Goal: Task Accomplishment & Management: Complete application form

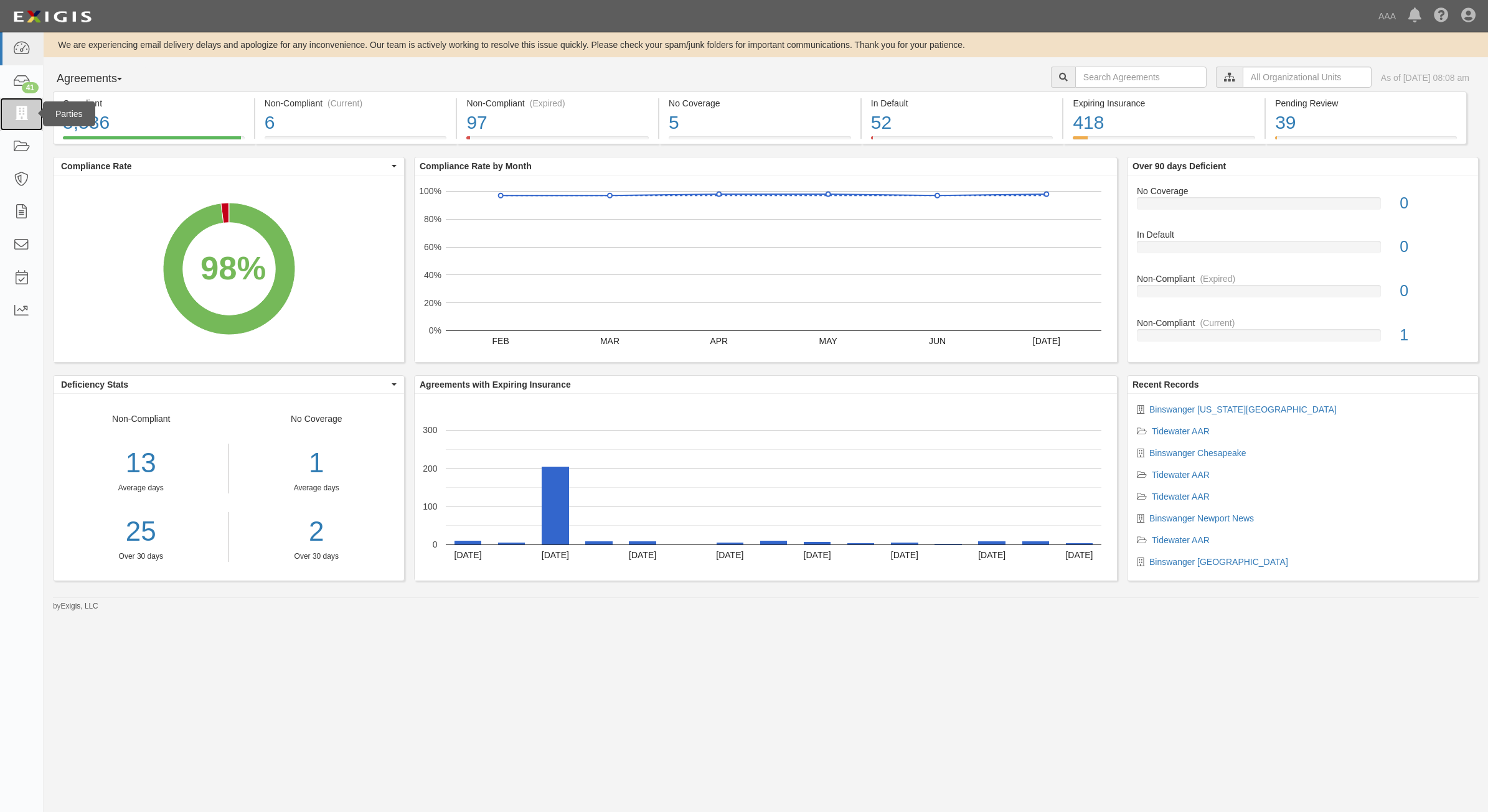
click at [13, 113] on icon at bounding box center [22, 113] width 18 height 14
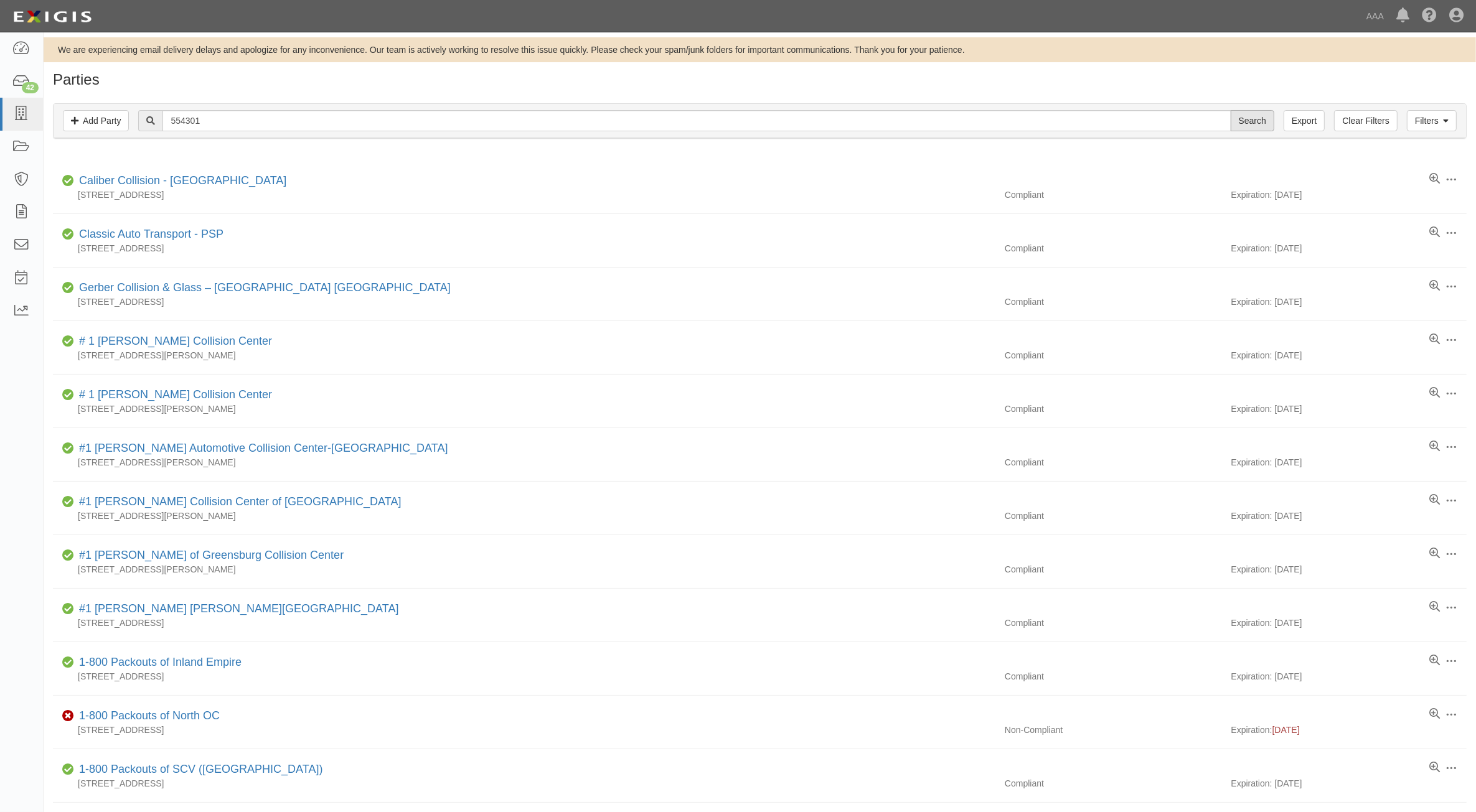
type input "554301"
click at [1243, 125] on input "Search" at bounding box center [1252, 121] width 44 height 22
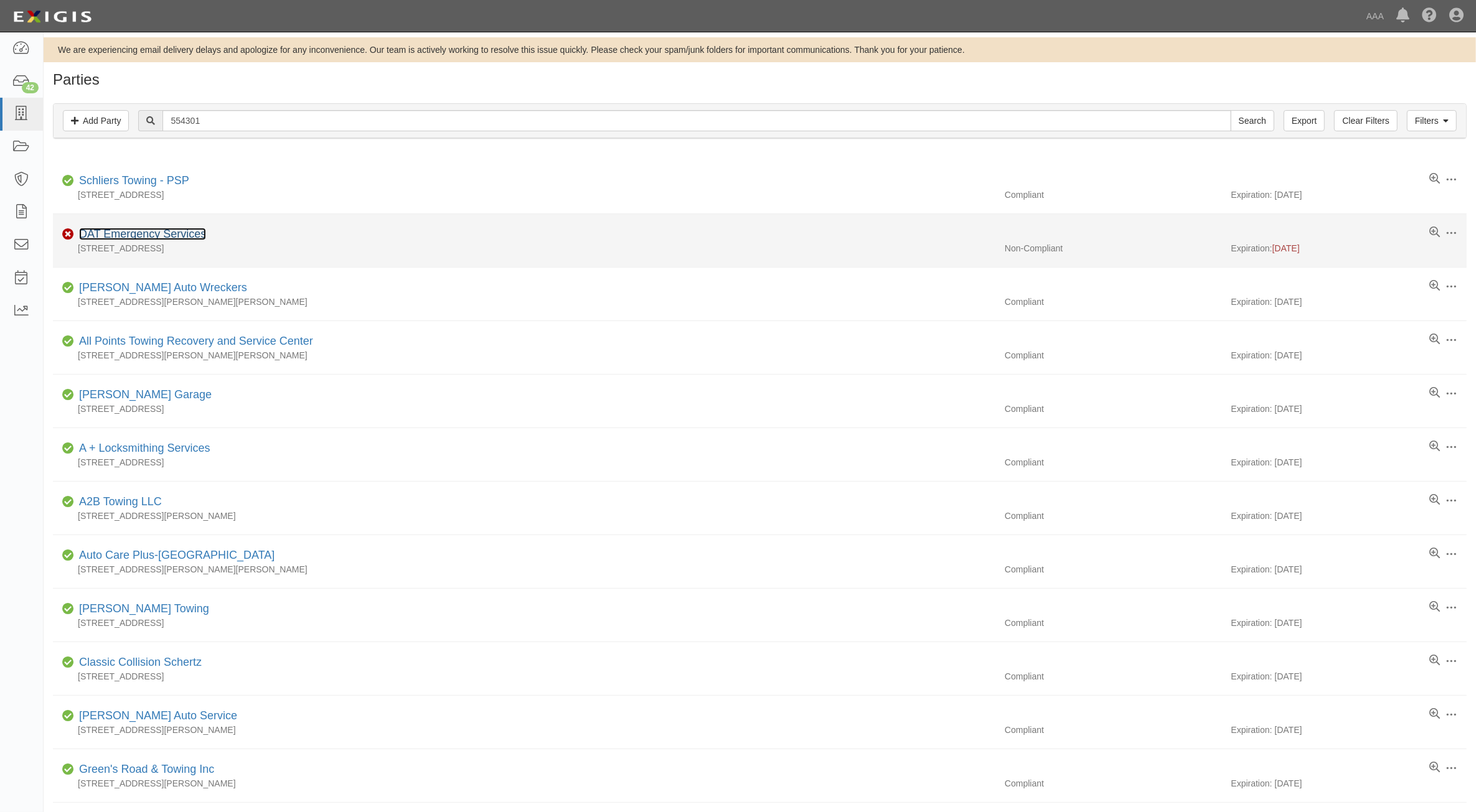
click at [180, 238] on link "DAT Emergency Services" at bounding box center [142, 234] width 127 height 13
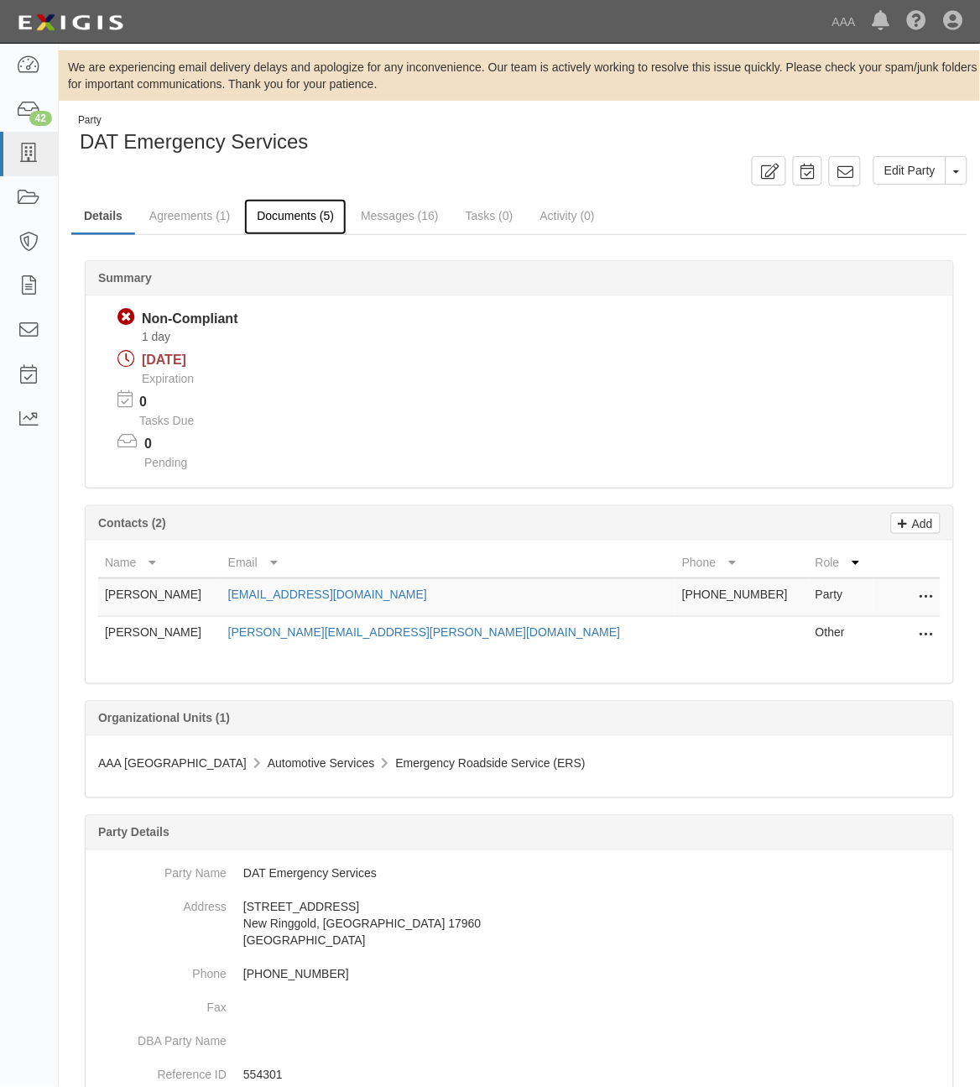
click at [316, 219] on link "Documents (5)" at bounding box center [295, 217] width 102 height 36
click at [393, 220] on link "Messages (16)" at bounding box center [399, 217] width 103 height 36
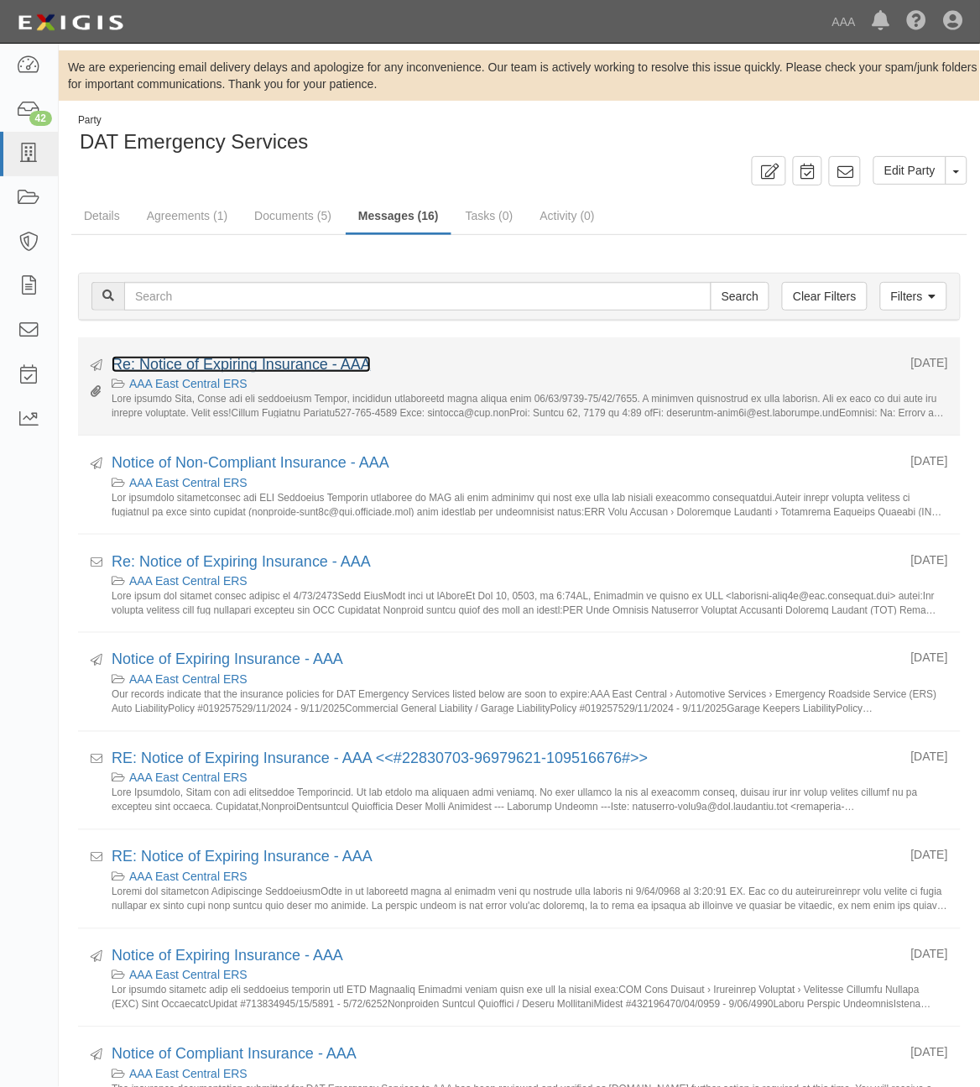
click at [300, 363] on link "Re: Notice of Expiring Insurance - AAA" at bounding box center [241, 364] width 259 height 17
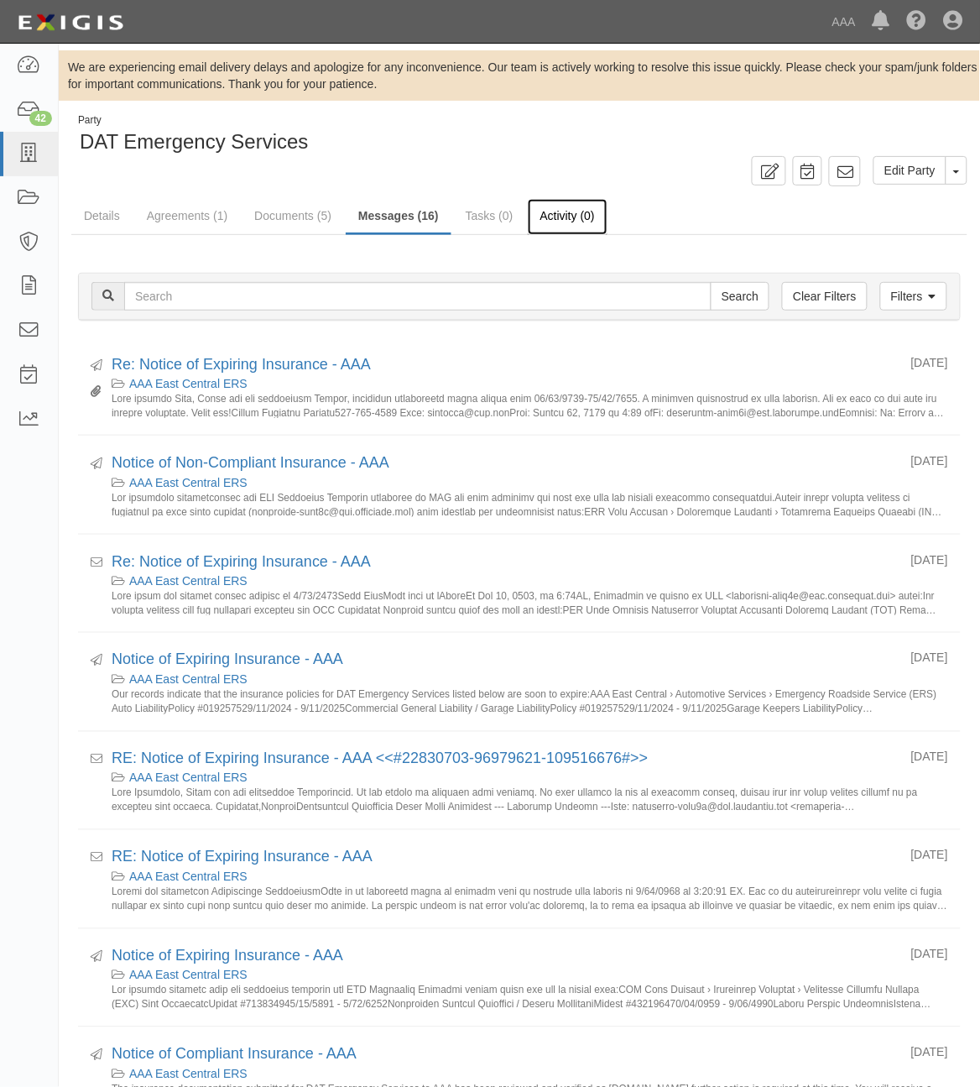
click at [569, 221] on link "Activity (0)" at bounding box center [568, 217] width 80 height 36
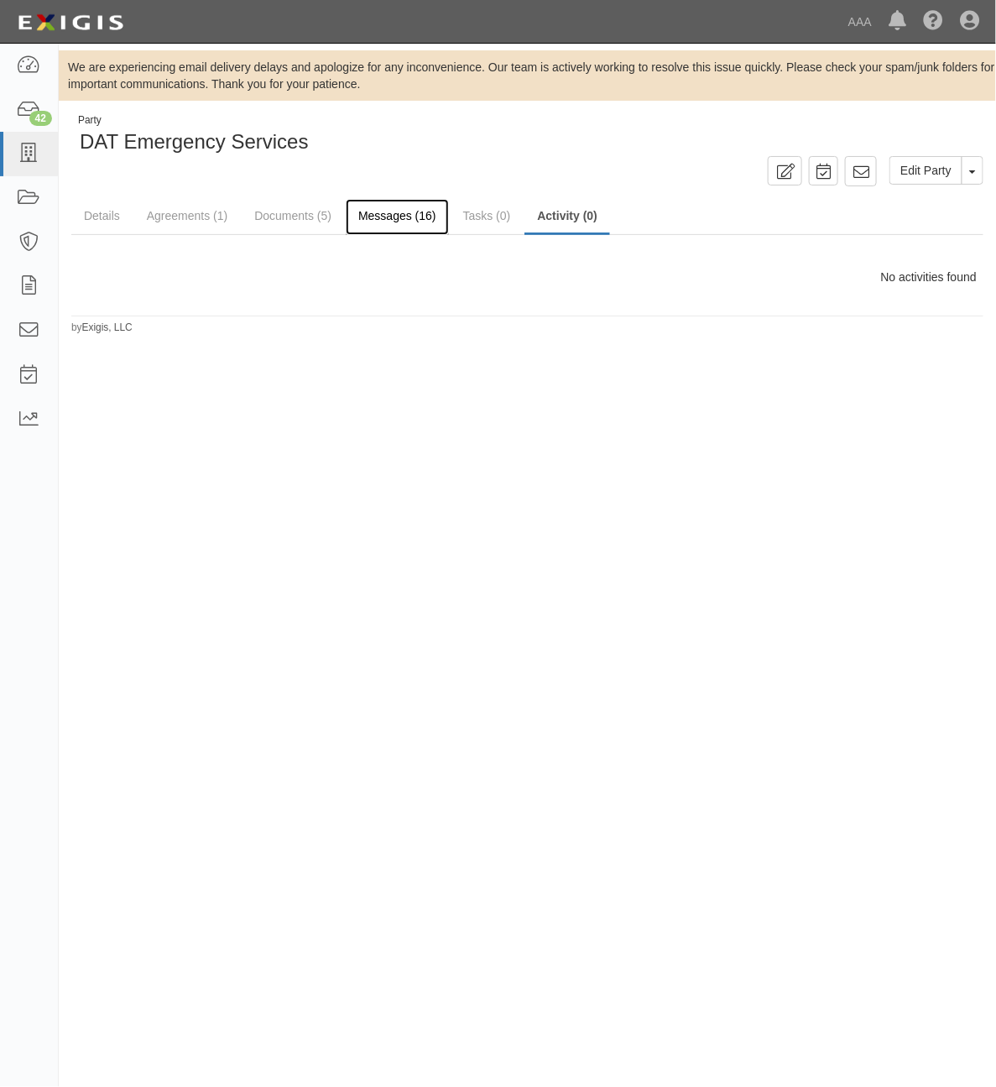
click at [379, 216] on link "Messages (16)" at bounding box center [397, 217] width 103 height 36
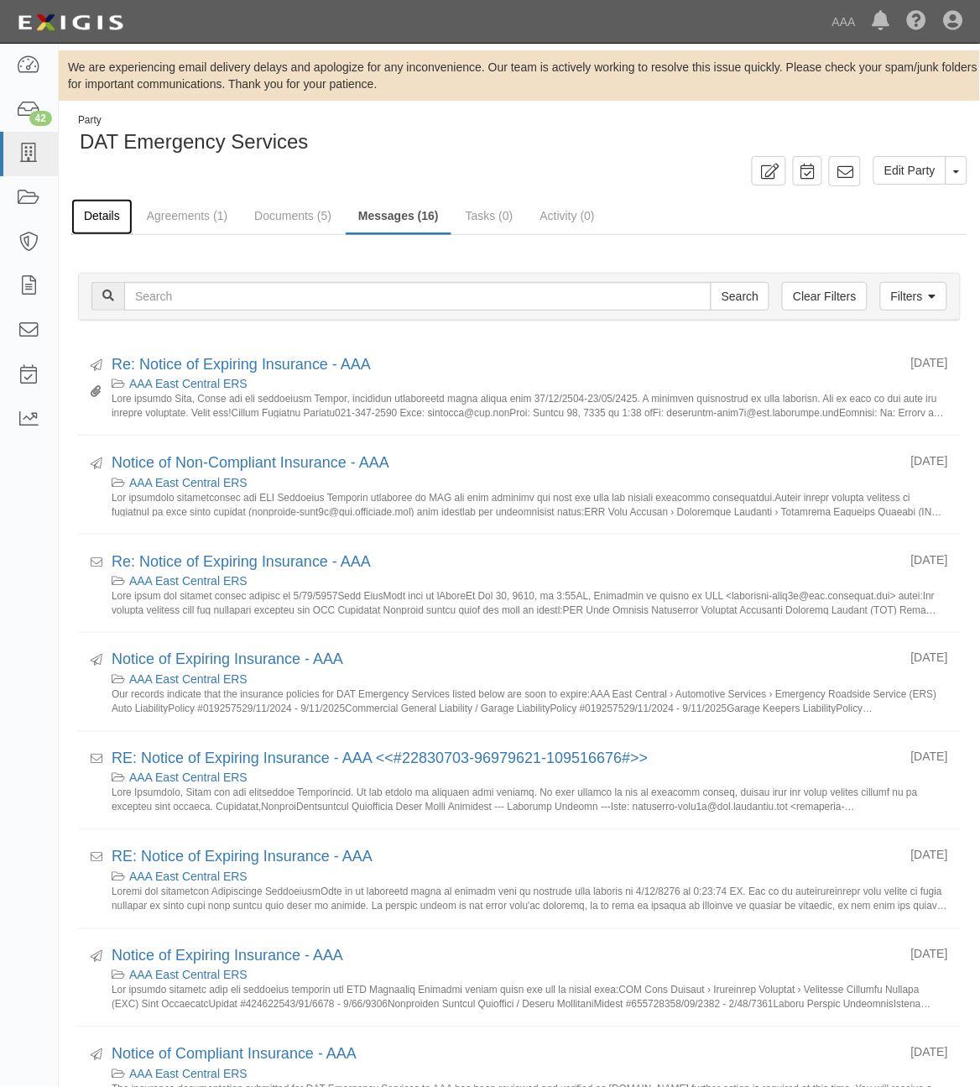
click at [105, 212] on link "Details" at bounding box center [101, 217] width 61 height 36
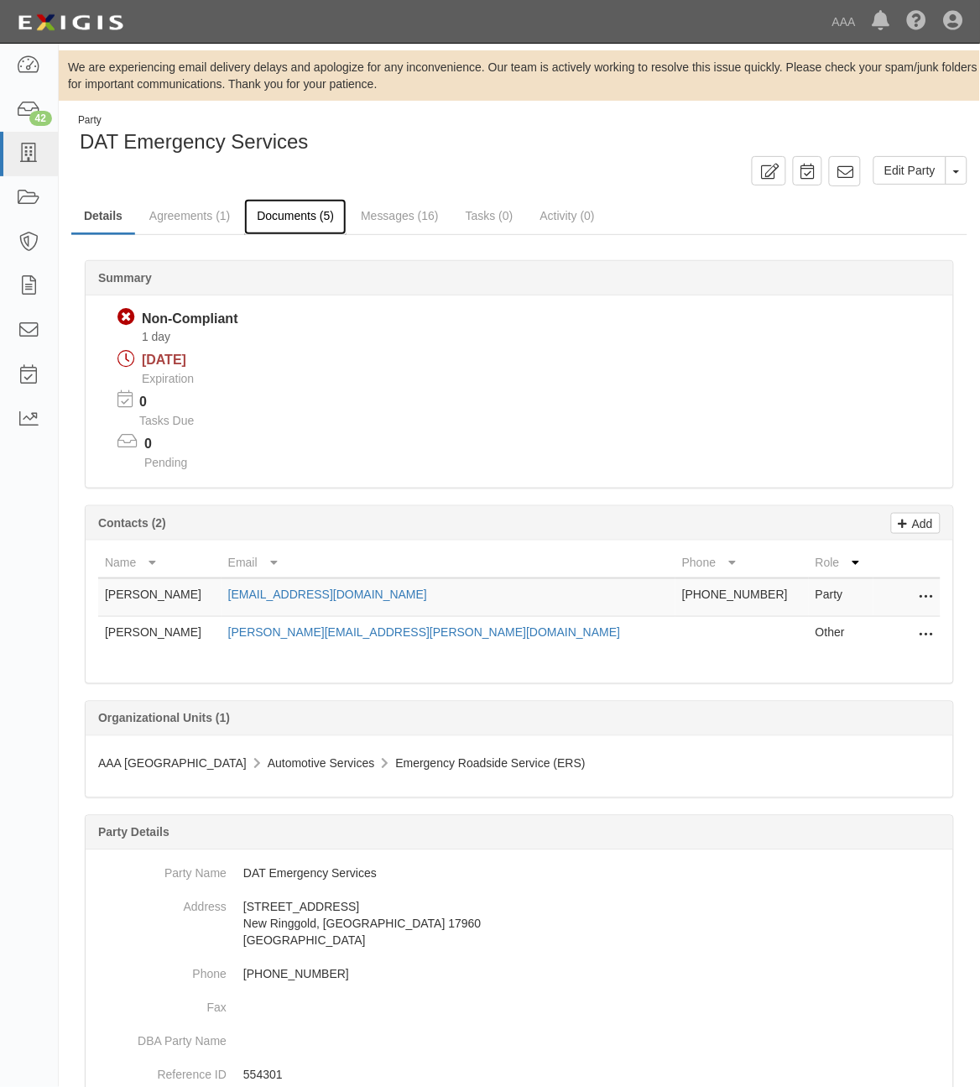
click at [305, 217] on link "Documents (5)" at bounding box center [295, 217] width 102 height 36
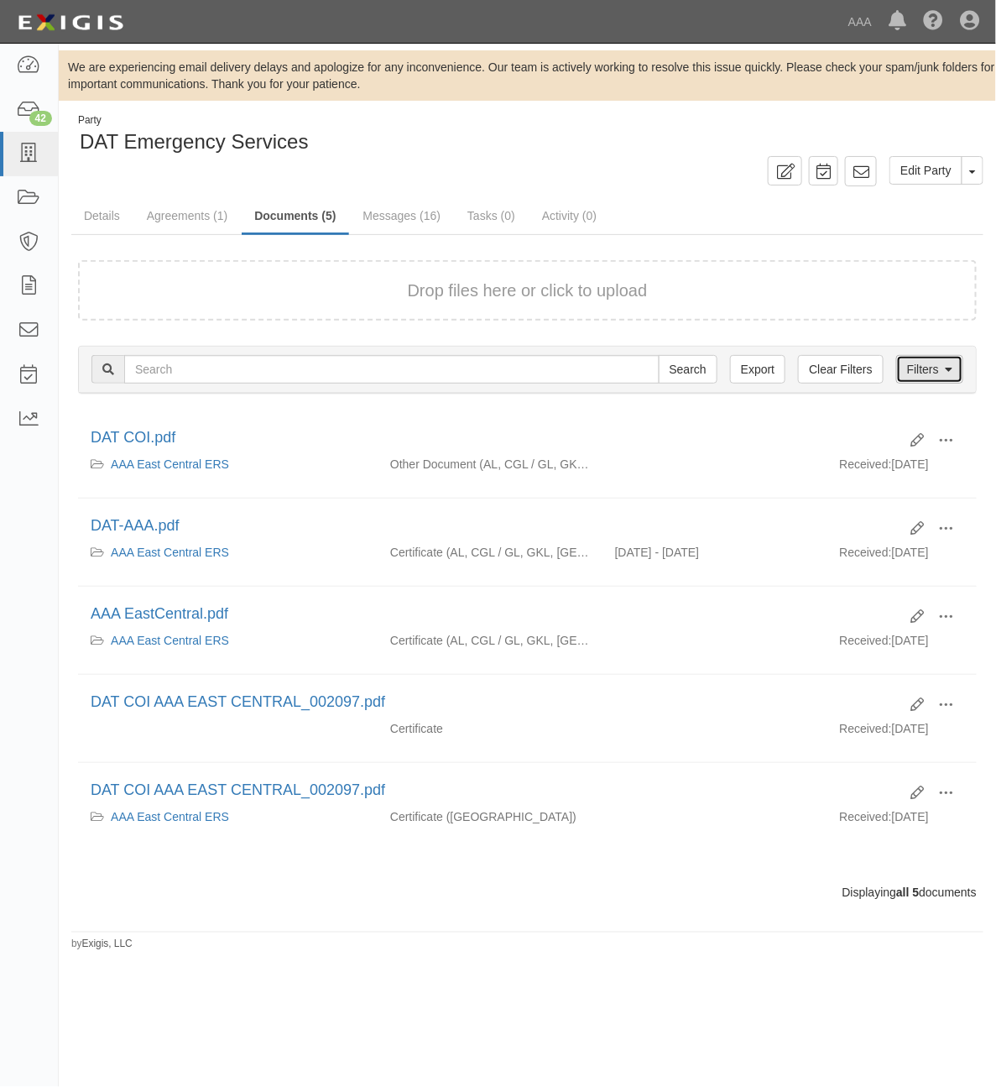
click at [940, 365] on link "Filters" at bounding box center [929, 369] width 67 height 29
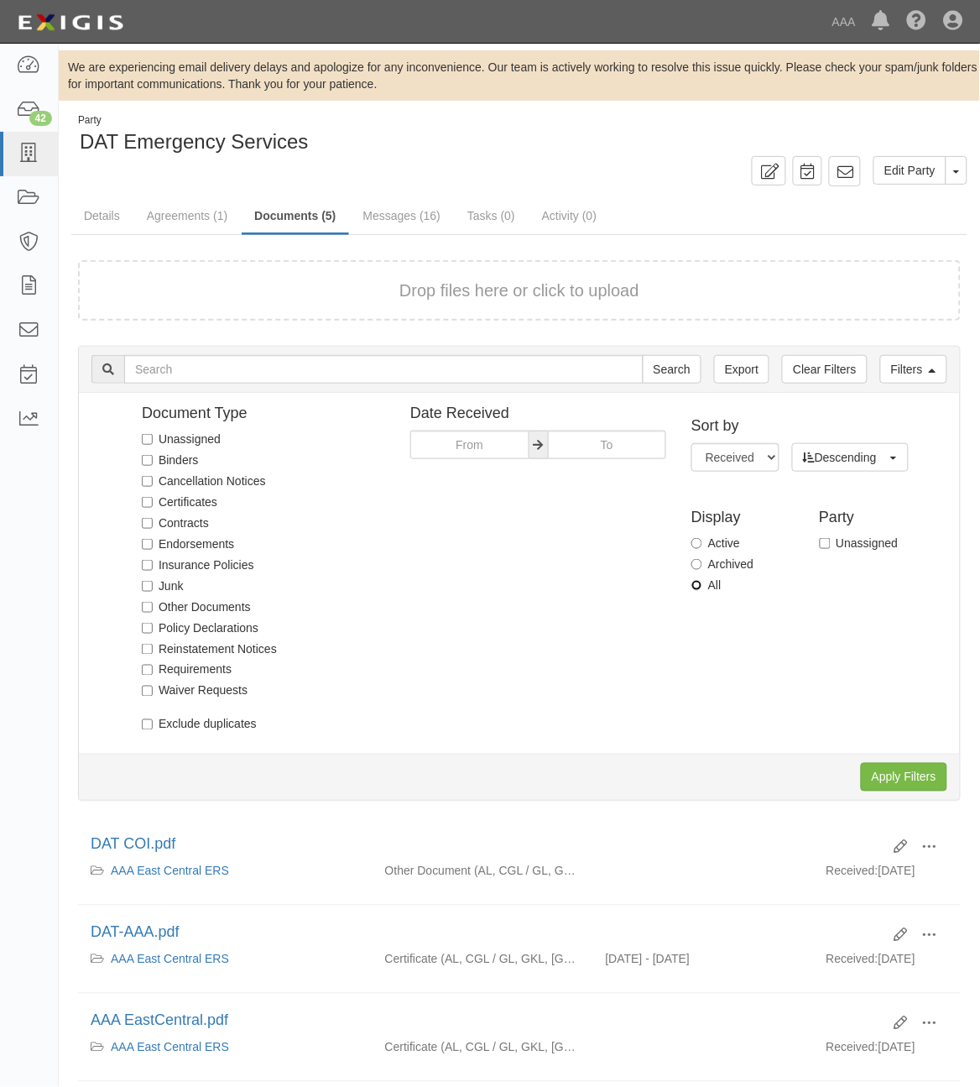
click at [699, 590] on input "All" at bounding box center [697, 585] width 11 height 11
radio input "true"
click at [890, 775] on input "Apply Filters" at bounding box center [904, 777] width 86 height 29
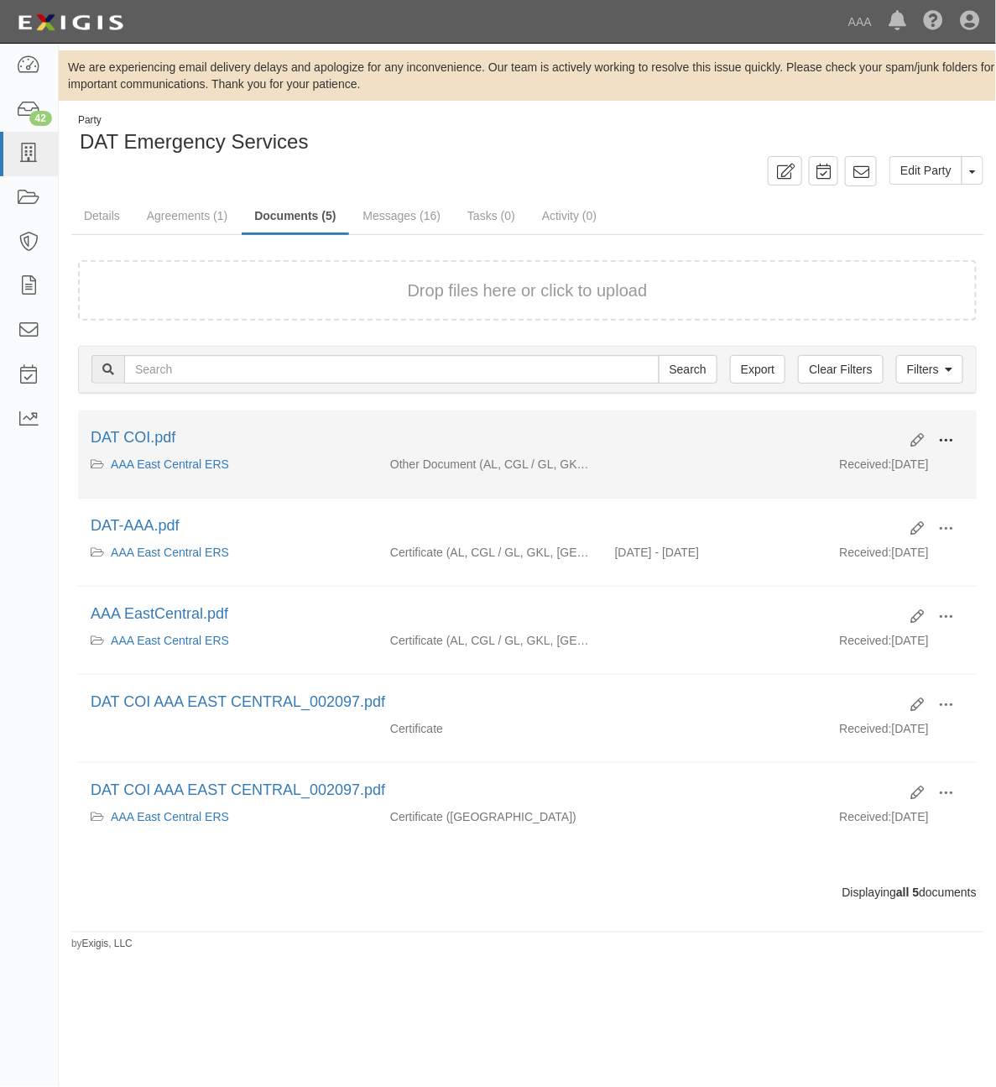
click at [947, 434] on span at bounding box center [945, 440] width 15 height 15
click at [900, 471] on link "View" at bounding box center [864, 465] width 133 height 30
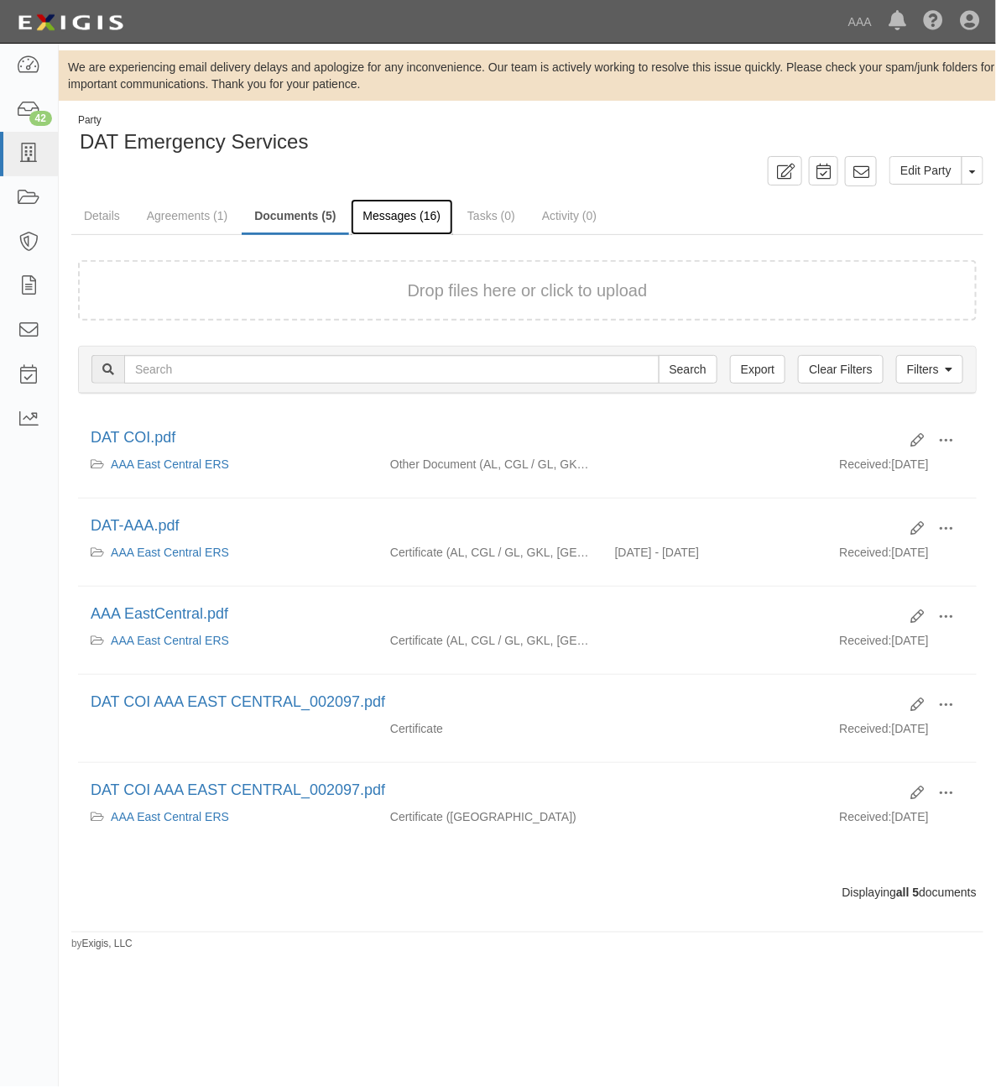
click at [409, 210] on link "Messages (16)" at bounding box center [402, 217] width 103 height 36
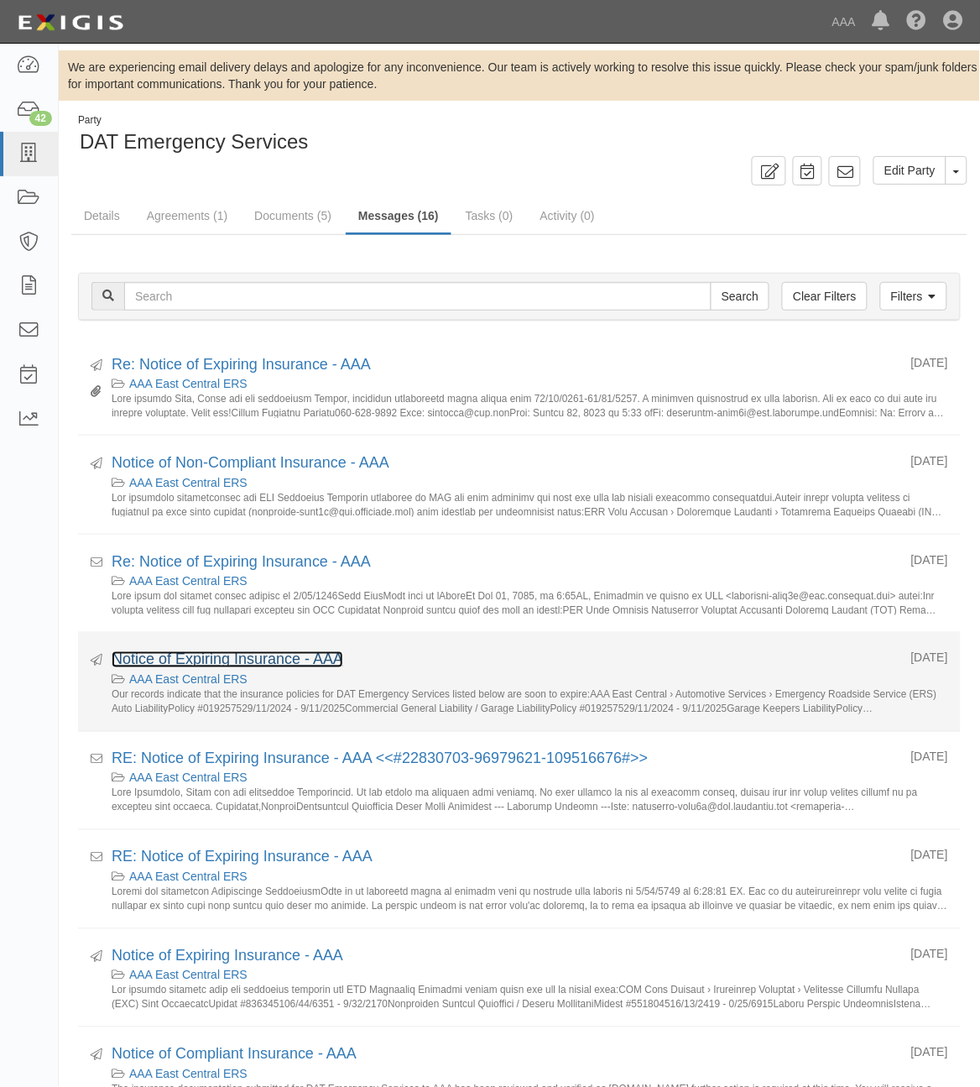
click at [221, 668] on link "Notice of Expiring Insurance - AAA" at bounding box center [228, 659] width 232 height 17
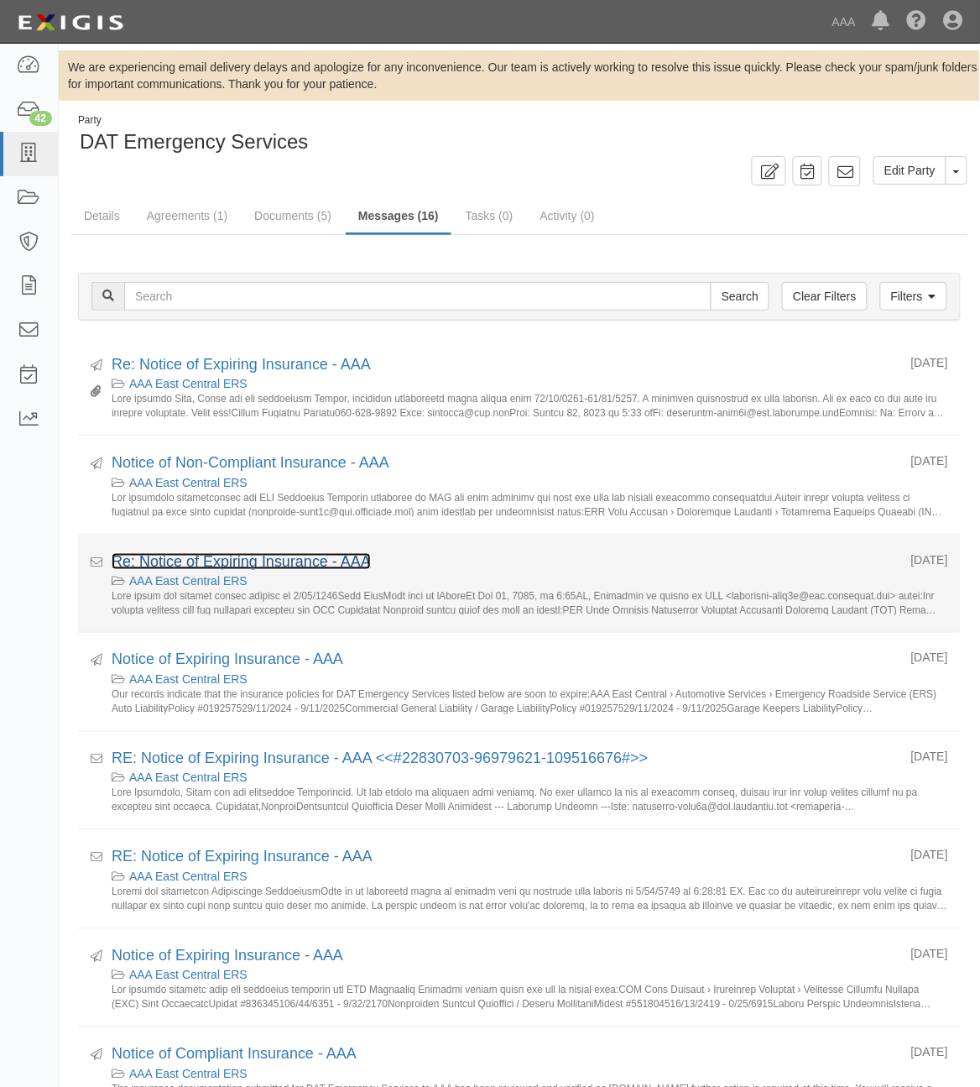
click at [263, 562] on link "Re: Notice of Expiring Insurance - AAA" at bounding box center [241, 561] width 259 height 17
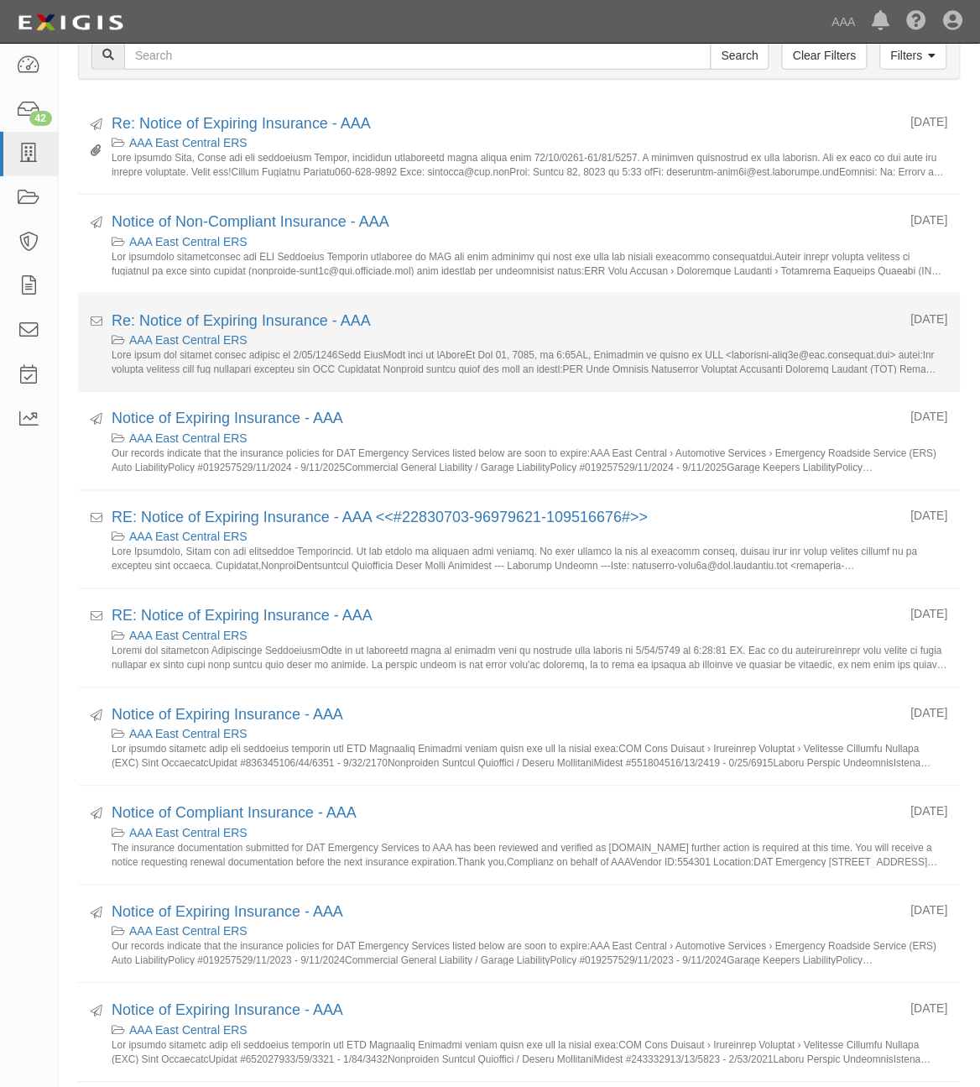
scroll to position [250, 0]
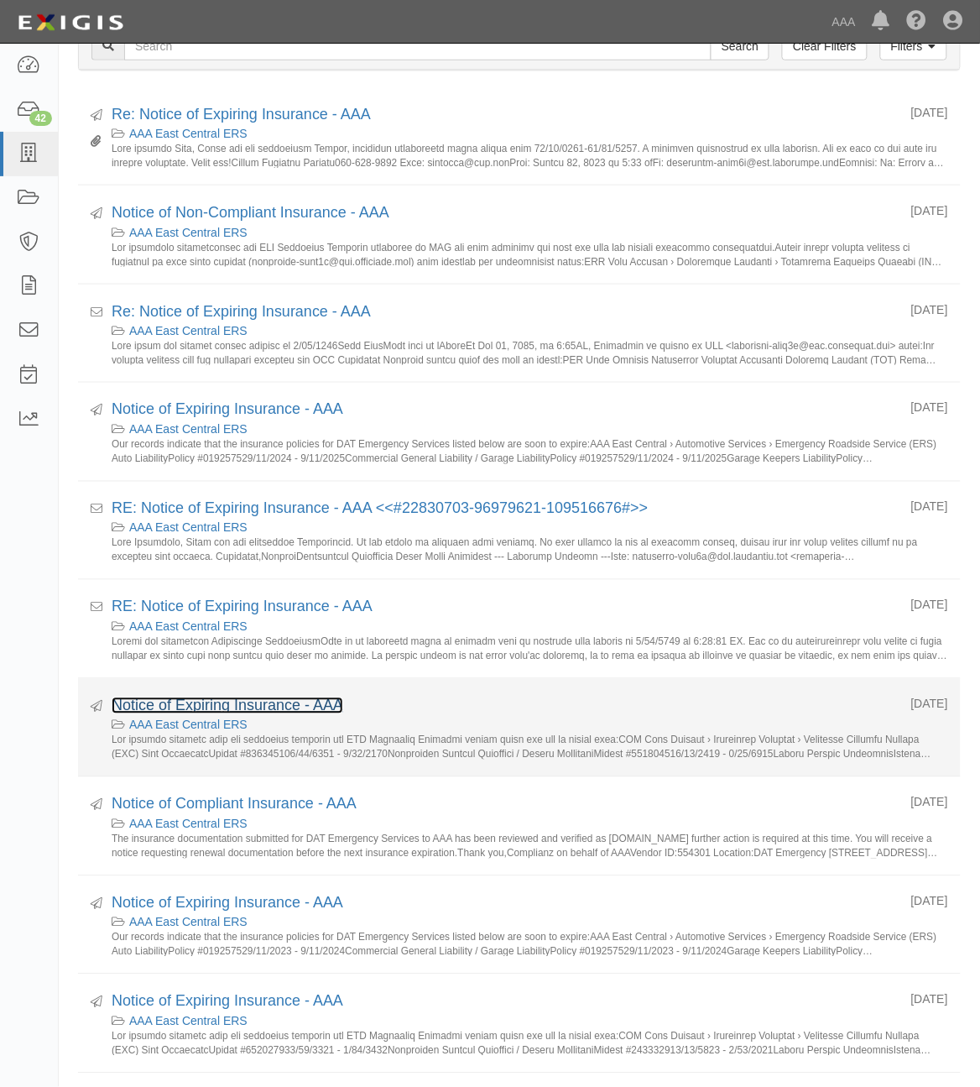
click at [207, 708] on link "Notice of Expiring Insurance - AAA" at bounding box center [228, 705] width 232 height 17
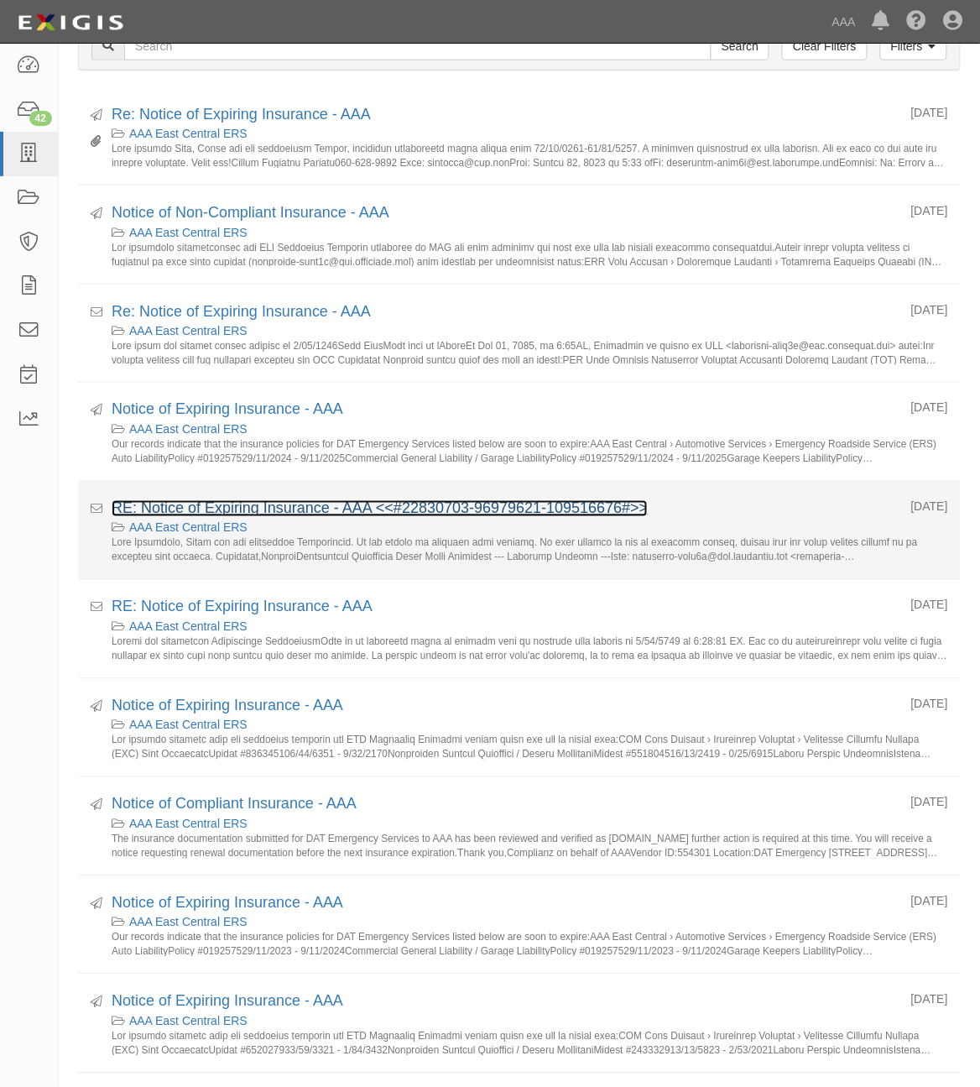
click at [261, 512] on link "RE: Notice of Expiring Insurance - AAA <<#22830703-96979621-109516676#>>" at bounding box center [380, 508] width 536 height 17
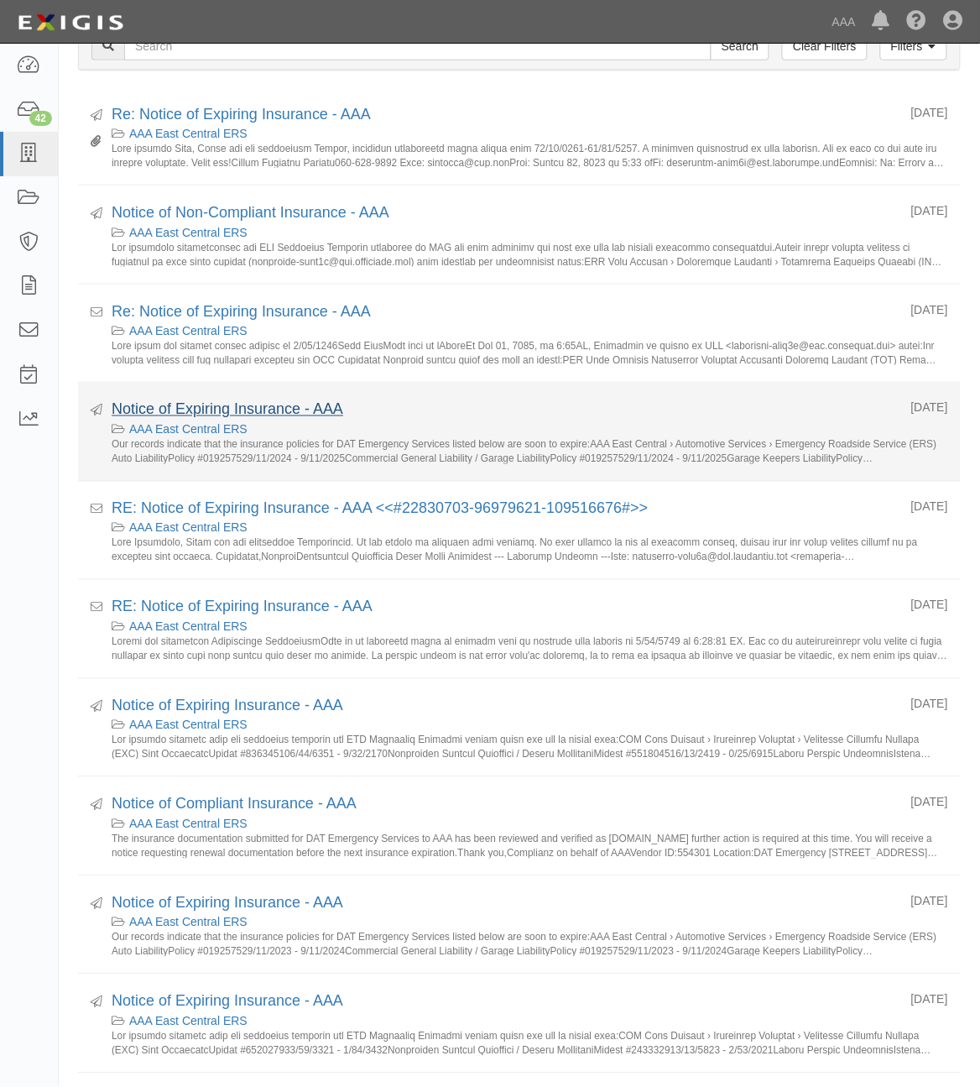
scroll to position [0, 0]
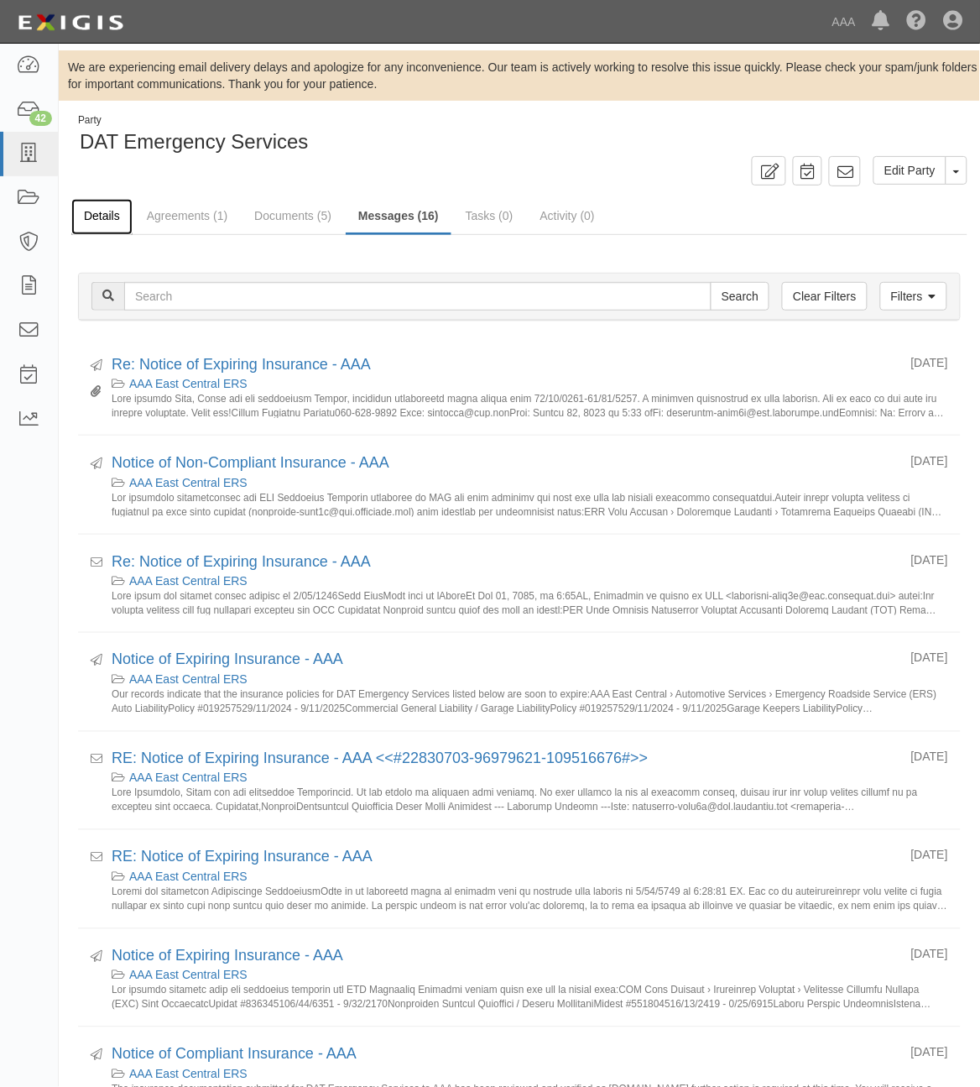
click at [112, 210] on link "Details" at bounding box center [101, 217] width 61 height 36
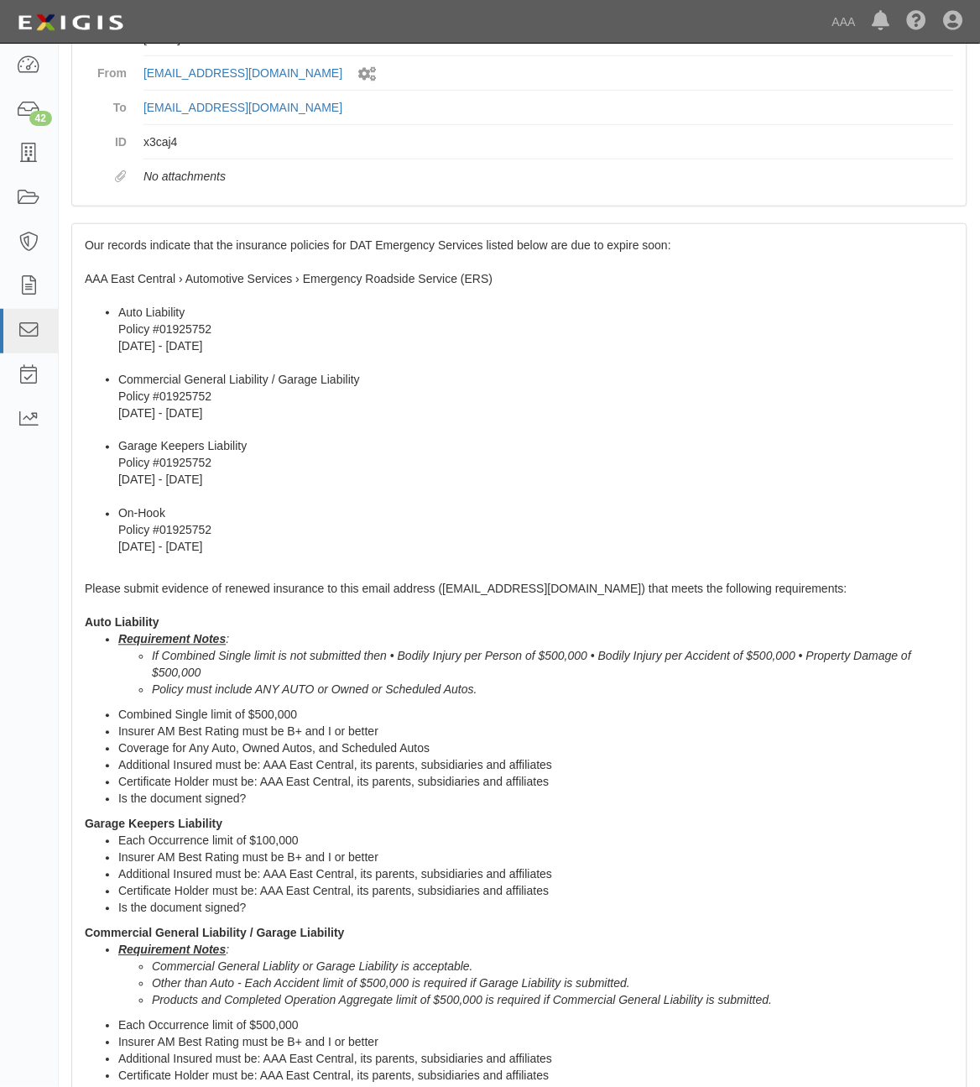
scroll to position [208, 0]
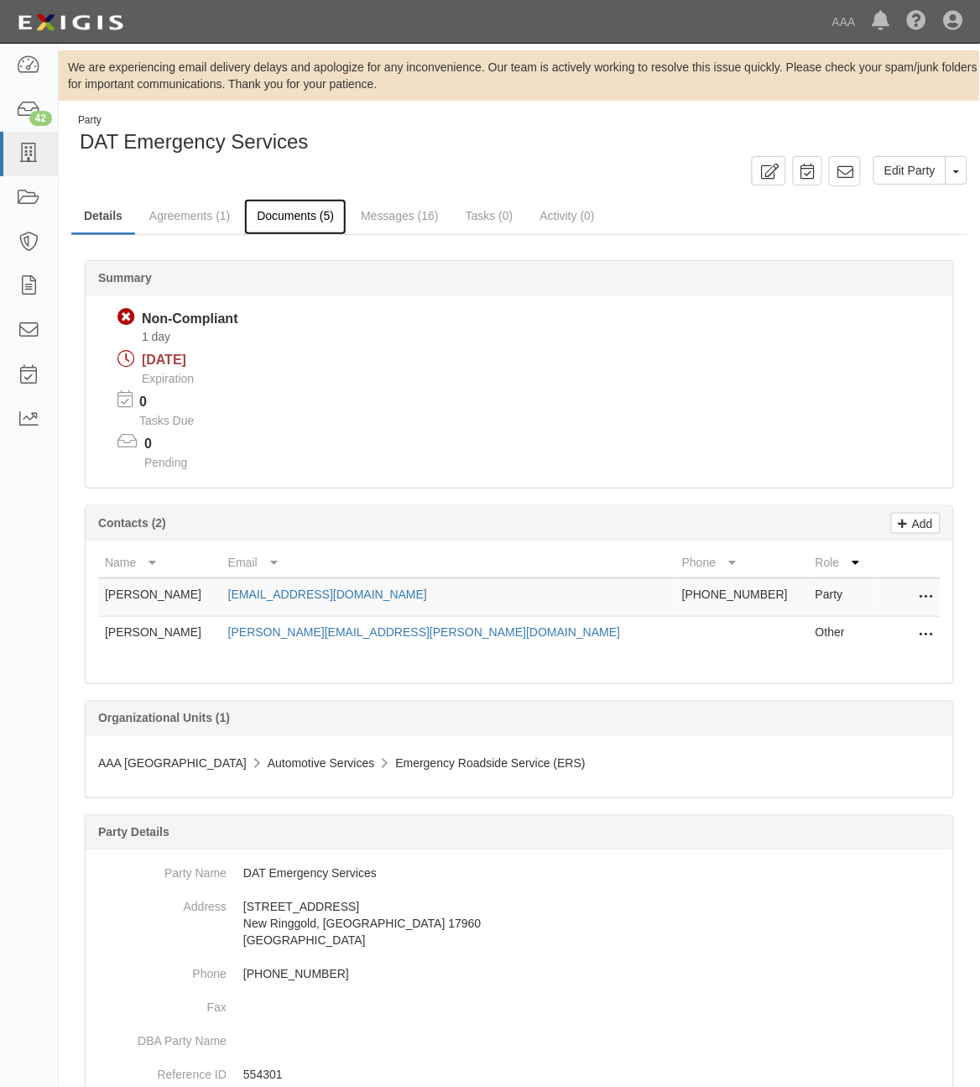
click at [308, 220] on link "Documents (5)" at bounding box center [295, 217] width 102 height 36
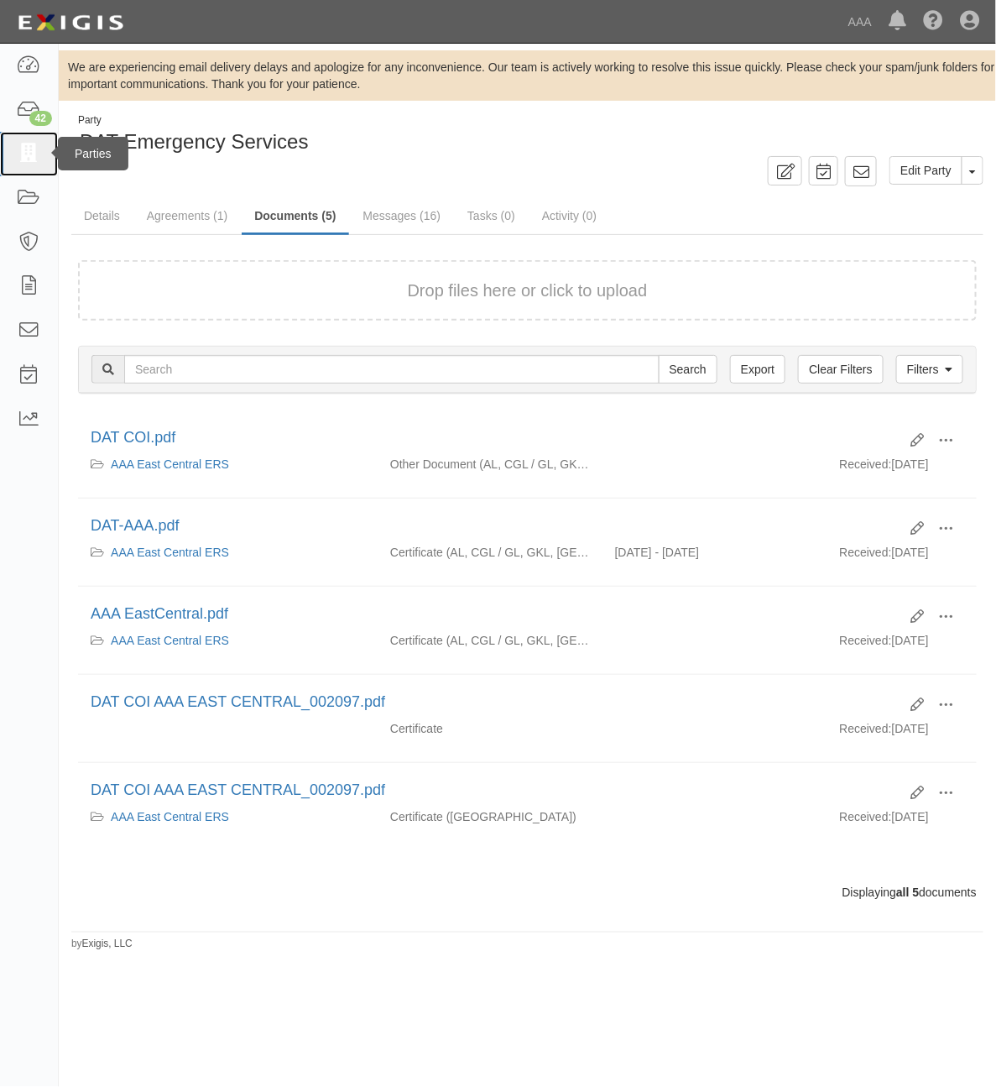
click at [27, 153] on icon at bounding box center [29, 153] width 24 height 19
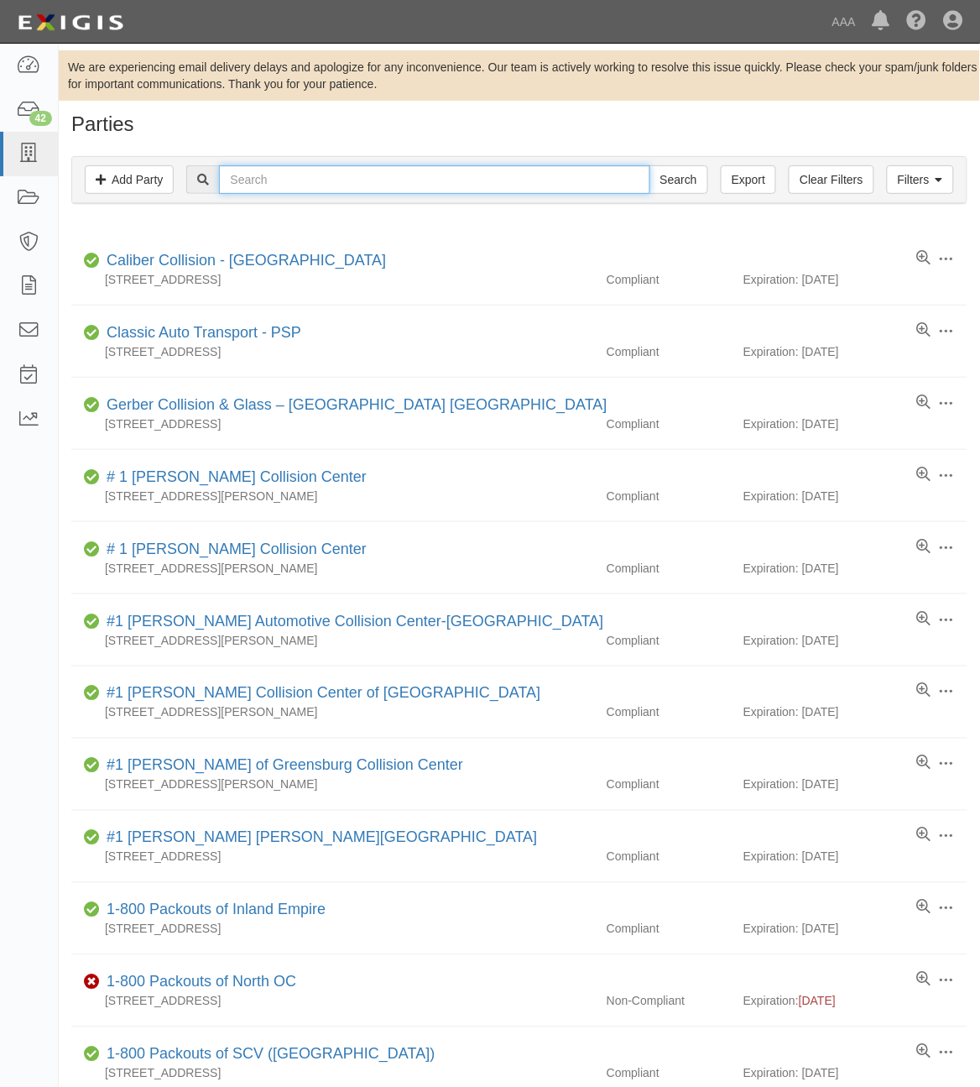
click at [436, 182] on input "text" at bounding box center [434, 179] width 431 height 29
paste input "1236"
type input "1236"
click at [670, 187] on input "Search" at bounding box center [679, 179] width 59 height 29
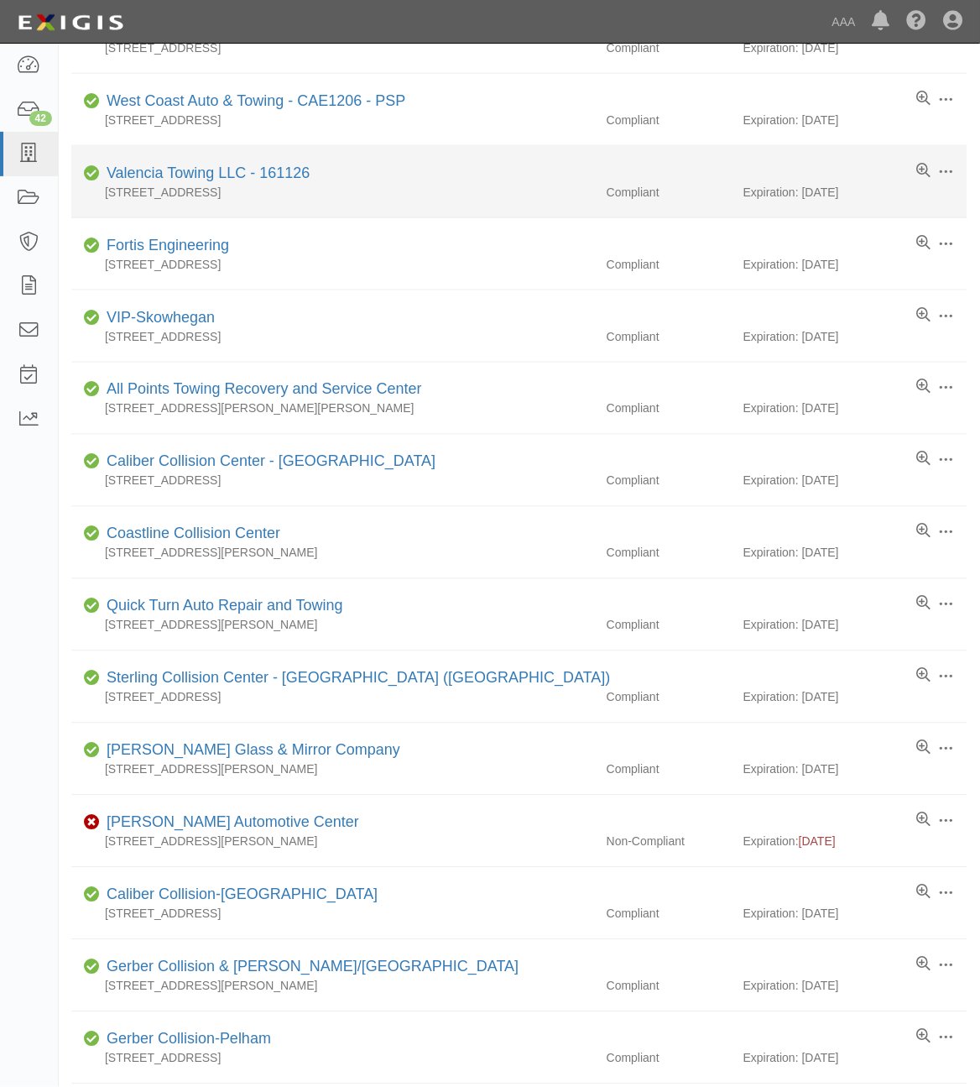
scroll to position [305, 0]
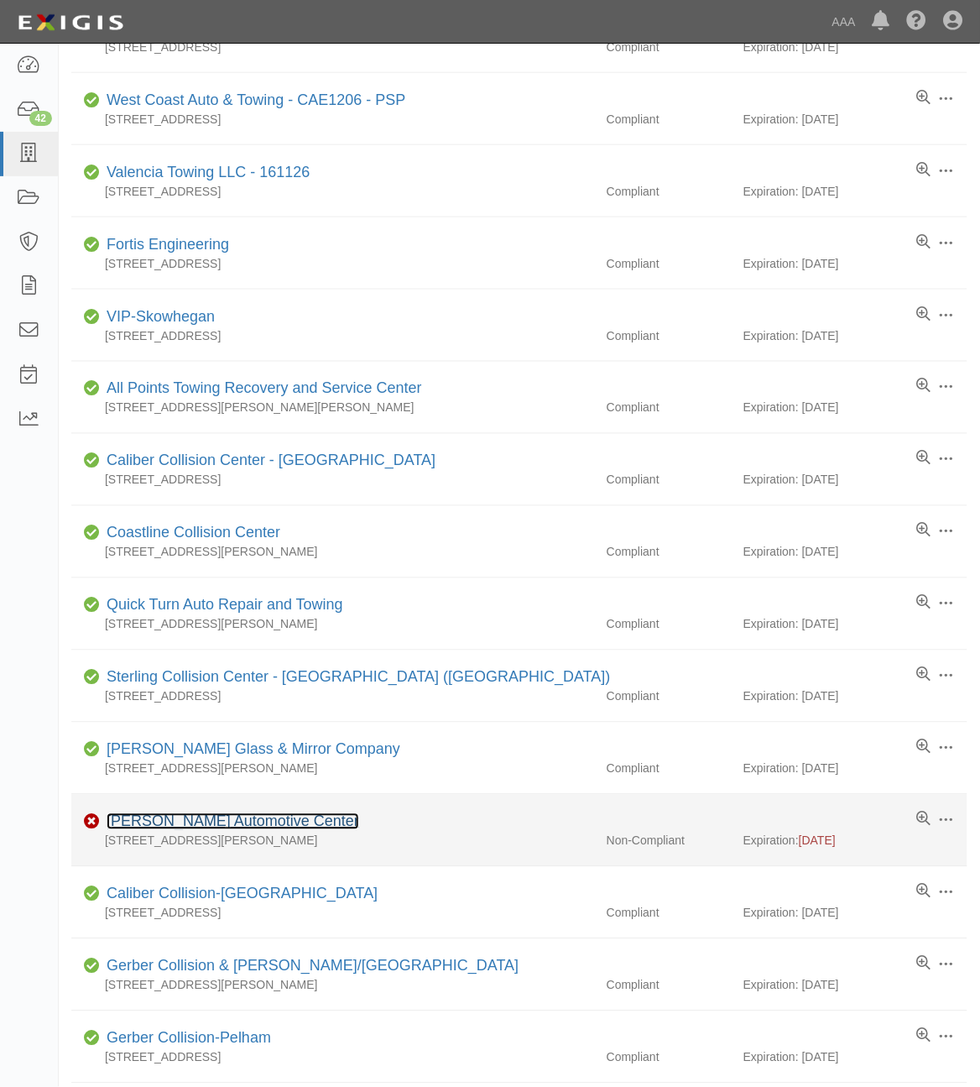
click at [229, 827] on link "Santos Automotive Center" at bounding box center [233, 821] width 253 height 17
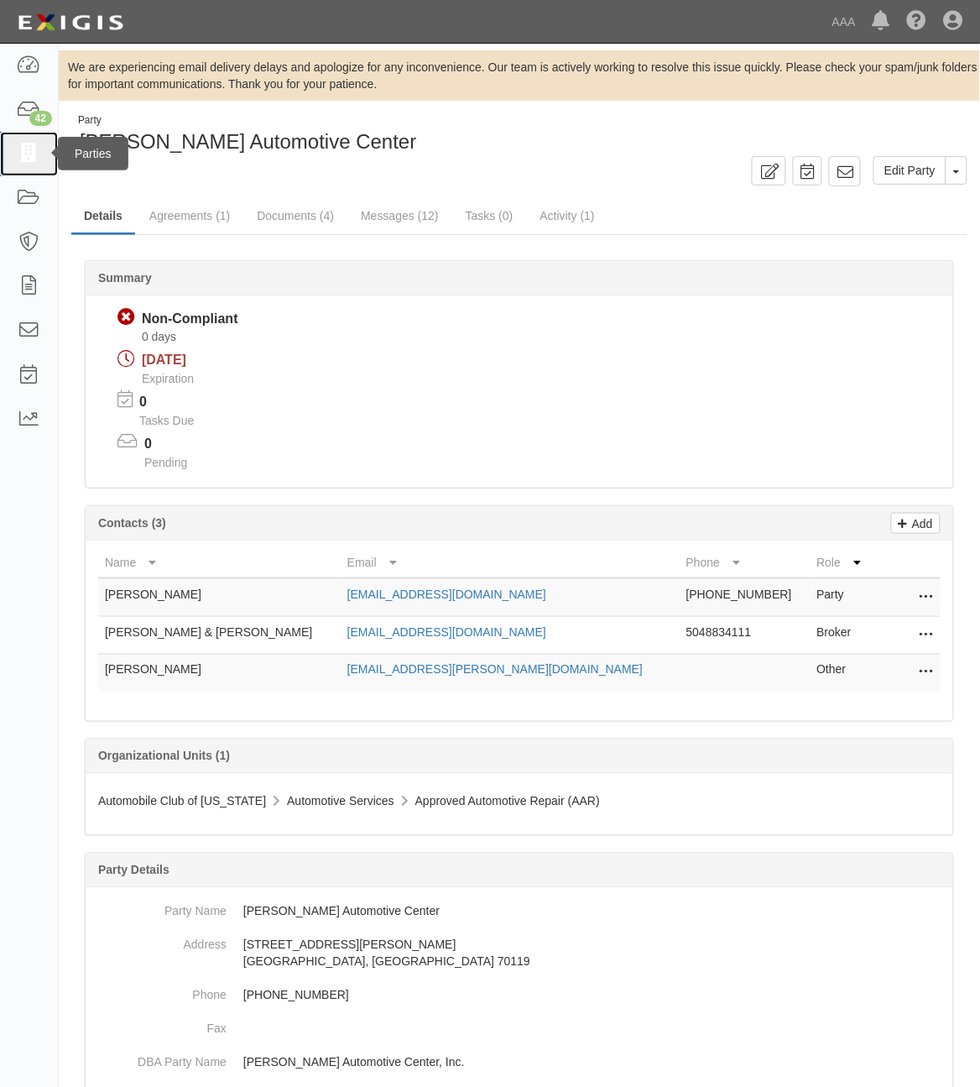
drag, startPoint x: 27, startPoint y: 149, endPoint x: 38, endPoint y: 154, distance: 11.7
click at [27, 149] on icon at bounding box center [29, 153] width 24 height 19
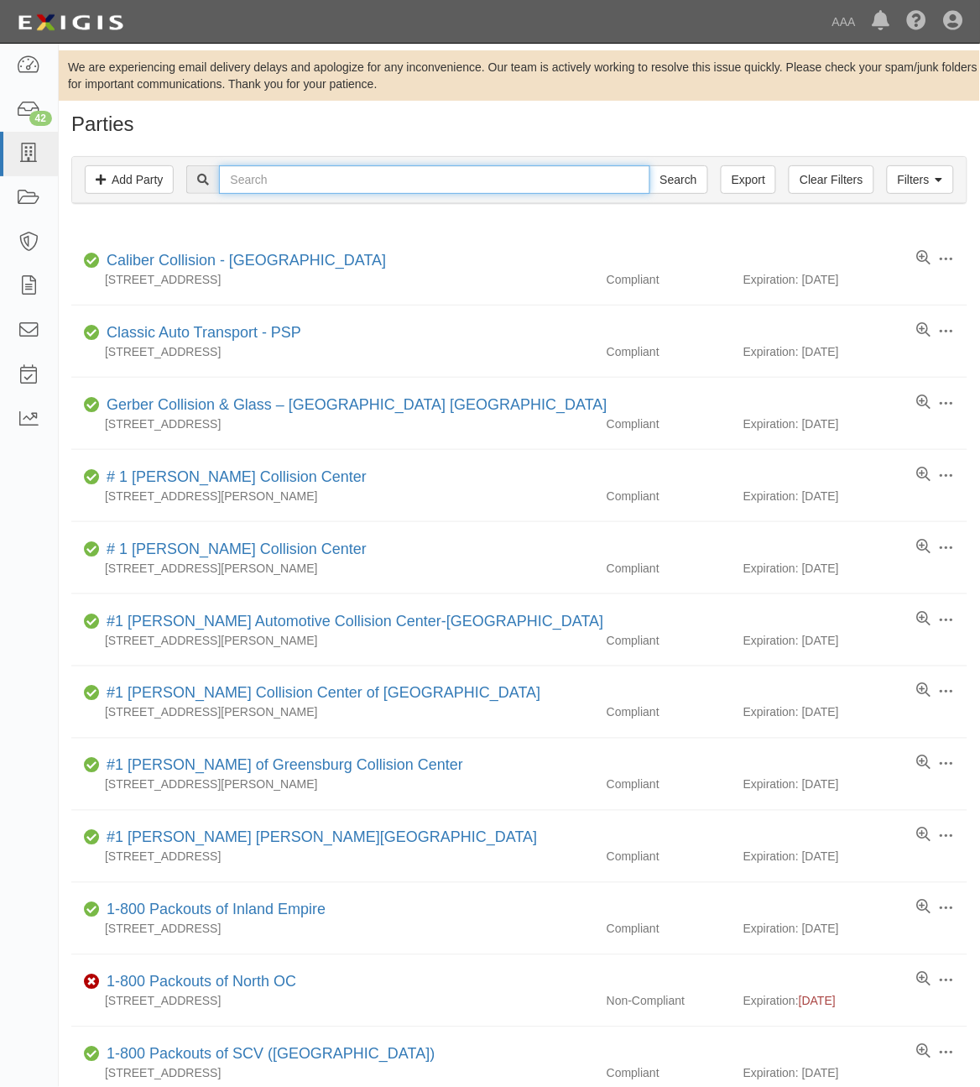
click at [332, 186] on input "text" at bounding box center [434, 179] width 431 height 29
paste input "CC106207"
type input "CC106207"
click at [672, 189] on input "Search" at bounding box center [679, 179] width 59 height 29
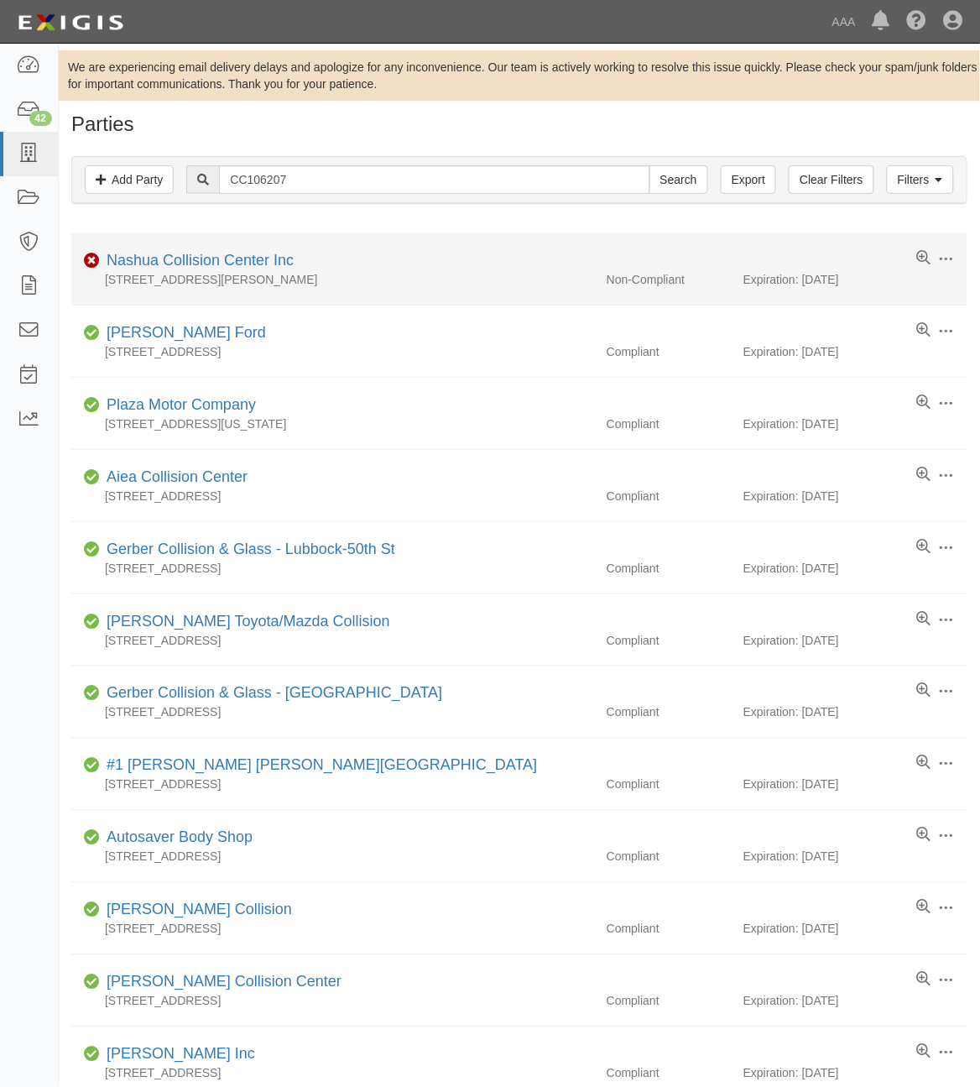
click at [238, 249] on li "Edit Log activity Add task Send message Archive Non-Compliant Nashua Collision …" at bounding box center [519, 269] width 896 height 72
click at [238, 263] on link "Nashua Collision Center Inc" at bounding box center [200, 260] width 187 height 17
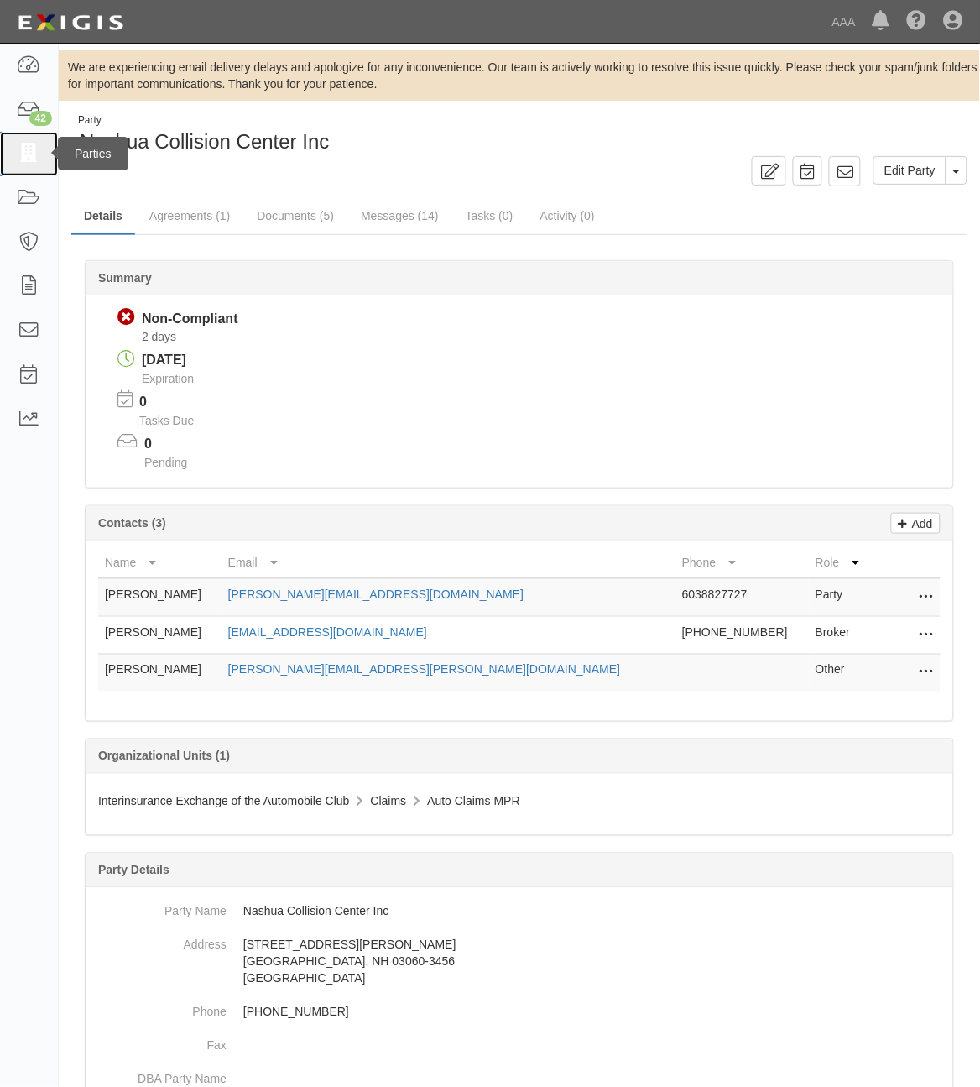
click at [25, 155] on icon at bounding box center [29, 153] width 24 height 19
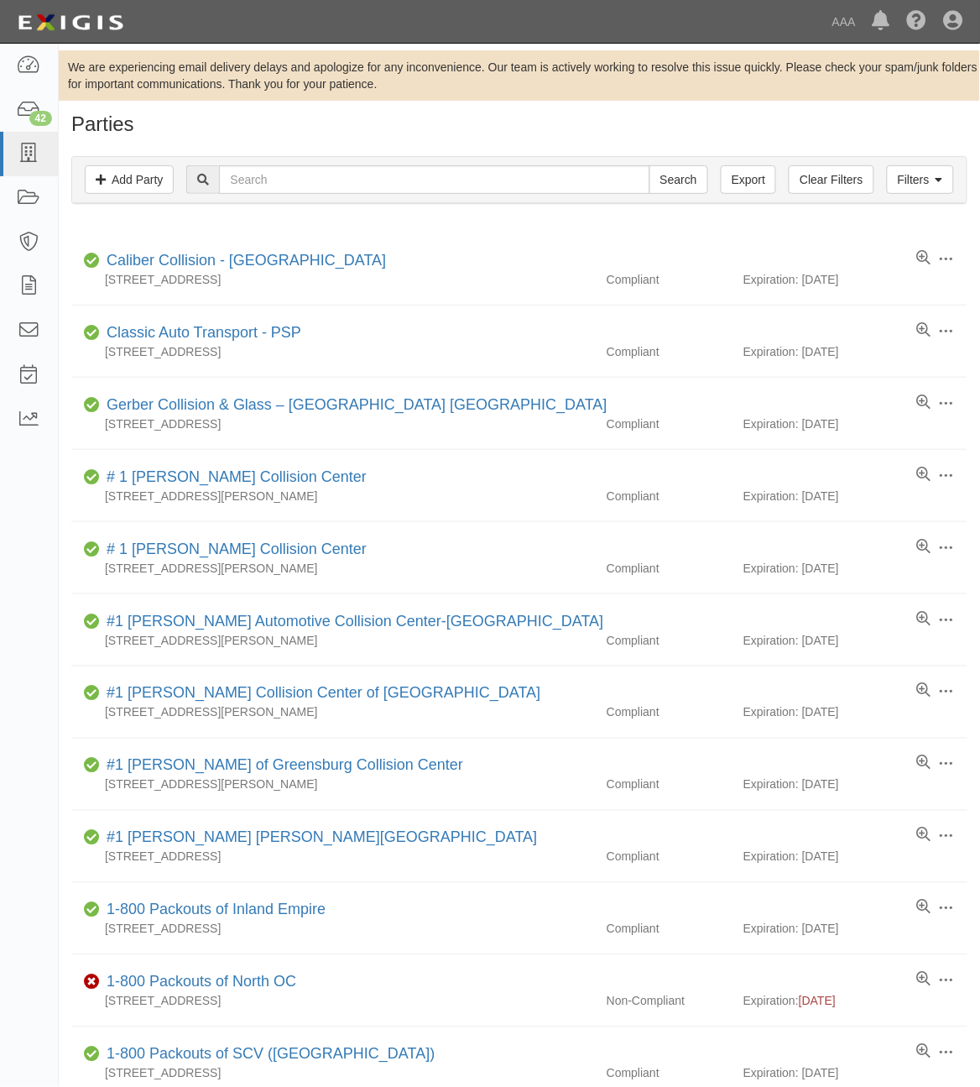
click at [257, 131] on h1 "Parties" at bounding box center [519, 124] width 896 height 22
click at [262, 168] on input "text" at bounding box center [434, 179] width 431 height 29
type input "[PERSON_NAME]"
click at [650, 165] on input "Search" at bounding box center [679, 179] width 59 height 29
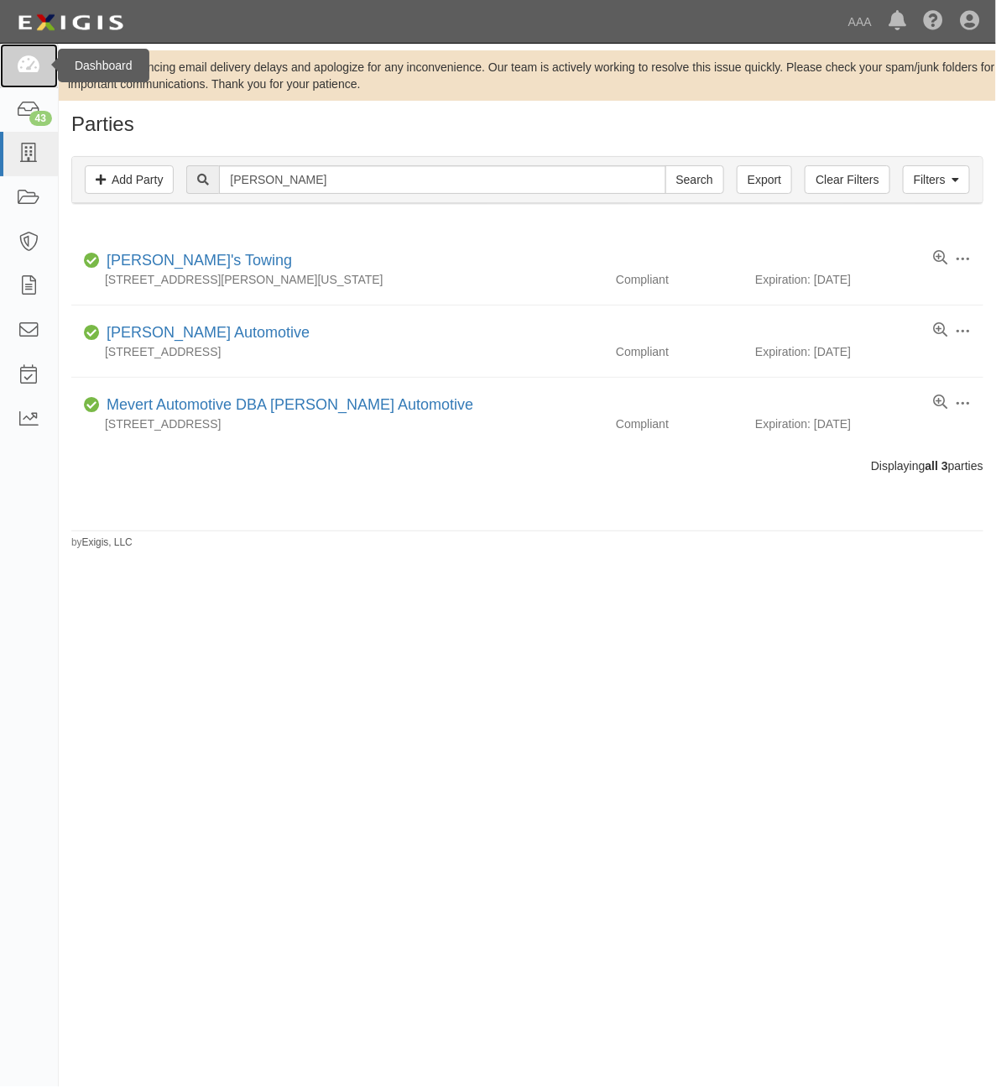
click at [29, 71] on icon at bounding box center [29, 65] width 24 height 19
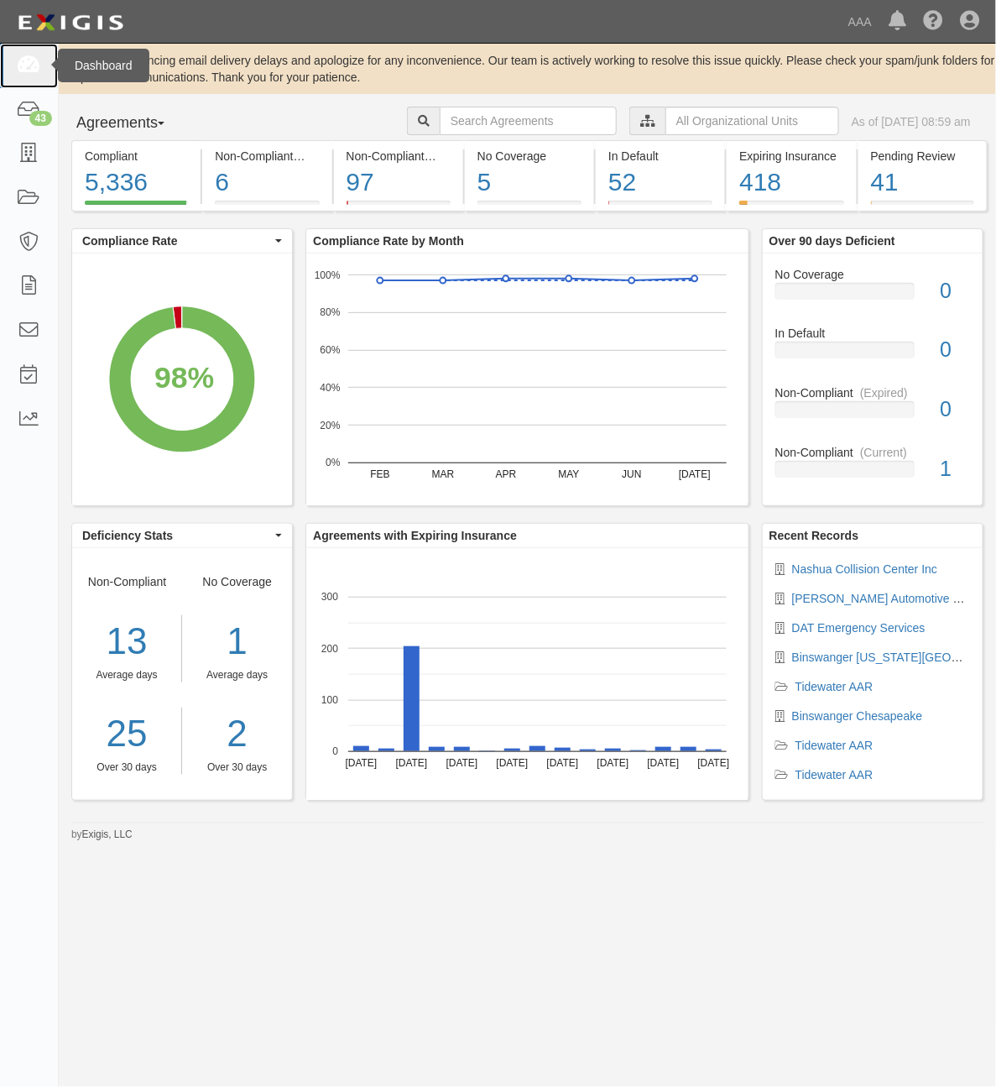
click at [30, 70] on icon at bounding box center [29, 65] width 24 height 19
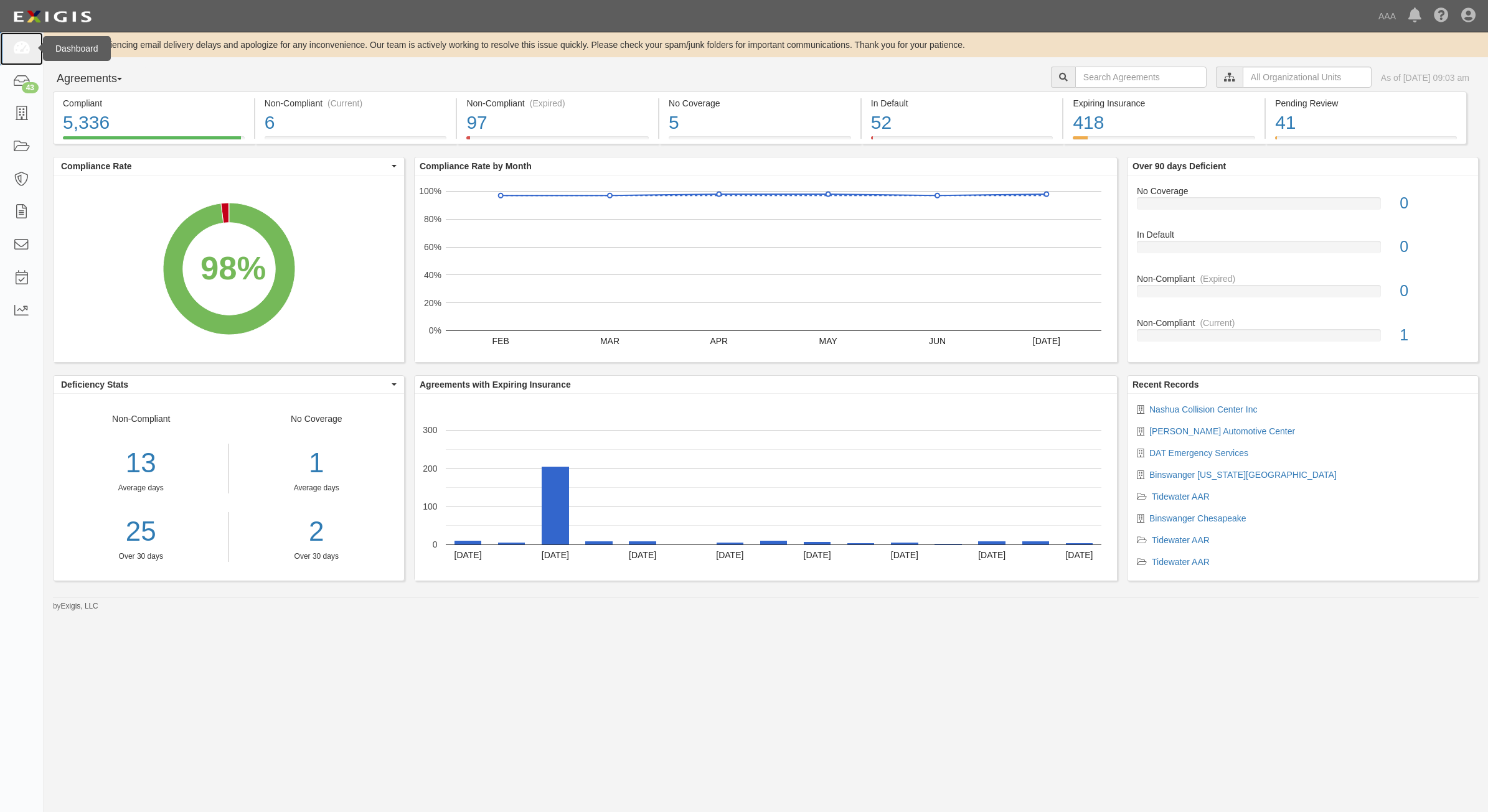
click at [28, 47] on icon at bounding box center [22, 48] width 18 height 14
click at [19, 122] on link at bounding box center [22, 114] width 43 height 33
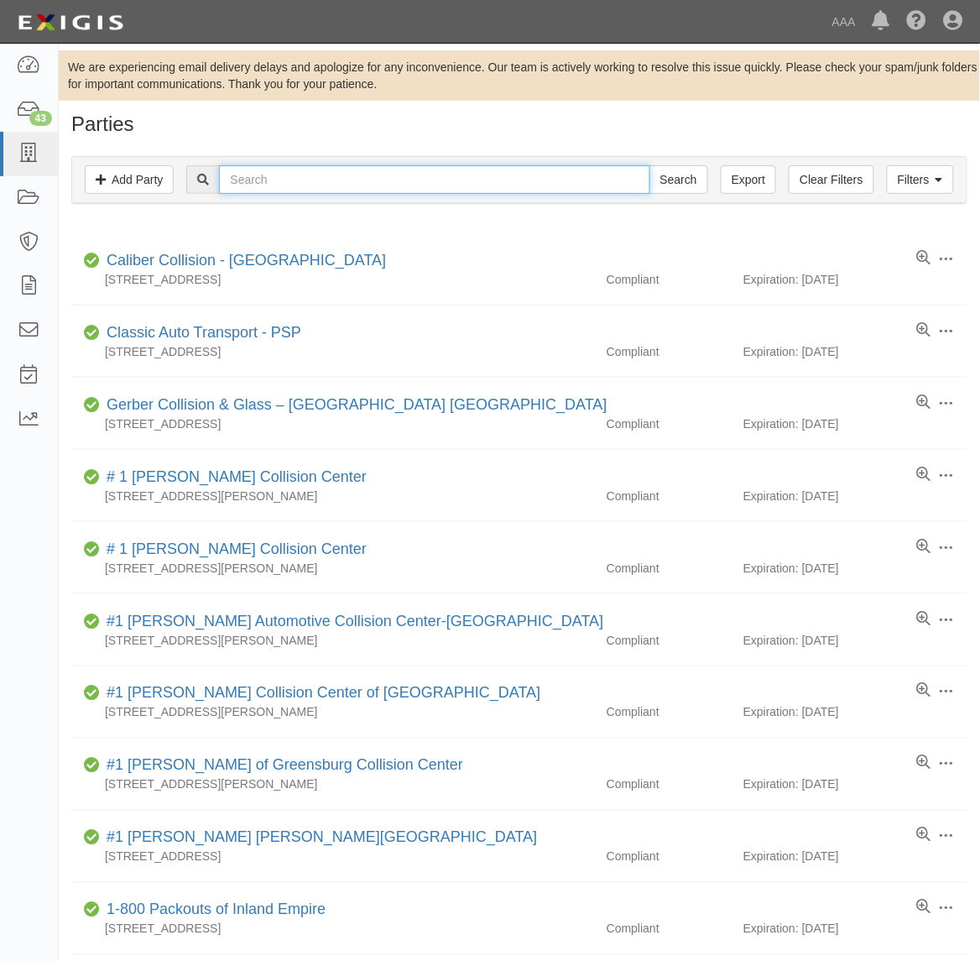
click at [299, 189] on input "text" at bounding box center [434, 179] width 431 height 29
type input "367916"
click at [650, 165] on input "Search" at bounding box center [679, 179] width 59 height 29
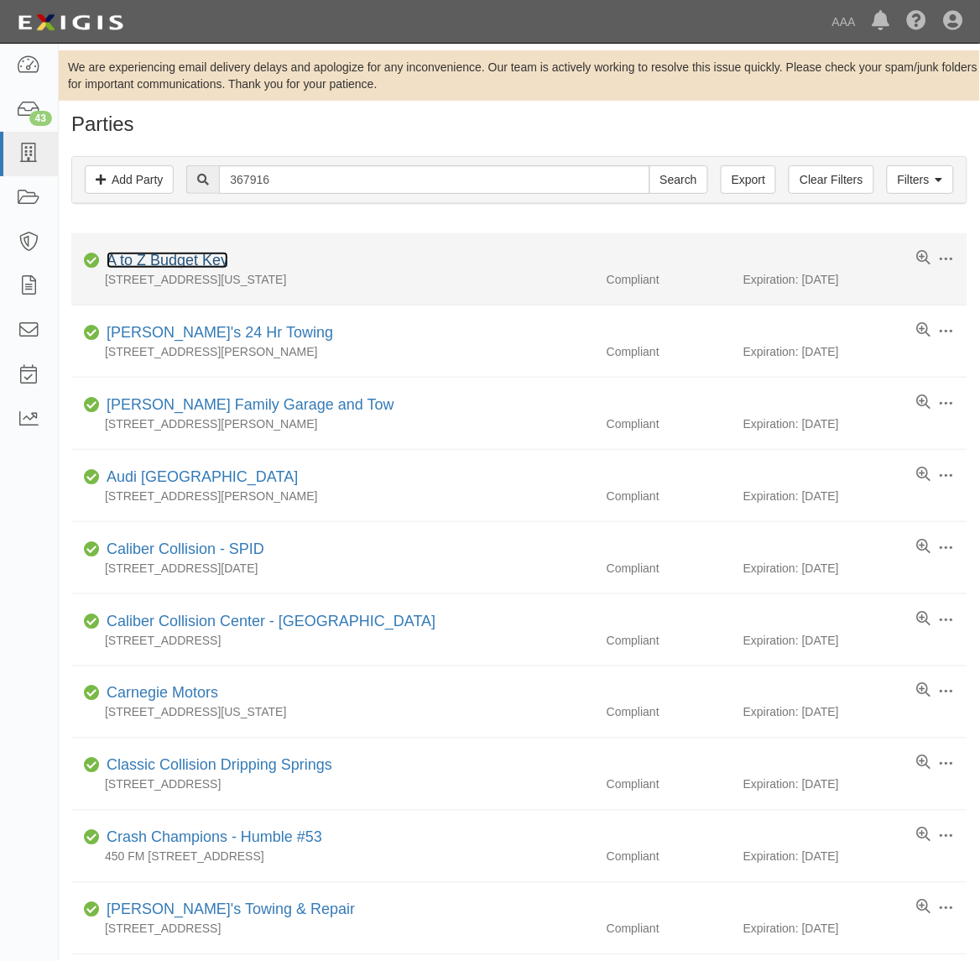
click at [206, 263] on link "A to Z Budget Key" at bounding box center [168, 260] width 122 height 17
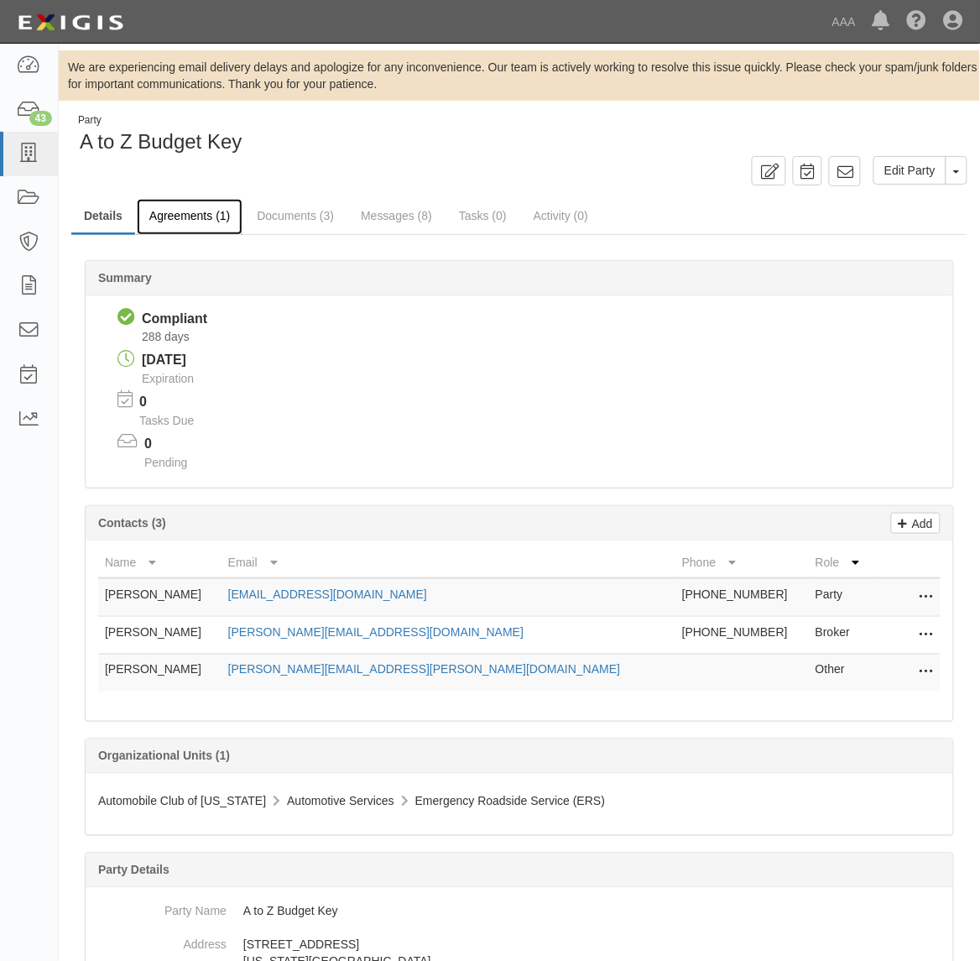
click at [216, 223] on link "Agreements (1)" at bounding box center [190, 217] width 106 height 36
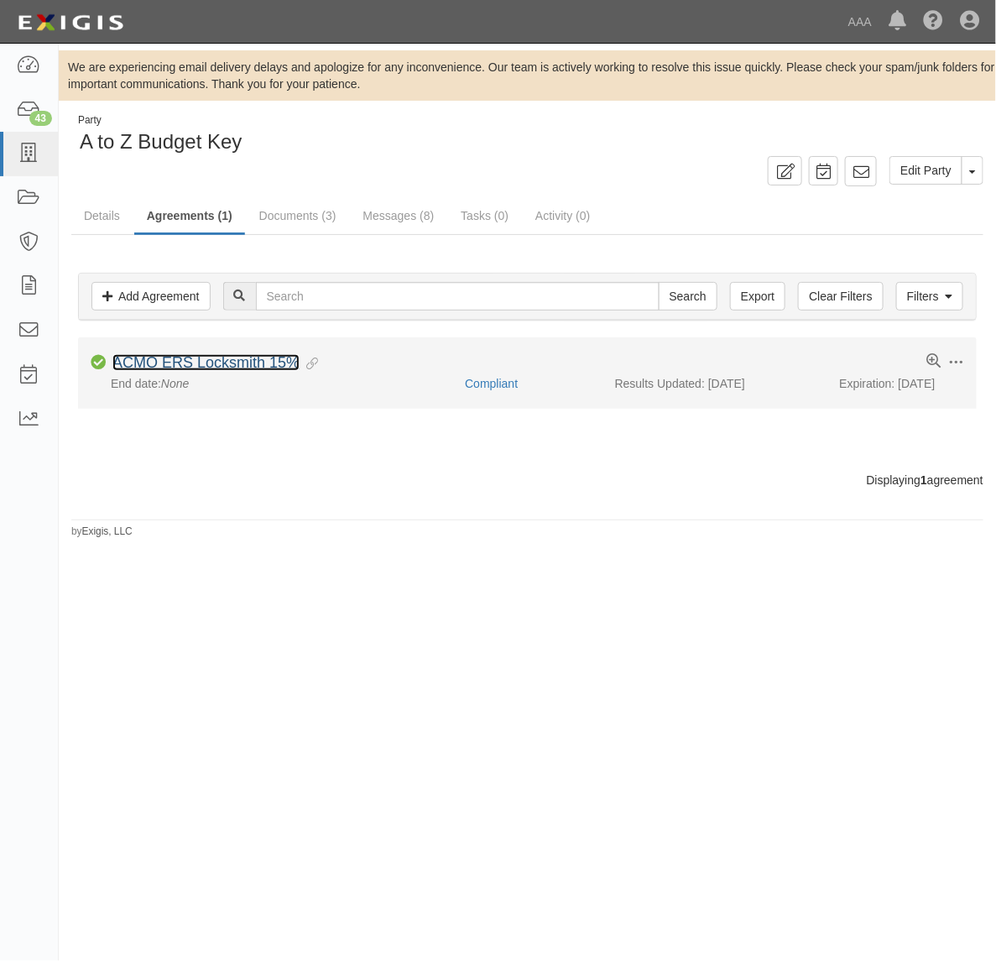
click at [210, 362] on link "ACMO ERS Locksmith 15%" at bounding box center [205, 362] width 187 height 17
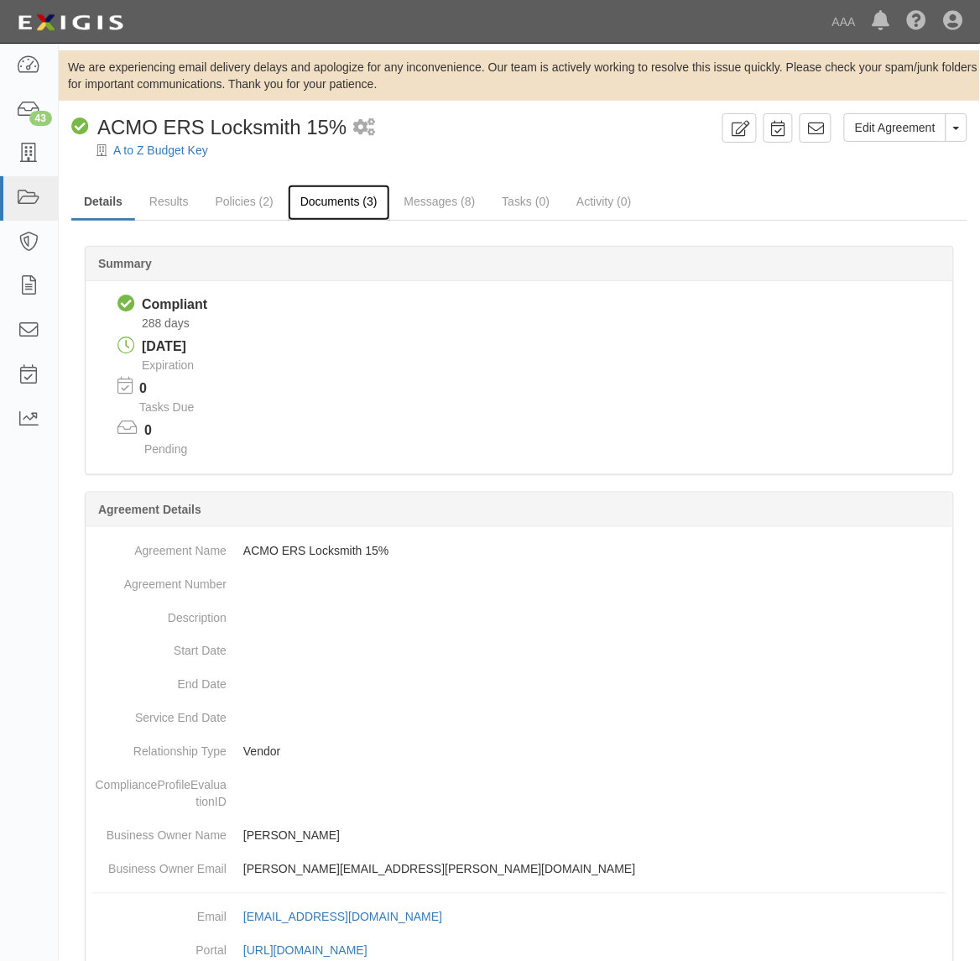
click at [333, 204] on link "Documents (3)" at bounding box center [339, 203] width 102 height 36
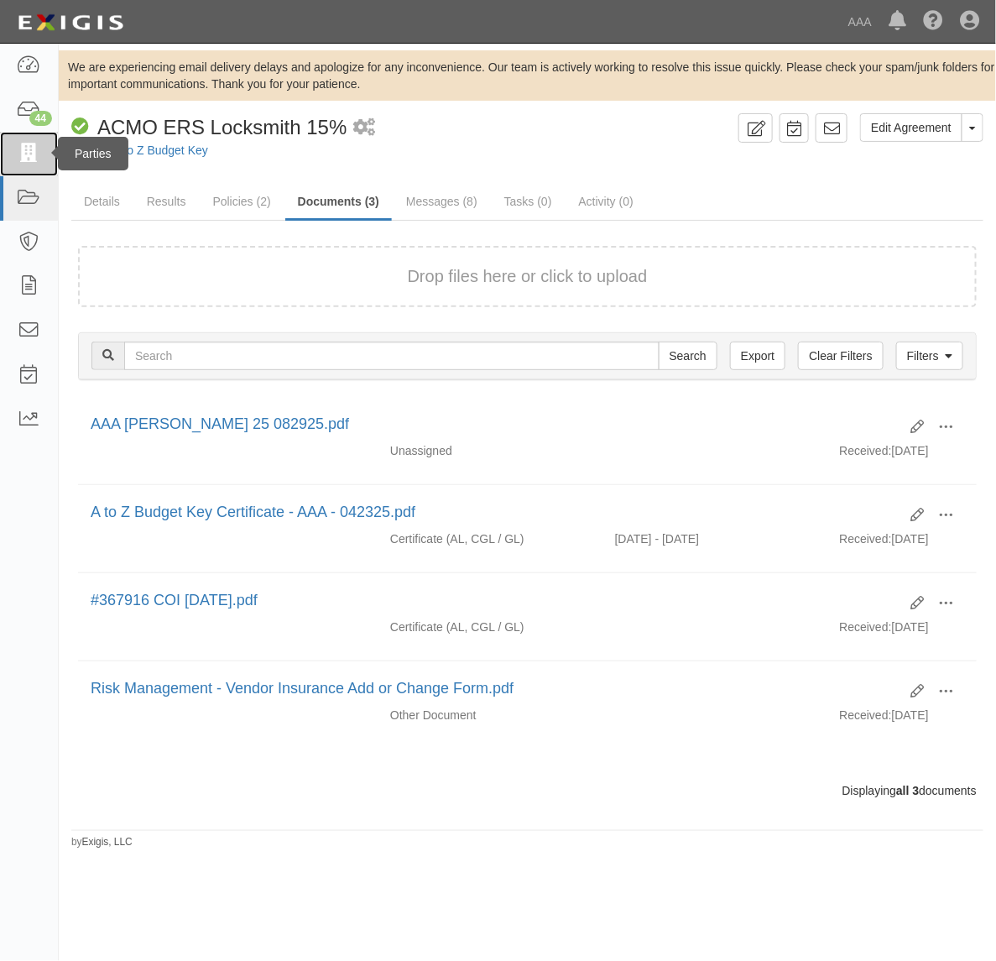
click at [35, 147] on icon at bounding box center [29, 153] width 24 height 19
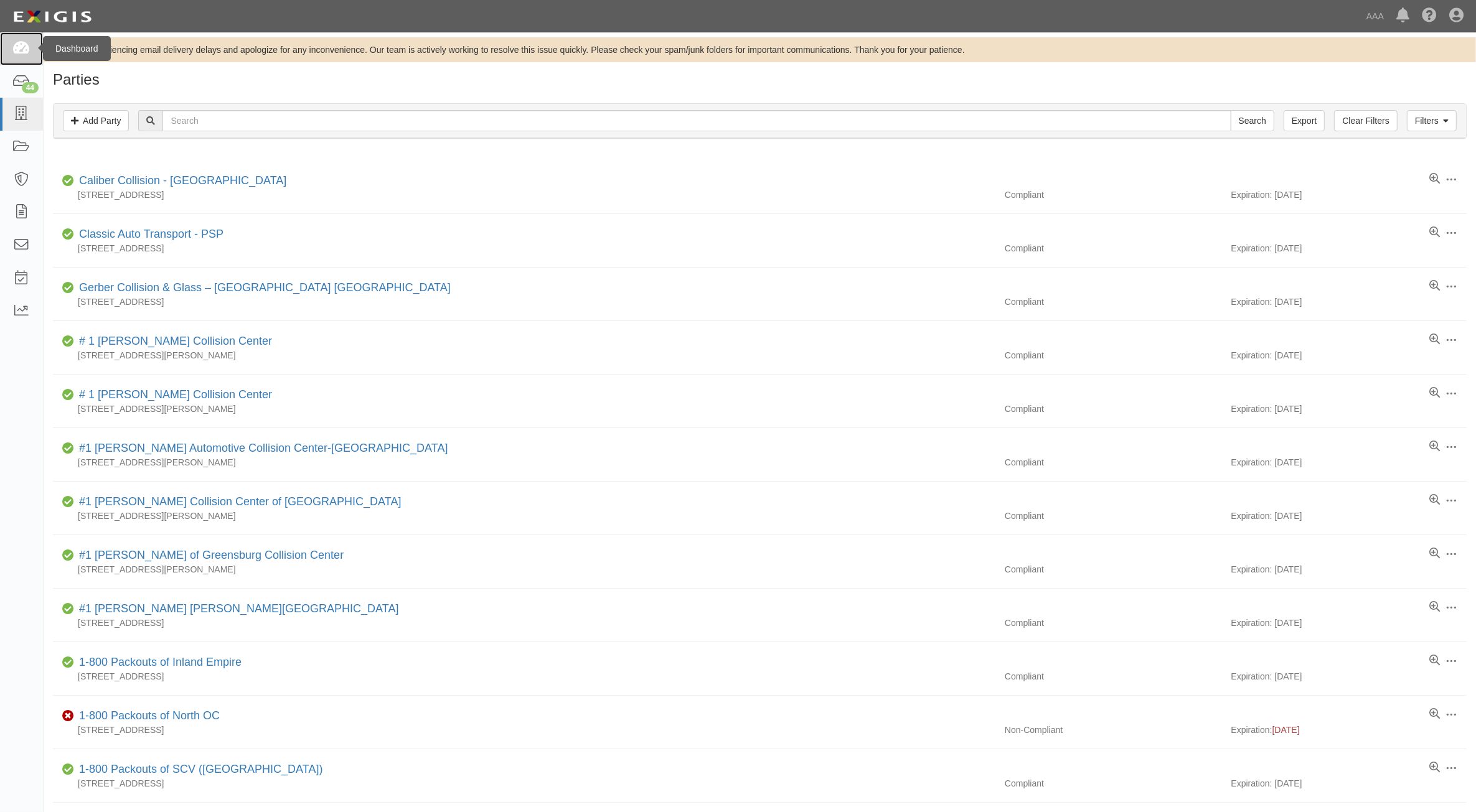
click at [30, 44] on link at bounding box center [22, 49] width 43 height 33
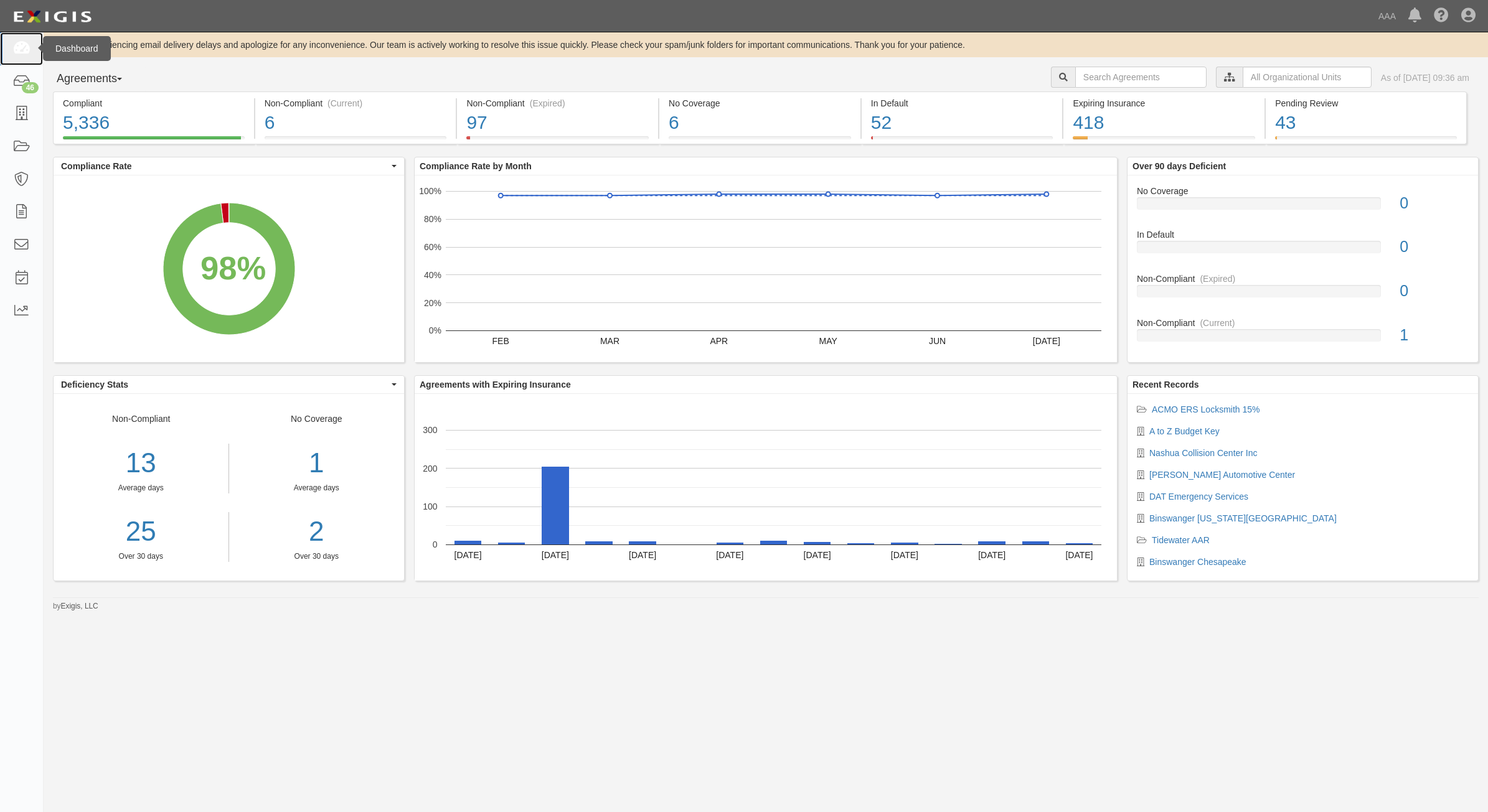
click at [21, 44] on icon at bounding box center [22, 48] width 18 height 14
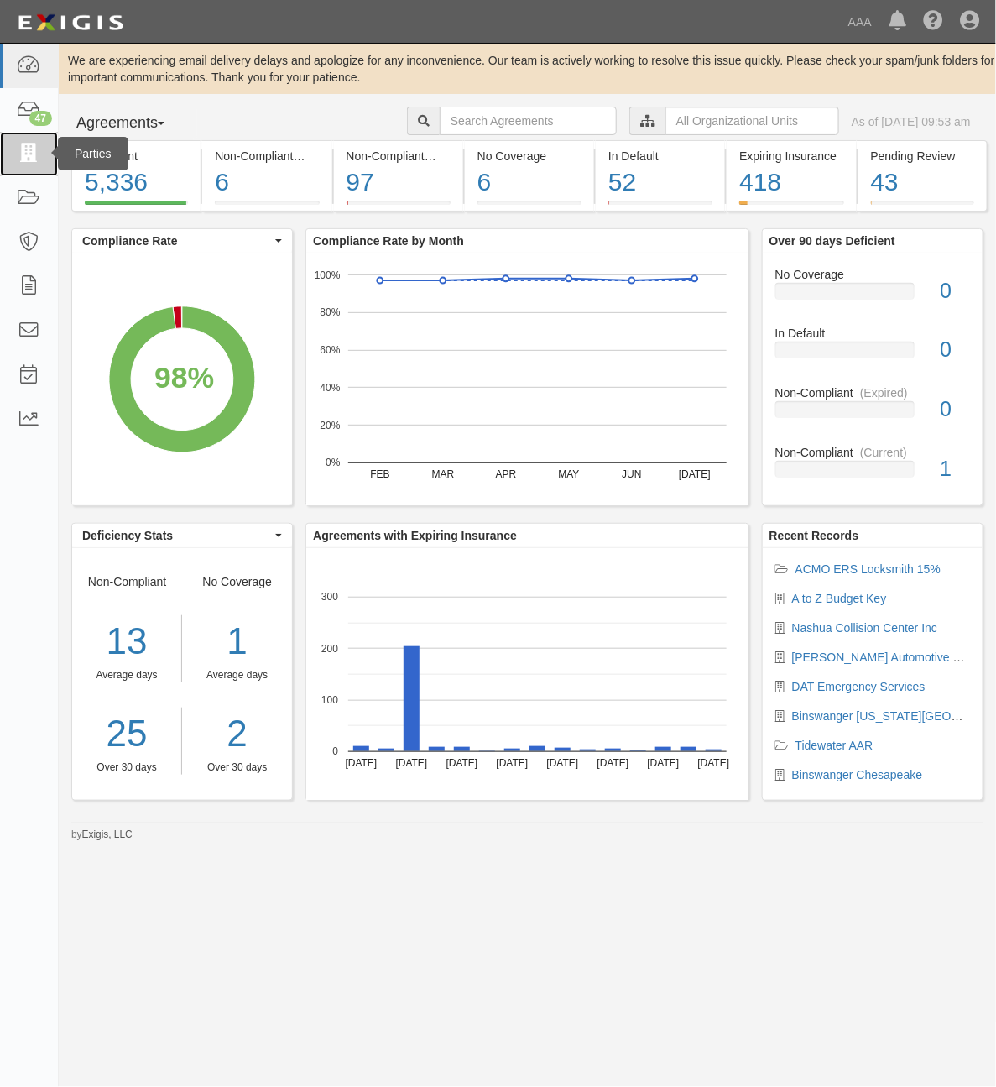
click at [30, 152] on icon at bounding box center [29, 153] width 24 height 19
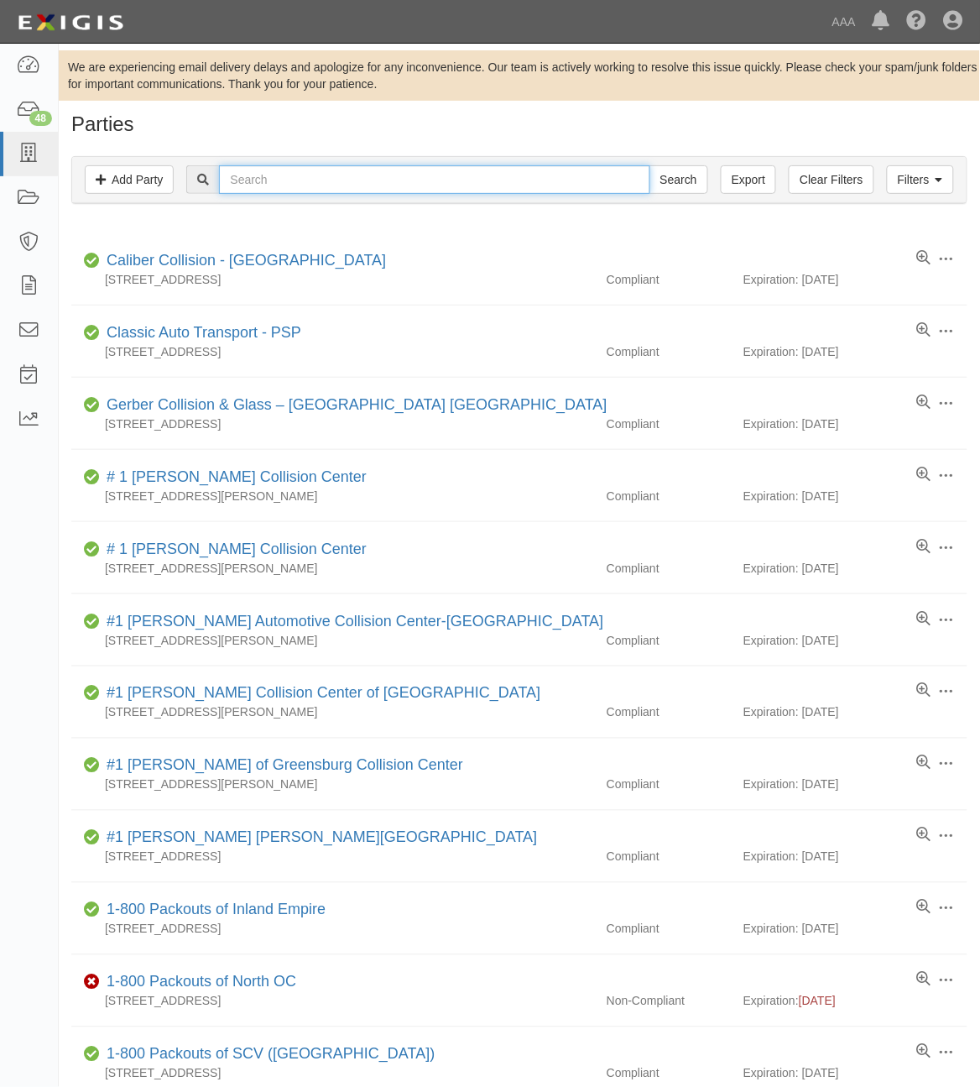
click at [390, 169] on input "text" at bounding box center [434, 179] width 431 height 29
paste input "CC113454"
type input "CC113454"
click at [665, 181] on input "Search" at bounding box center [679, 179] width 59 height 29
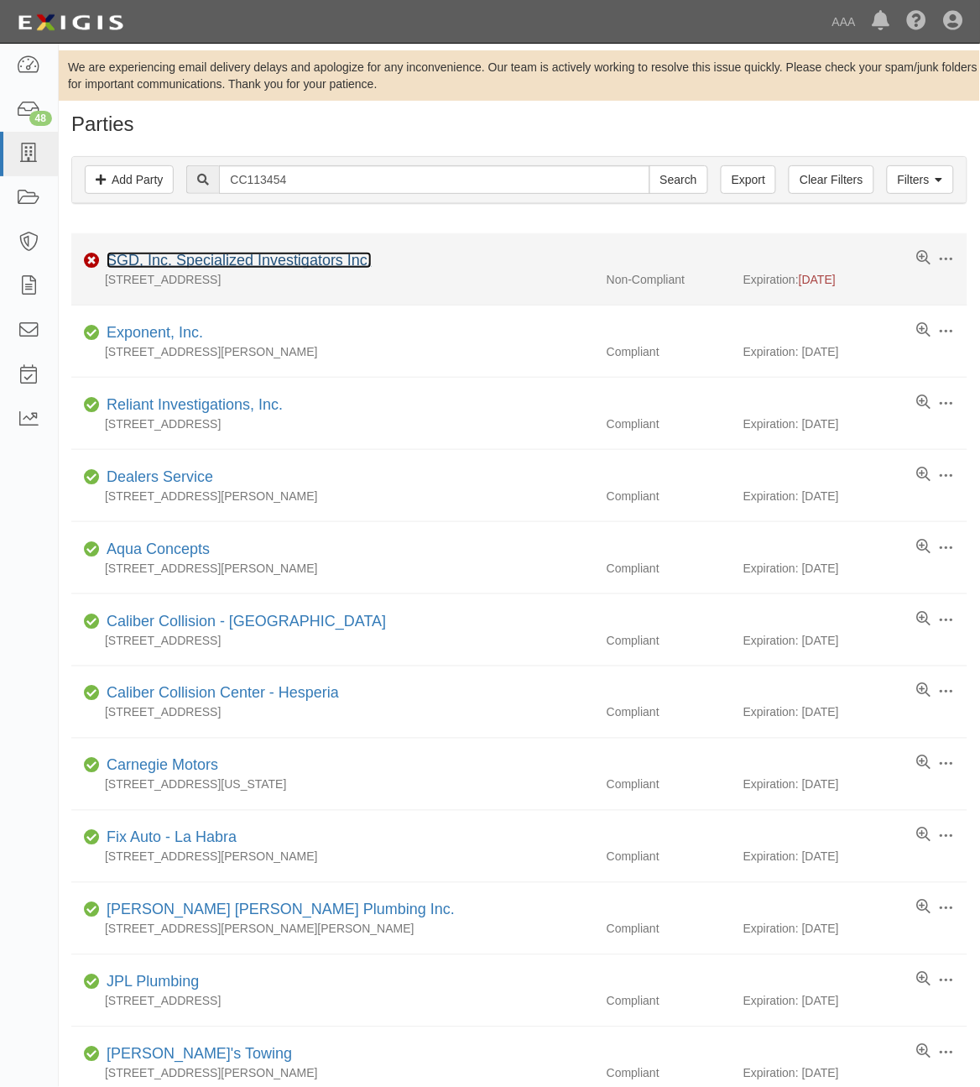
click at [286, 254] on link "SGD, Inc. Specialized Investigators Inc." at bounding box center [239, 260] width 265 height 17
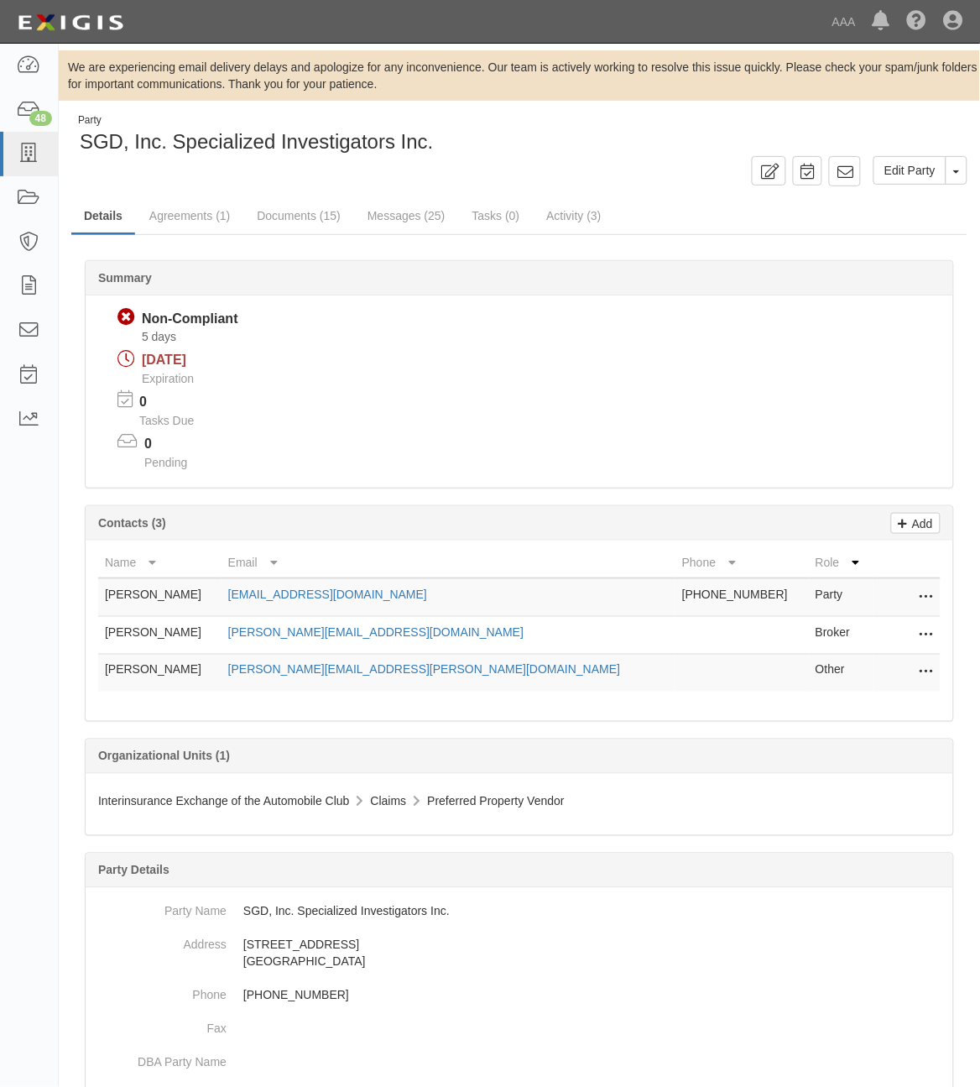
click at [928, 636] on icon at bounding box center [926, 635] width 13 height 22
click at [907, 636] on link "Edit" at bounding box center [867, 630] width 133 height 30
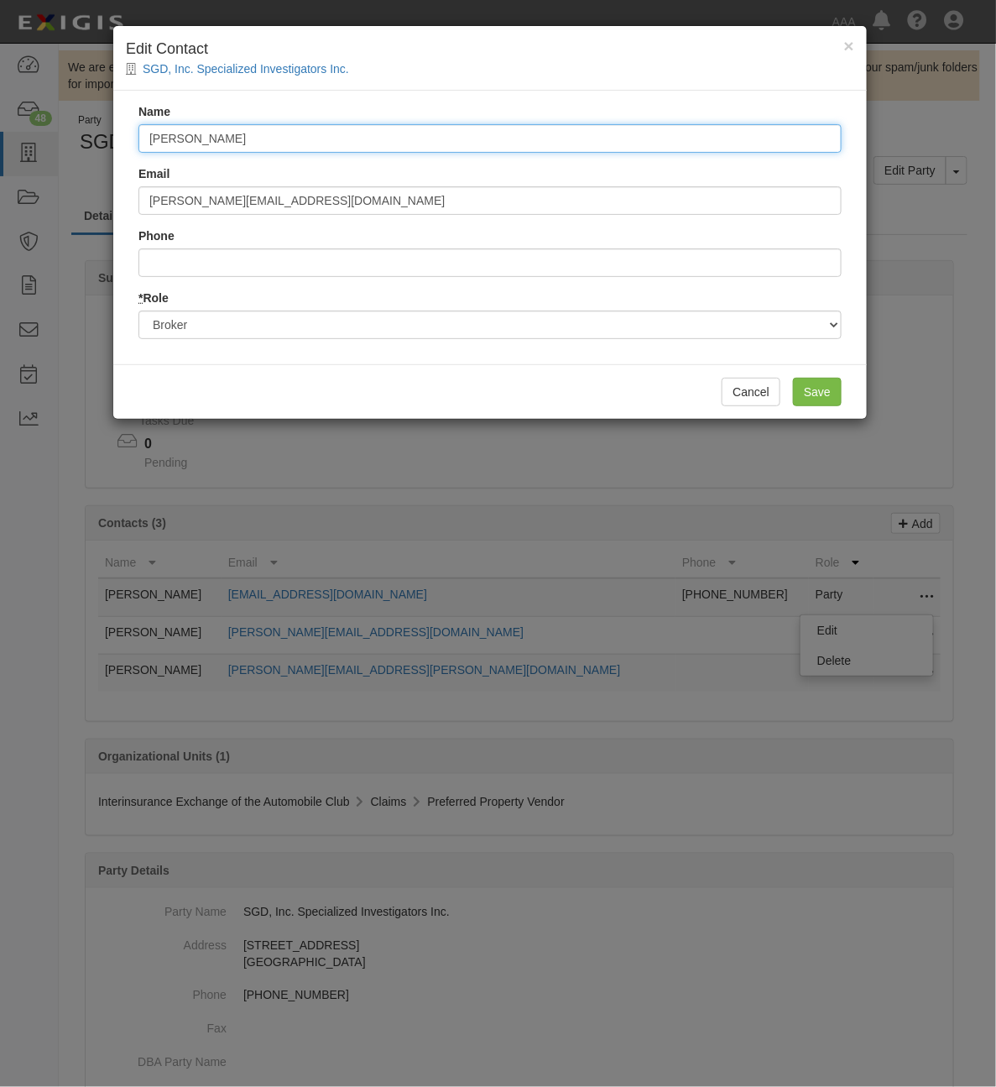
drag, startPoint x: 284, startPoint y: 141, endPoint x: 11, endPoint y: 136, distance: 272.8
click at [11, 136] on div "× Edit Contact SGD, Inc. Specialized Investigators Inc. Name [PERSON_NAME] Emai…" at bounding box center [498, 543] width 996 height 1087
type input "[PERSON_NAME]"
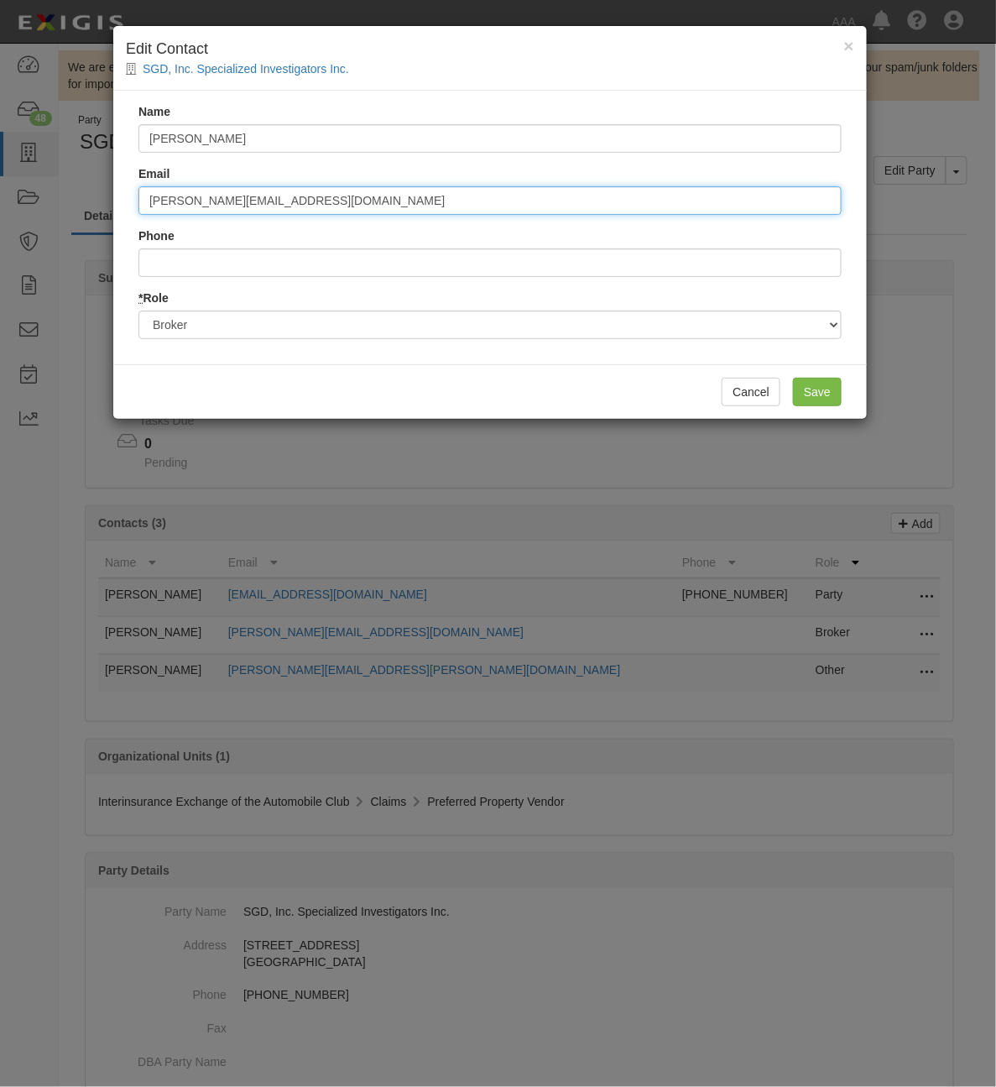
type input "[PERSON_NAME][EMAIL_ADDRESS][DOMAIN_NAME]"
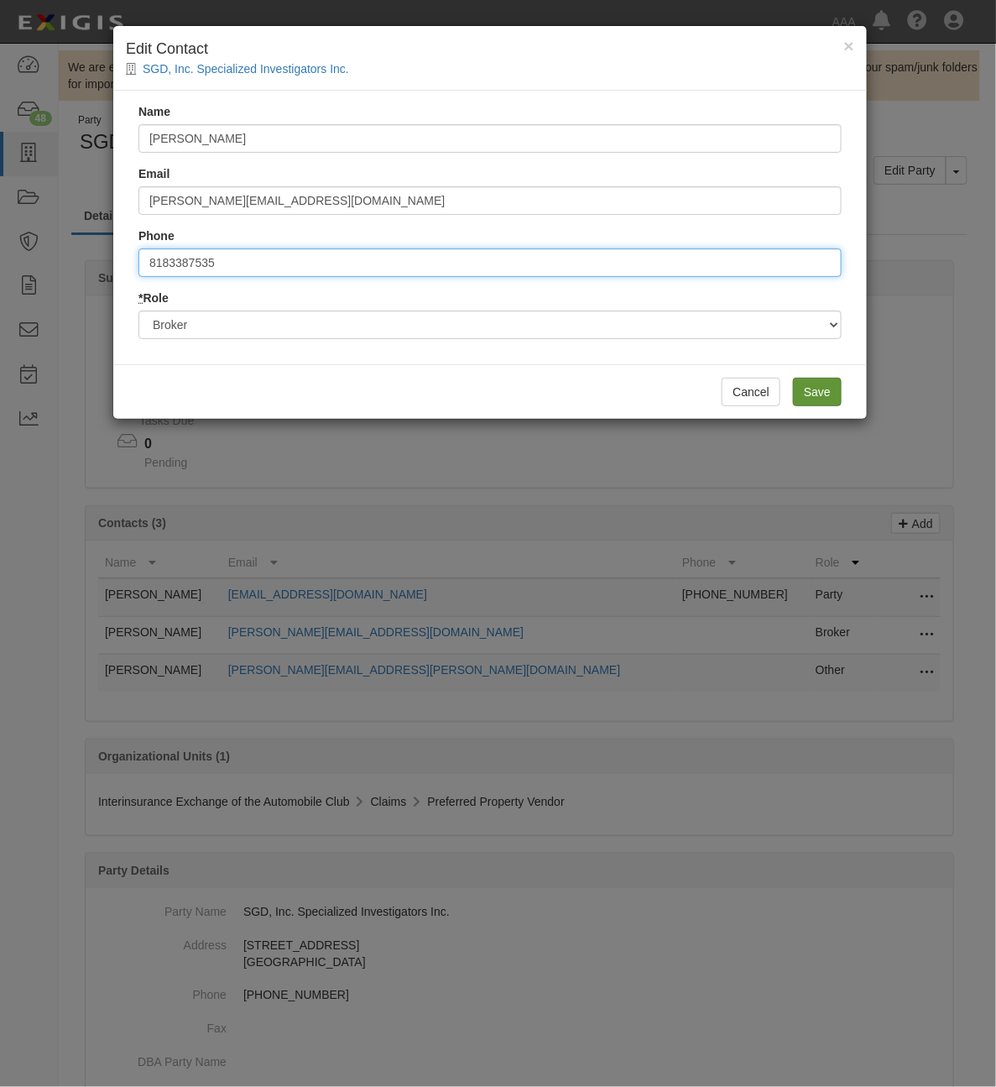
type input "8183387535"
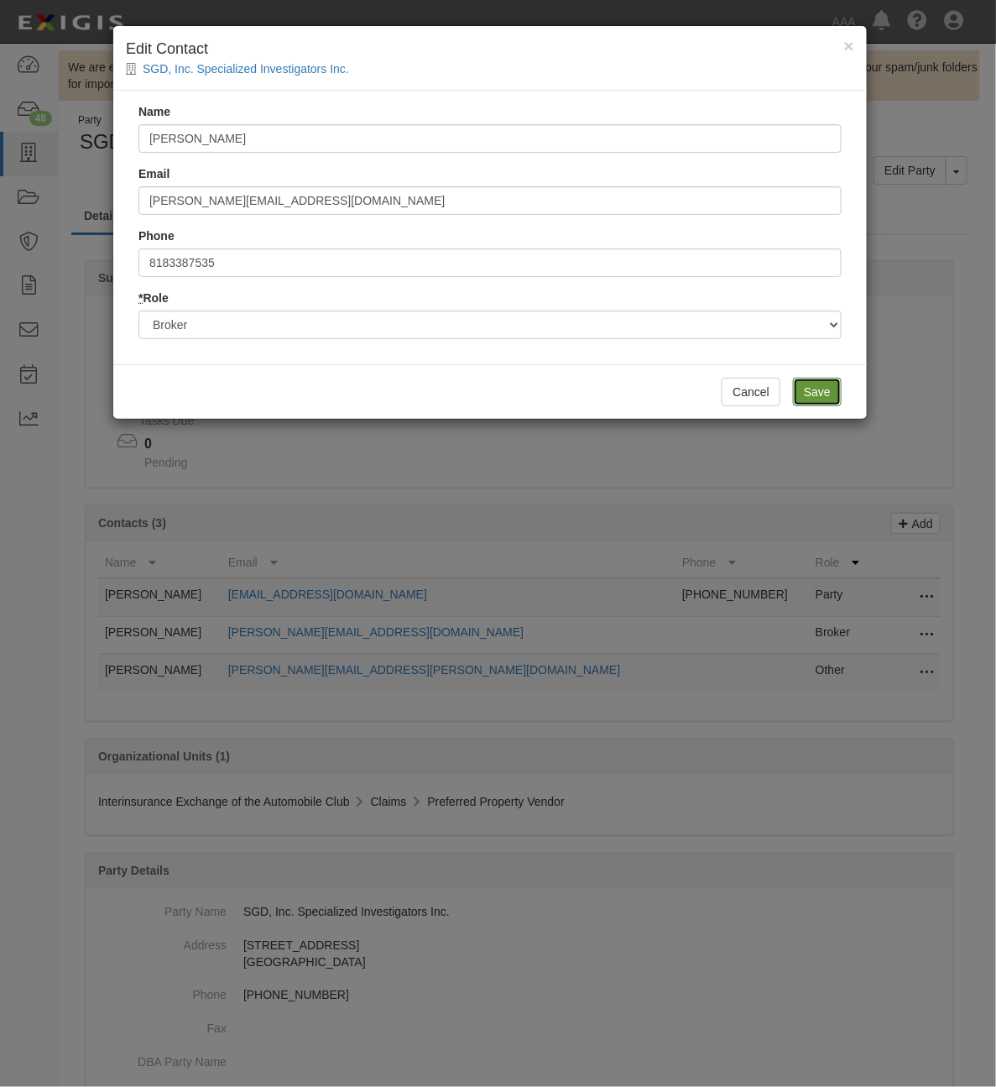
click at [820, 388] on input "Save" at bounding box center [817, 392] width 49 height 29
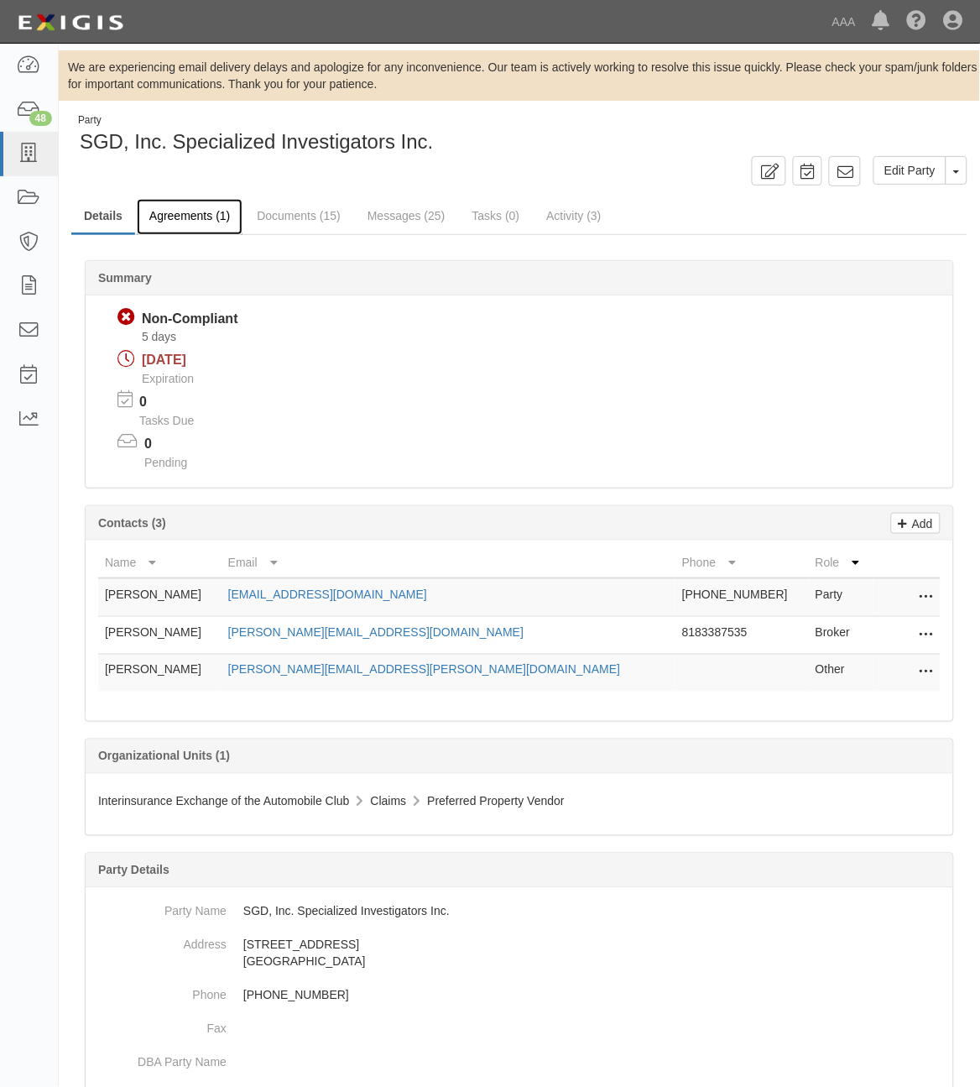
click at [202, 218] on link "Agreements (1)" at bounding box center [190, 217] width 106 height 36
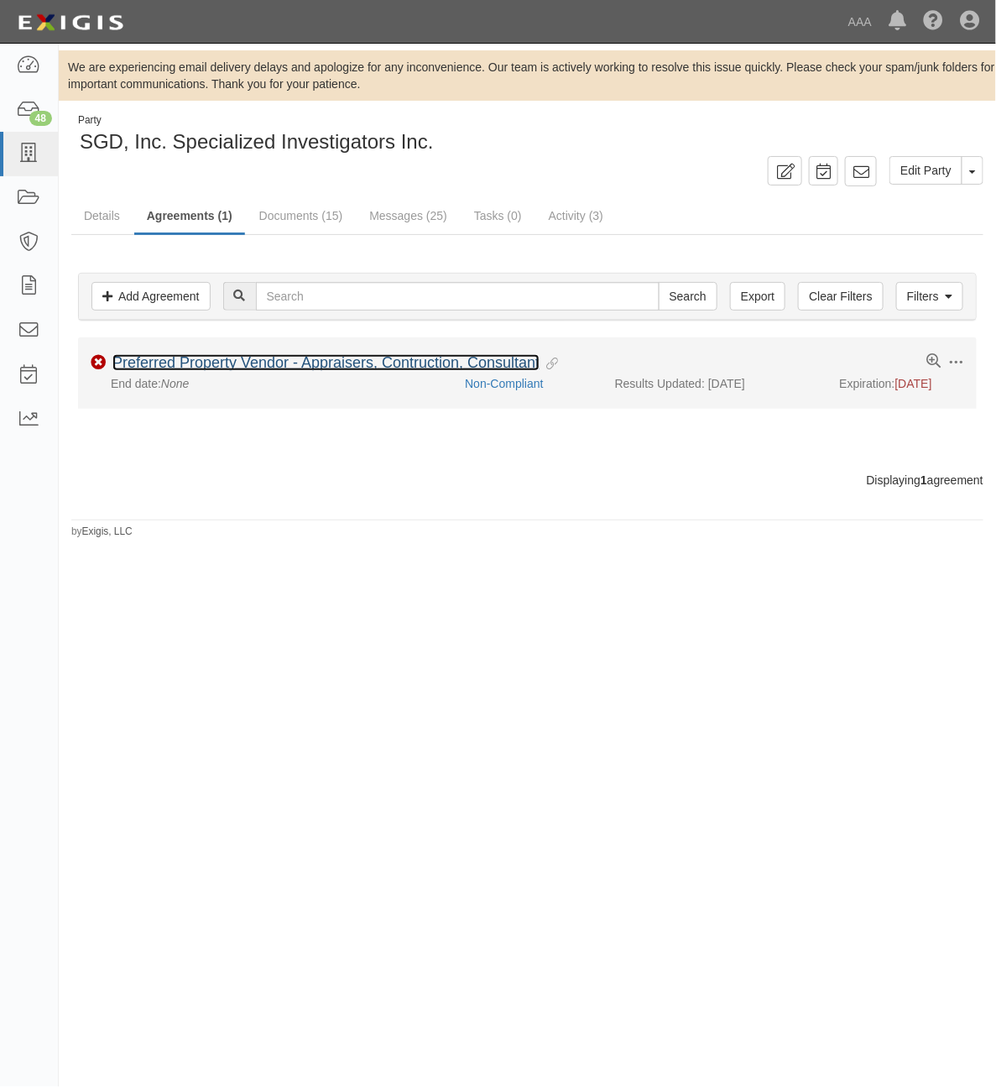
click at [290, 362] on link "Preferred Property Vendor - Appraisers, Contruction, Consultant" at bounding box center [325, 362] width 427 height 17
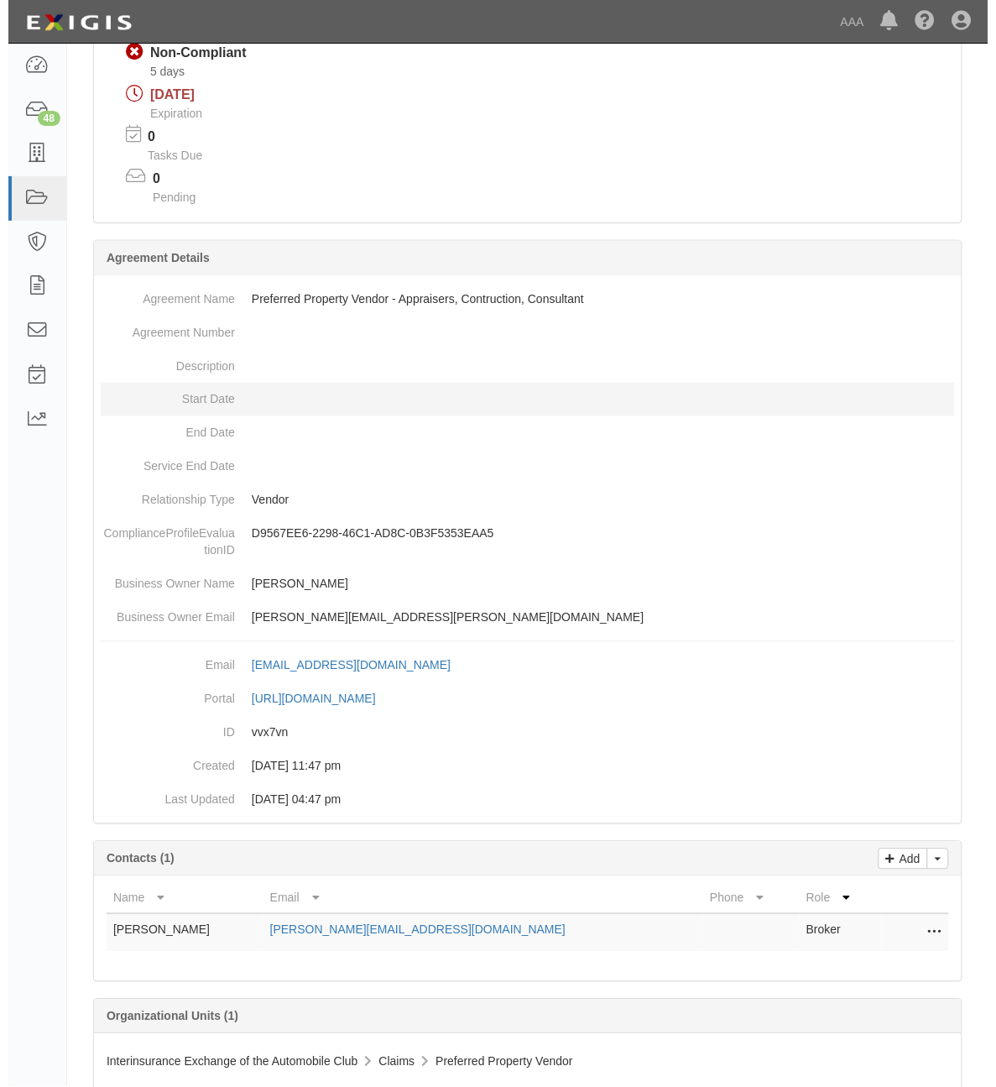
scroll to position [304, 0]
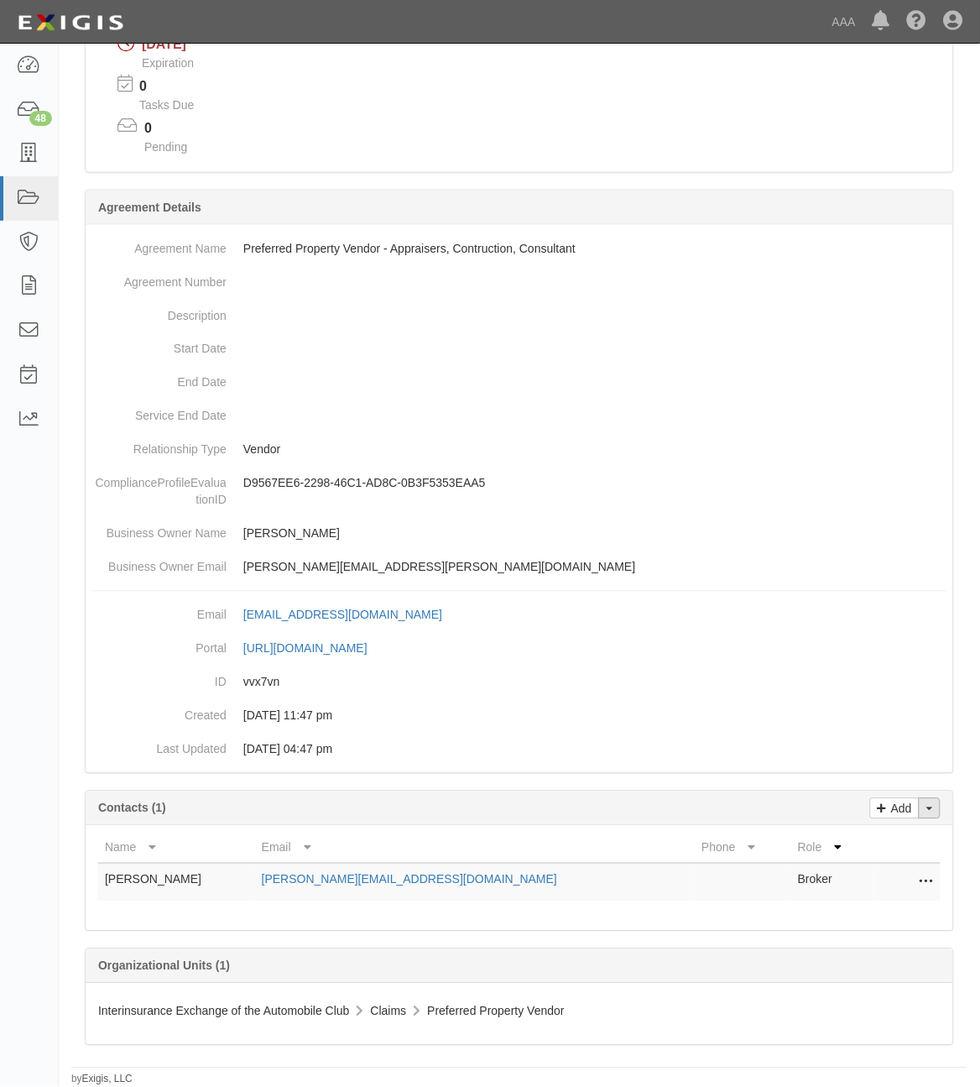
click at [933, 810] on button "Toggle Contact Dropdown" at bounding box center [930, 808] width 22 height 21
click at [871, 837] on link "Change contacts" at bounding box center [873, 839] width 133 height 22
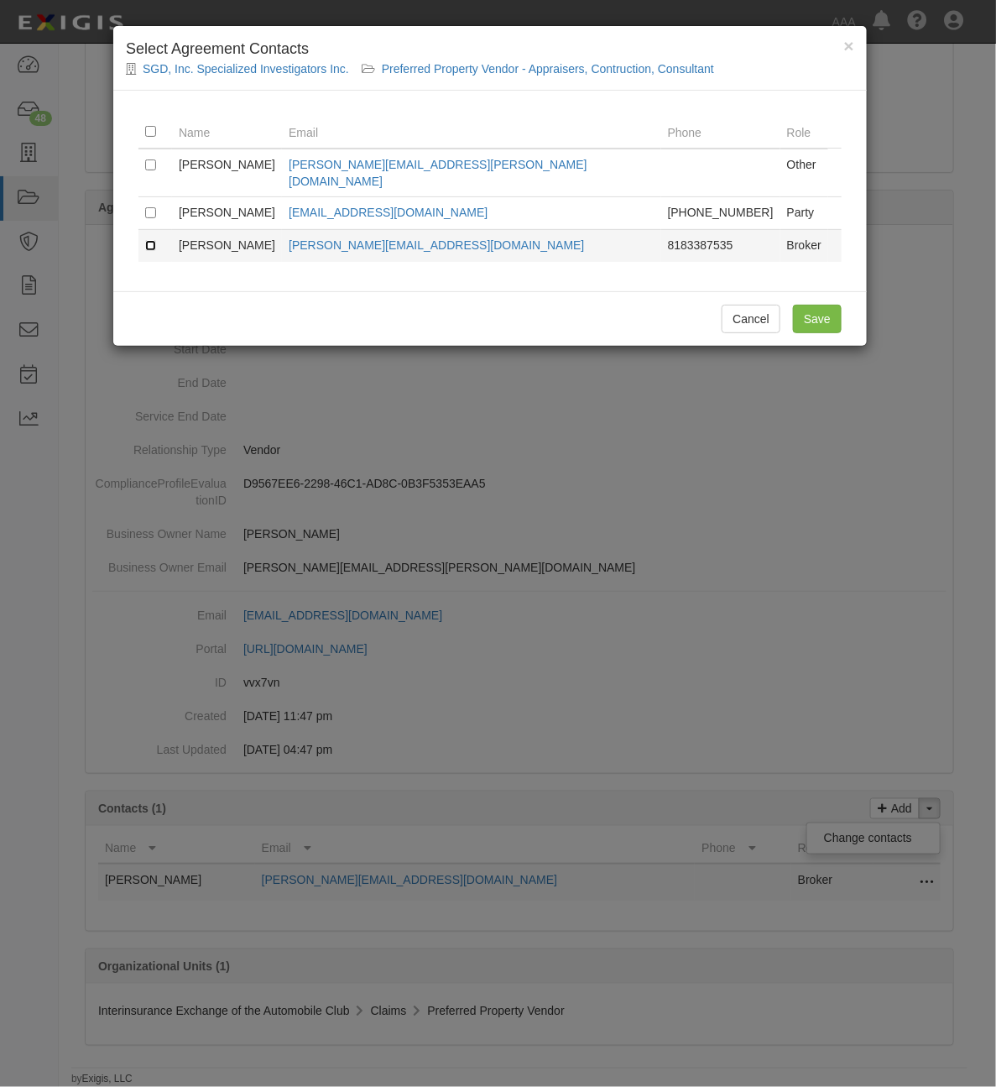
click at [147, 240] on input "checkbox" at bounding box center [150, 245] width 11 height 11
checkbox input "true"
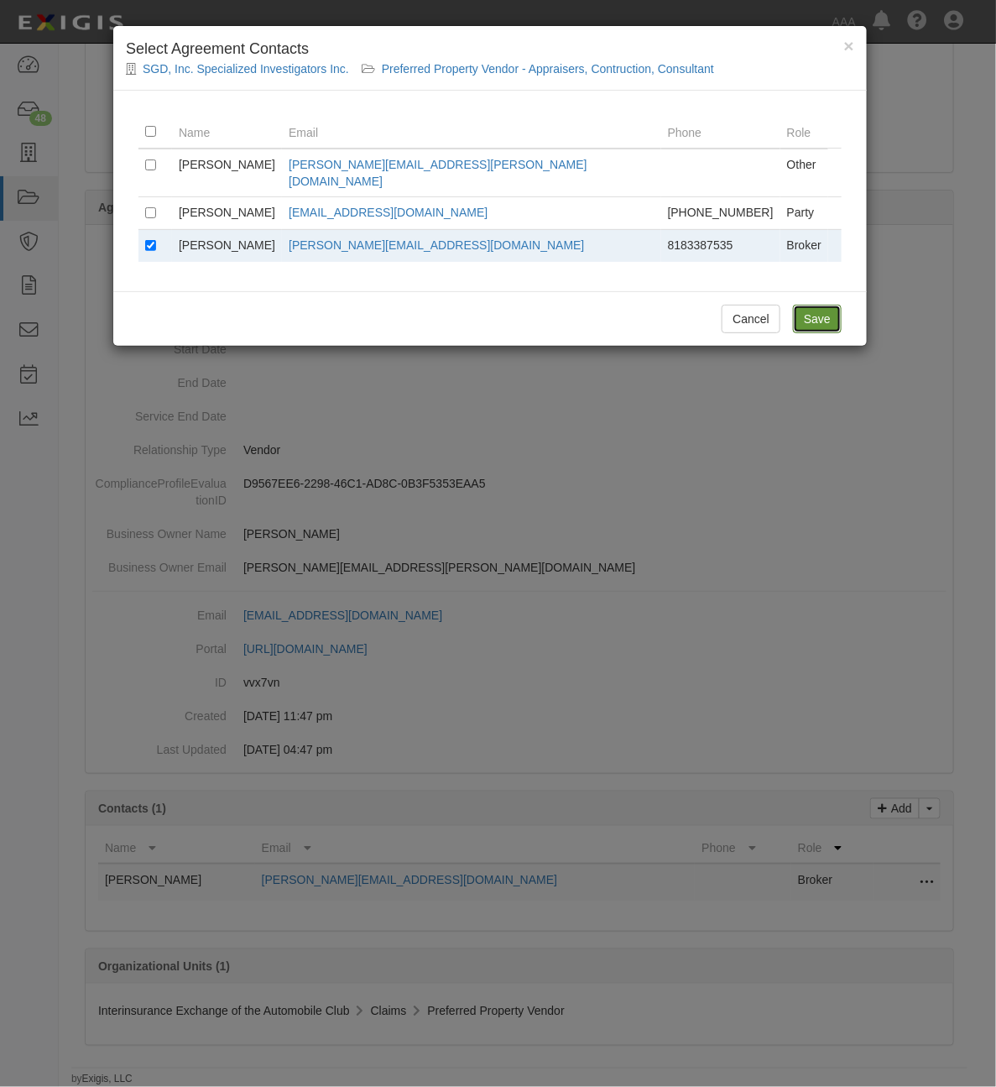
click at [820, 305] on input "Save" at bounding box center [817, 319] width 49 height 29
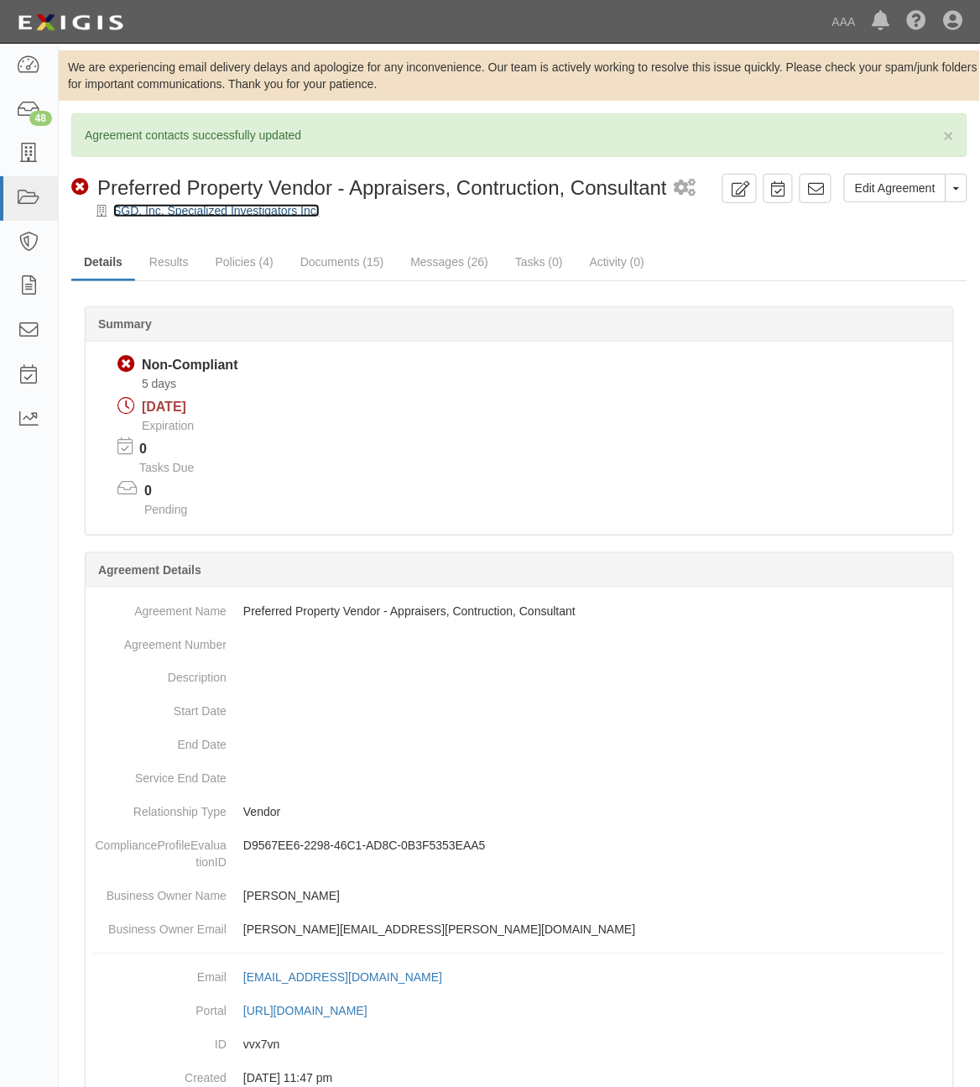
click at [262, 207] on link "SGD, Inc. Specialized Investigators Inc." at bounding box center [216, 210] width 206 height 13
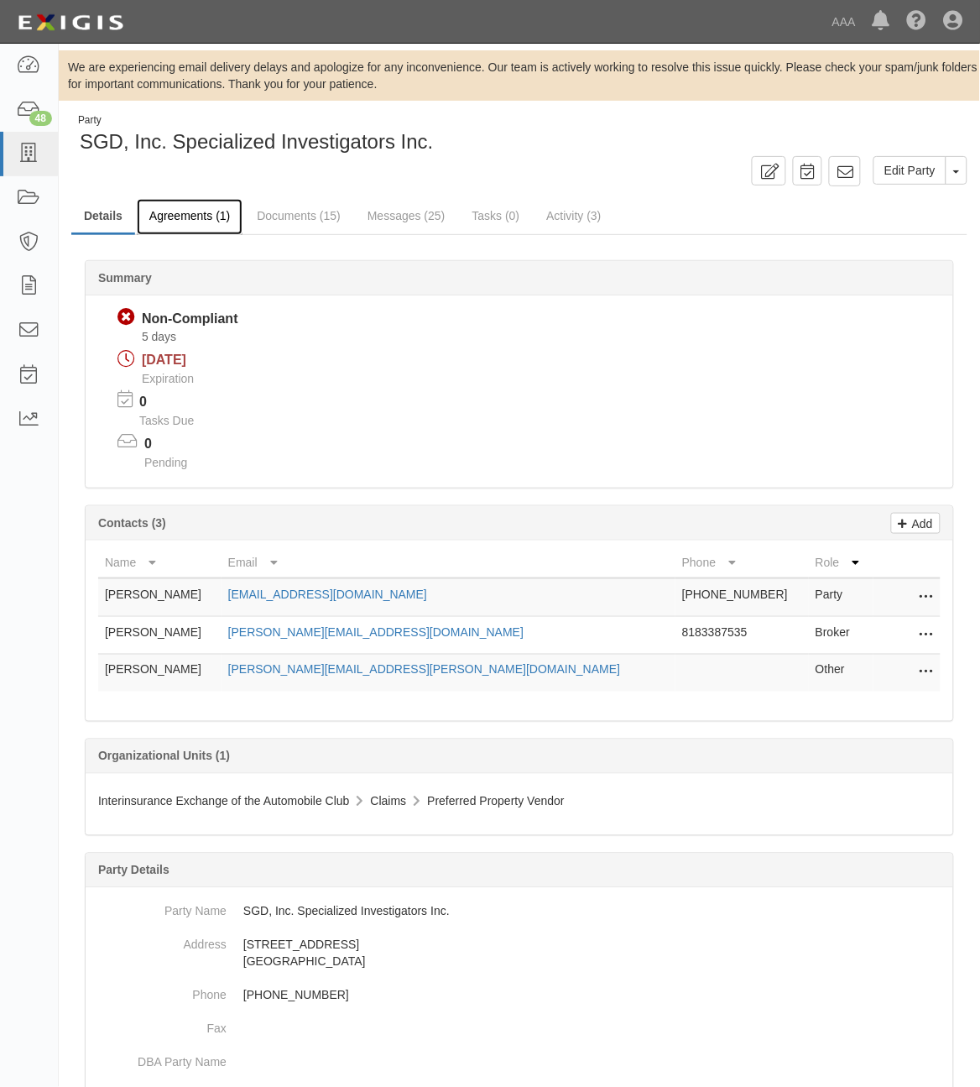
click at [187, 227] on link "Agreements (1)" at bounding box center [190, 217] width 106 height 36
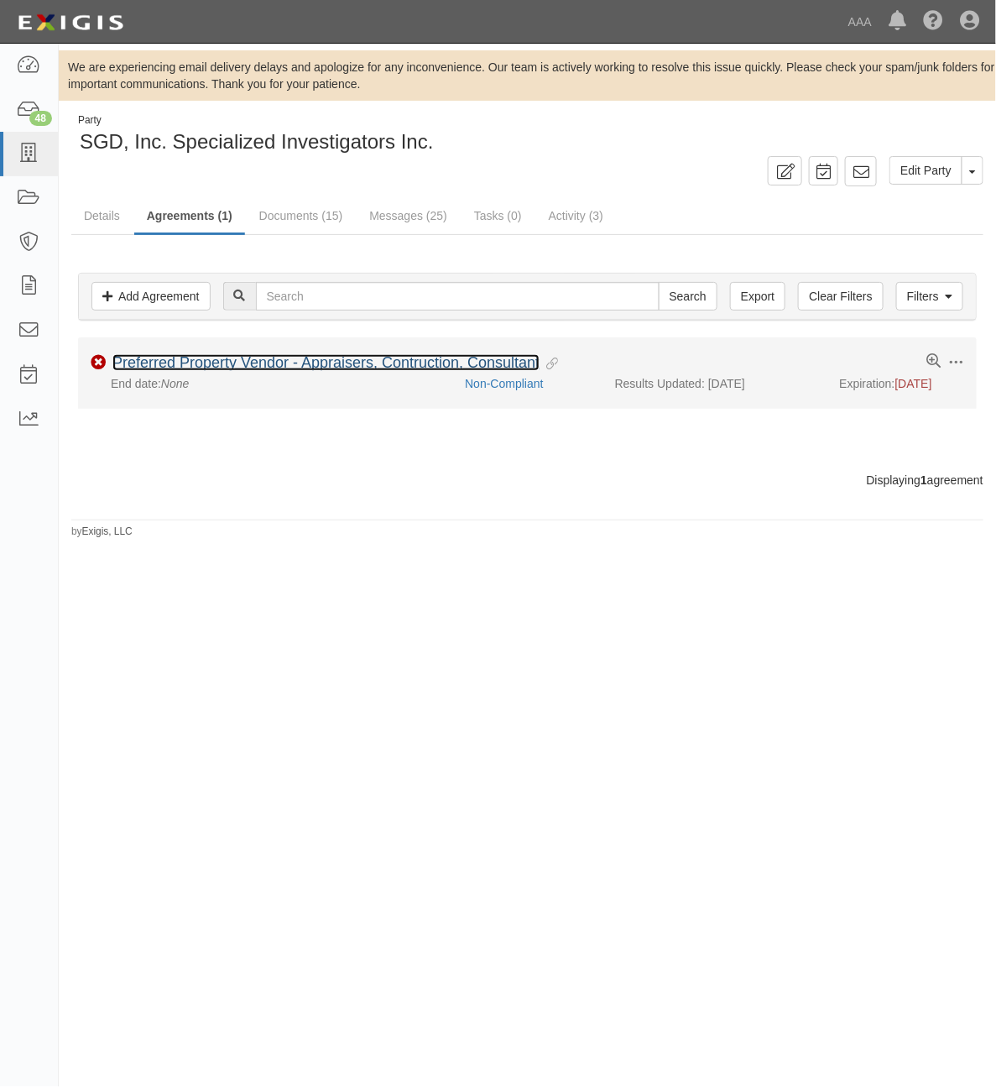
click at [204, 361] on link "Preferred Property Vendor - Appraisers, Contruction, Consultant" at bounding box center [325, 362] width 427 height 17
click at [932, 367] on icon at bounding box center [934, 361] width 14 height 14
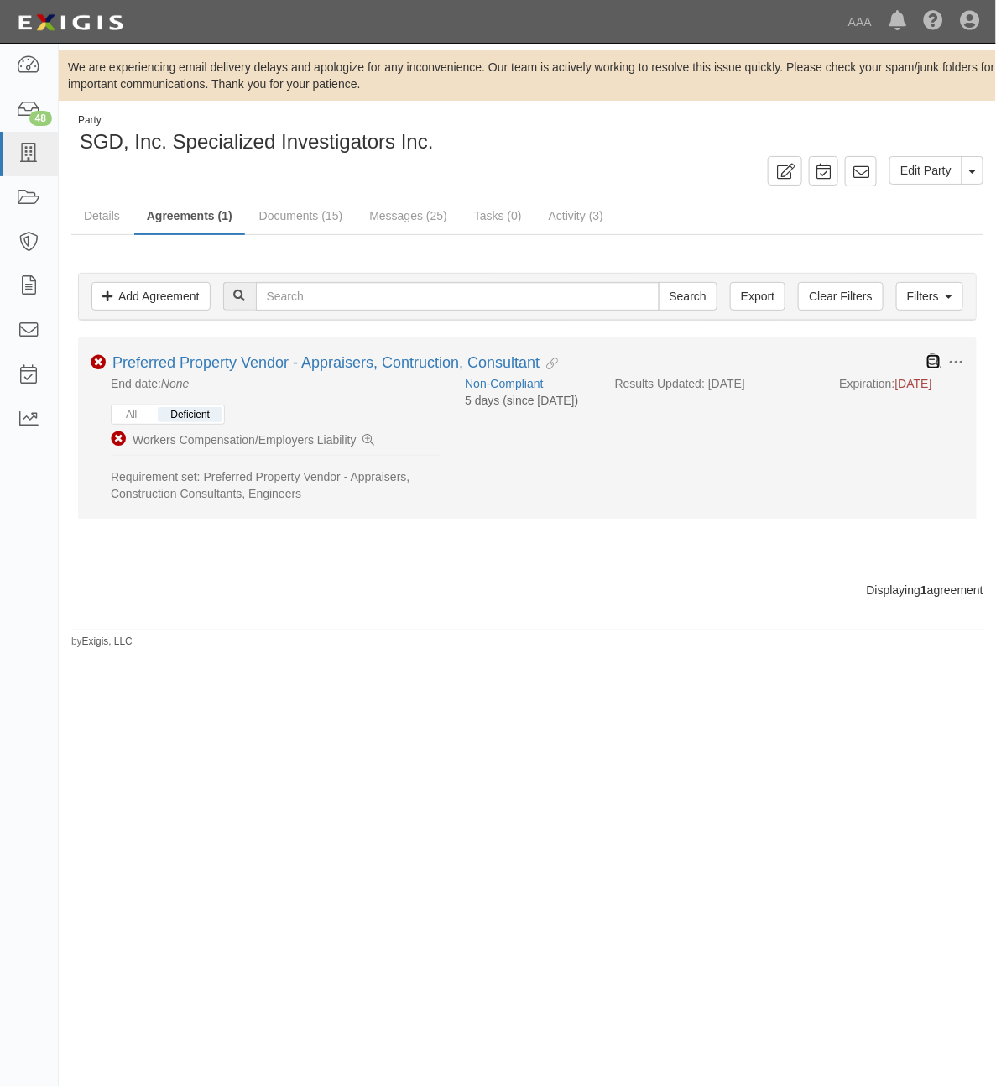
click at [932, 367] on icon at bounding box center [934, 361] width 14 height 14
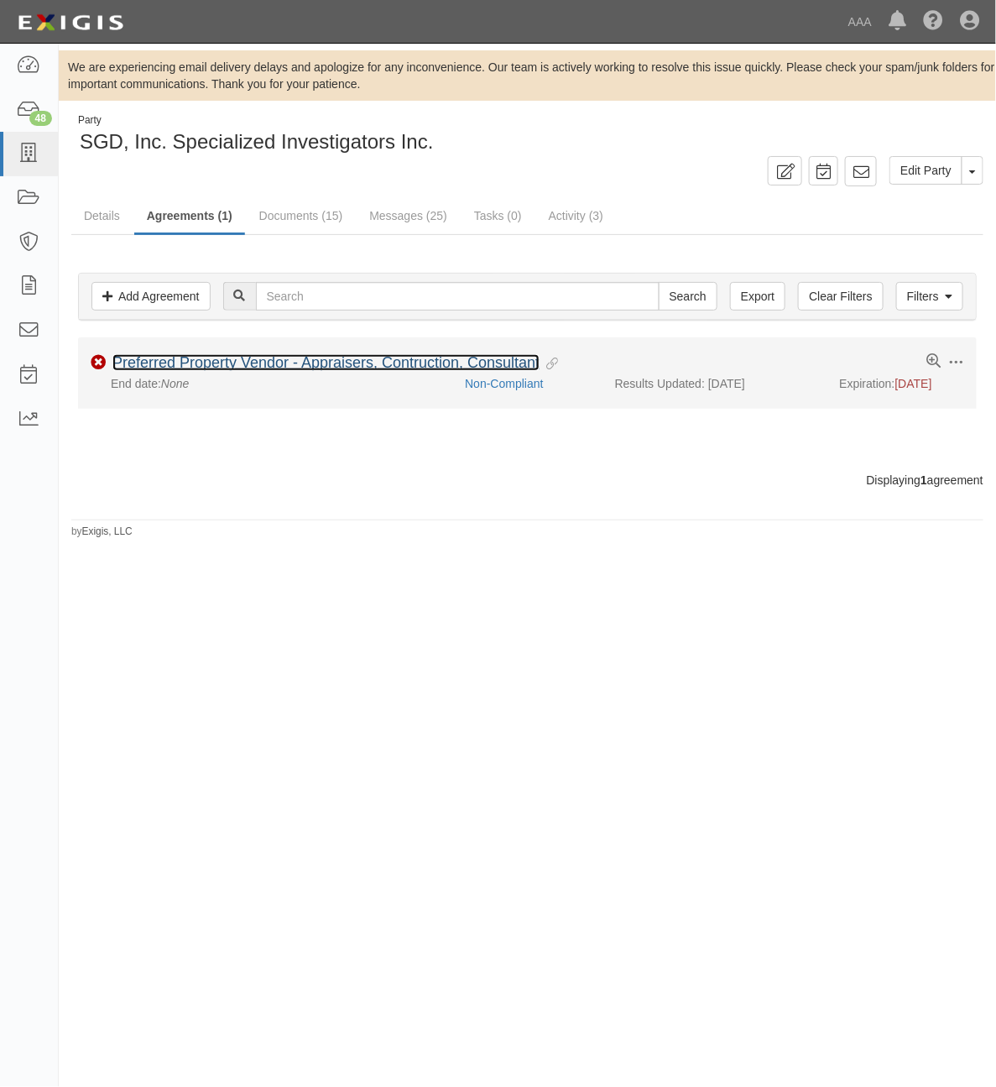
click at [279, 361] on link "Preferred Property Vendor - Appraisers, Contruction, Consultant" at bounding box center [325, 362] width 427 height 17
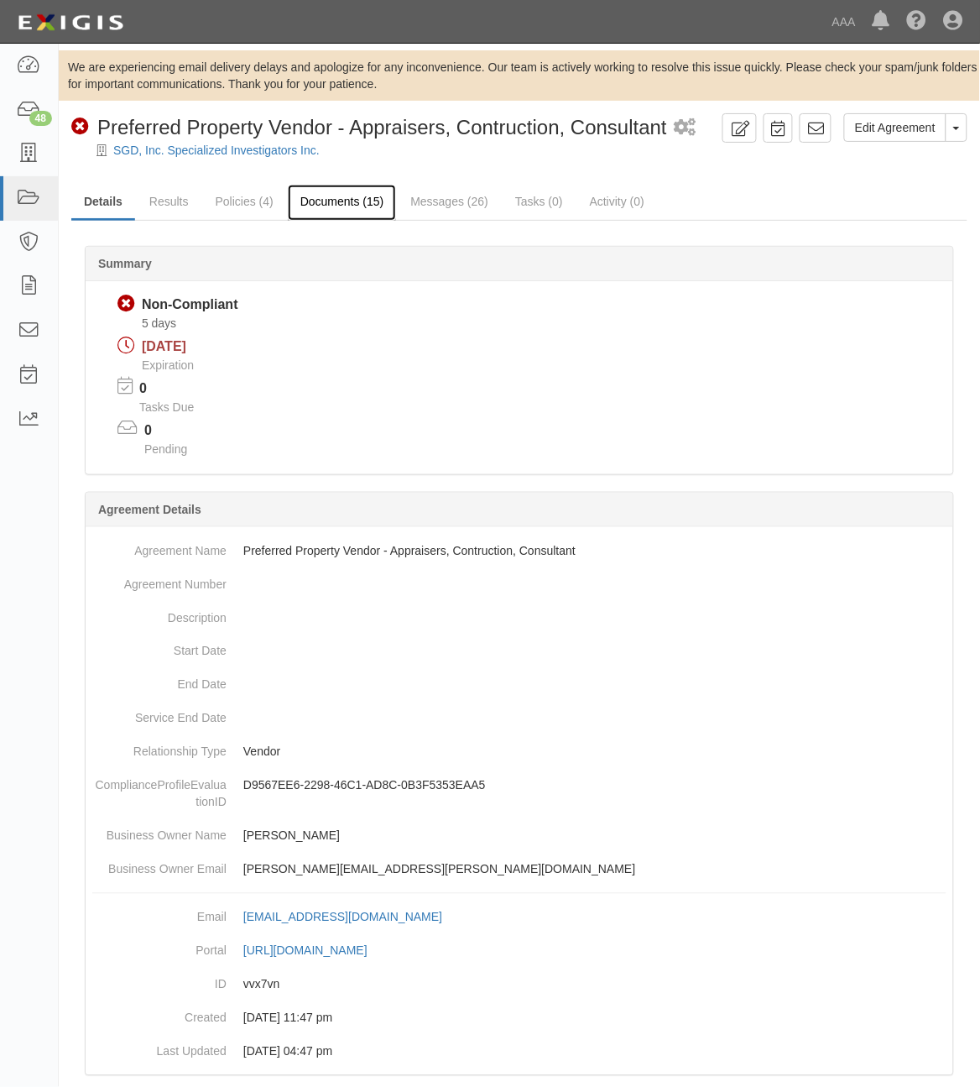
click at [337, 201] on link "Documents (15)" at bounding box center [342, 203] width 109 height 36
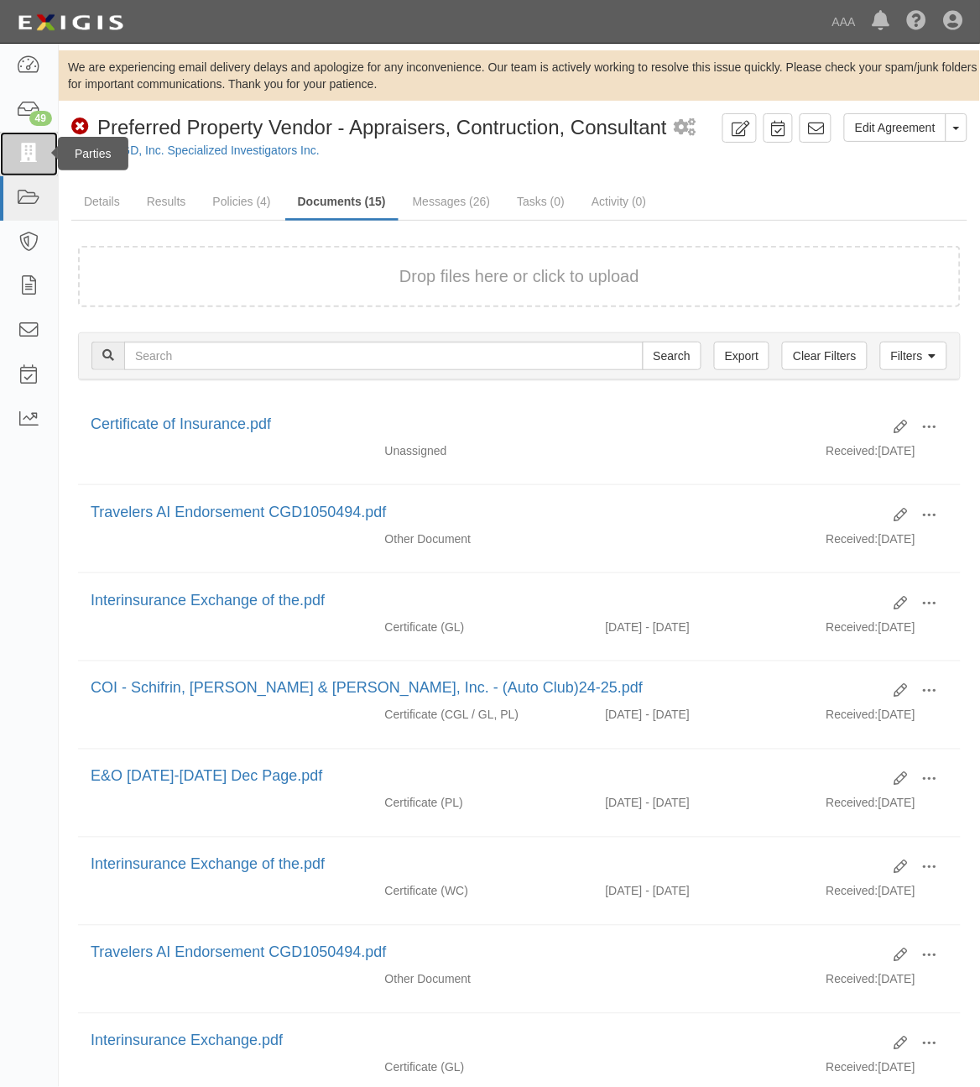
click at [24, 155] on icon at bounding box center [29, 153] width 24 height 19
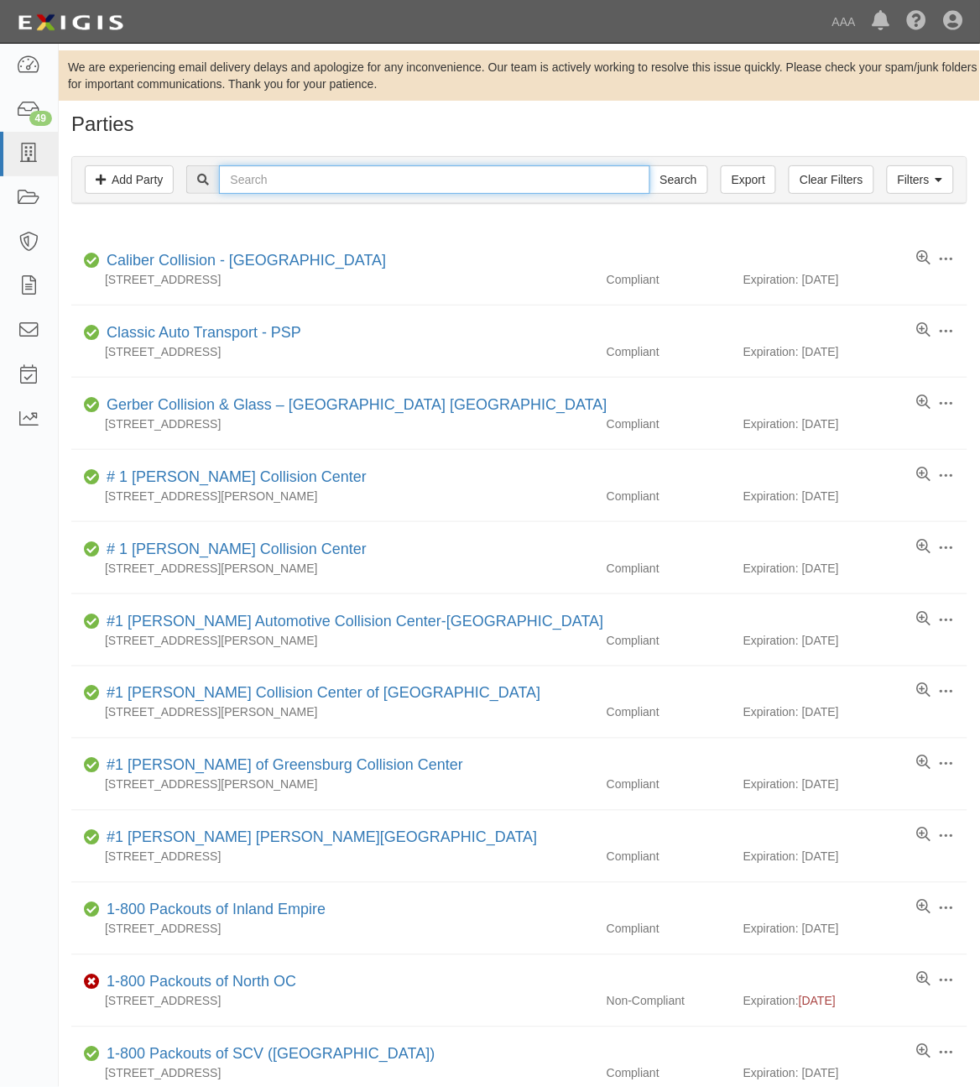
click at [341, 176] on input "text" at bounding box center [434, 179] width 431 height 29
paste input "CC161463"
type input "CC161463"
click at [676, 185] on input "Search" at bounding box center [679, 179] width 59 height 29
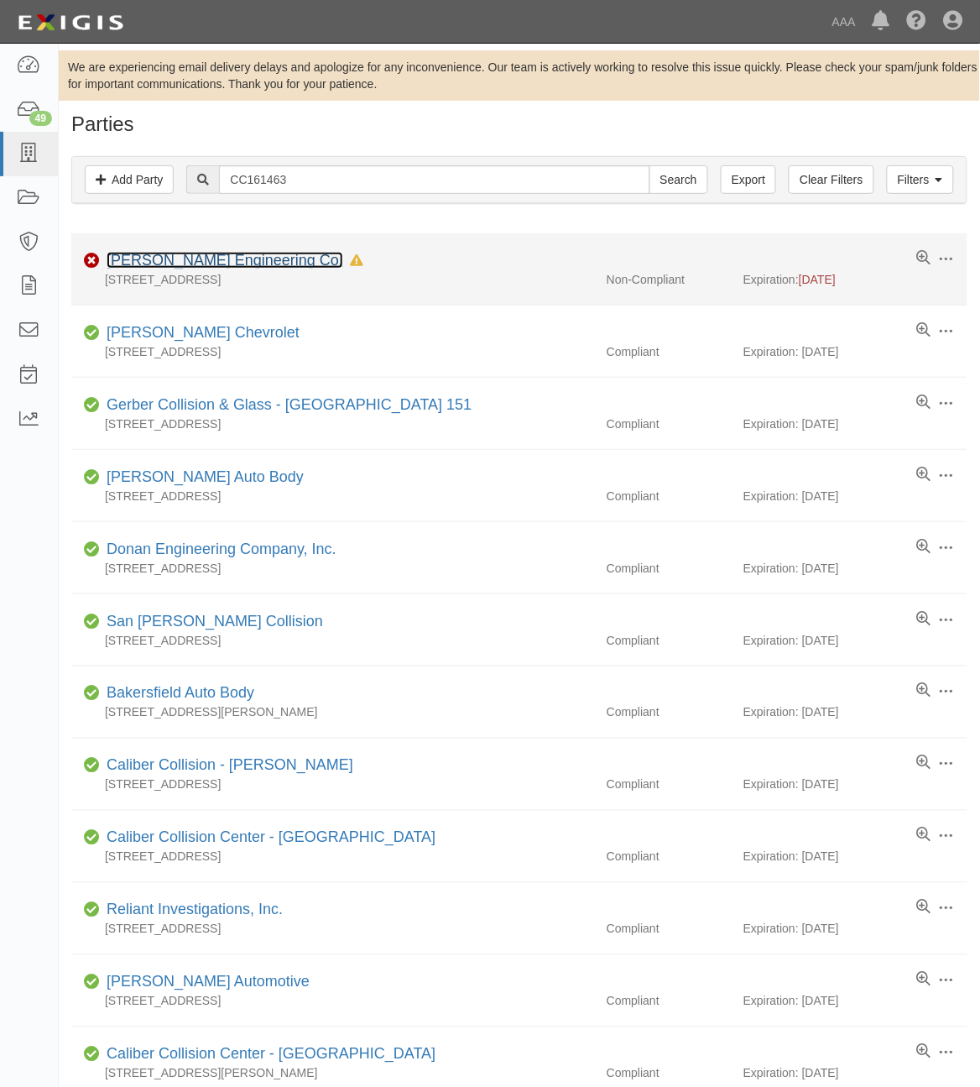
click at [202, 261] on link "Haag Engineering Co." at bounding box center [225, 260] width 237 height 17
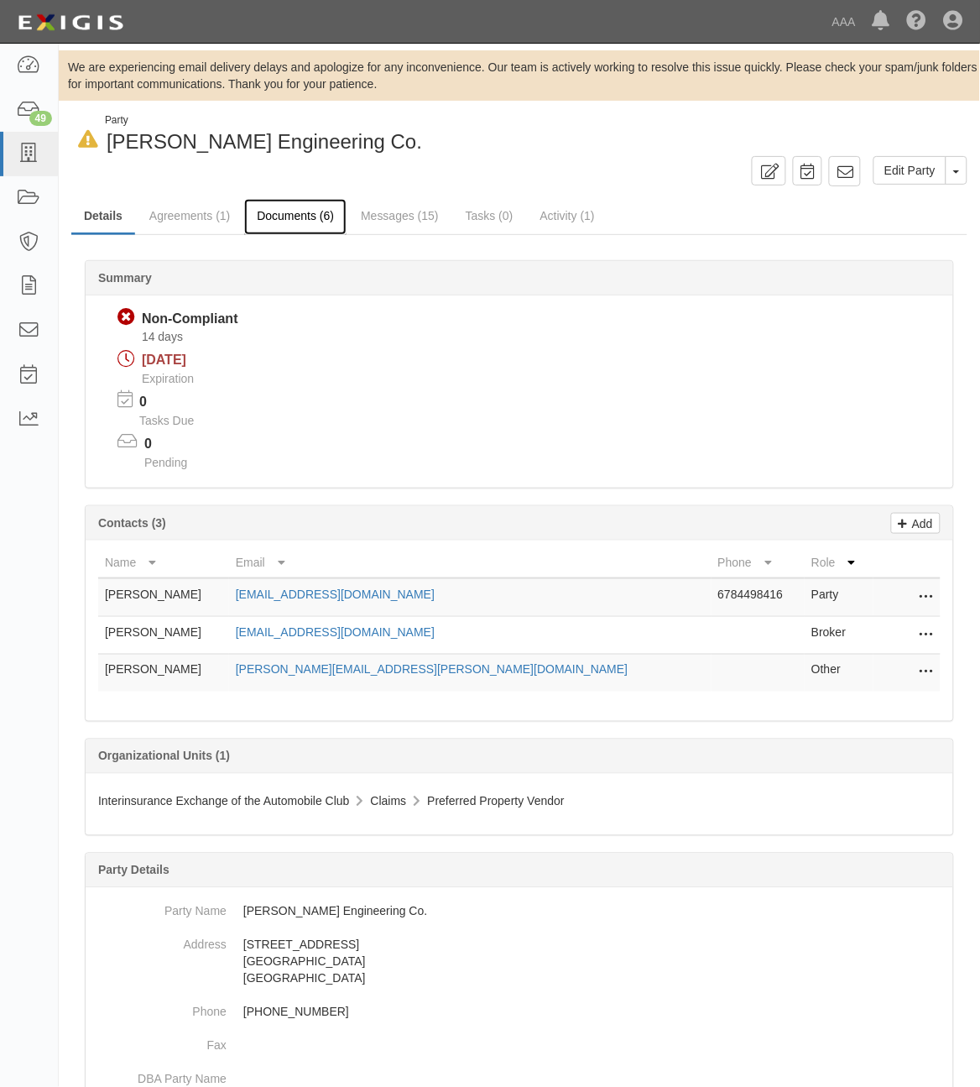
click at [283, 224] on link "Documents (6)" at bounding box center [295, 217] width 102 height 36
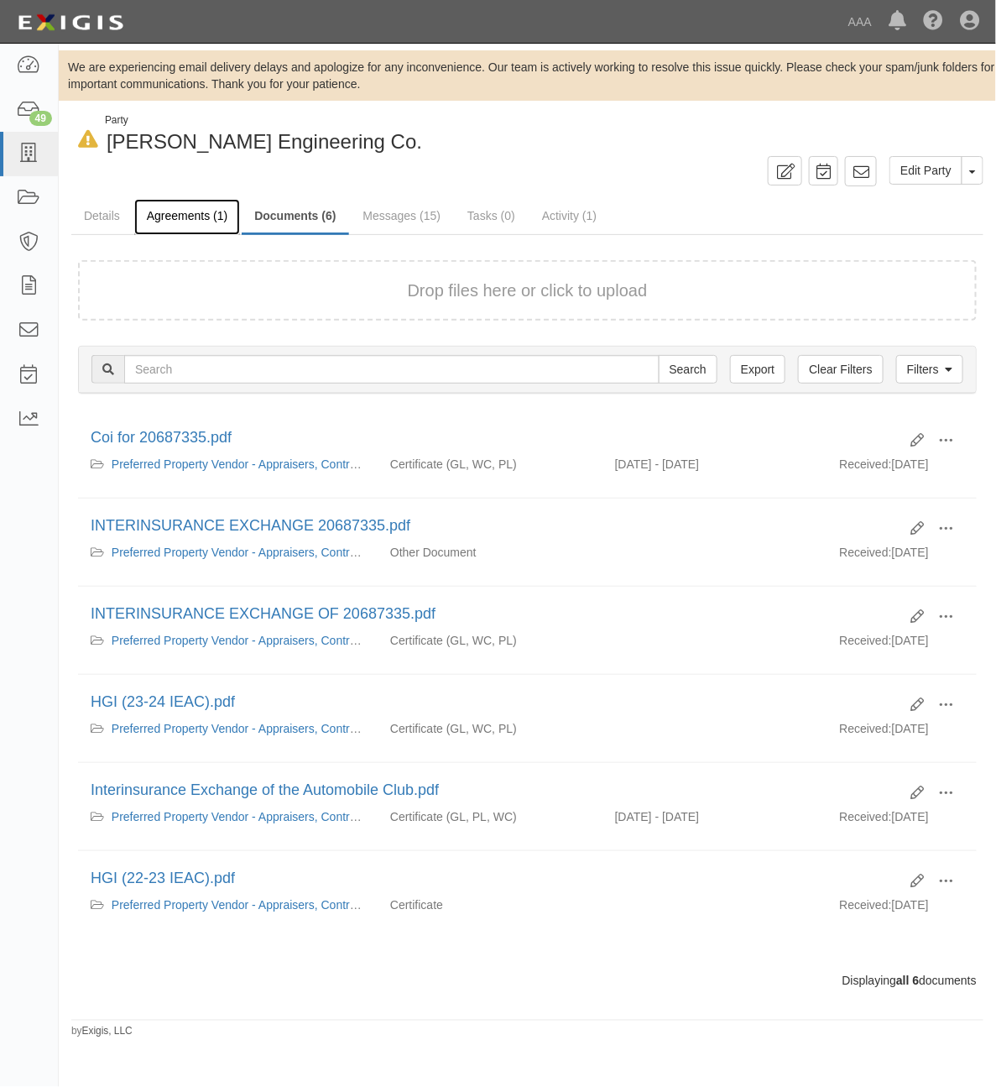
click at [179, 203] on link "Agreements (1)" at bounding box center [187, 217] width 106 height 36
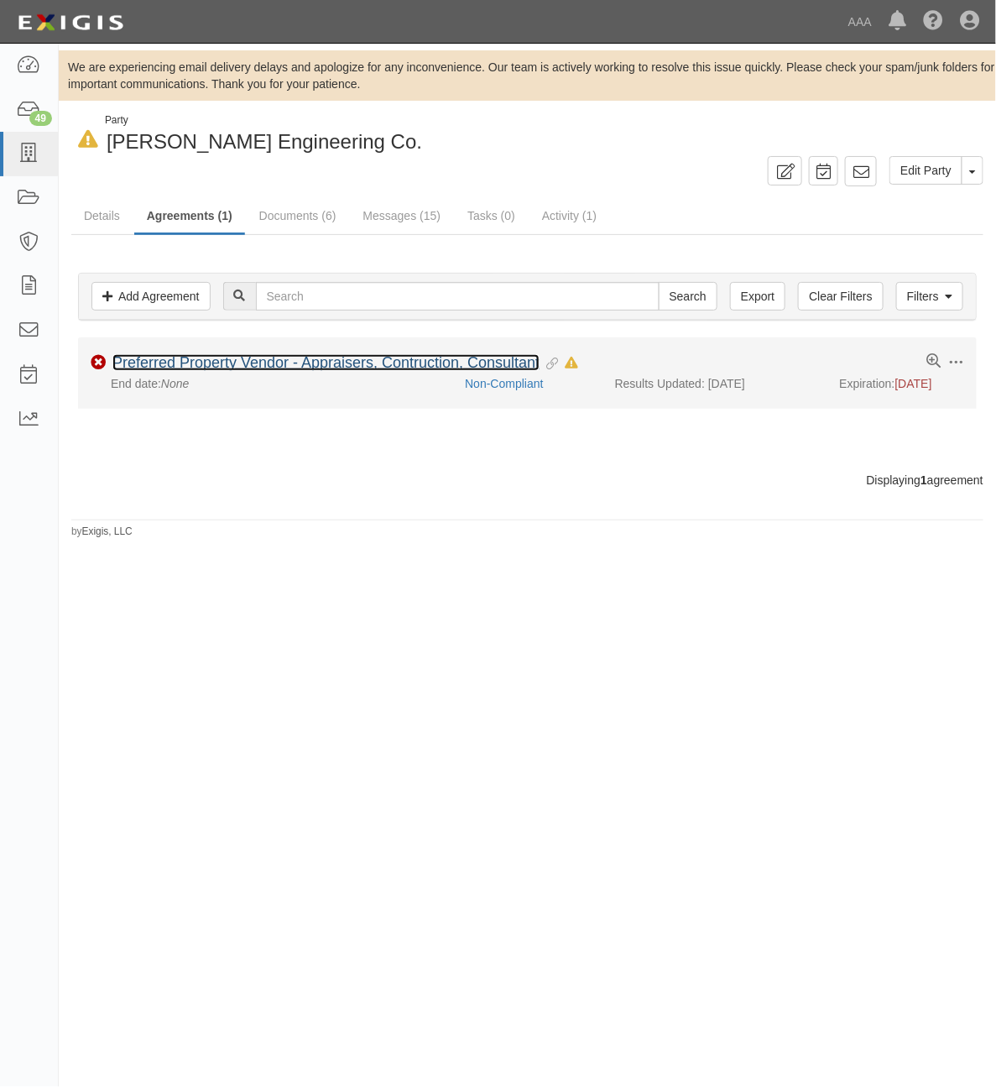
click at [328, 358] on link "Preferred Property Vendor - Appraisers, Contruction, Consultant" at bounding box center [325, 362] width 427 height 17
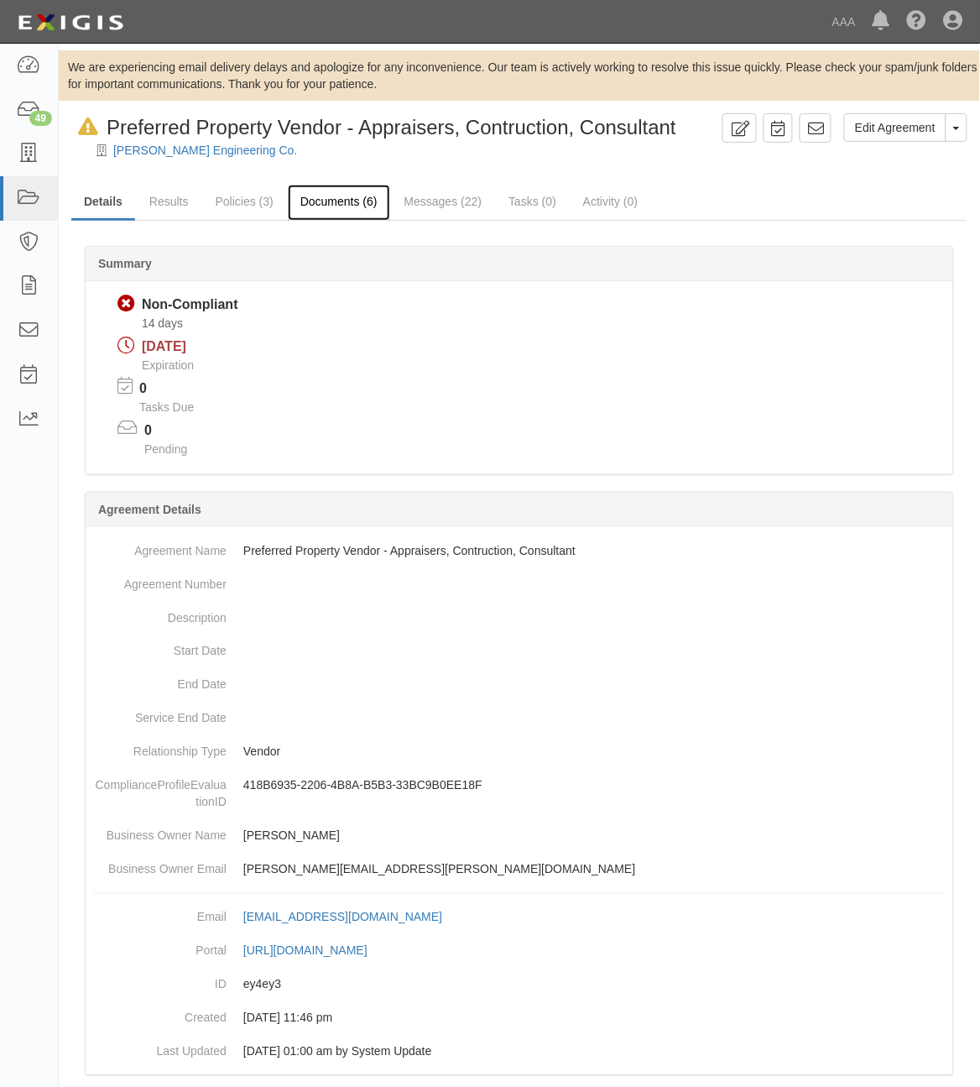
click at [312, 199] on link "Documents (6)" at bounding box center [339, 203] width 102 height 36
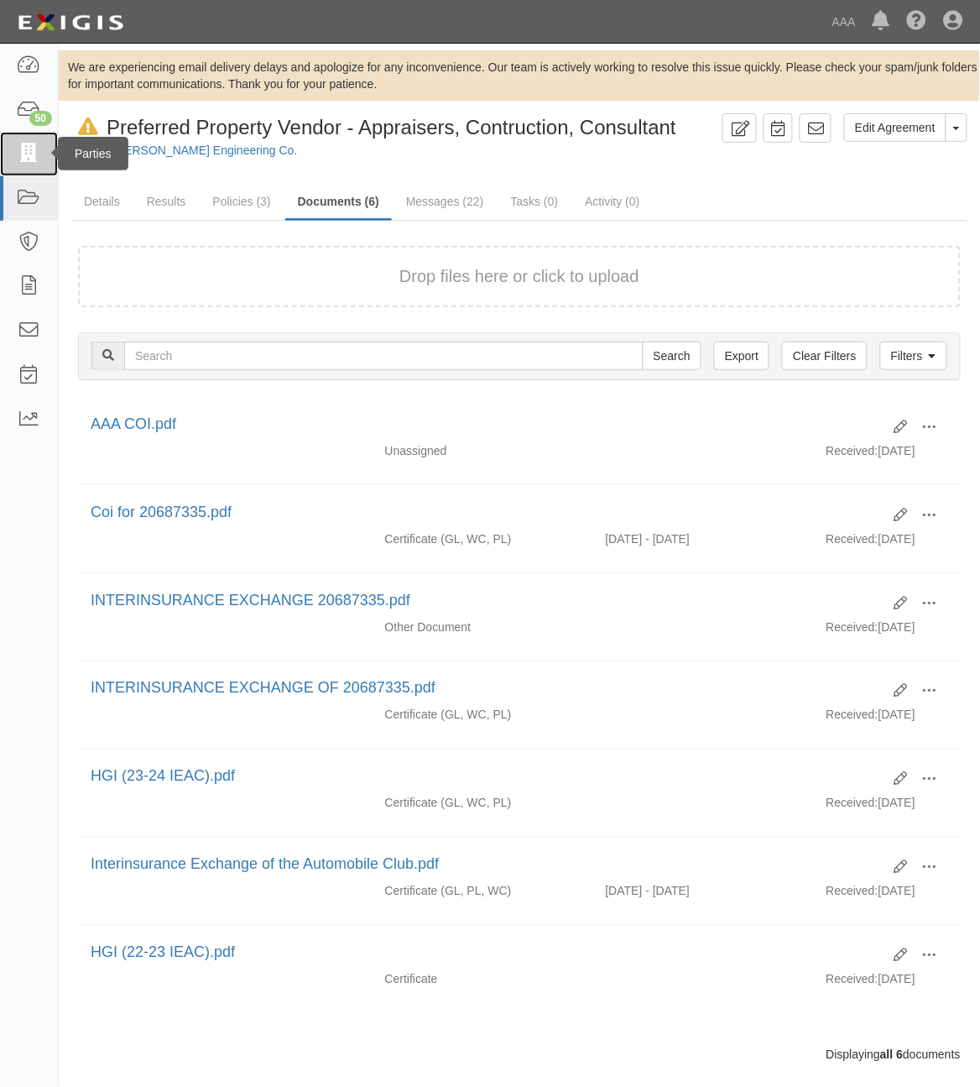
click at [34, 157] on icon at bounding box center [29, 153] width 24 height 19
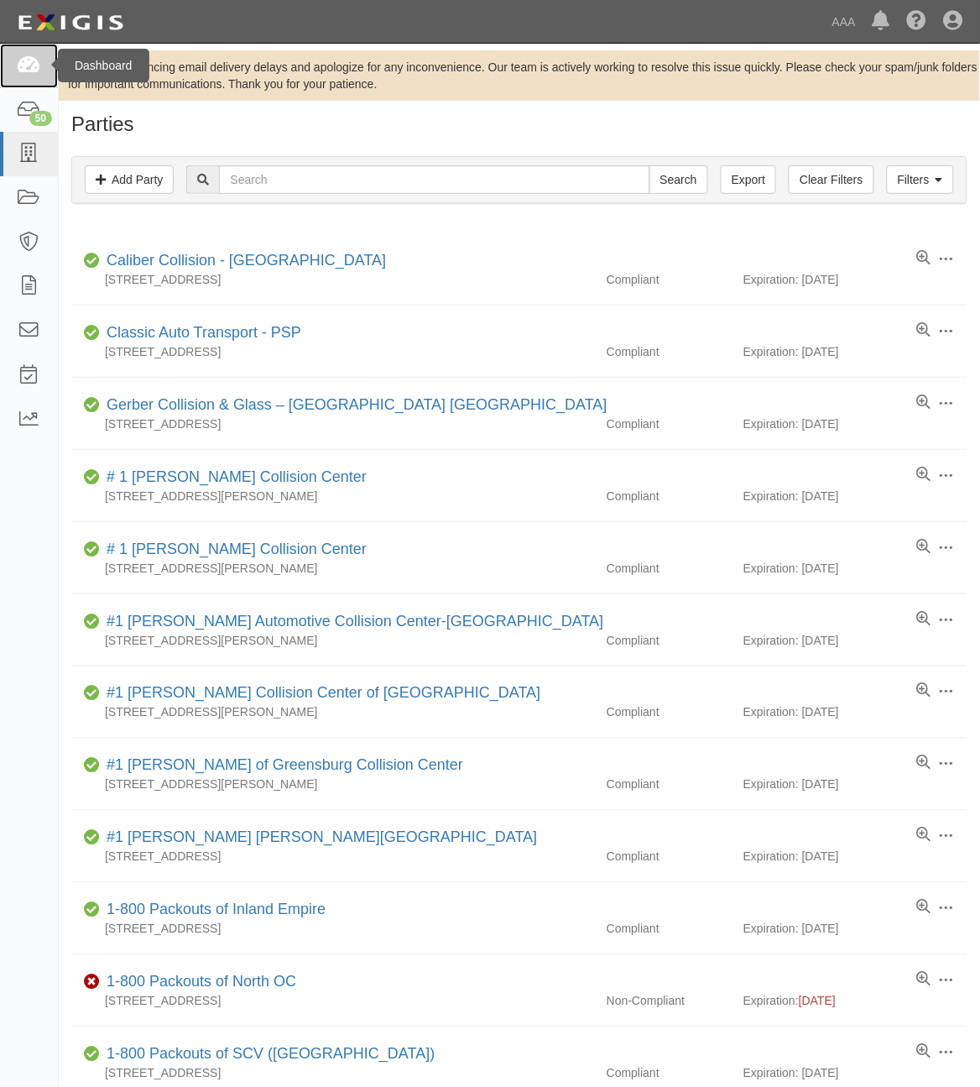
click at [29, 67] on icon at bounding box center [29, 65] width 24 height 19
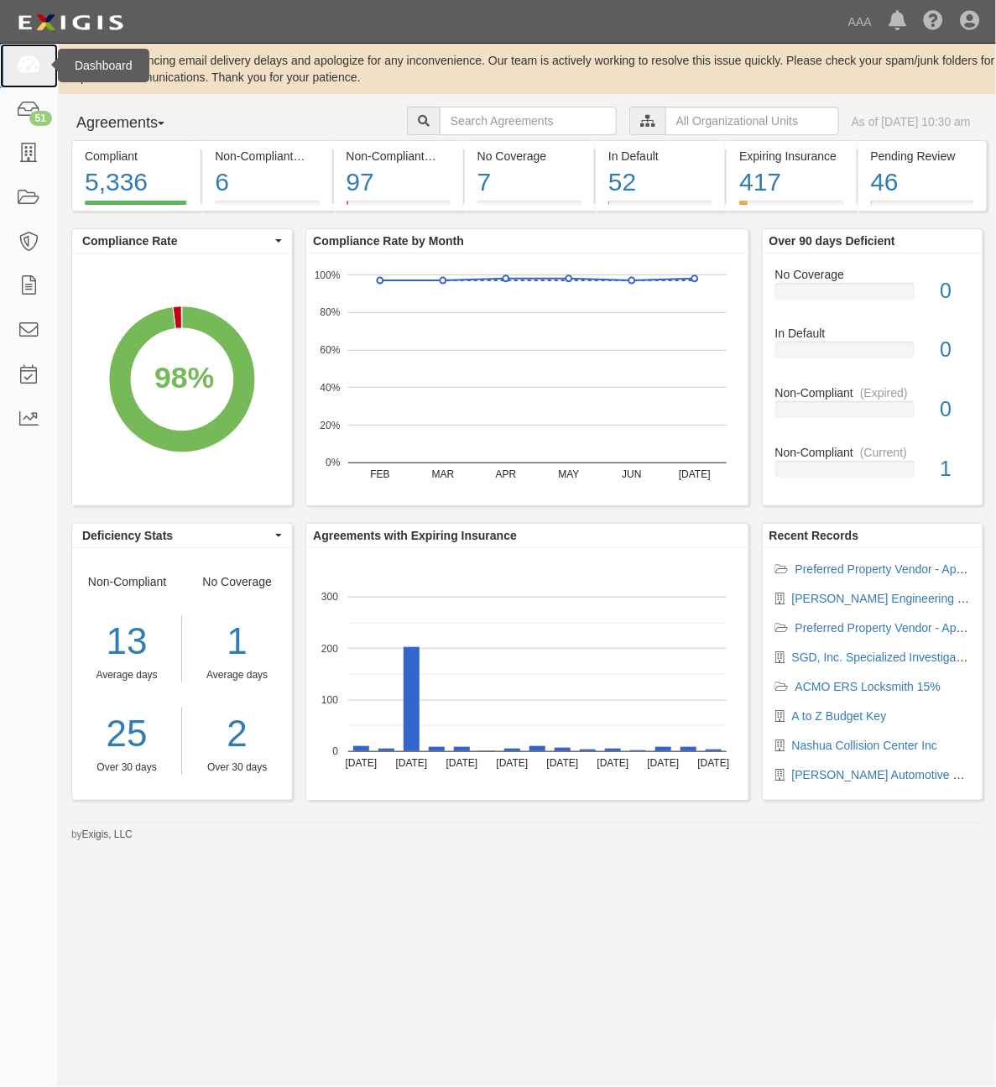
click at [19, 73] on icon at bounding box center [29, 65] width 24 height 19
click at [44, 152] on link at bounding box center [29, 154] width 58 height 44
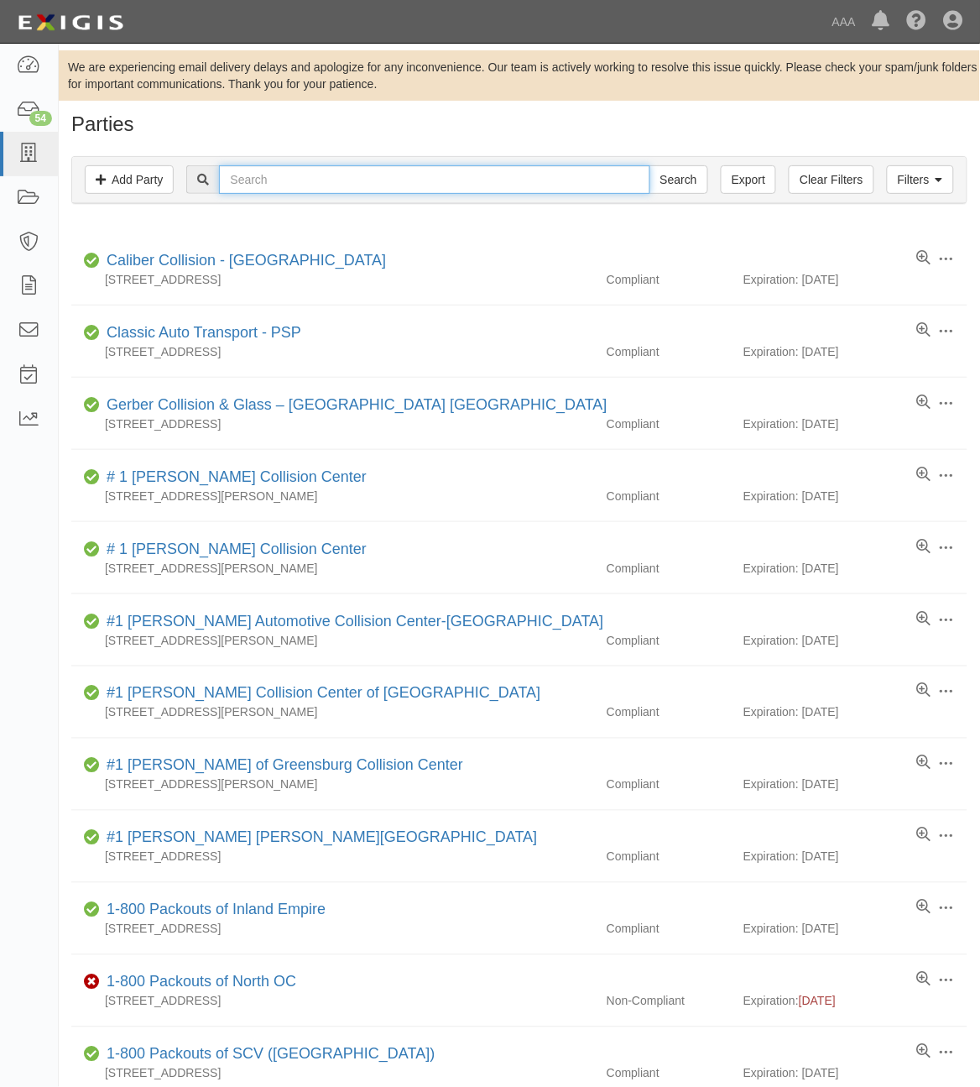
click at [351, 180] on input "text" at bounding box center [434, 179] width 431 height 29
type input "20707"
click at [650, 165] on input "Search" at bounding box center [679, 179] width 59 height 29
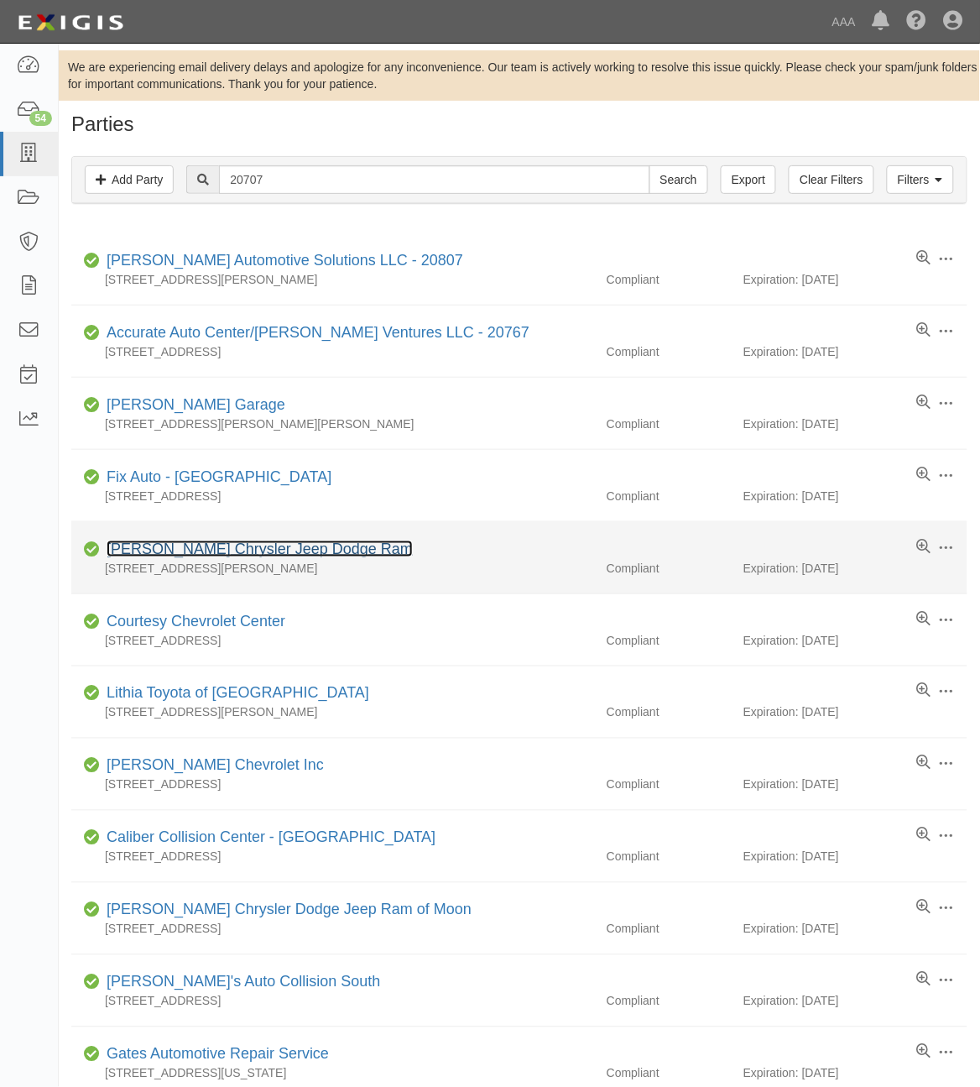
click at [266, 546] on link "[PERSON_NAME] Chrysler Jeep Dodge Ram" at bounding box center [260, 549] width 306 height 17
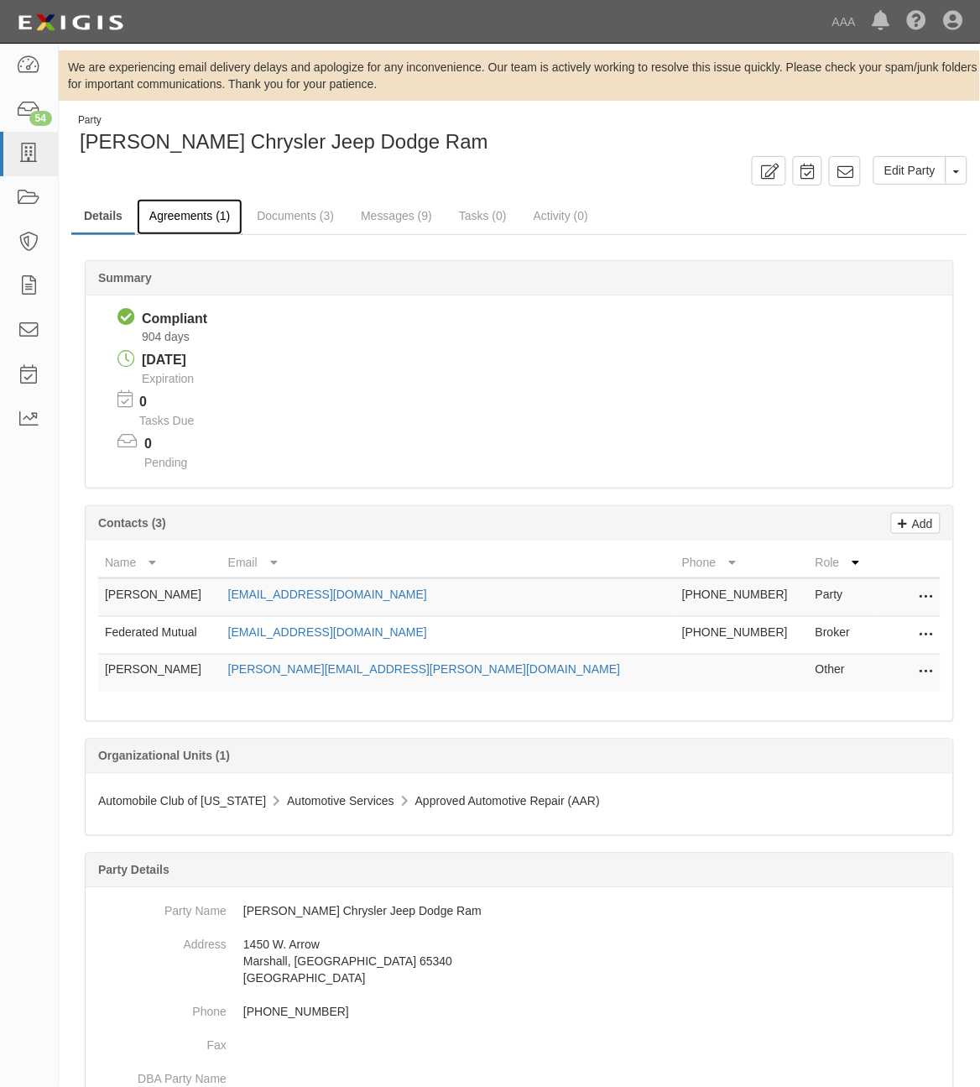
click at [194, 212] on link "Agreements (1)" at bounding box center [190, 217] width 106 height 36
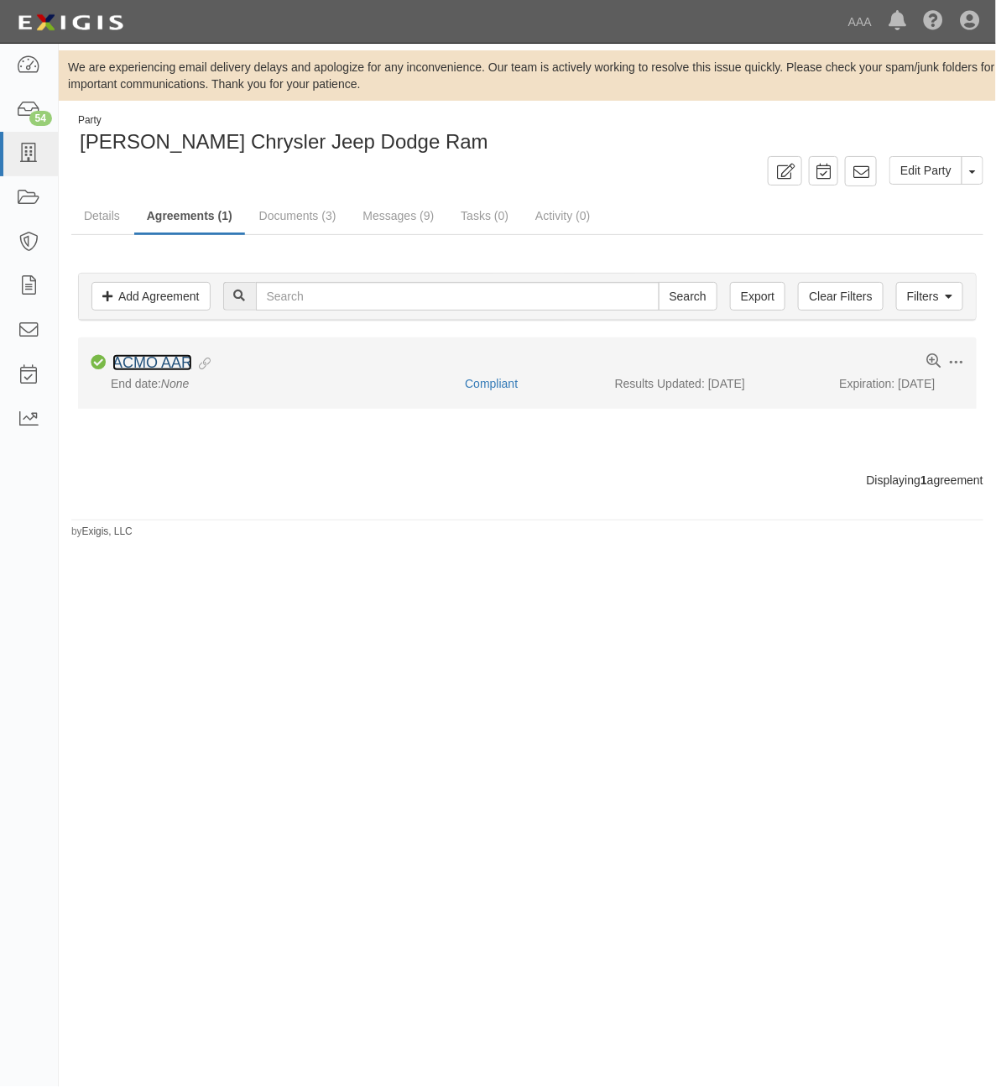
click at [168, 363] on link "ACMO AAR" at bounding box center [152, 362] width 80 height 17
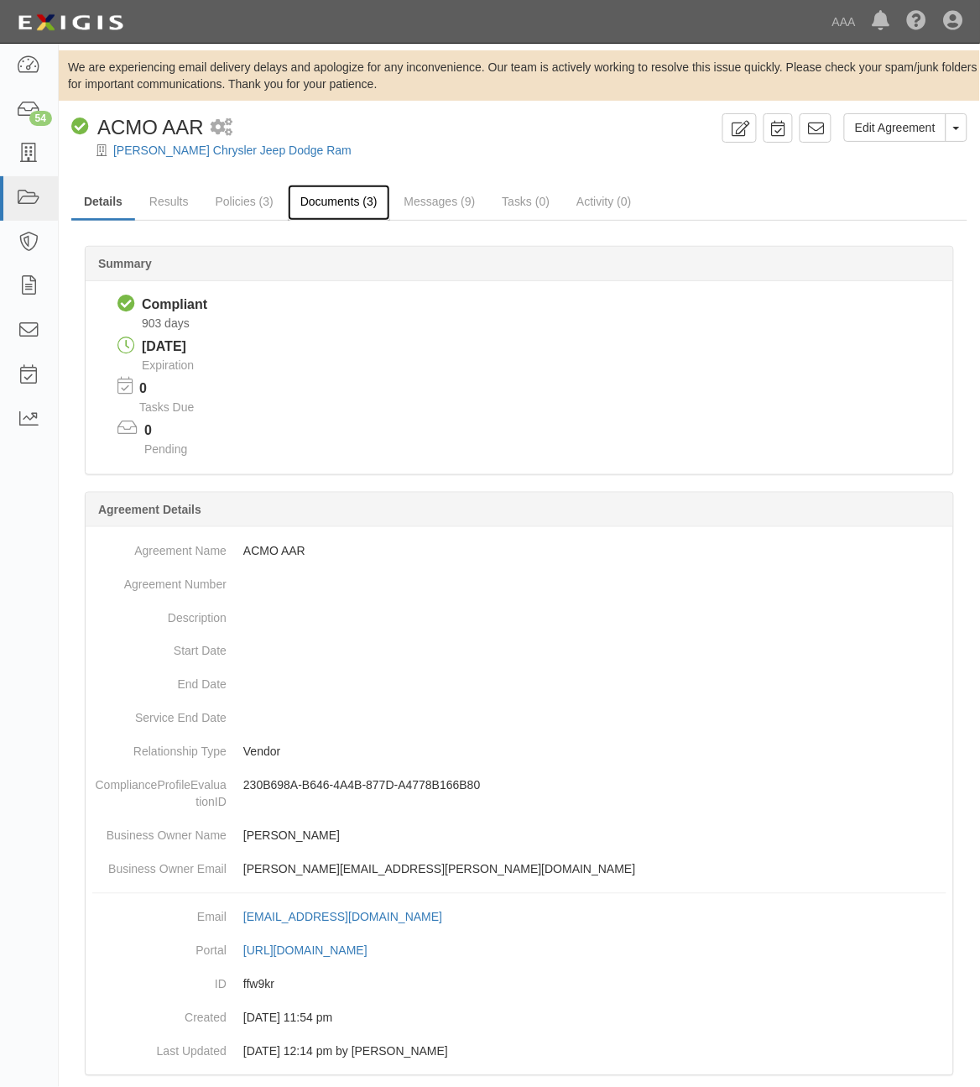
click at [354, 214] on link "Documents (3)" at bounding box center [339, 203] width 102 height 36
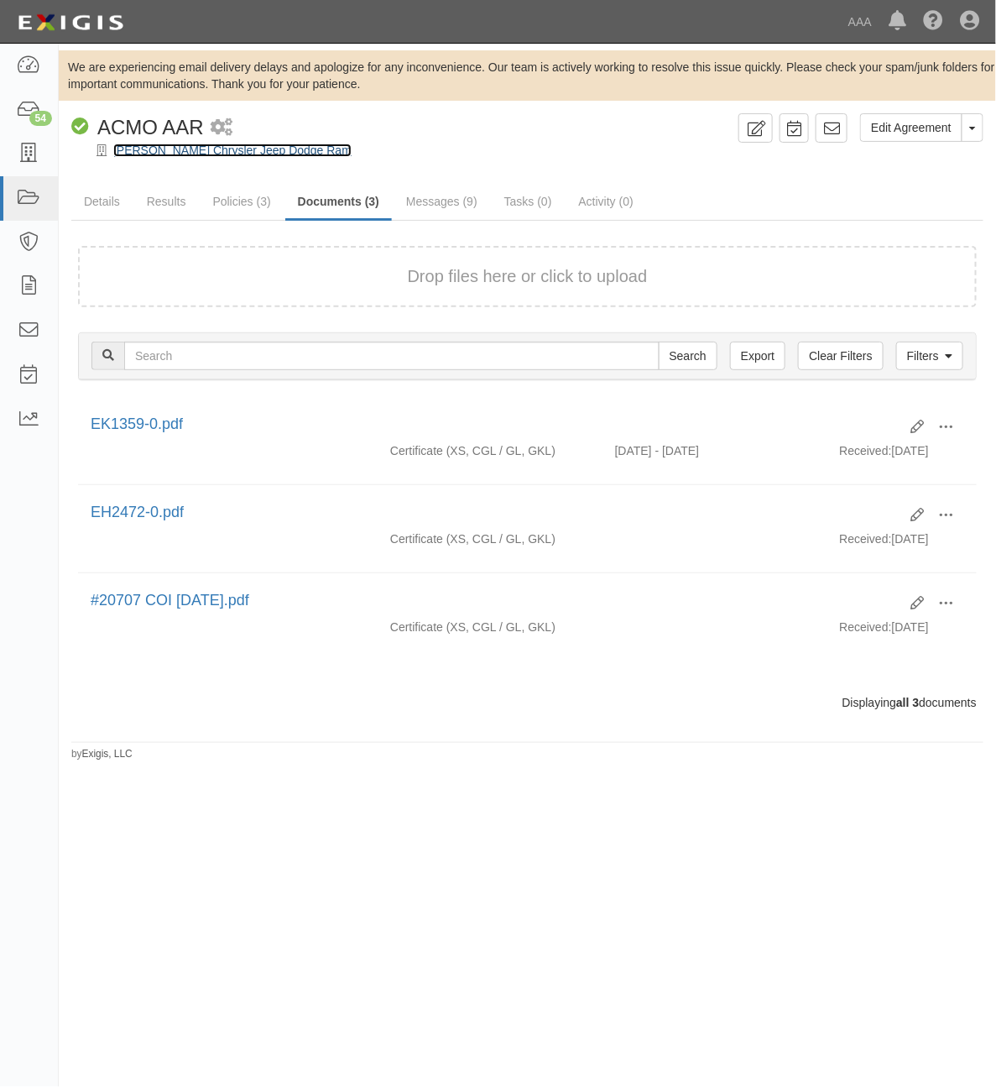
click at [159, 153] on link "[PERSON_NAME] Chrysler Jeep Dodge Ram" at bounding box center [232, 150] width 238 height 13
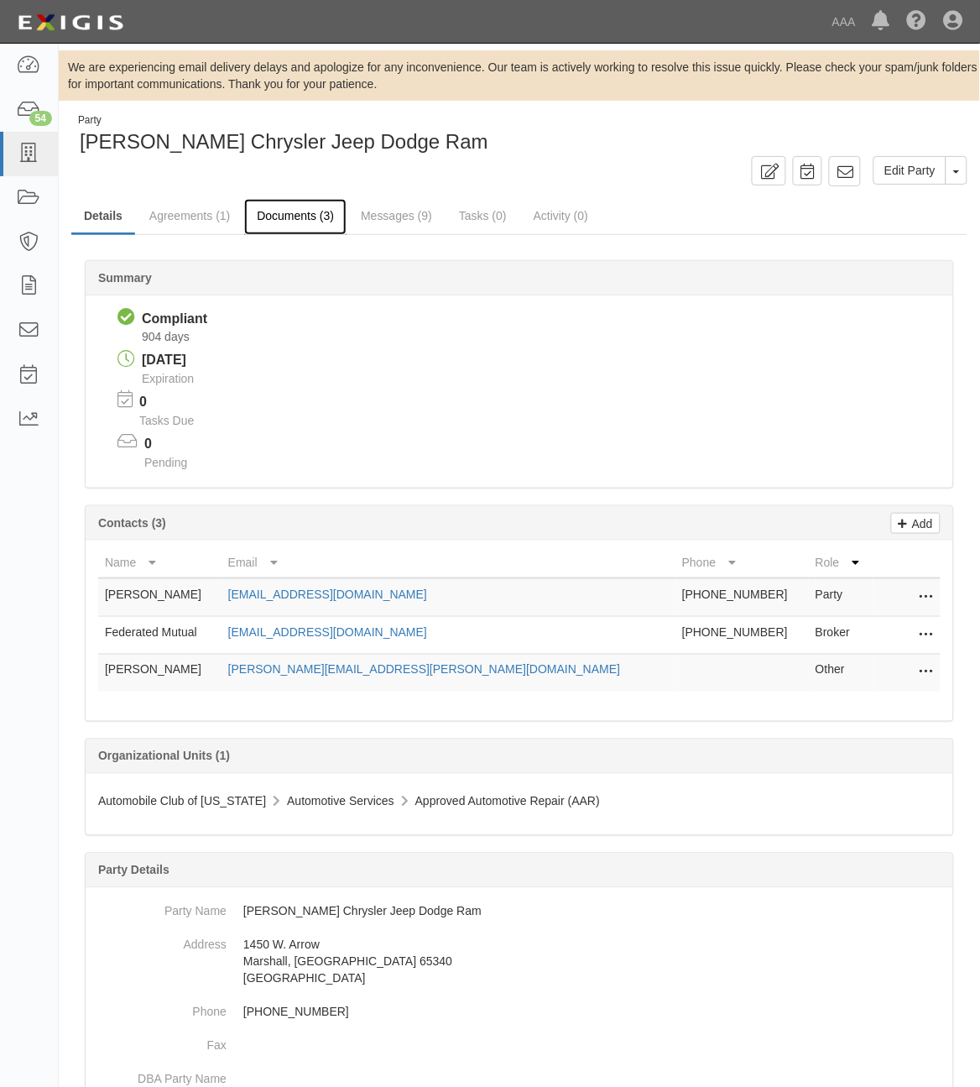
click at [295, 227] on link "Documents (3)" at bounding box center [295, 217] width 102 height 36
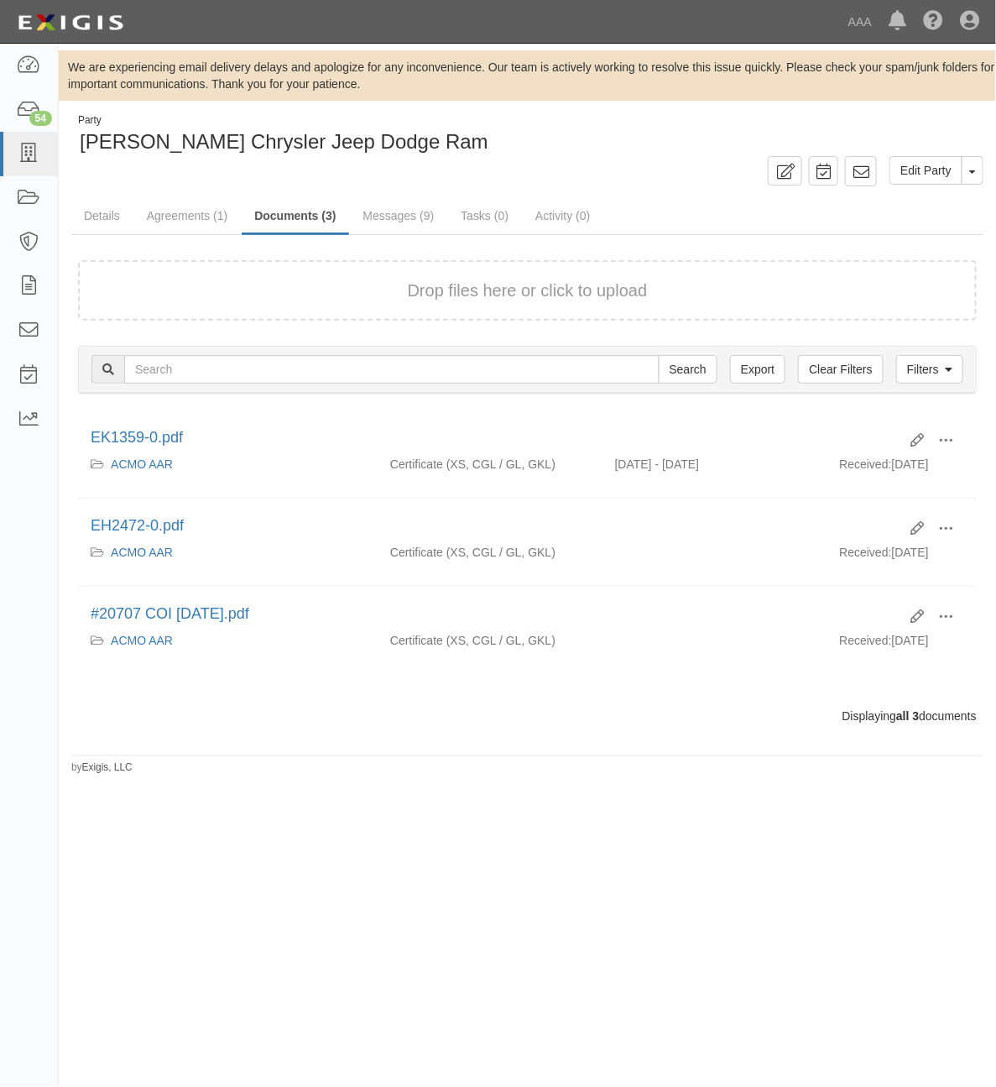
click at [265, 294] on div "Drop files here or click to upload" at bounding box center [528, 291] width 862 height 24
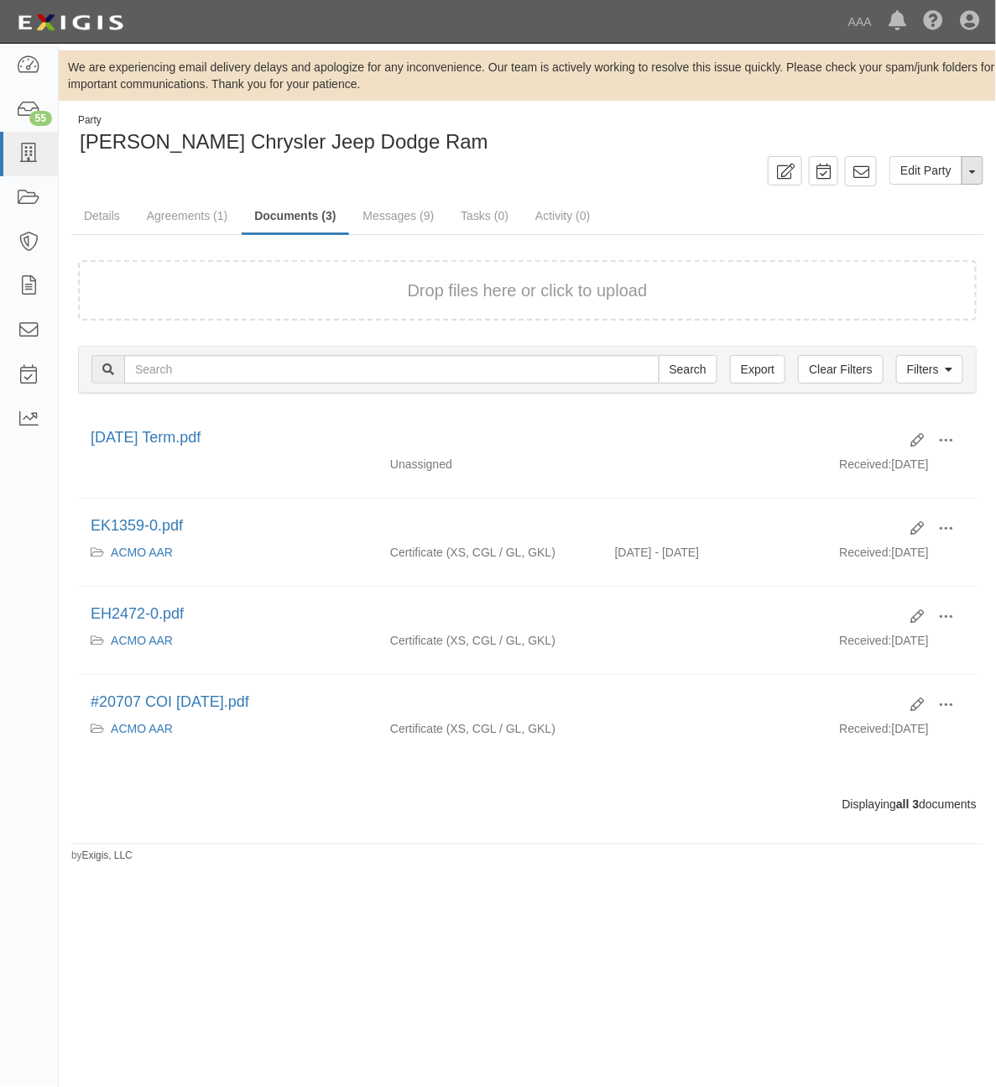
click at [969, 177] on button "Toggle Party Dropdown" at bounding box center [973, 170] width 22 height 29
click at [912, 219] on link "Archive Party" at bounding box center [916, 224] width 133 height 22
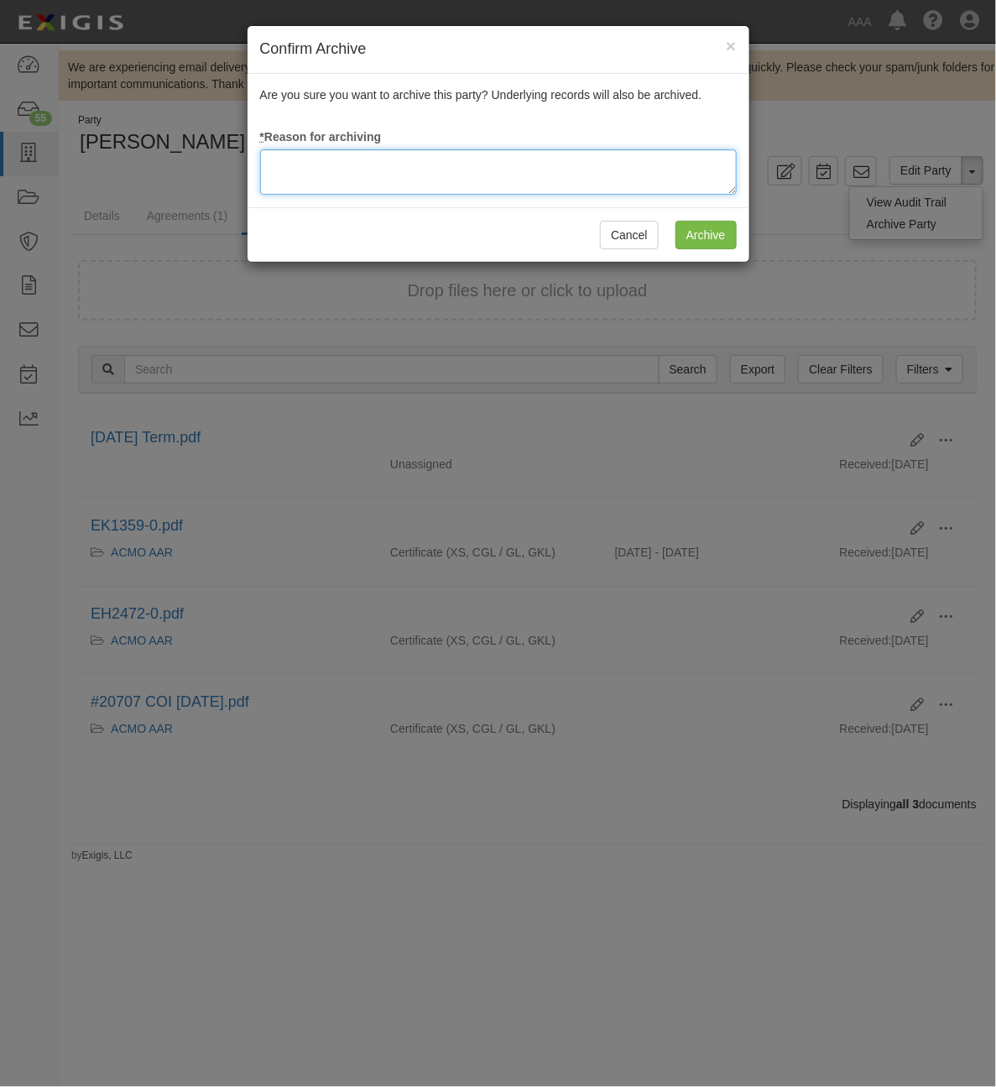
click at [518, 170] on textarea at bounding box center [498, 171] width 477 height 45
type textarea "Station Terminated"
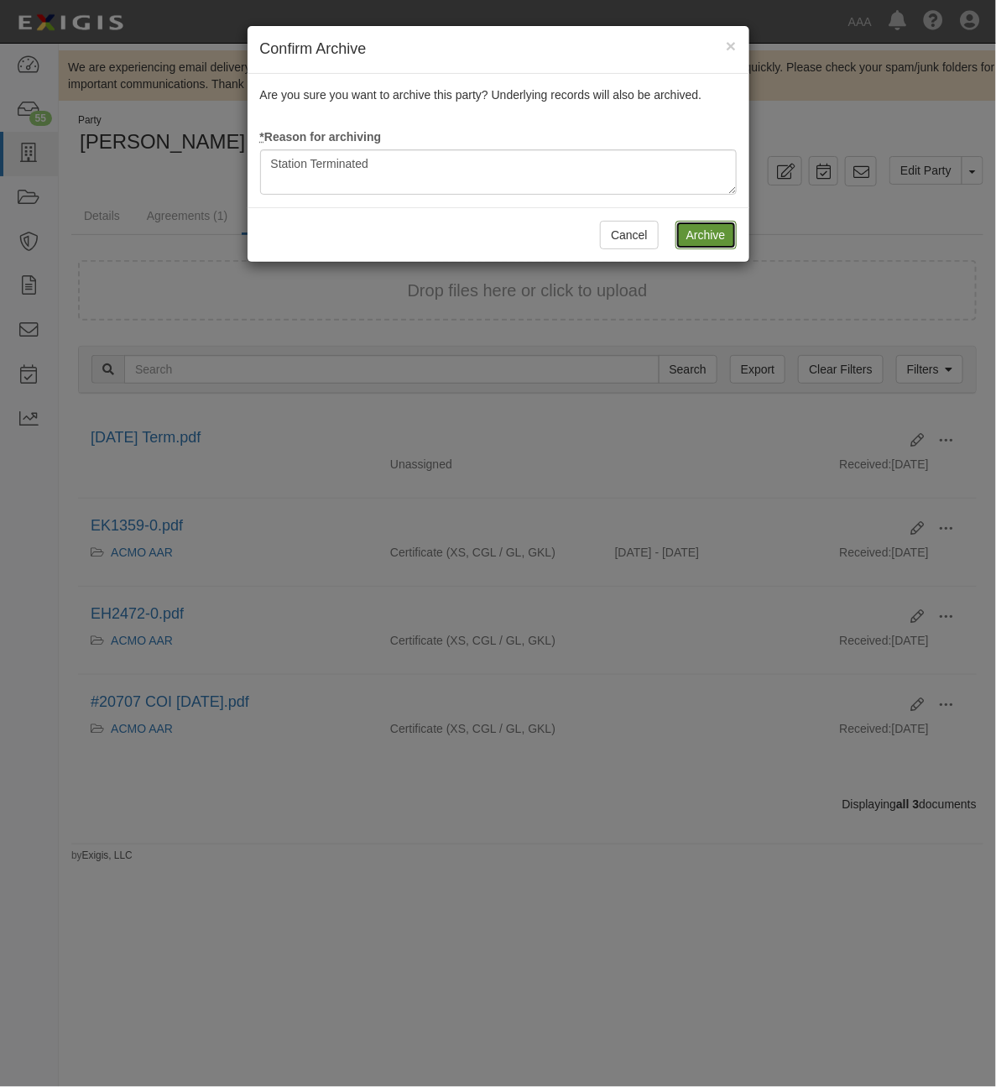
click at [701, 236] on input "Archive" at bounding box center [706, 235] width 61 height 29
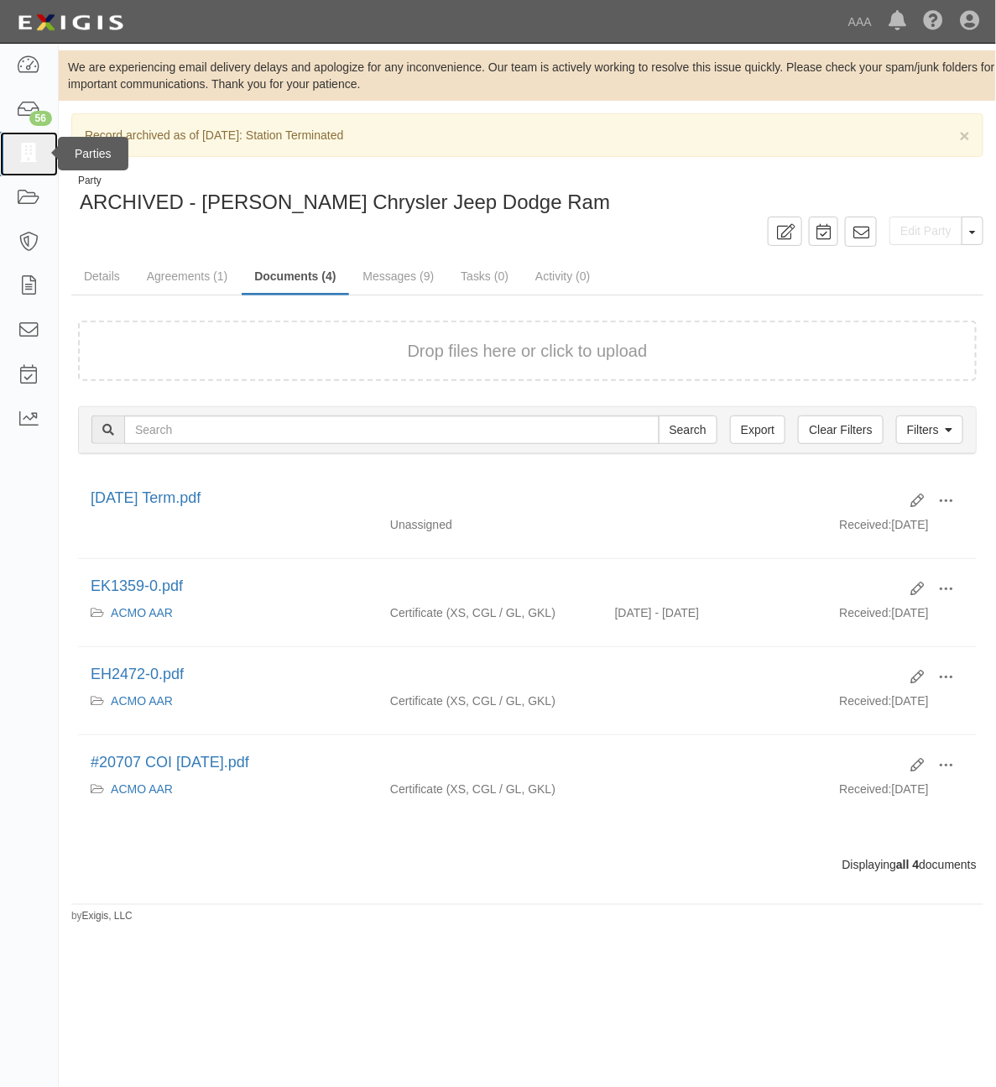
click at [44, 156] on link at bounding box center [29, 154] width 58 height 44
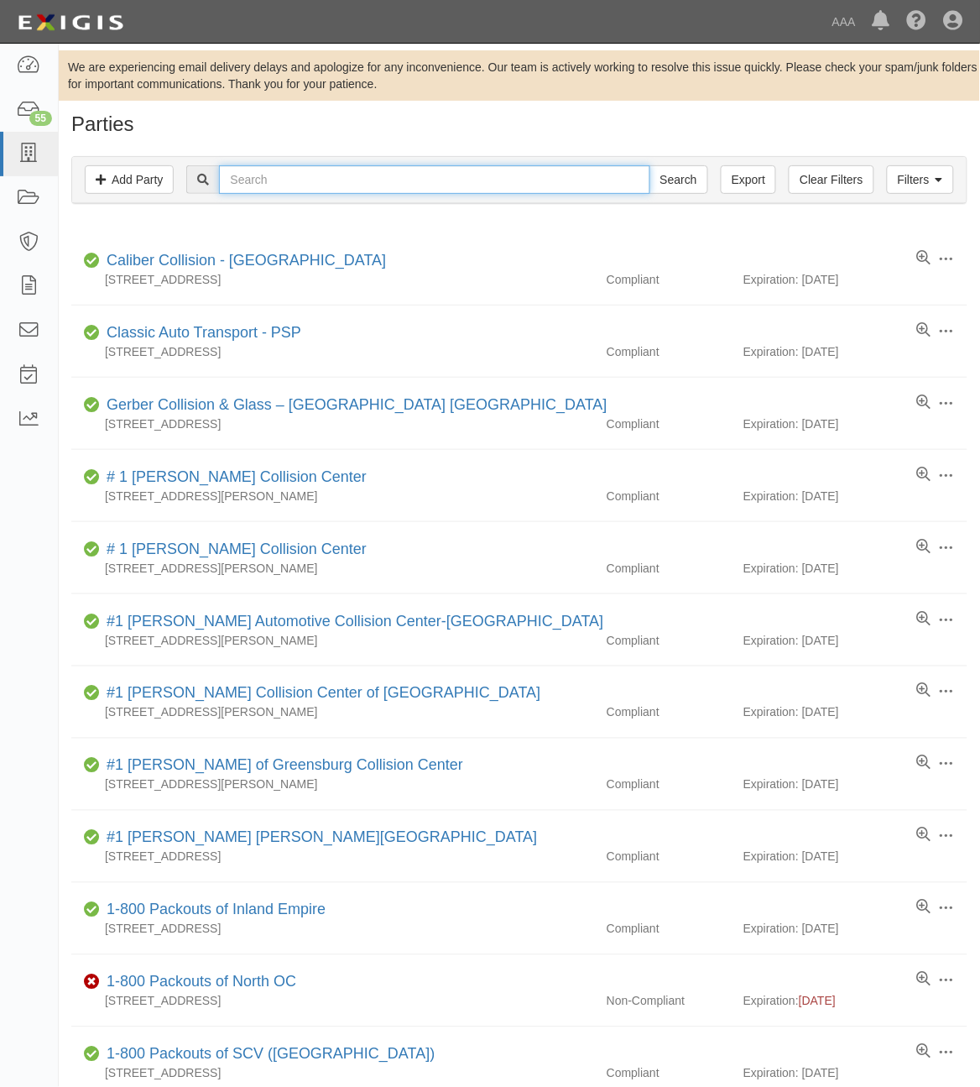
click at [374, 183] on input "text" at bounding box center [434, 179] width 431 height 29
type input "1227"
click at [650, 165] on input "Search" at bounding box center [679, 179] width 59 height 29
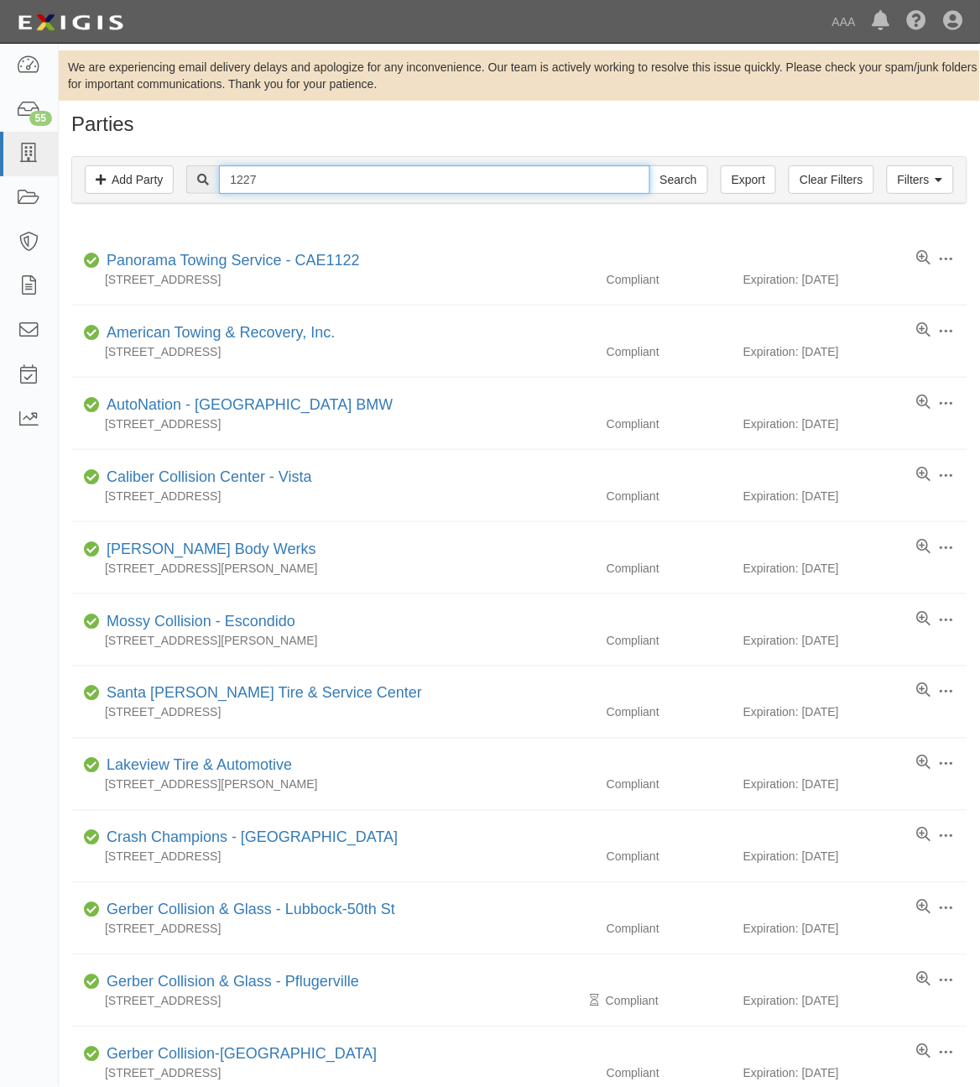
click at [374, 183] on input "1227" at bounding box center [434, 179] width 431 height 29
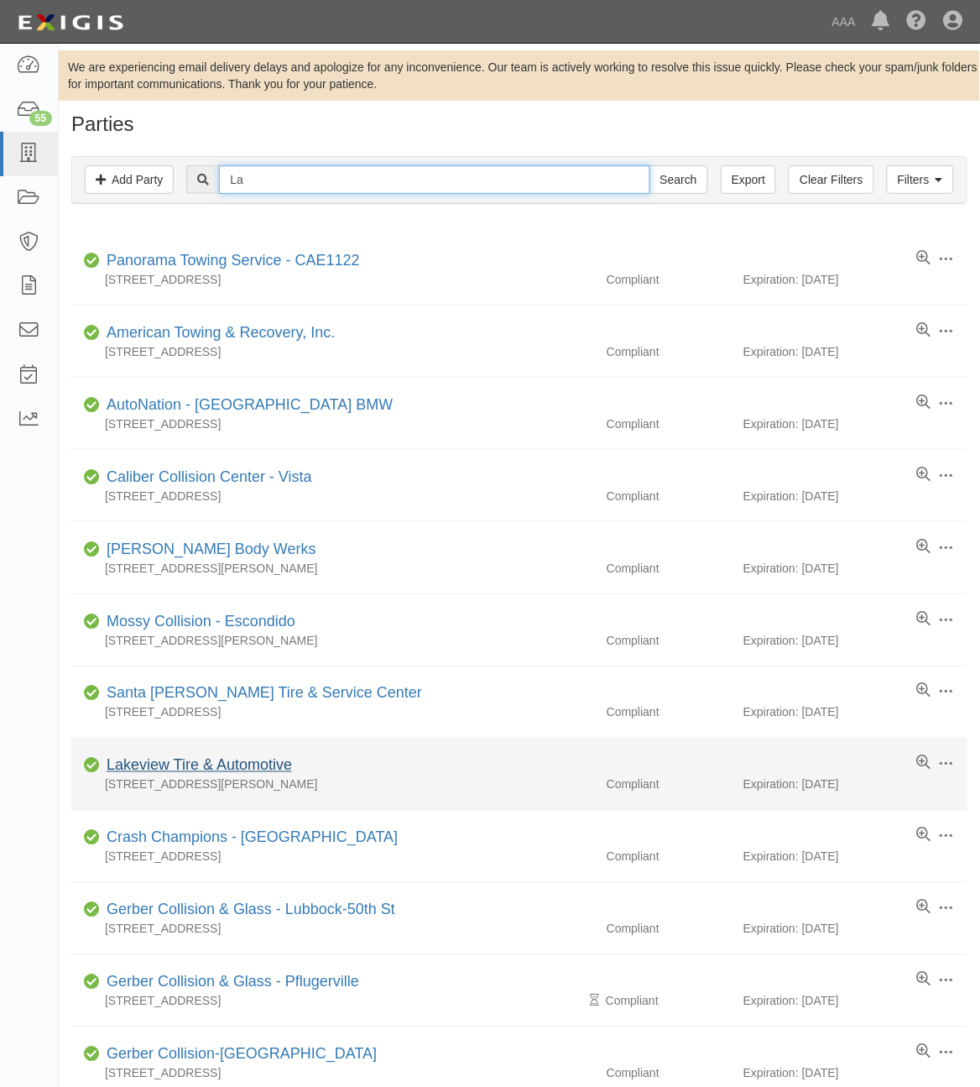
type input "La"
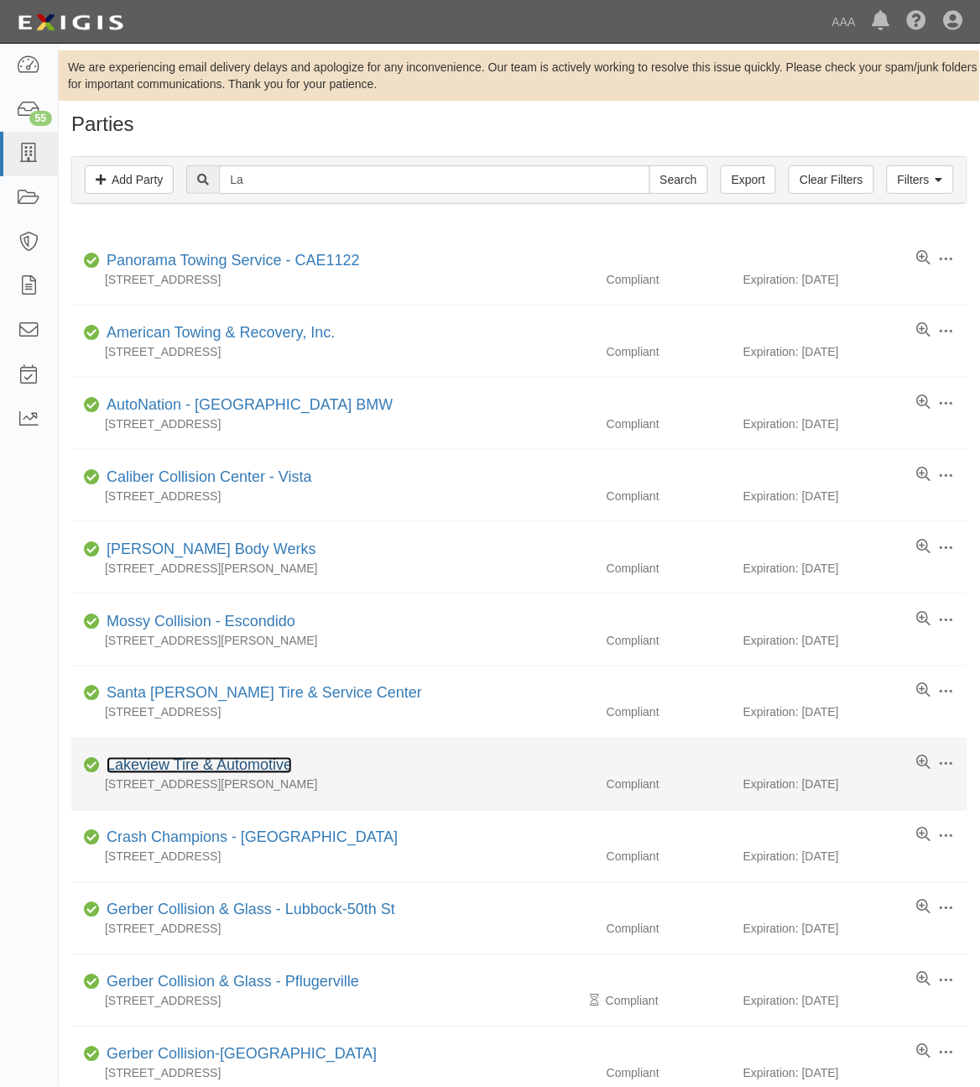
click at [168, 765] on link "Lakeview Tire & Automotive" at bounding box center [199, 765] width 185 height 17
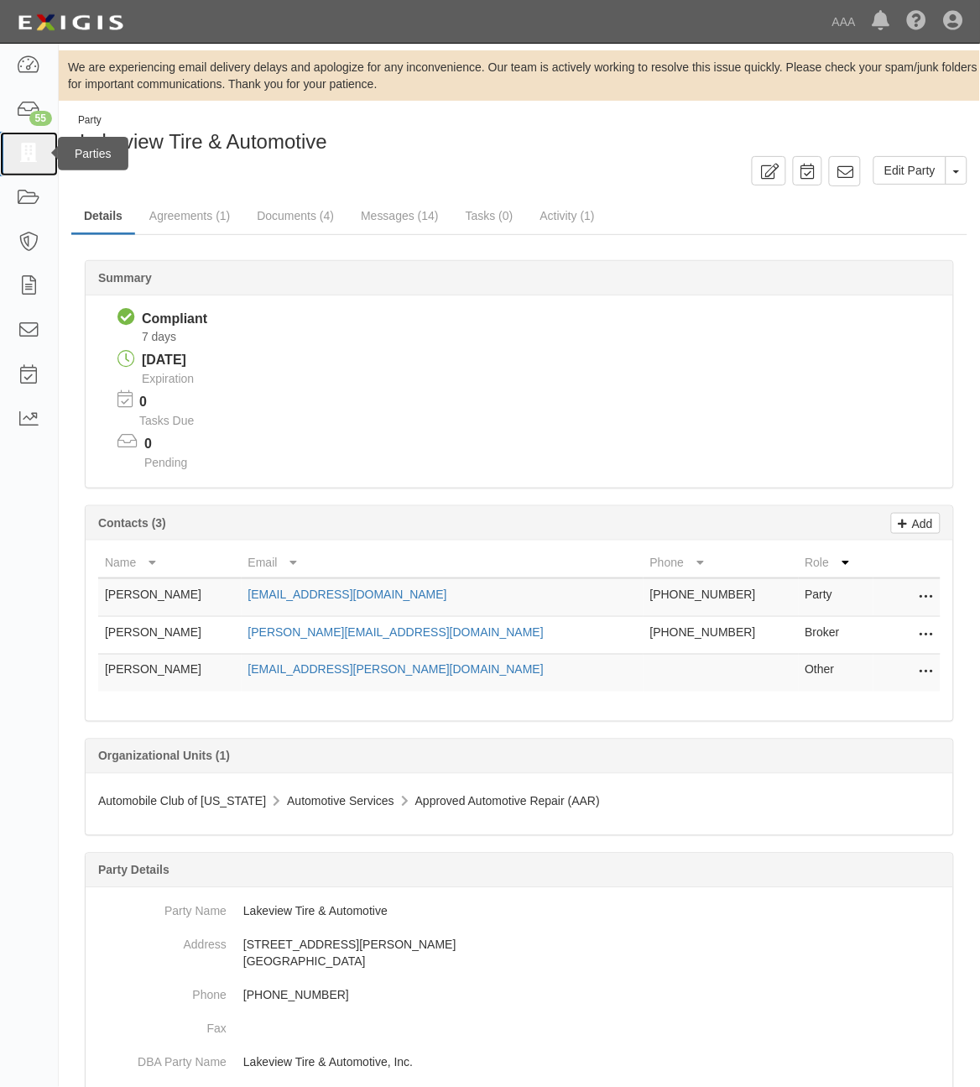
click at [32, 162] on icon at bounding box center [29, 153] width 24 height 19
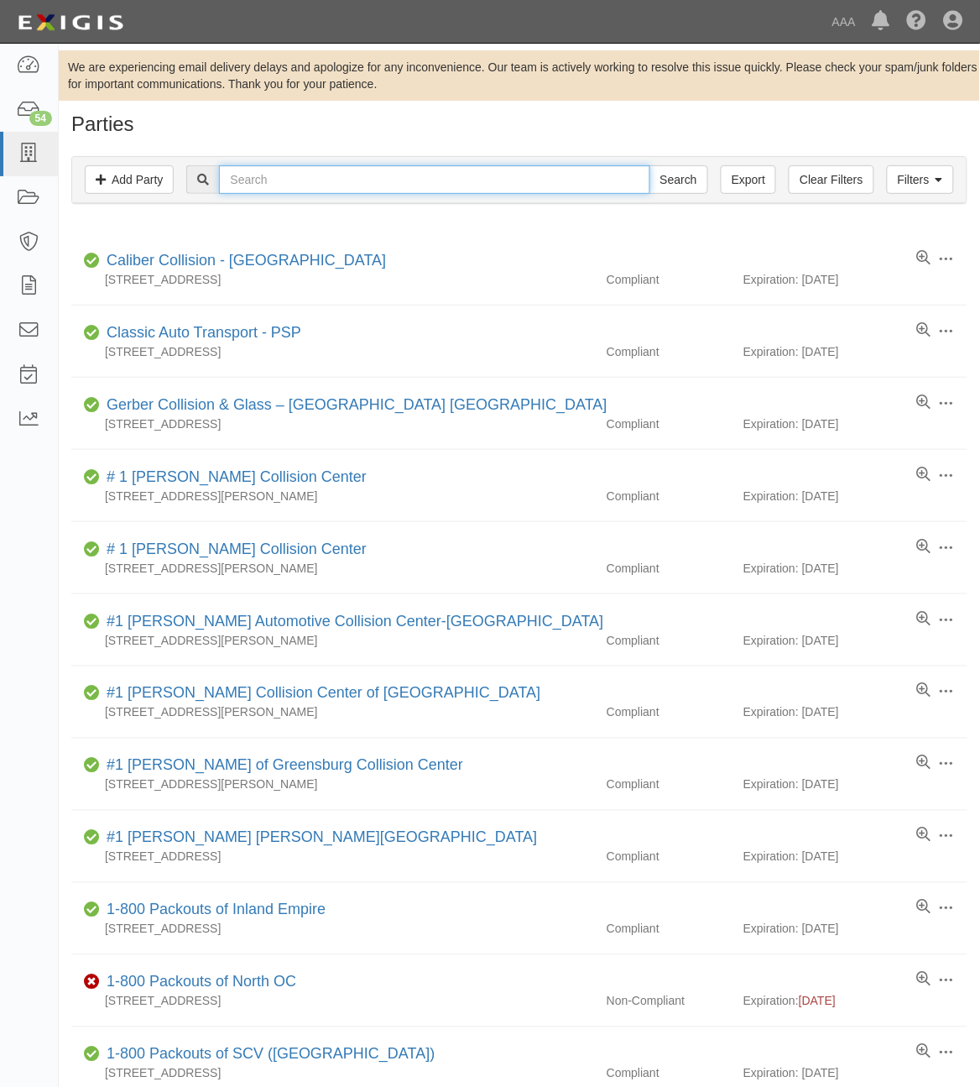
click at [274, 191] on input "text" at bounding box center [434, 179] width 431 height 29
type input "25089"
click at [650, 165] on input "Search" at bounding box center [679, 179] width 59 height 29
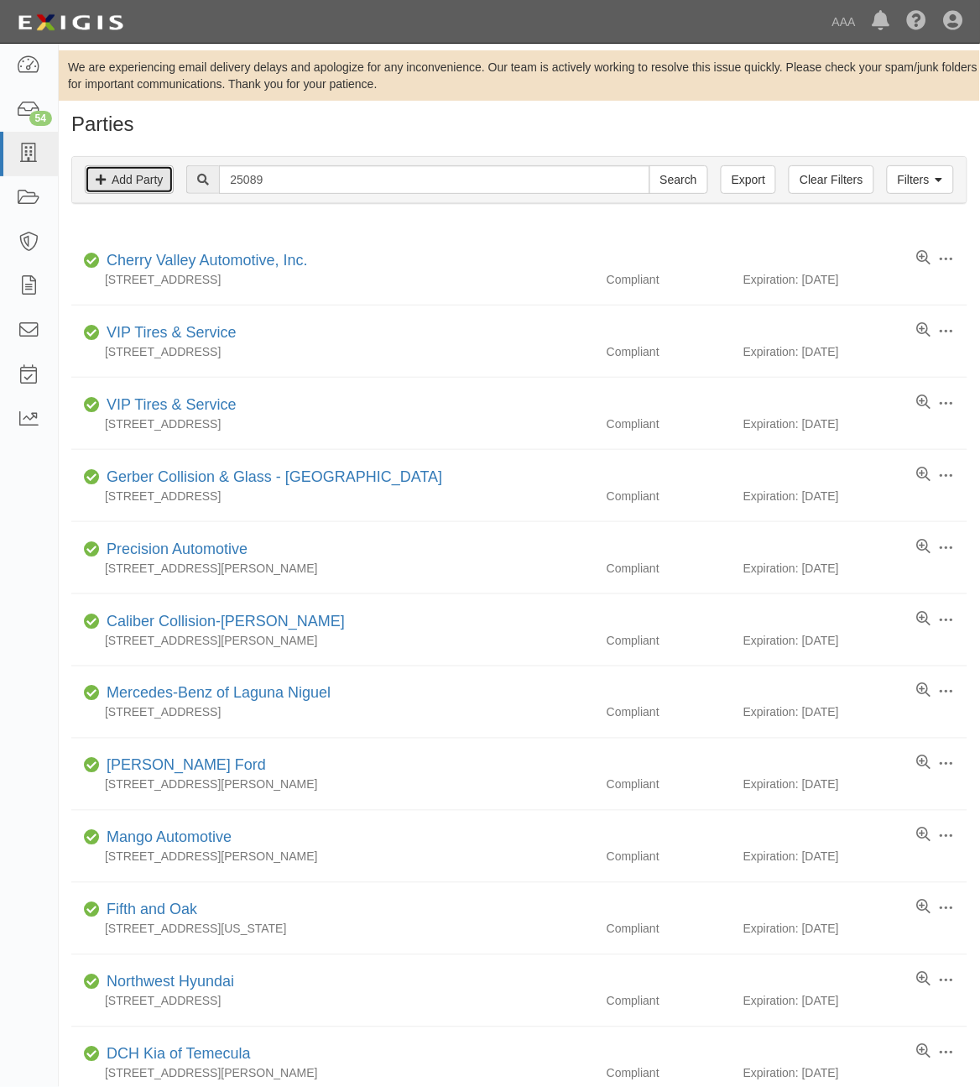
click at [149, 185] on link "Add Party" at bounding box center [129, 179] width 89 height 29
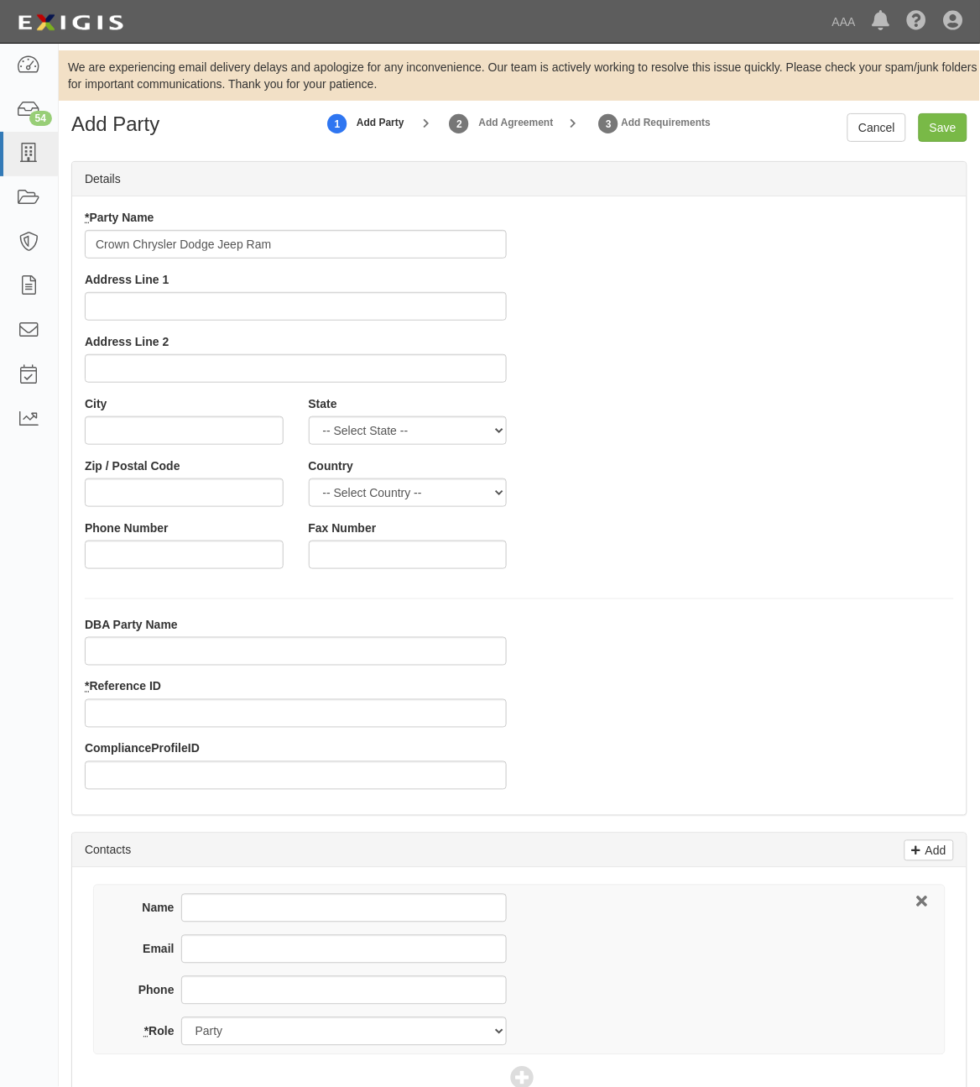
type input "Crown Chrysler Dodge Jeep Ram"
type input "1490 W Chestnut Street"
type input "Washington"
select select "PA"
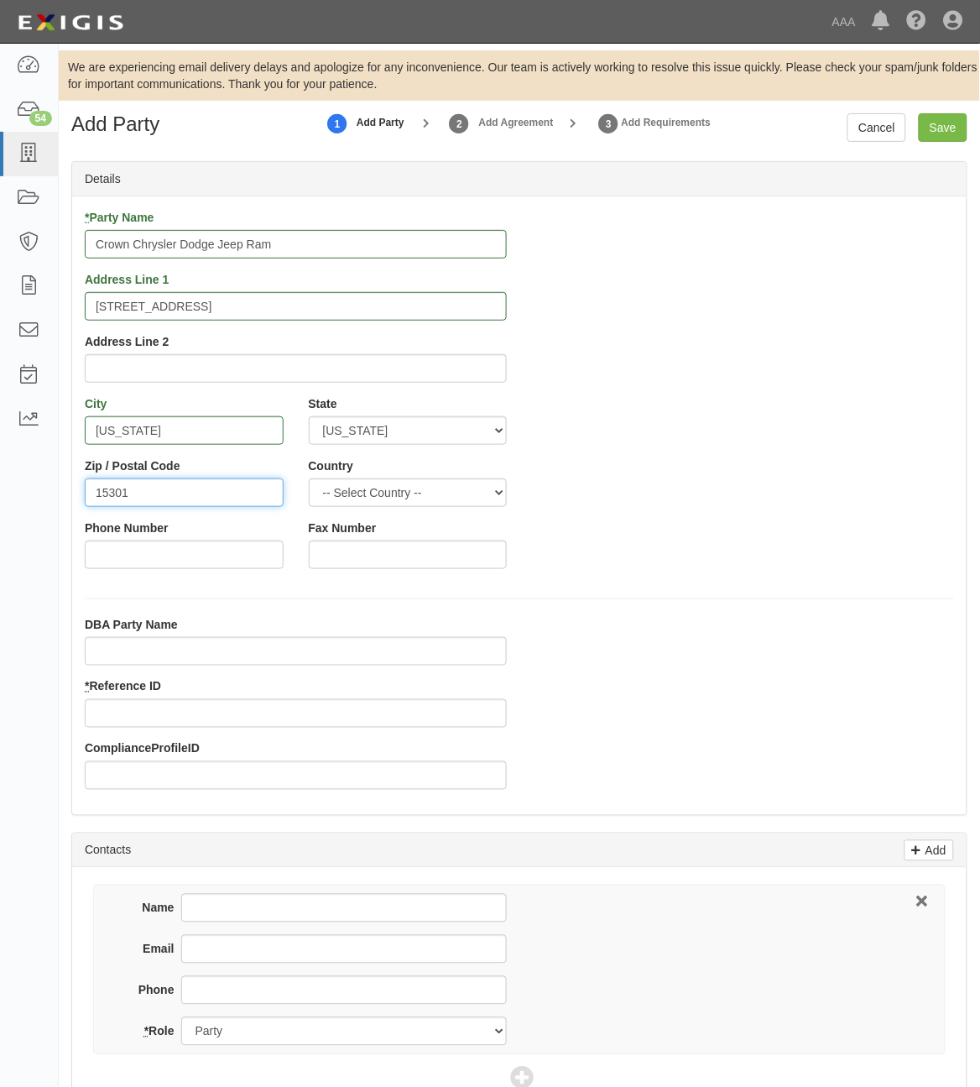
type input "15301"
type input "724-993-9550"
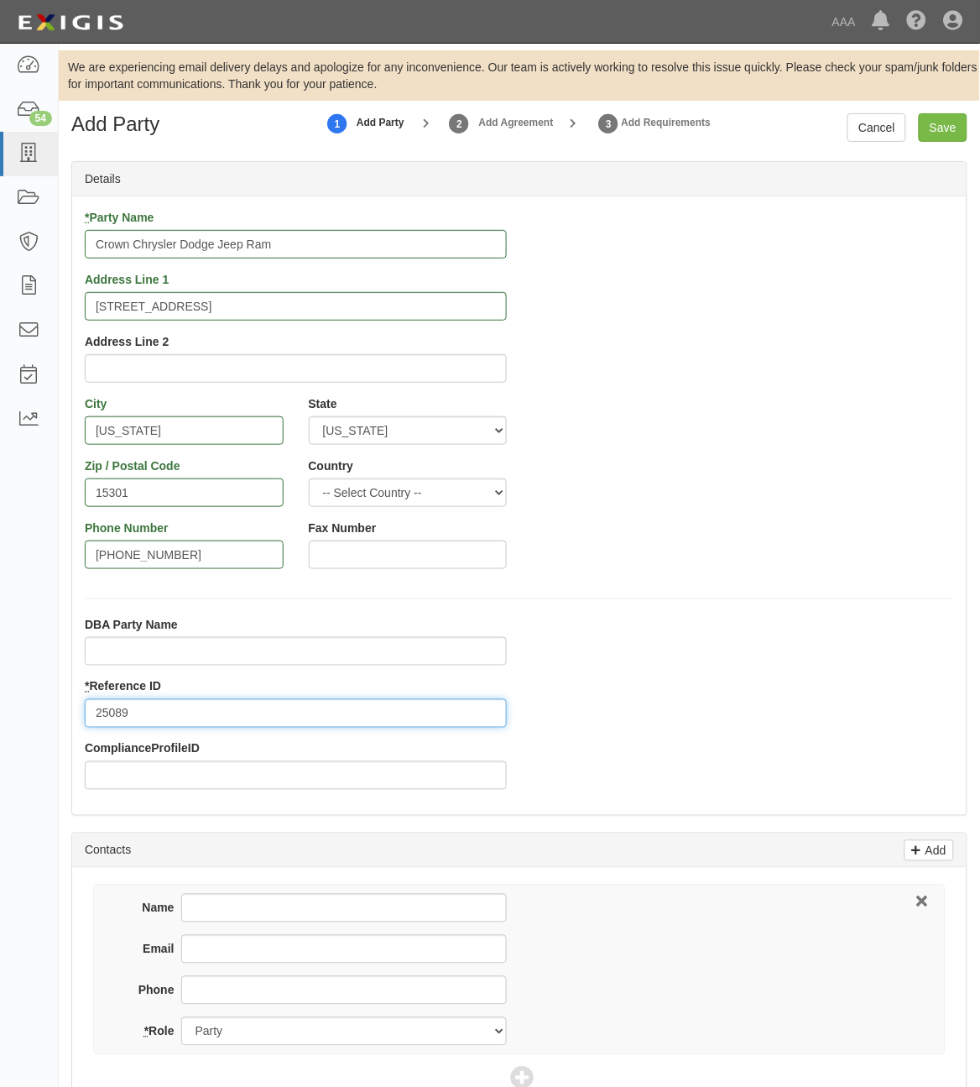
type input "25089"
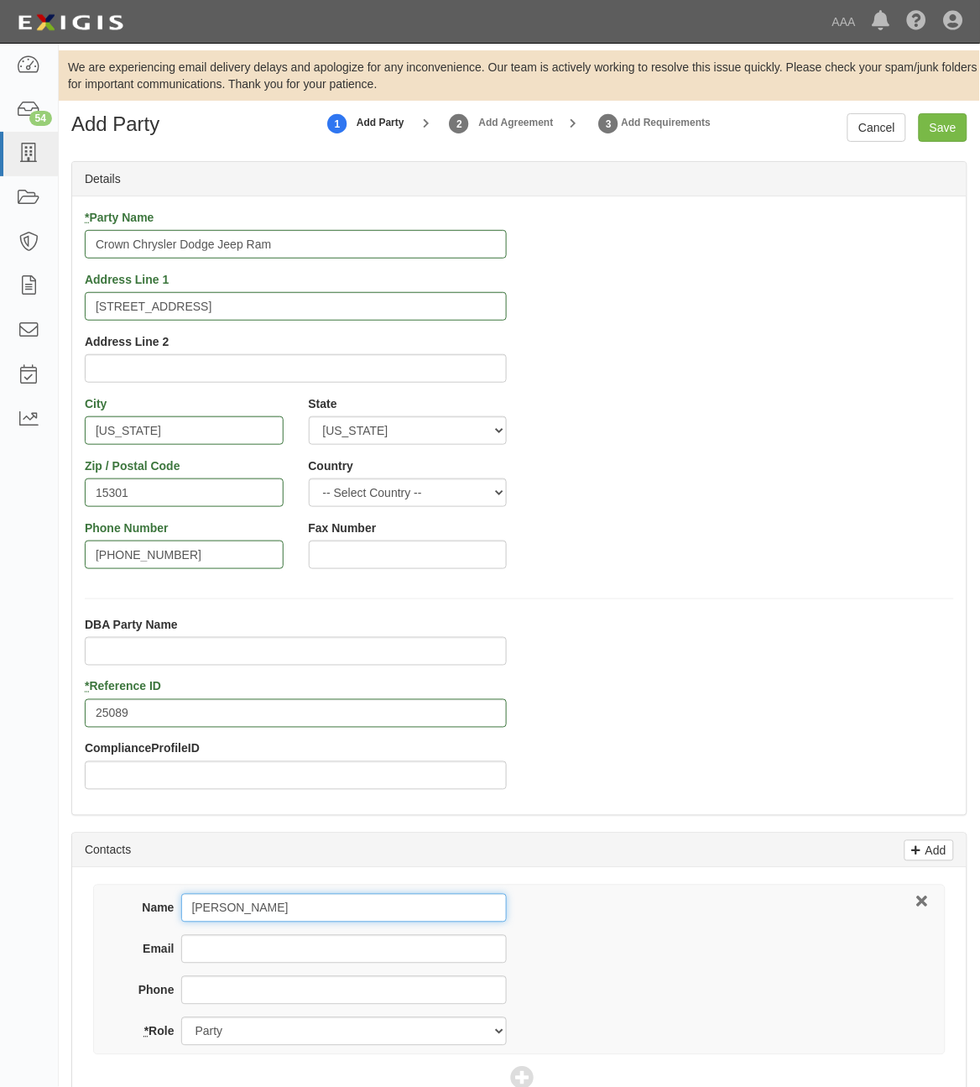
type input "Josh Coit"
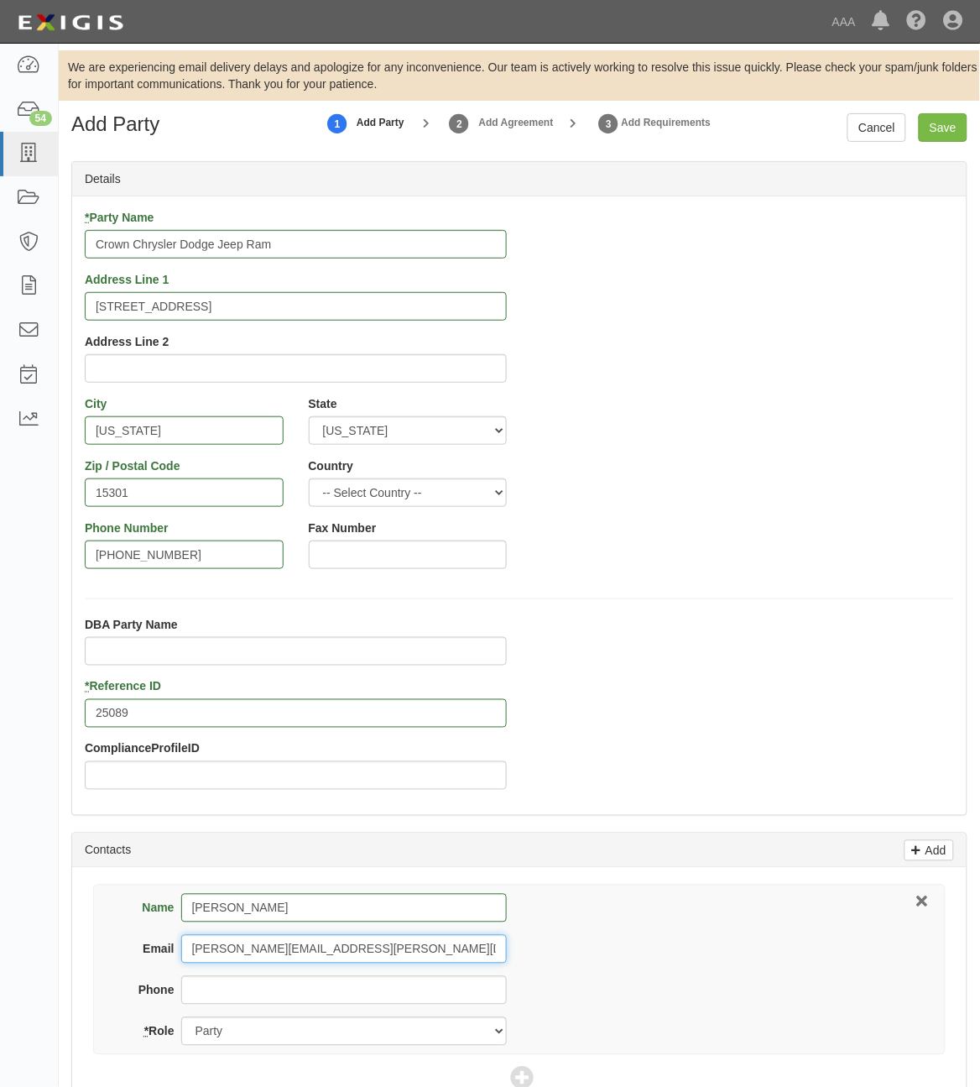
type input "josh.coit@crownjeep.com"
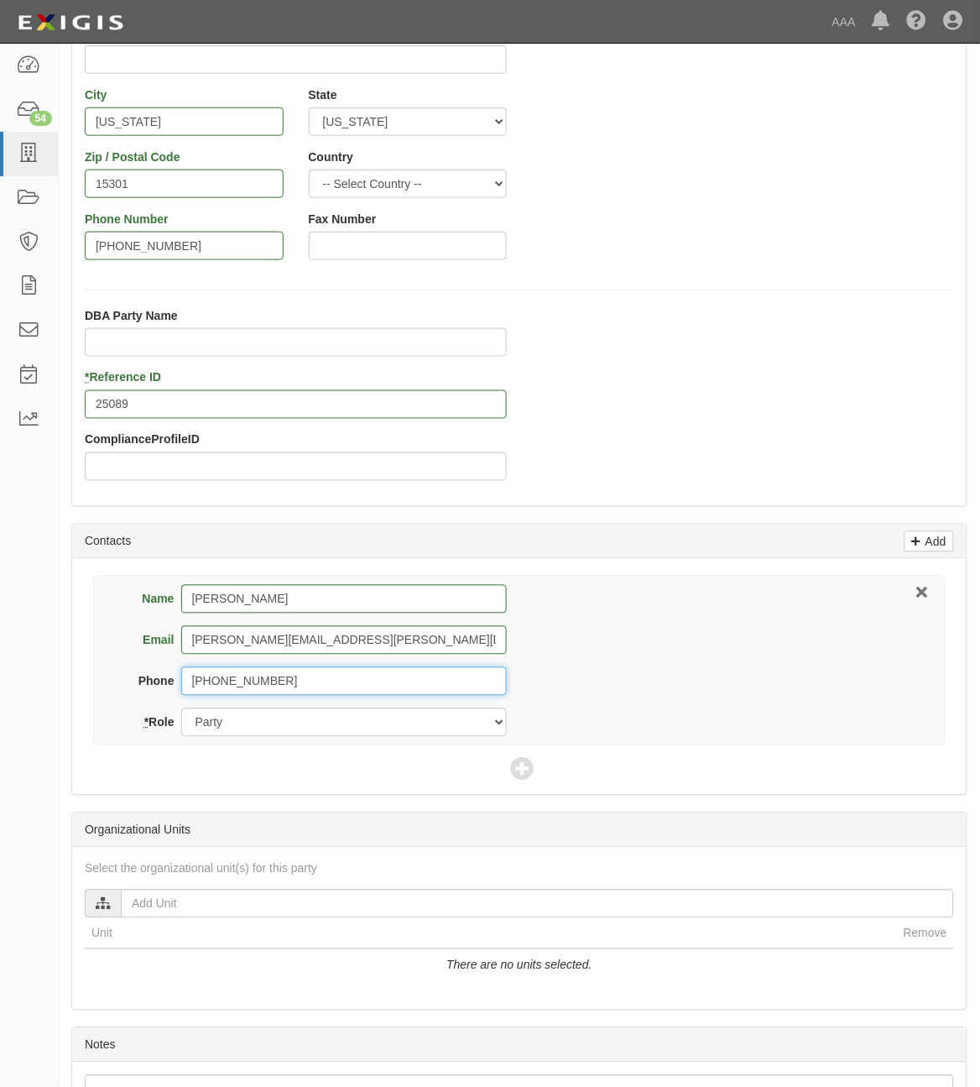
scroll to position [311, 0]
type input "724-993-9550"
click at [519, 768] on icon at bounding box center [523, 769] width 24 height 24
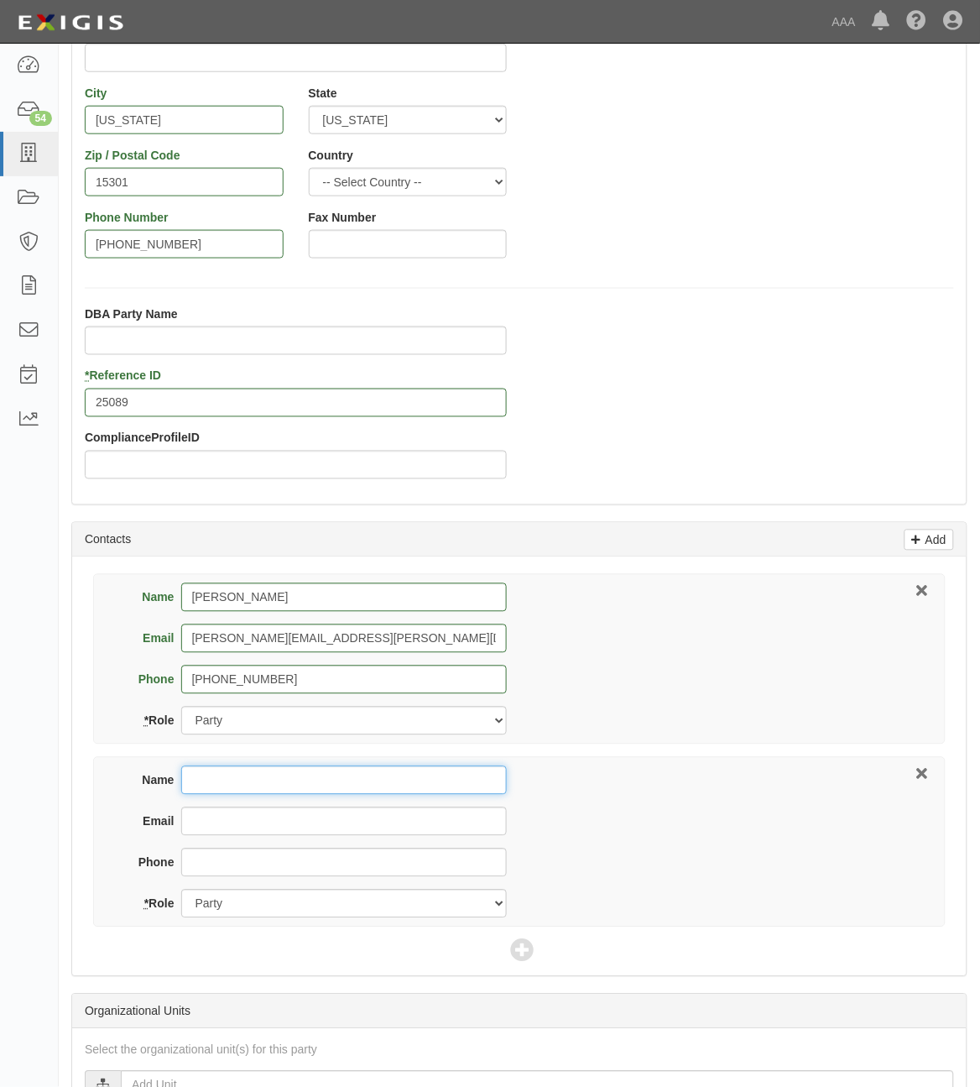
click at [238, 786] on input "Name" at bounding box center [344, 780] width 326 height 29
type input "Sherry Hersman"
type input "sherry.hersman@usi.com"
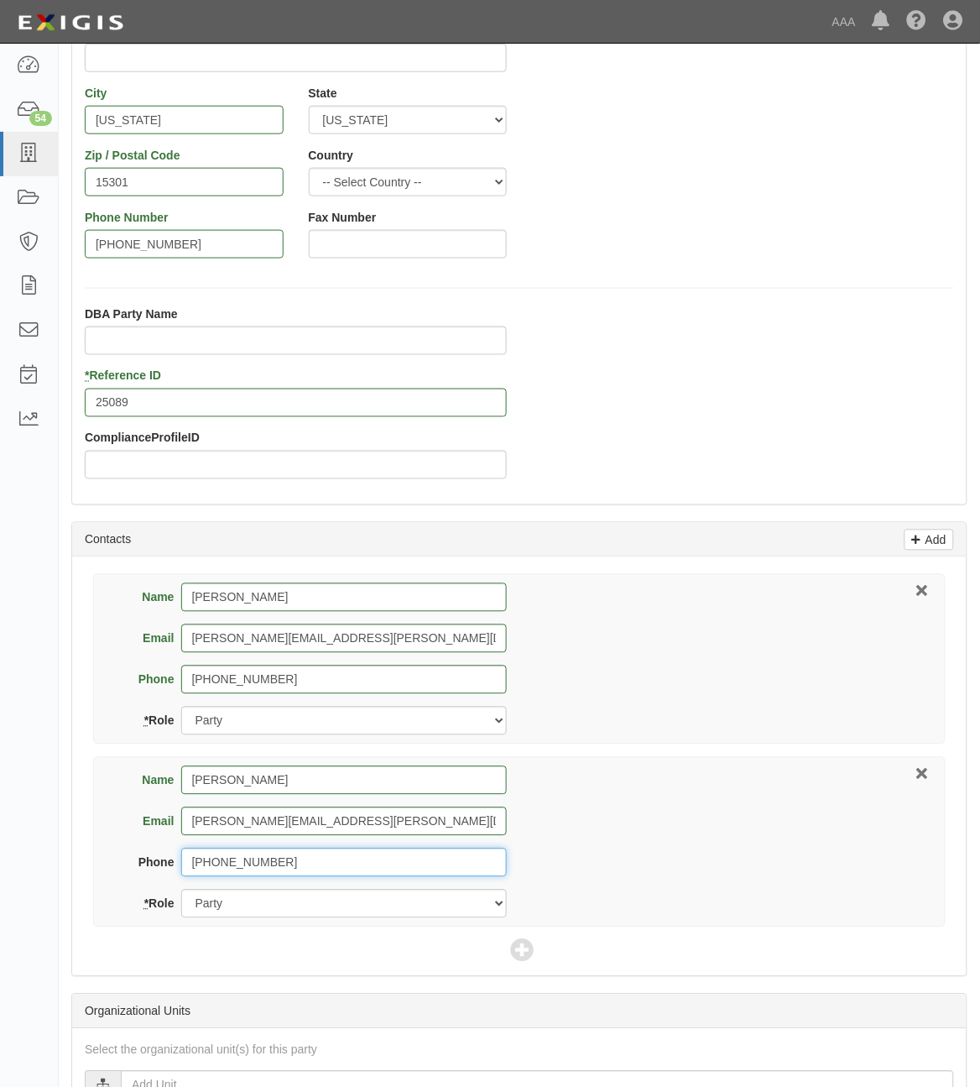
type input "304-347-0631"
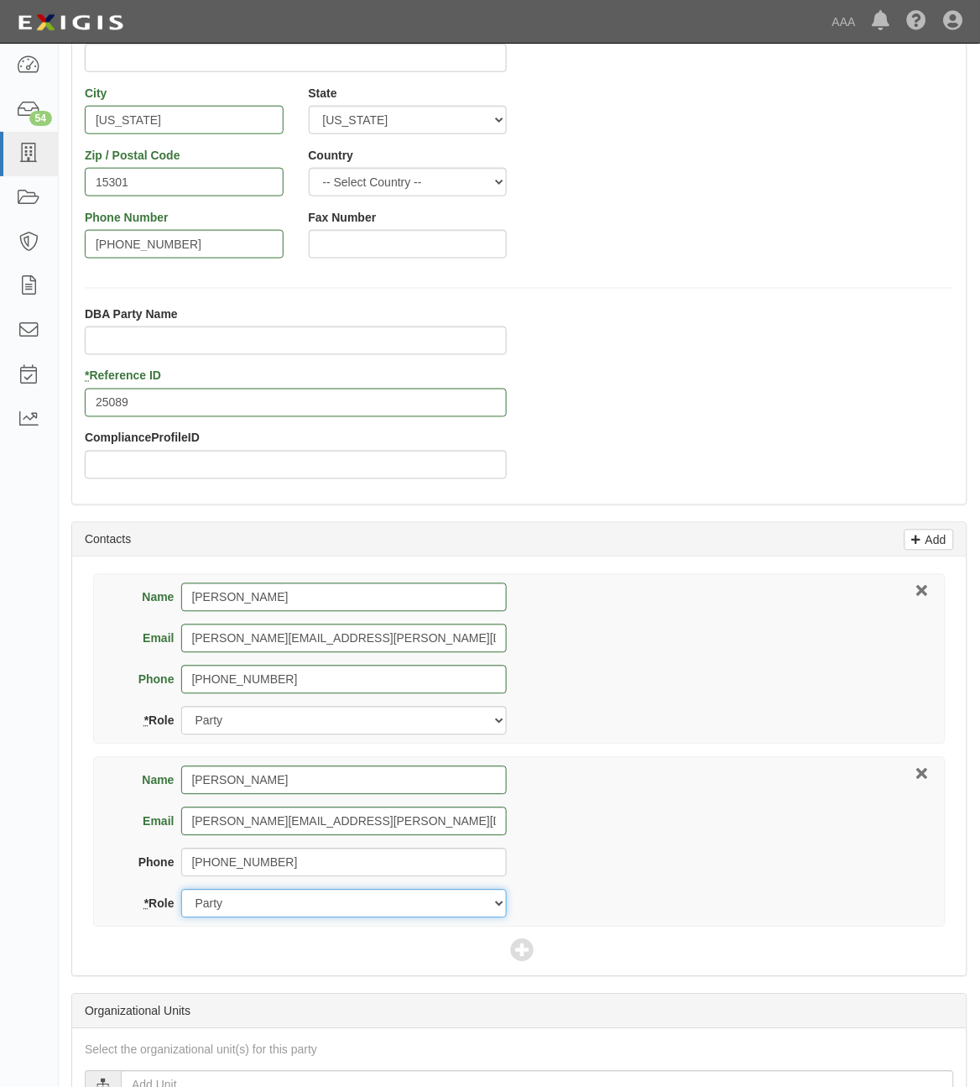
click at [330, 906] on select "Party Broker Other" at bounding box center [344, 904] width 326 height 29
select select "Broker"
click at [181, 891] on select "Party Broker Other" at bounding box center [344, 904] width 326 height 29
click at [530, 961] on icon at bounding box center [523, 952] width 24 height 24
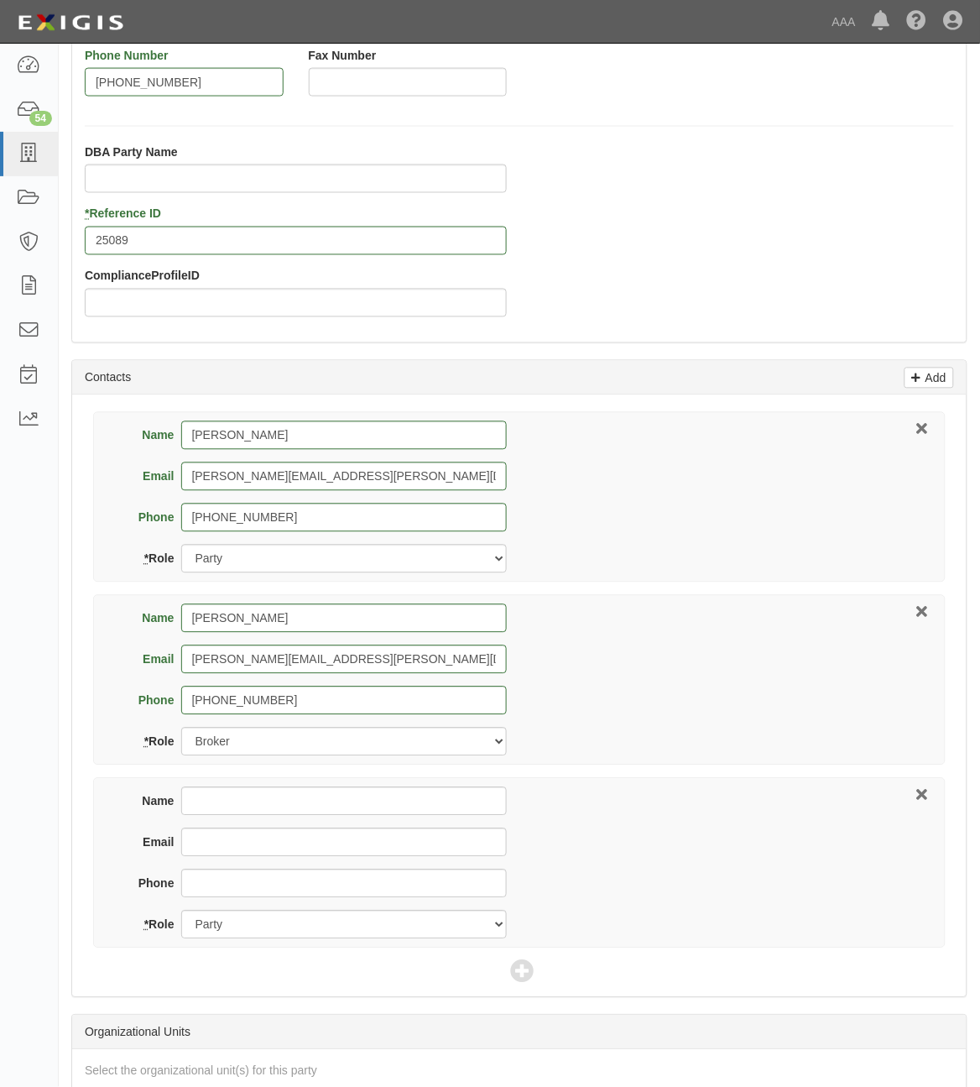
scroll to position [475, 0]
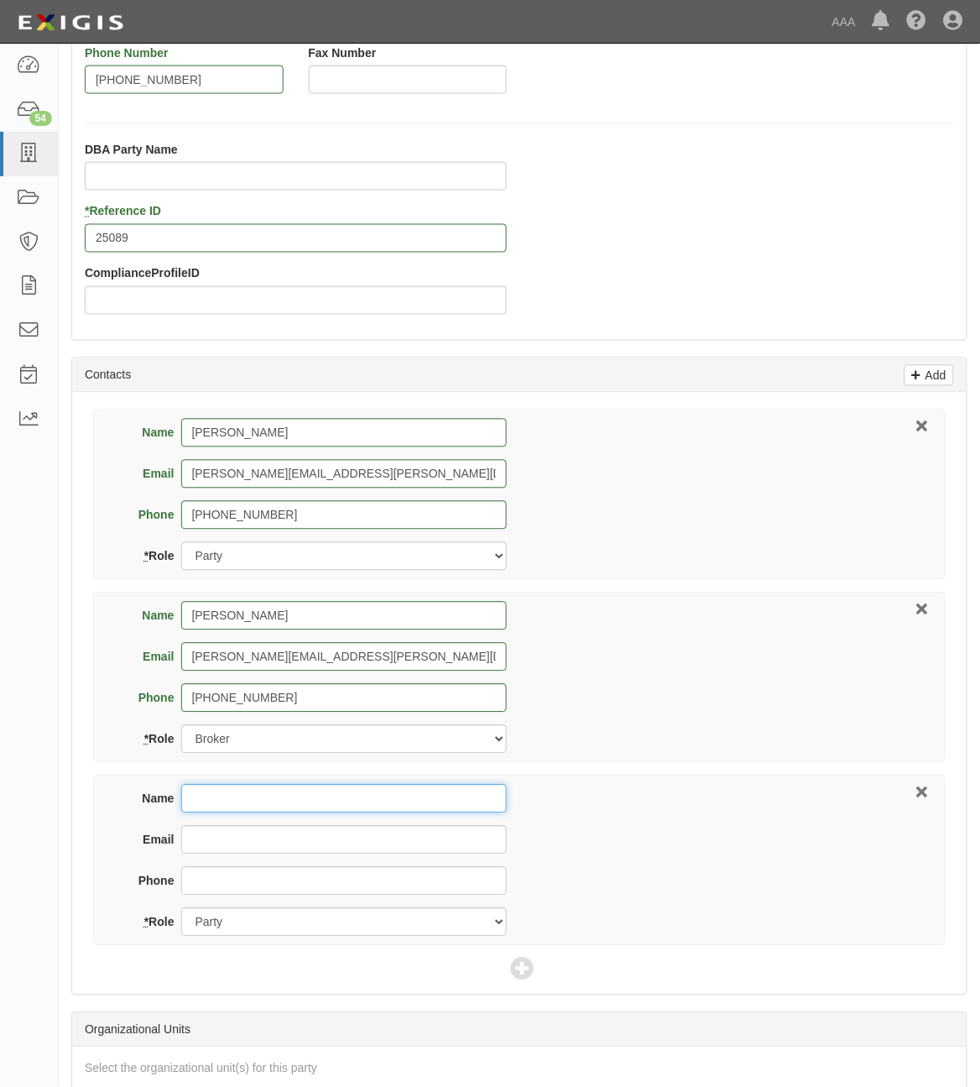
click at [278, 811] on input "Name" at bounding box center [344, 799] width 326 height 29
type input "David Kunst"
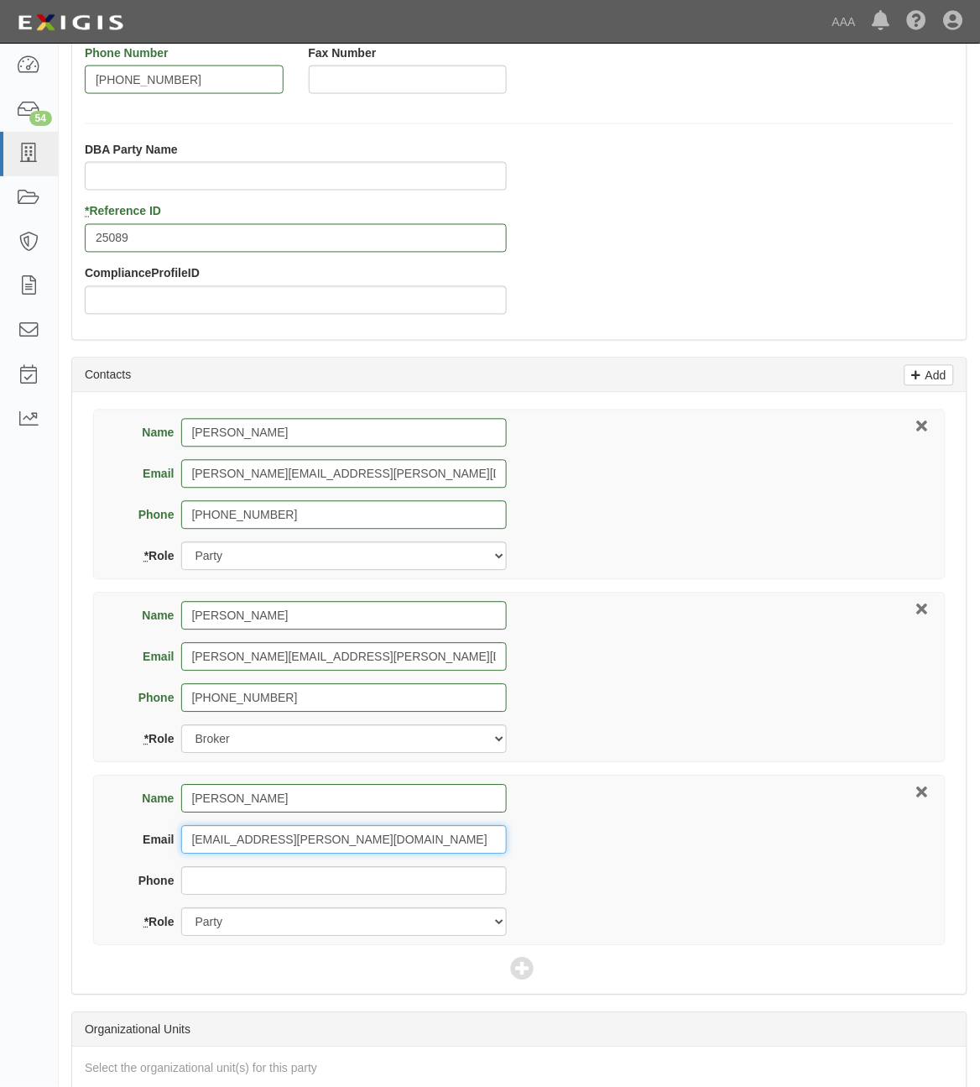
type input "kunst.david@ace.aaa.com"
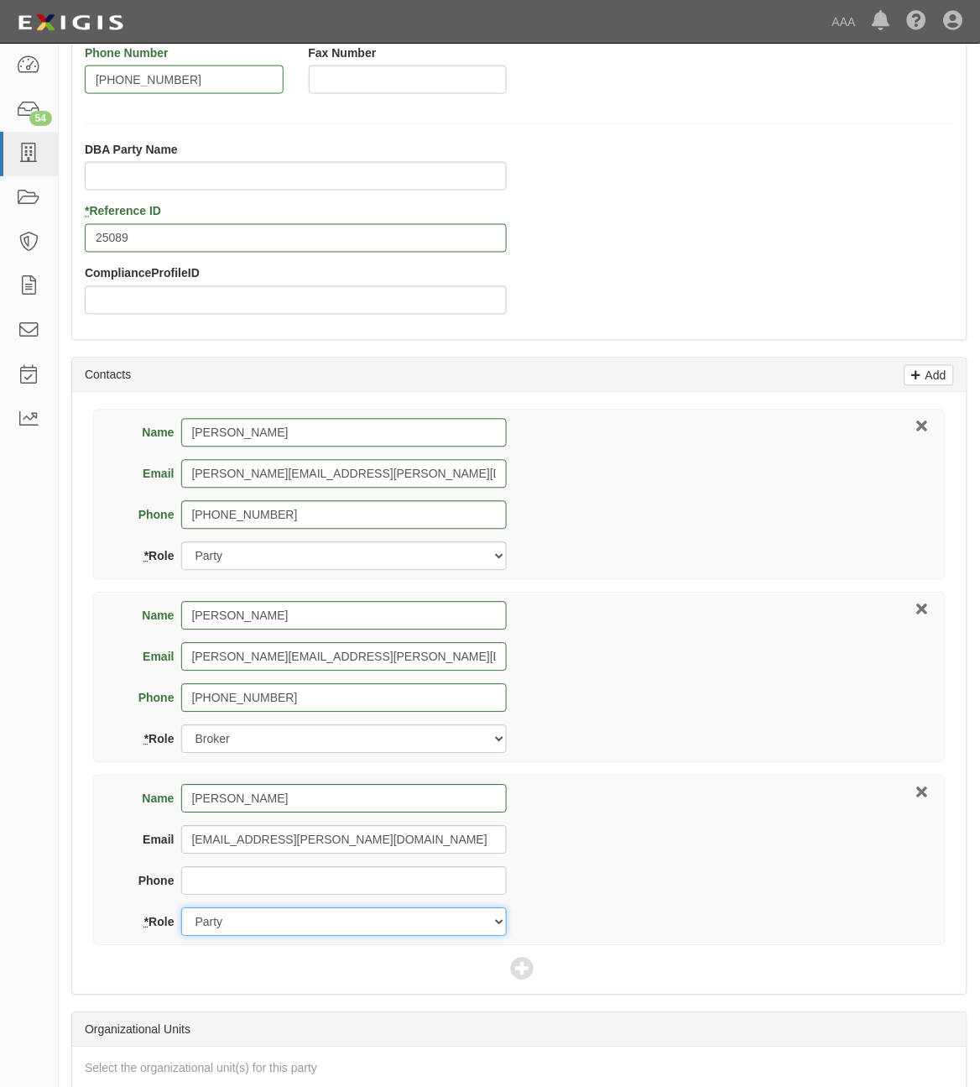
click at [295, 930] on select "Party Broker Other" at bounding box center [344, 922] width 326 height 29
select select "Other"
click at [181, 910] on select "Party Broker Other" at bounding box center [344, 922] width 326 height 29
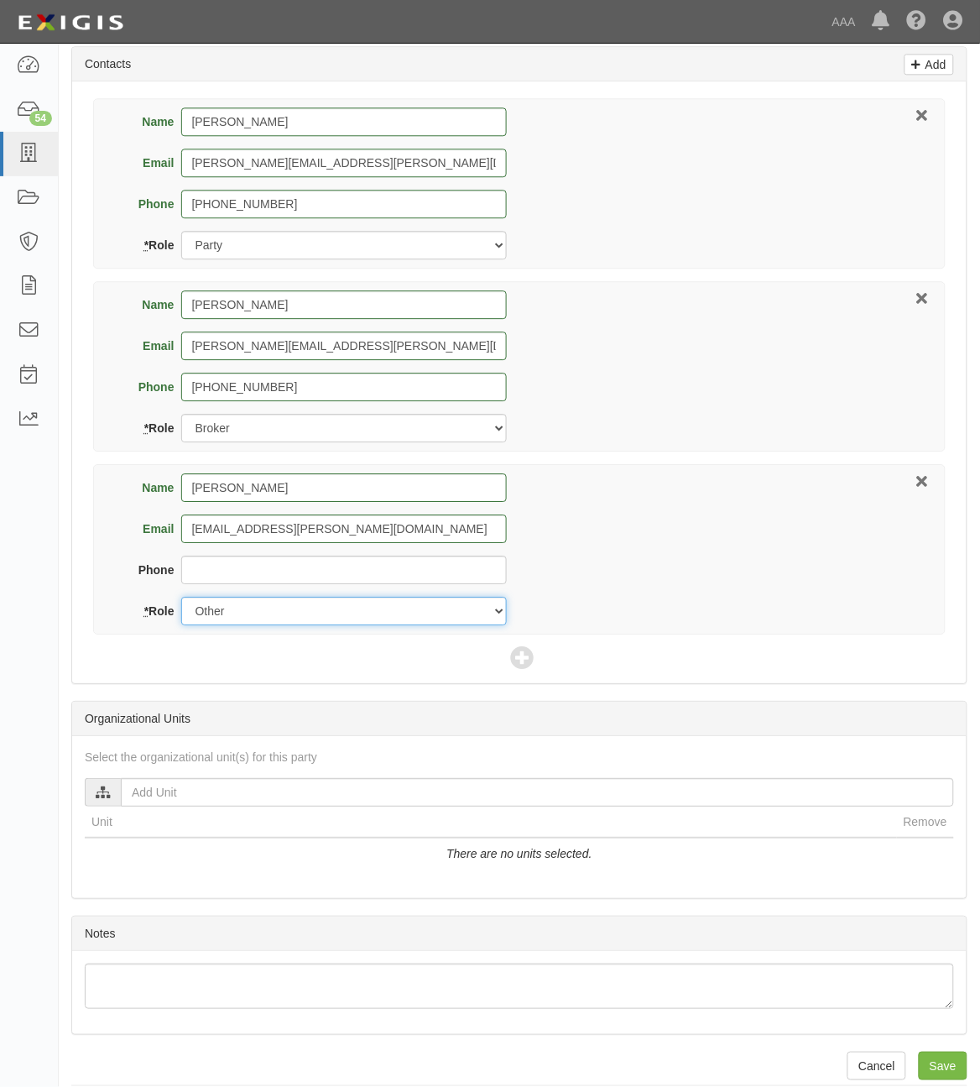
scroll to position [787, 0]
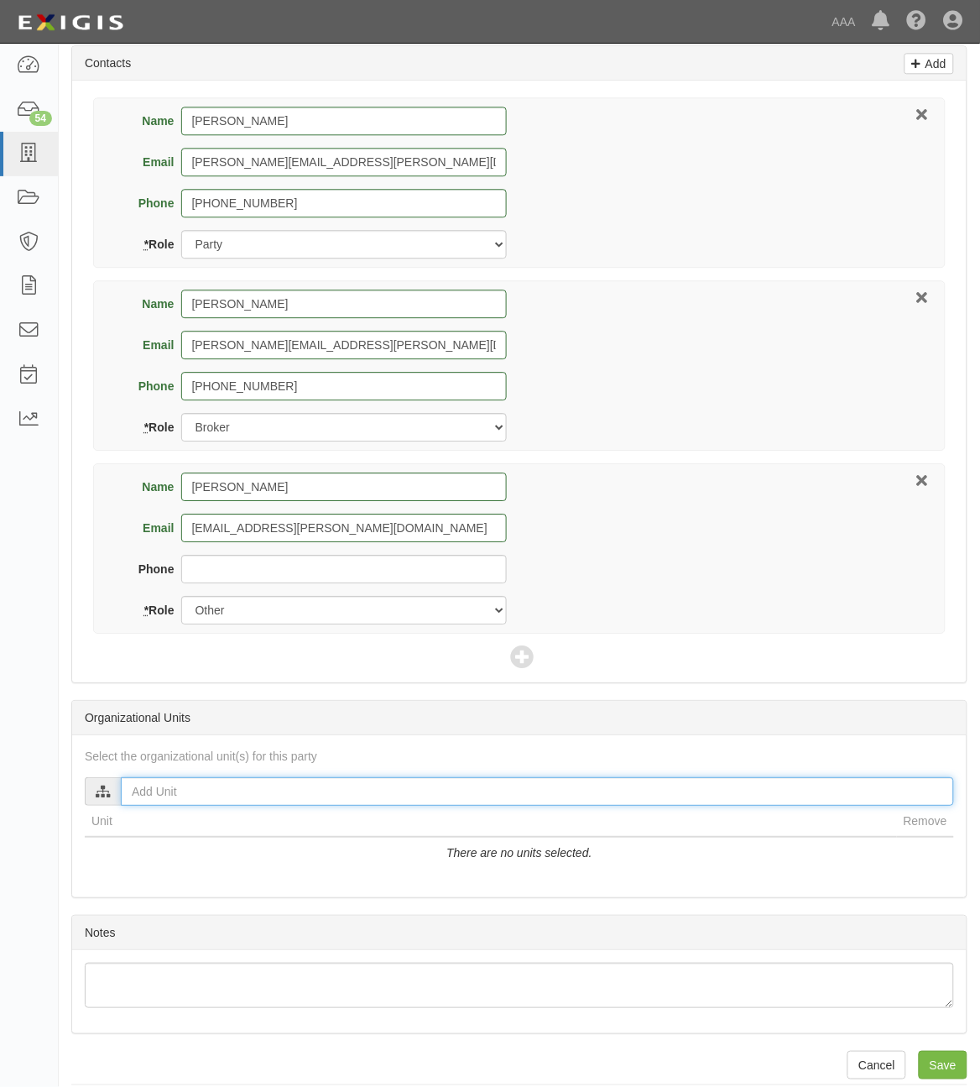
click at [399, 795] on input "text" at bounding box center [537, 791] width 833 height 29
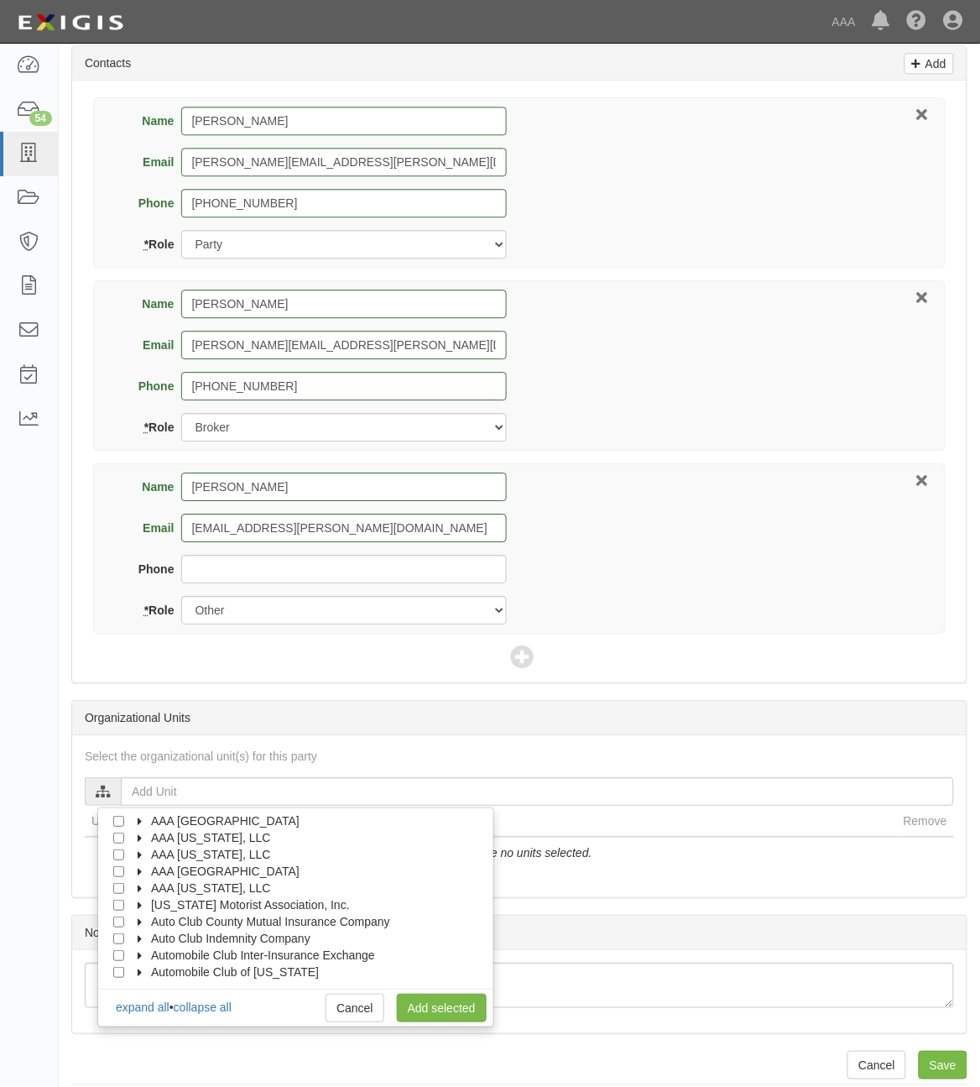
click at [139, 826] on icon at bounding box center [141, 822] width 12 height 8
click at [156, 839] on icon at bounding box center [156, 839] width 12 height 8
click at [149, 877] on input "Approved Automotive Repair (AAR)" at bounding box center [149, 871] width 11 height 11
checkbox input "true"
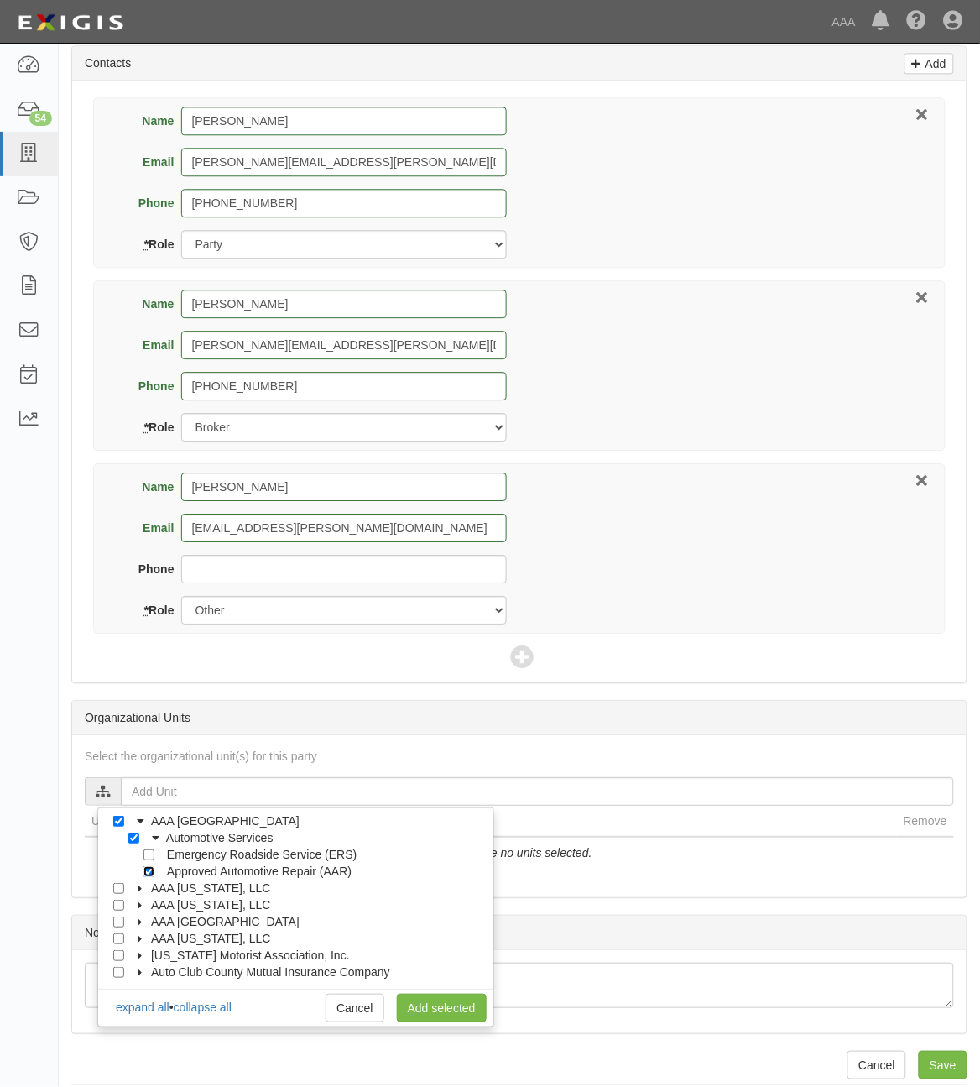
checkbox input "true"
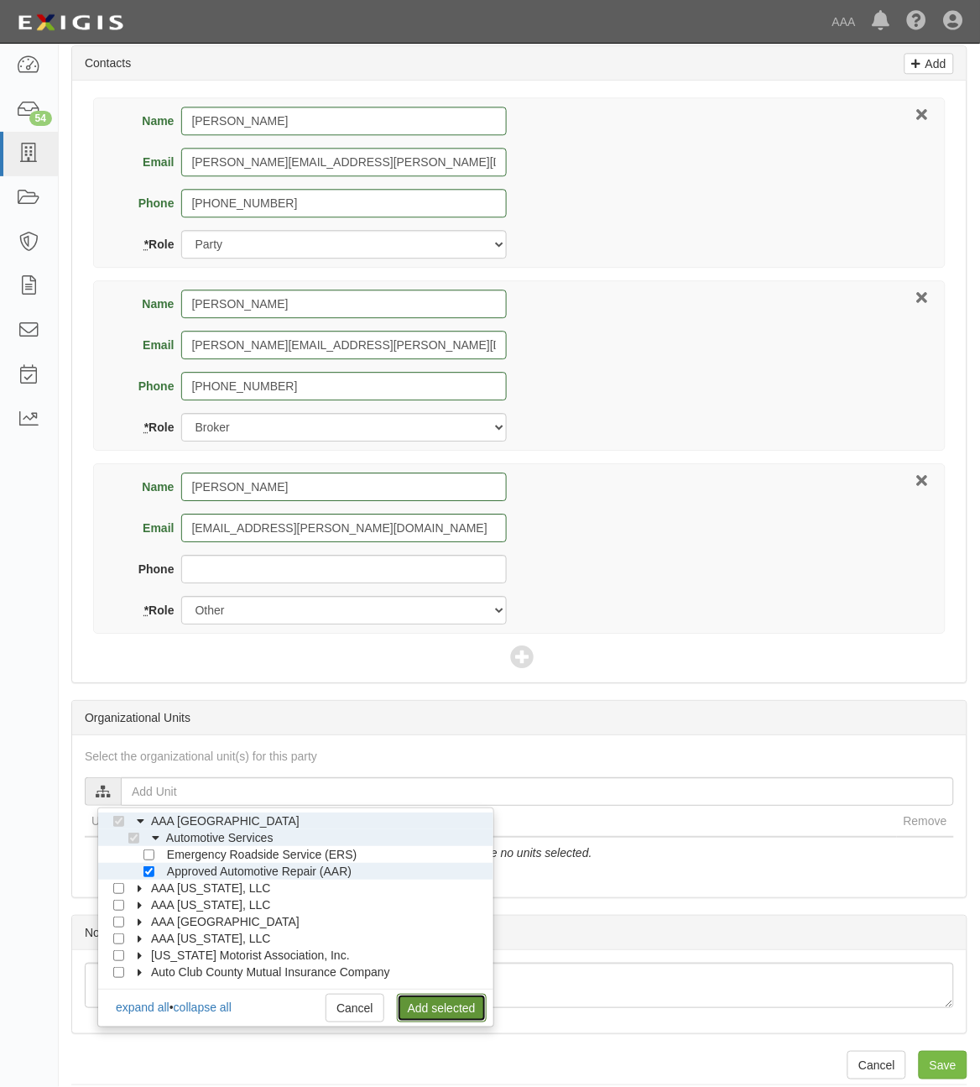
click at [430, 1011] on link "Add selected" at bounding box center [442, 1008] width 90 height 29
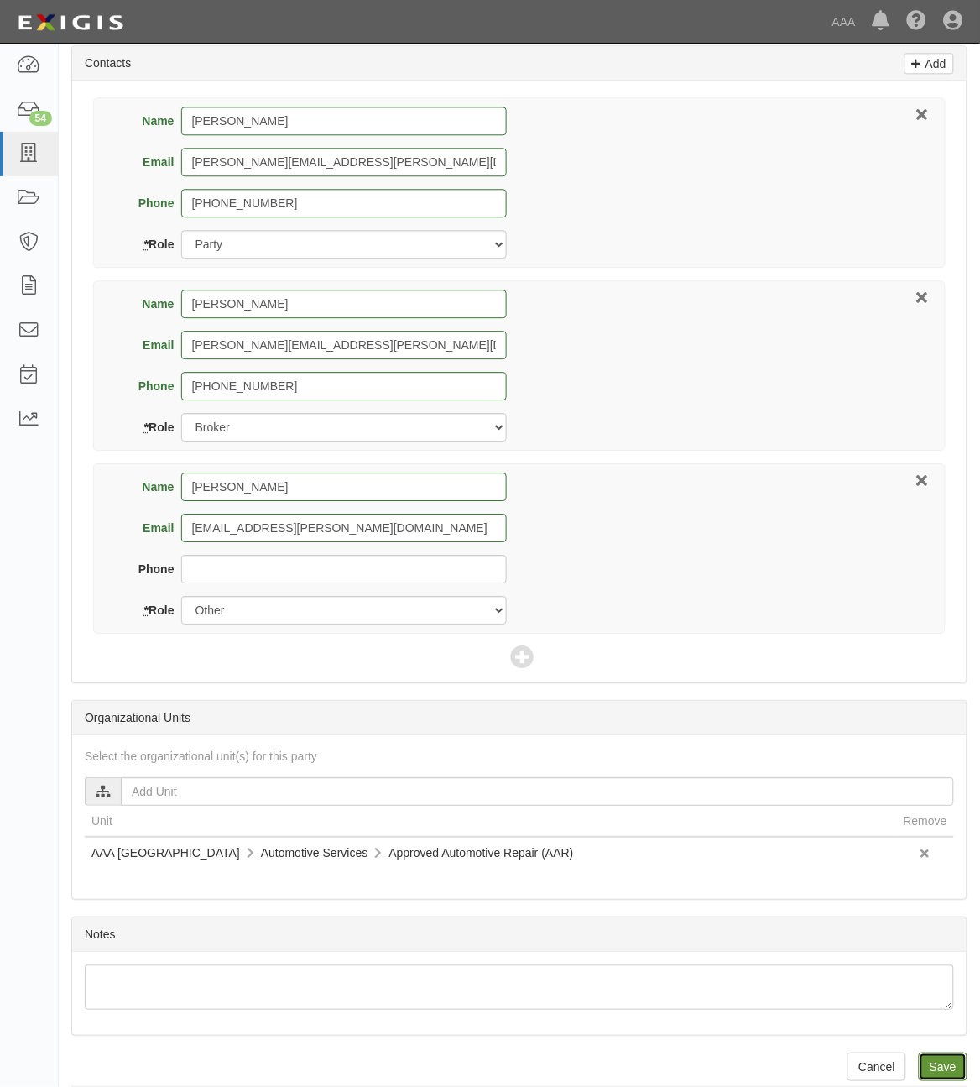
click at [948, 1064] on input "Save" at bounding box center [943, 1067] width 49 height 29
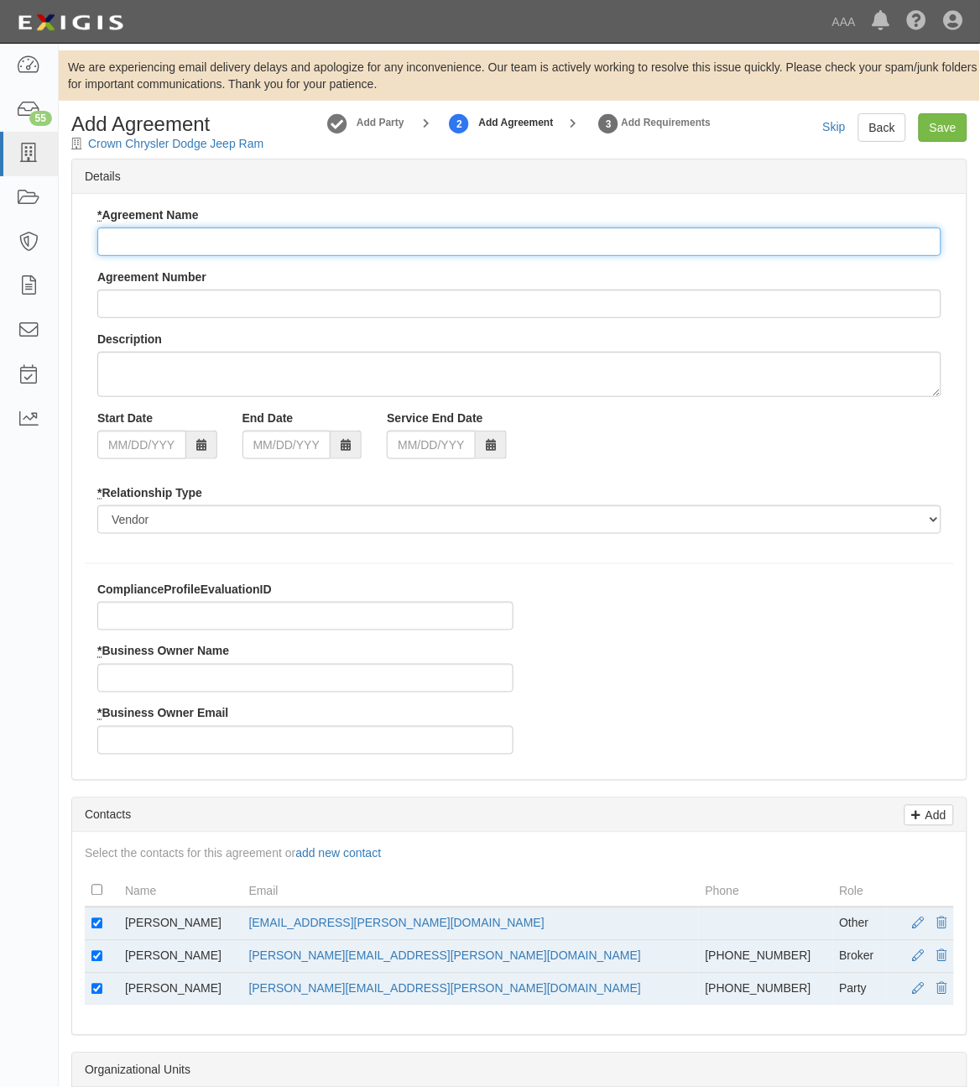
click at [271, 238] on input "* Agreement Name" at bounding box center [519, 241] width 844 height 29
paste input "AAA East Central AAR"
type input "AAA East Central AAR"
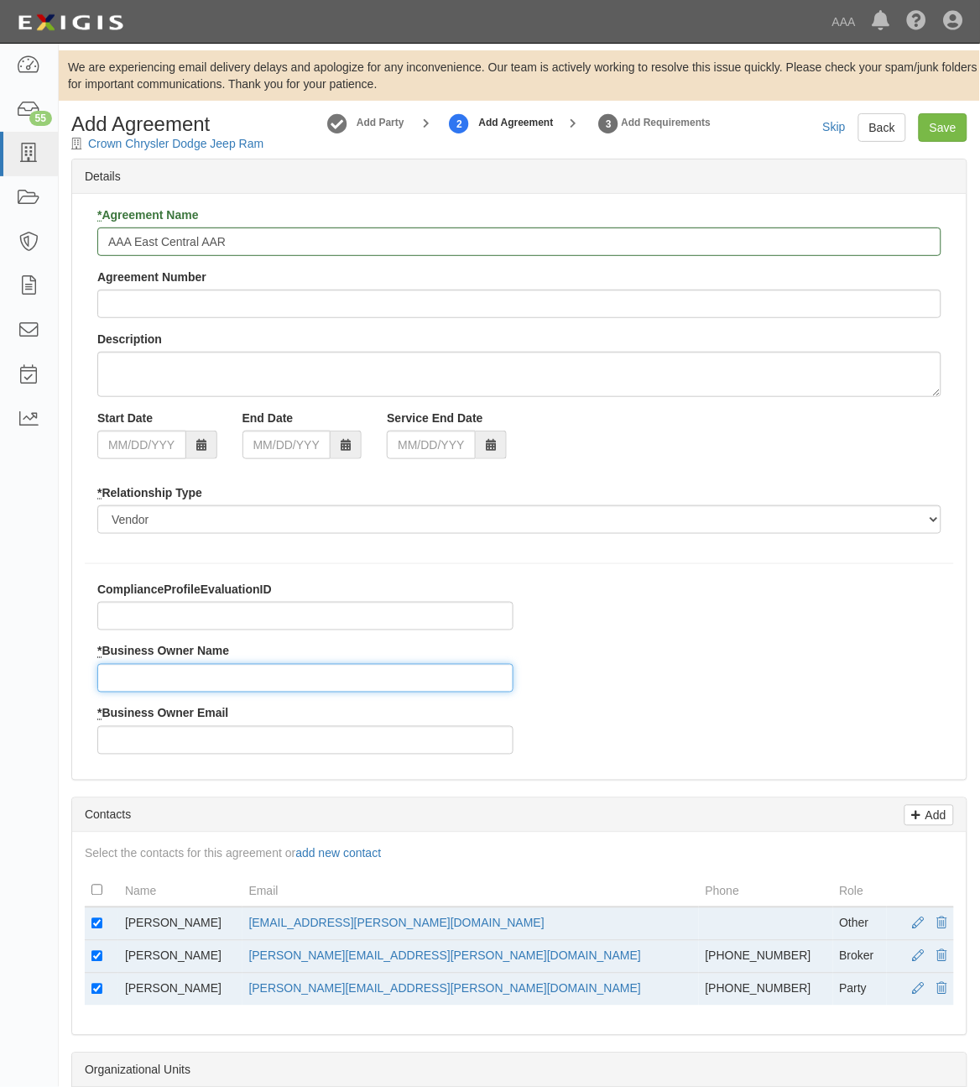
click at [201, 692] on input "* Business Owner Name" at bounding box center [305, 678] width 416 height 29
type input "David Kunst"
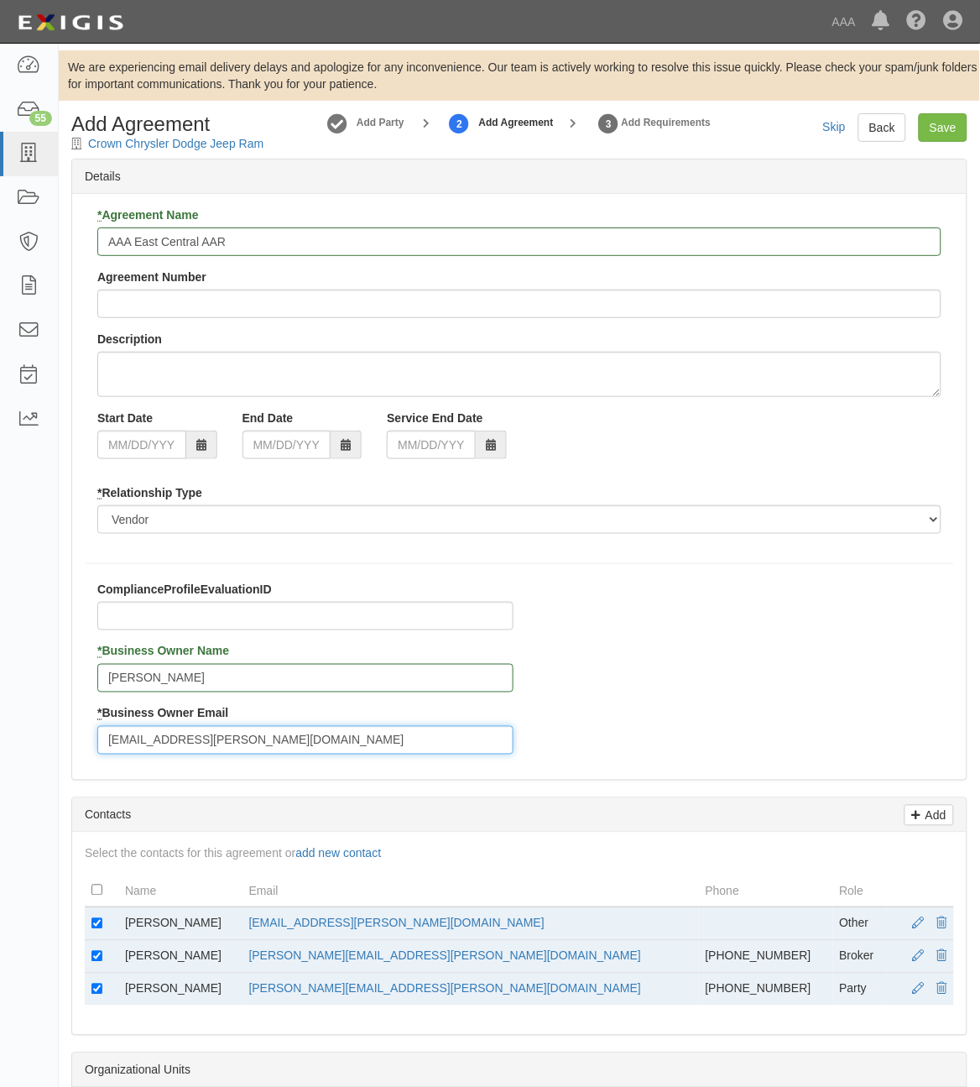
type input "kunst.david@ace.aaa.com"
click at [102, 919] on td at bounding box center [102, 924] width 34 height 34
click at [97, 928] on input "checkbox" at bounding box center [96, 923] width 11 height 11
checkbox input "false"
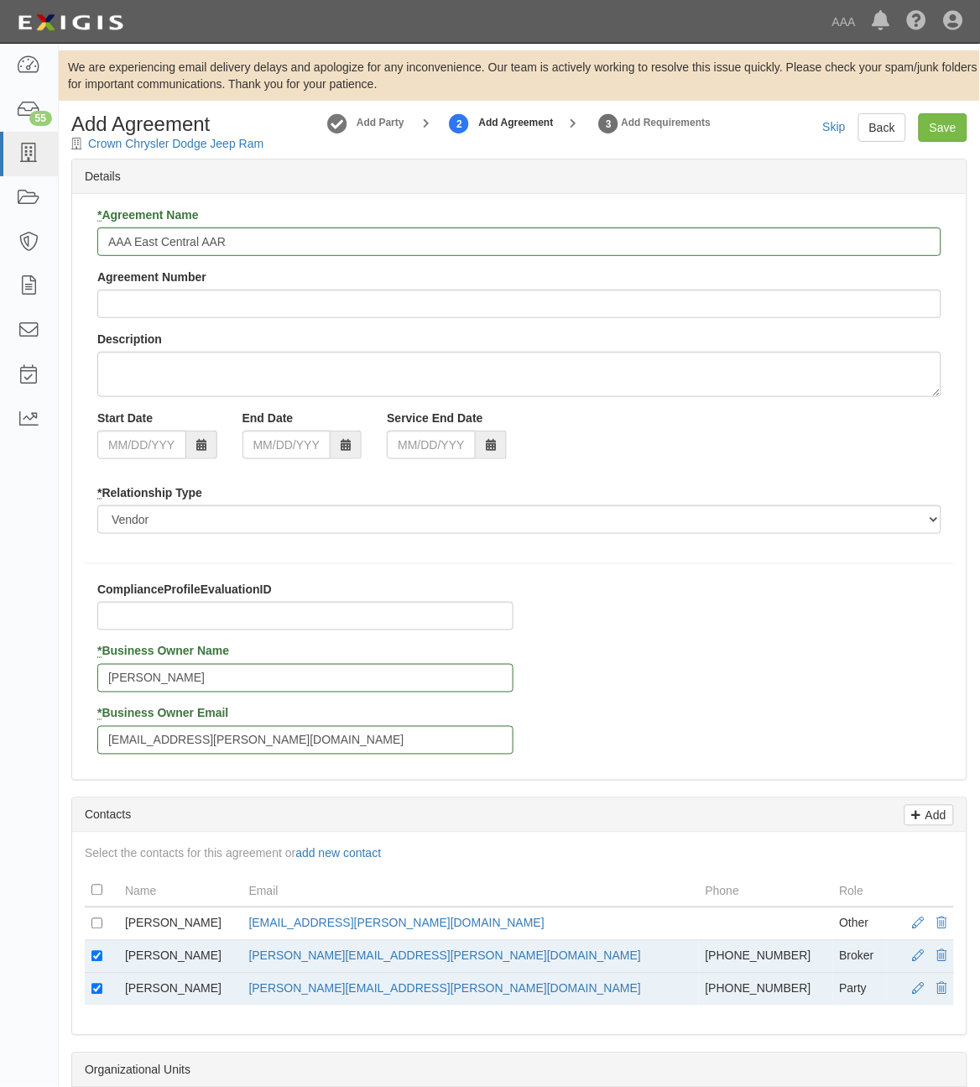
click at [94, 996] on td at bounding box center [102, 990] width 34 height 33
click at [97, 989] on input "checkbox" at bounding box center [96, 989] width 11 height 11
checkbox input "false"
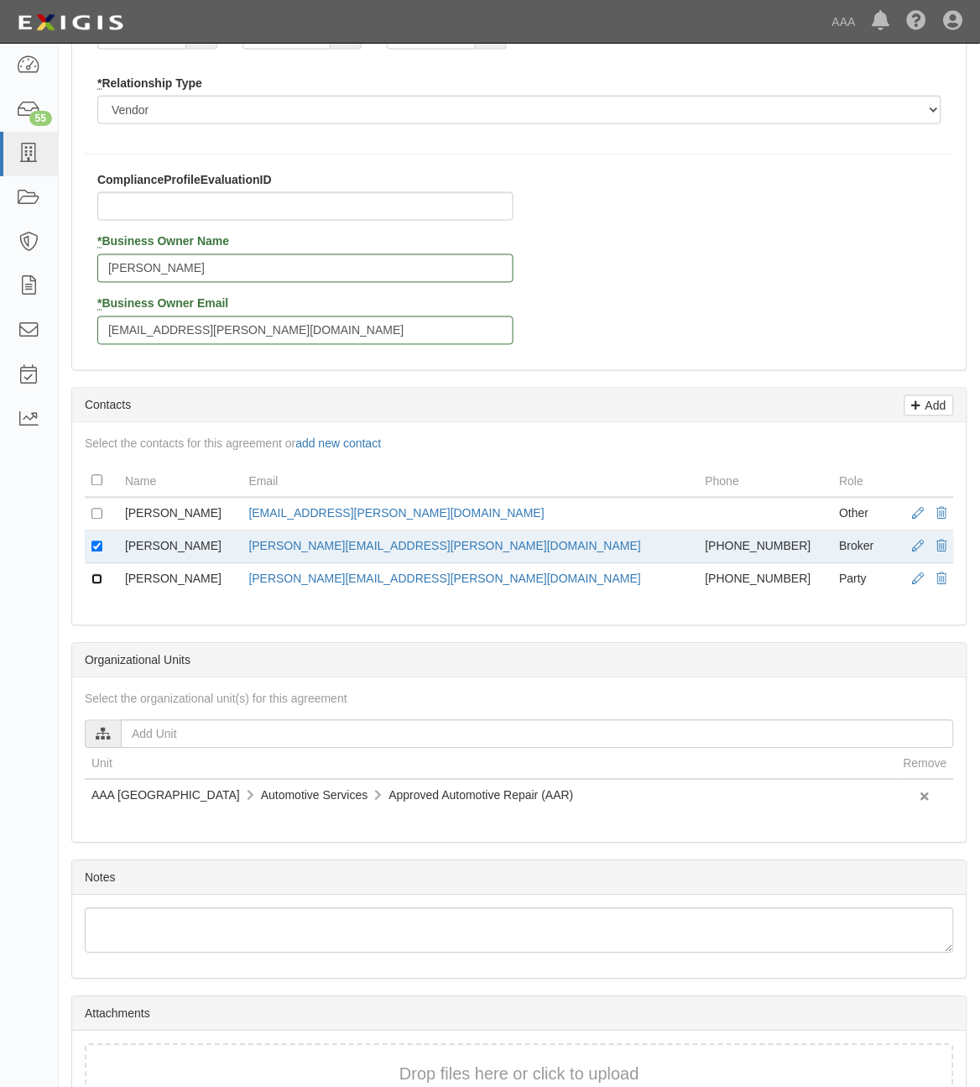
scroll to position [513, 0]
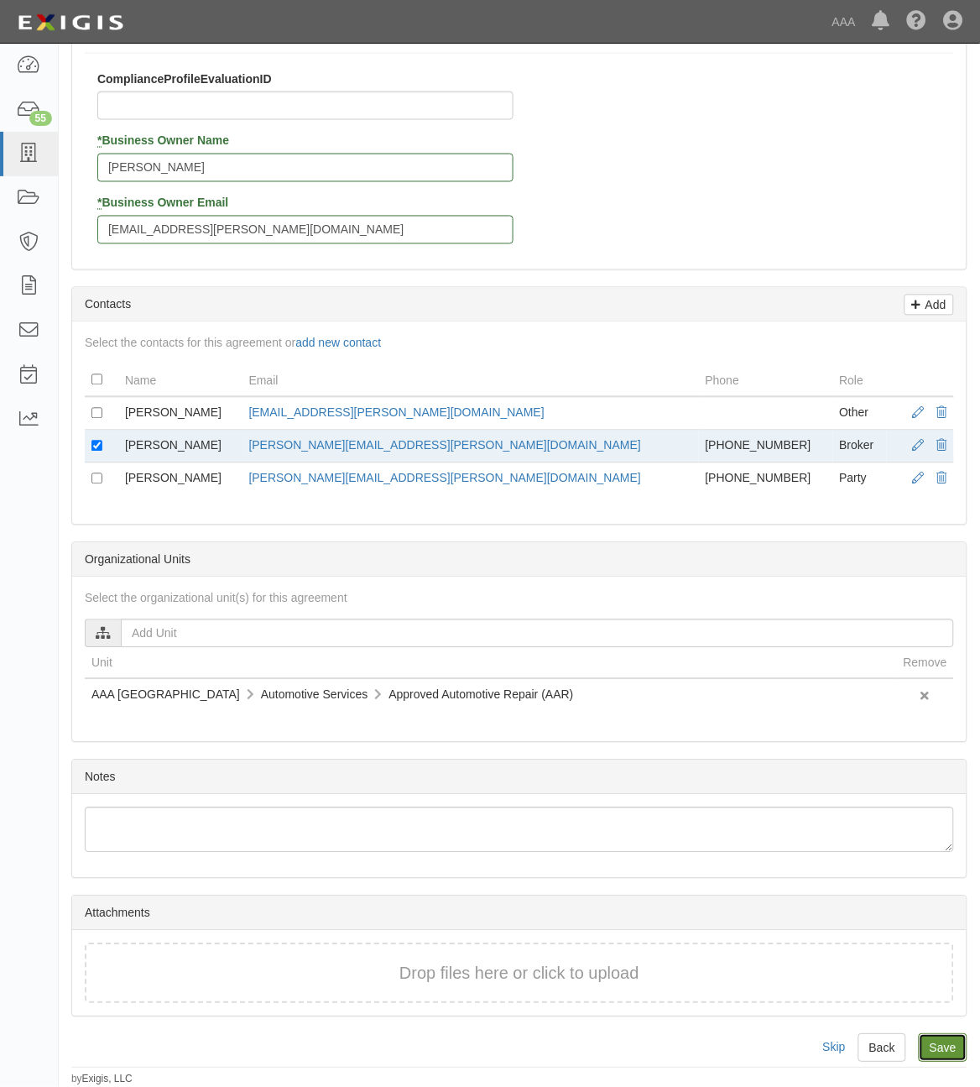
click at [959, 1039] on input "Save" at bounding box center [943, 1048] width 49 height 29
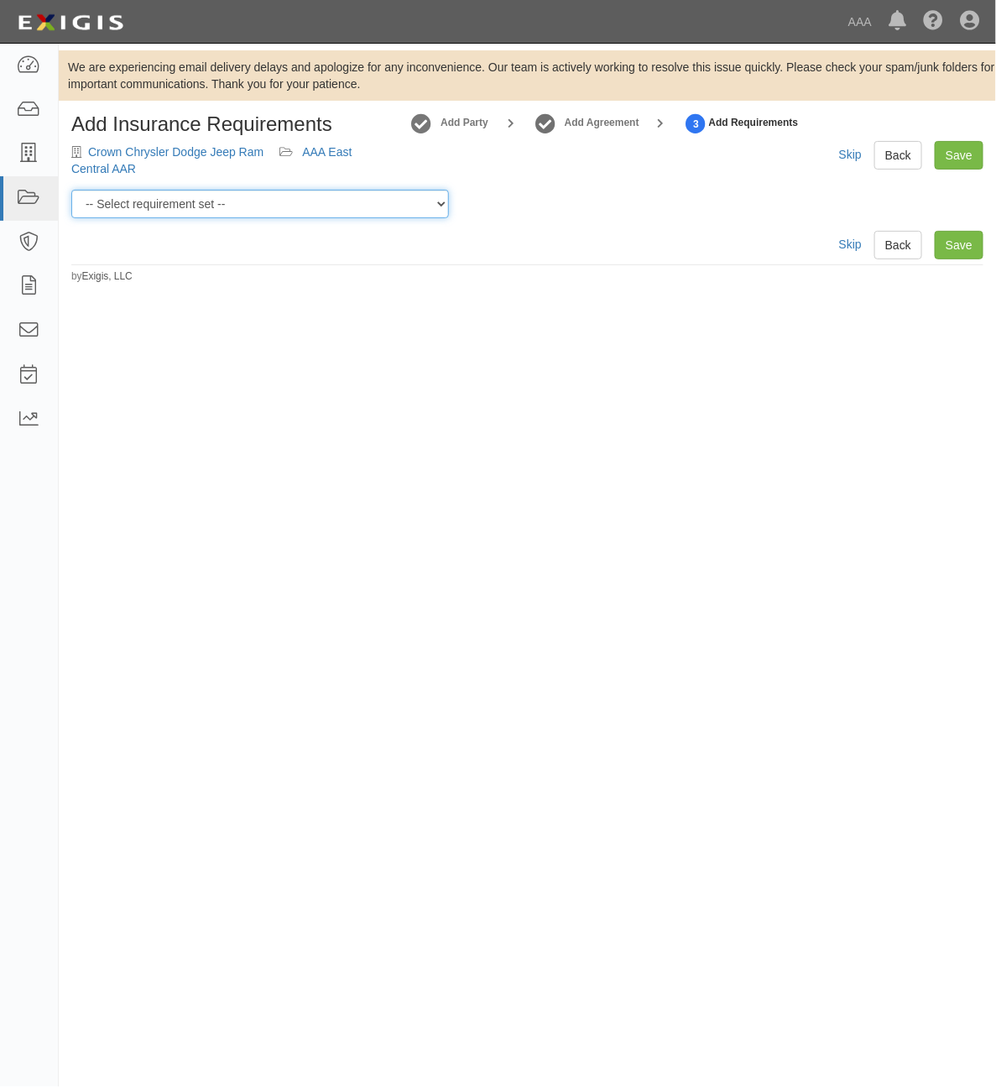
click at [319, 199] on select "-- Select requirement set -- AAA East Central AAR AAA East Central ERS AAA East…" at bounding box center [260, 204] width 378 height 29
select select "16672"
click at [71, 190] on select "-- Select requirement set -- AAA East Central AAR AAA East Central ERS AAA East…" at bounding box center [260, 204] width 378 height 29
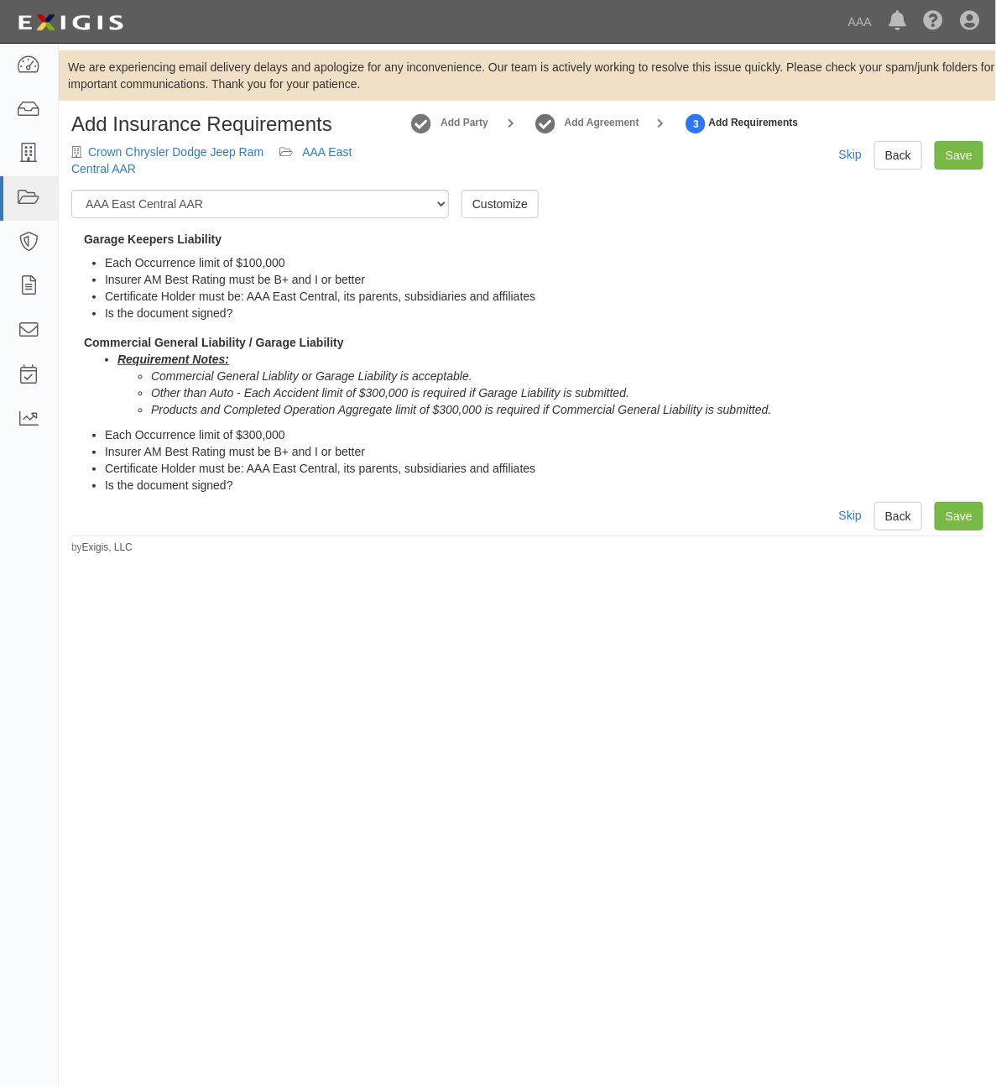
click at [975, 139] on div "Add Insurance Requirements Crown Chrysler Dodge Jeep Ram AAA East Central AAR A…" at bounding box center [528, 151] width 938 height 76
click at [969, 154] on link "Save" at bounding box center [959, 155] width 49 height 29
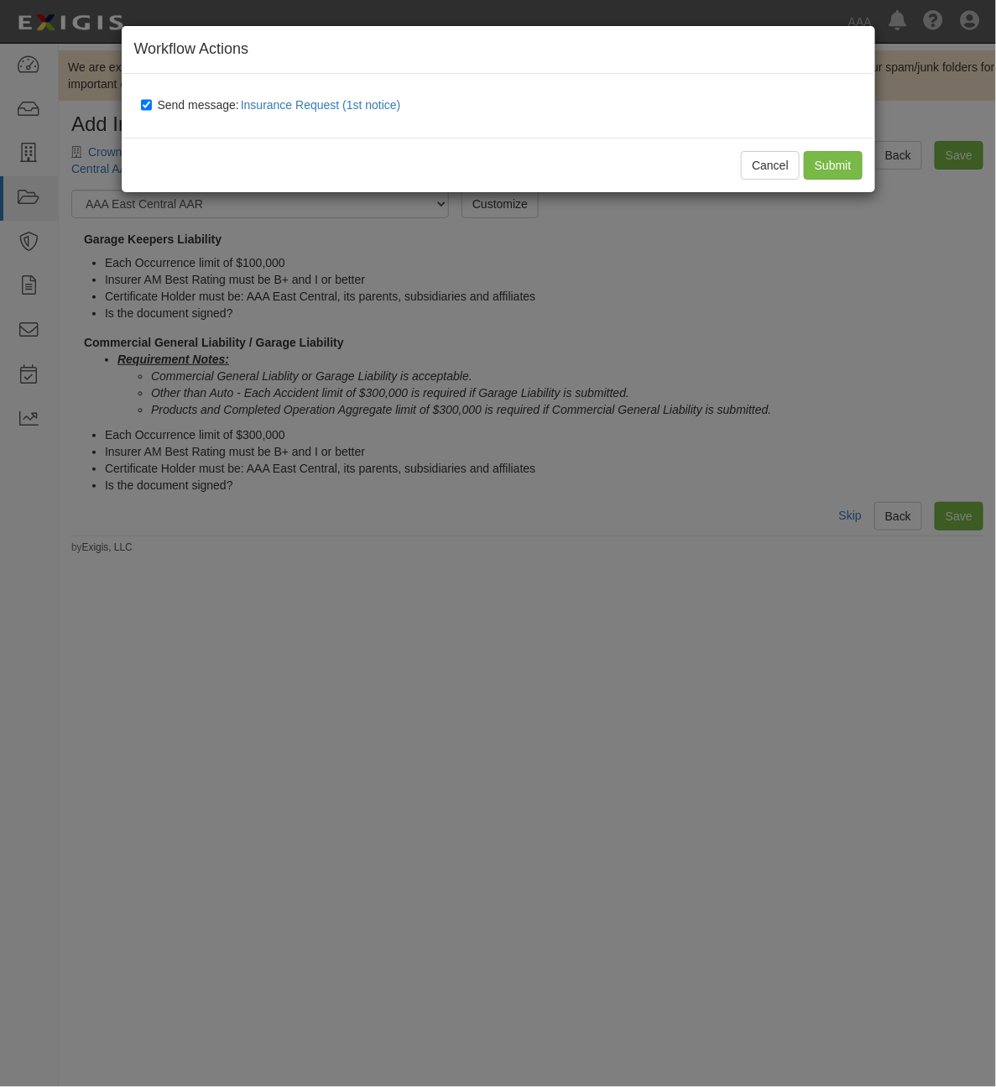
click at [191, 107] on span "Send message: Insurance Request (1st notice)" at bounding box center [283, 104] width 250 height 13
click at [152, 107] on input "Send message: Insurance Request (1st notice)" at bounding box center [146, 104] width 11 height 13
checkbox input "false"
click at [828, 164] on input "Submit" at bounding box center [833, 165] width 59 height 29
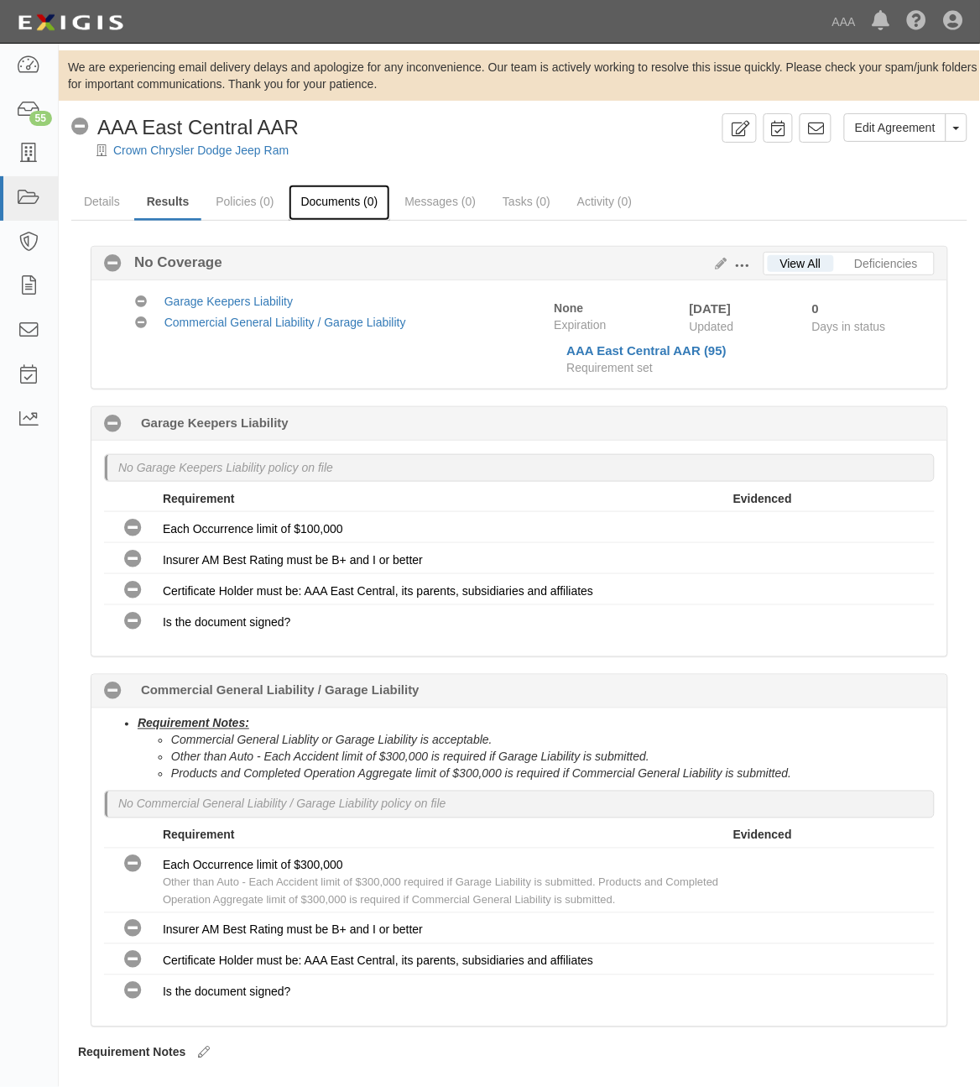
click at [374, 199] on link "Documents (0)" at bounding box center [340, 203] width 102 height 36
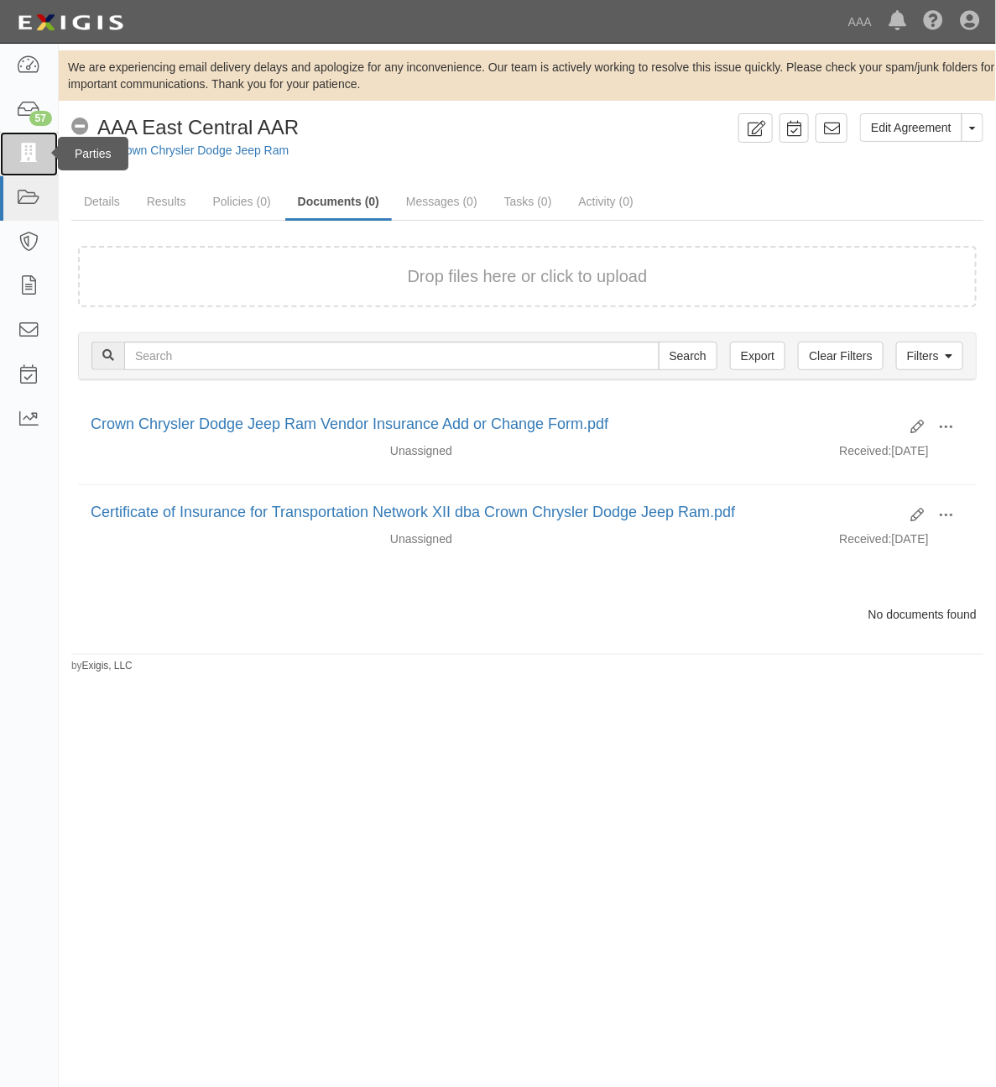
click at [27, 159] on icon at bounding box center [29, 153] width 24 height 19
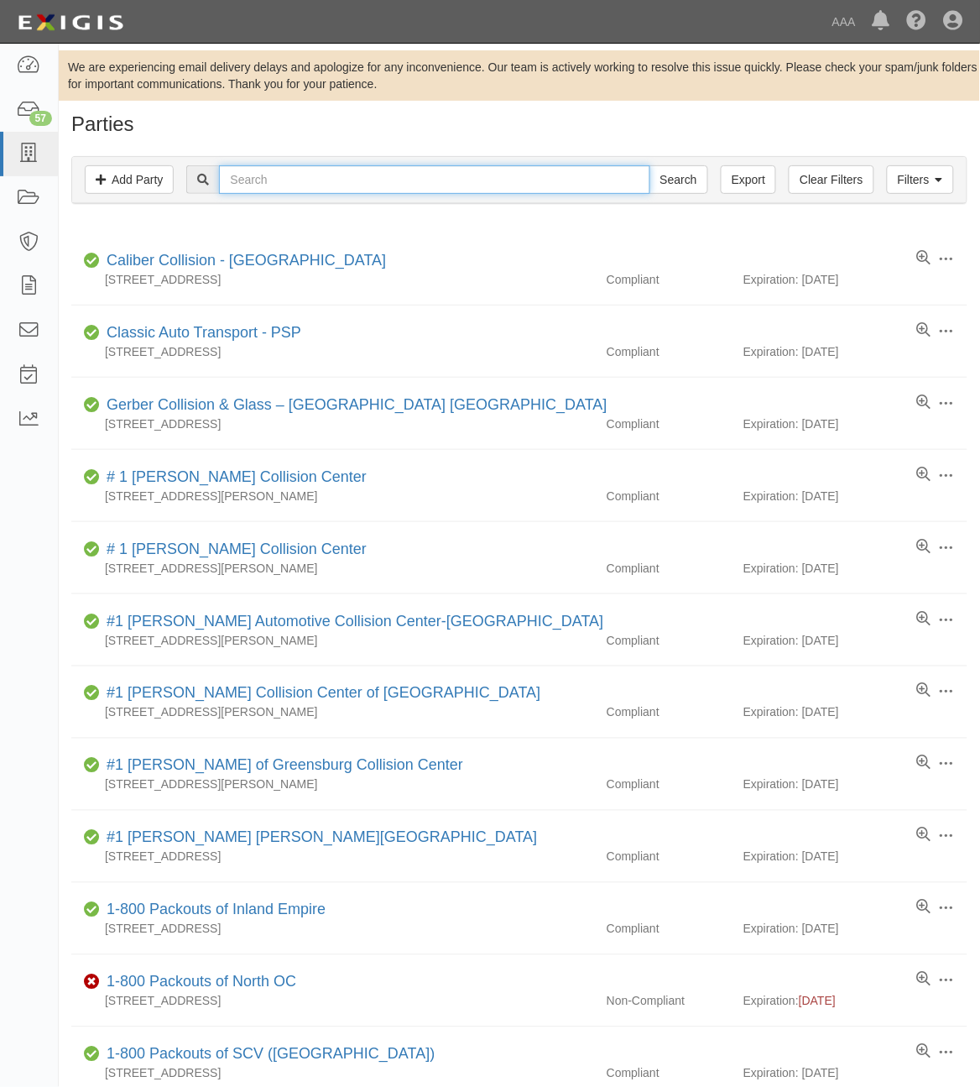
click at [269, 165] on input "text" at bounding box center [434, 179] width 431 height 29
type input "25130"
click at [650, 165] on input "Search" at bounding box center [679, 179] width 59 height 29
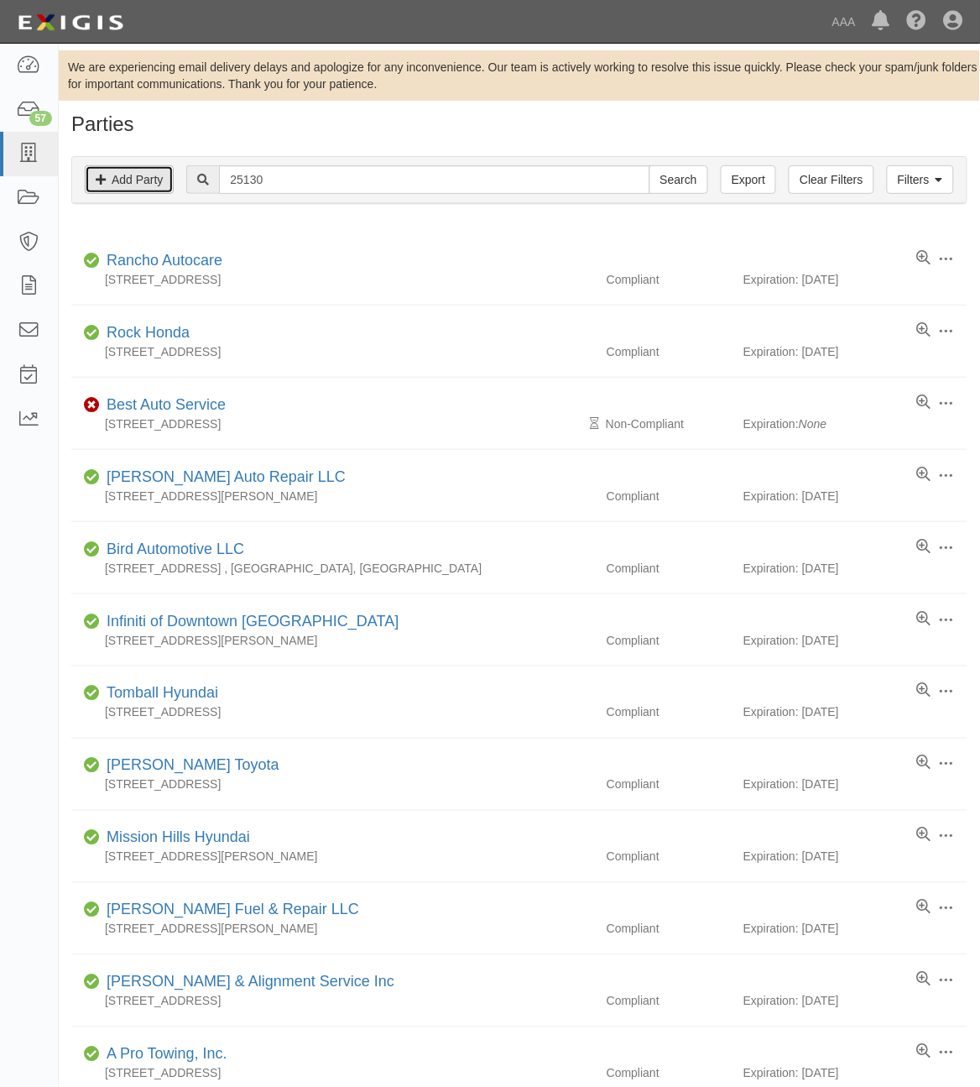
click at [154, 191] on link "Add Party" at bounding box center [129, 179] width 89 height 29
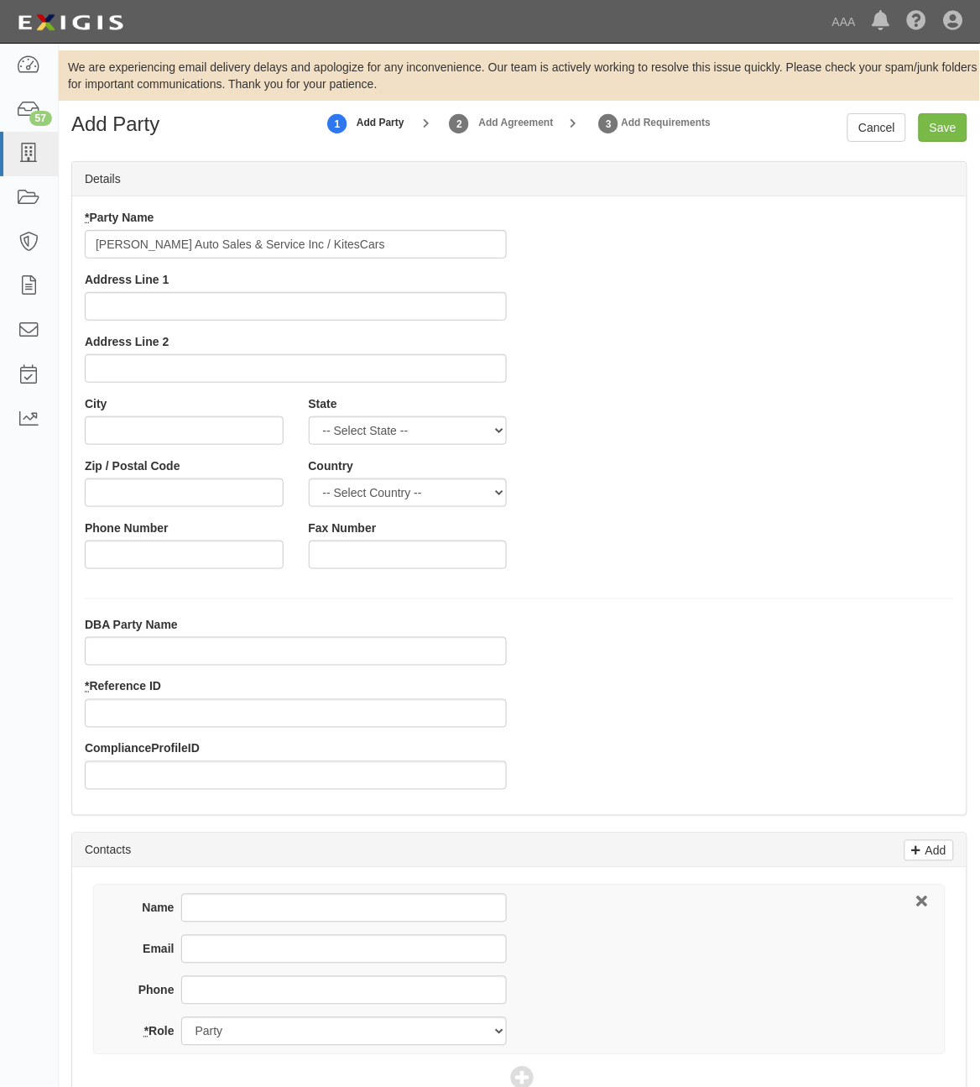
type input "[PERSON_NAME] Auto Sales & Service Inc / KitesCars"
type input "[STREET_ADDRESS]"
type input "Meadville"
select select "PA"
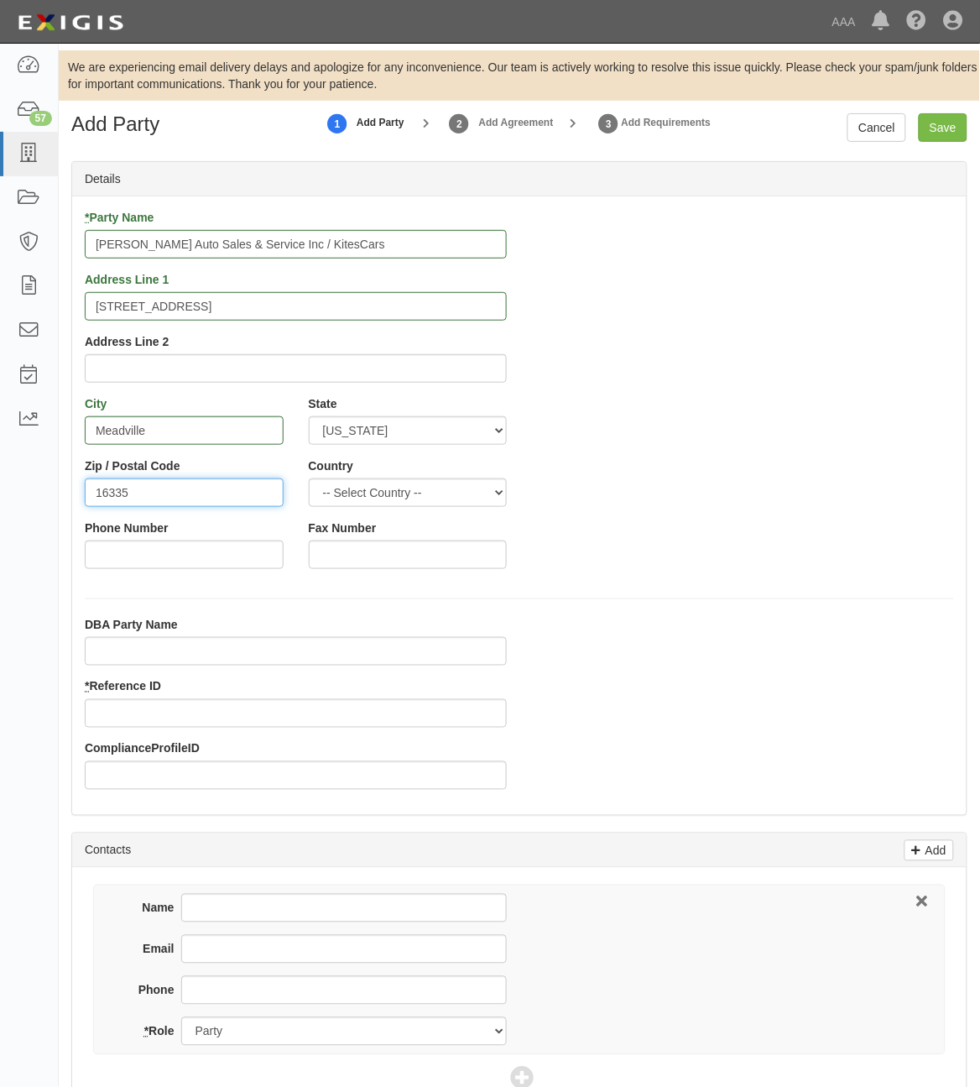
type input "16335"
type input "[PHONE_NUMBER]"
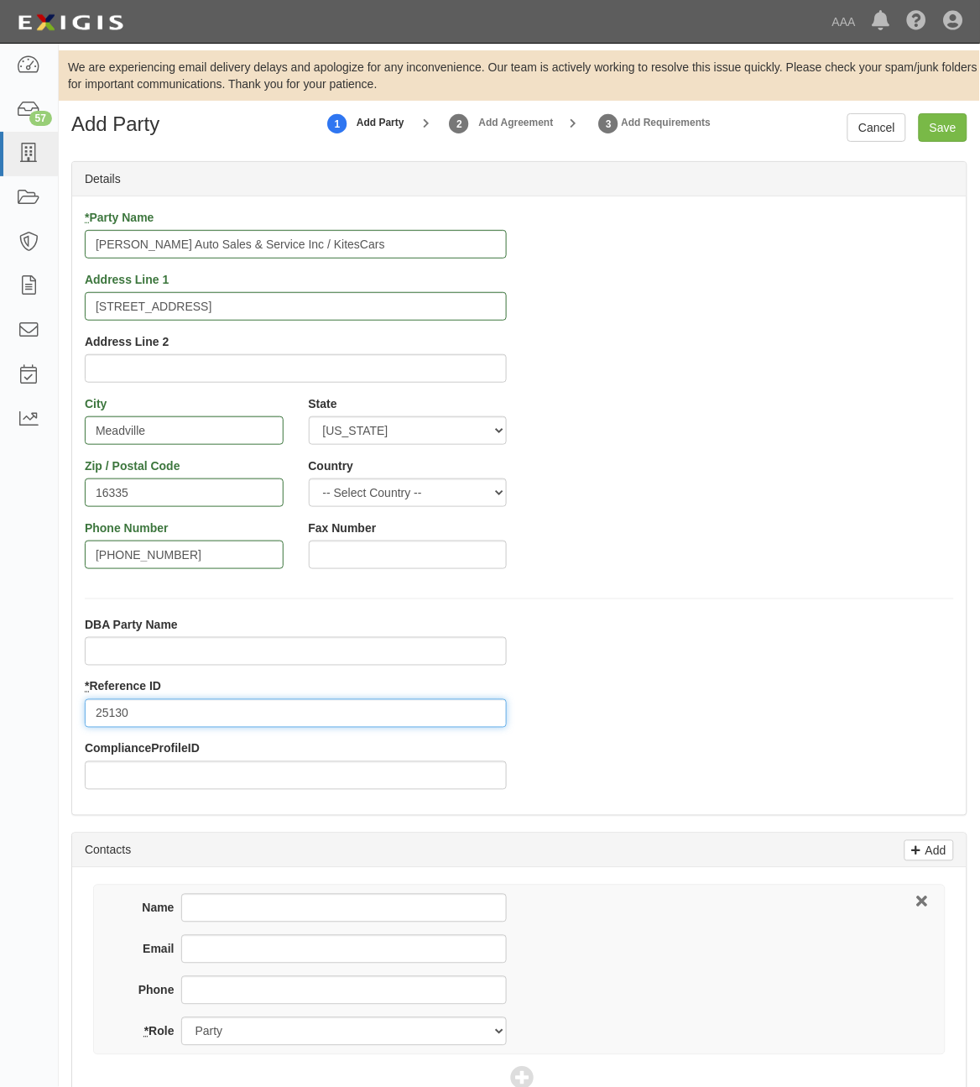
type input "25130"
click at [313, 912] on input "Name" at bounding box center [344, 908] width 326 height 29
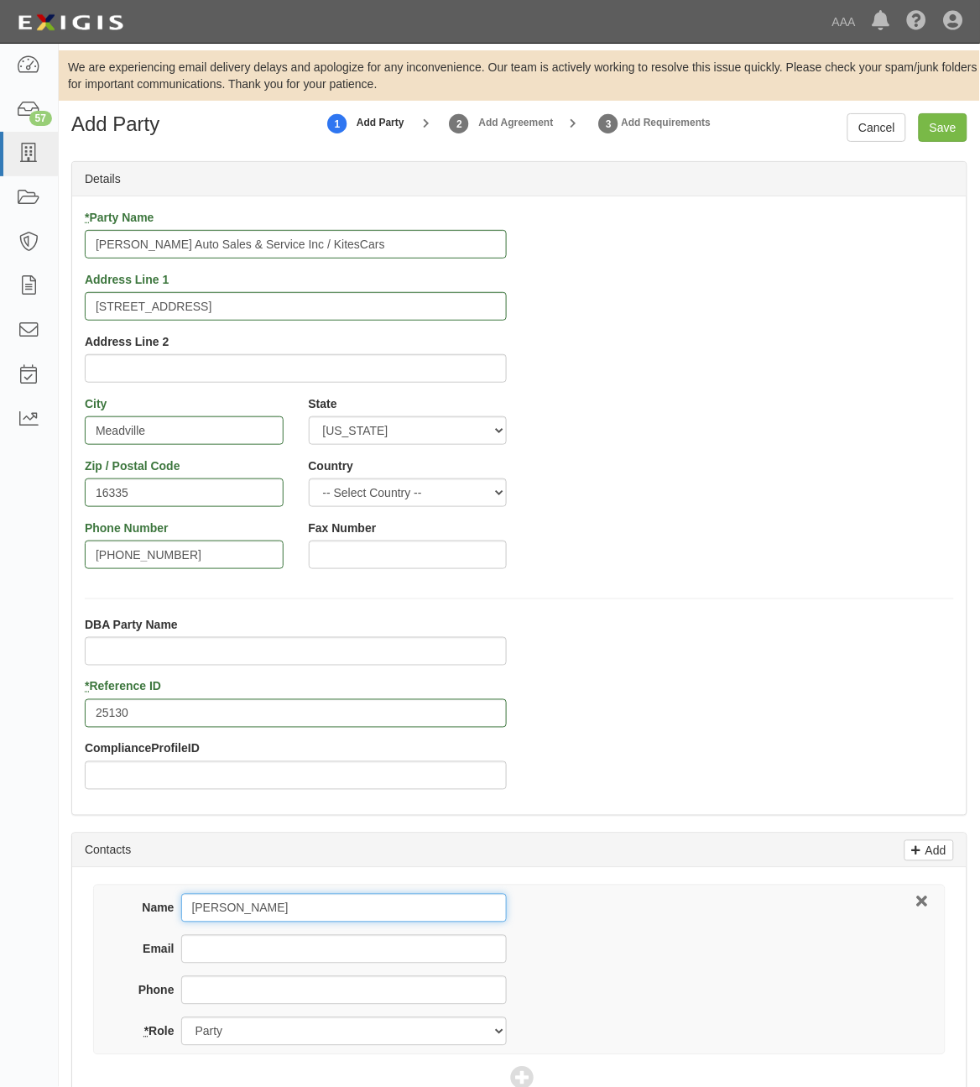
type input "[PERSON_NAME]"
type input "[EMAIL_ADDRESS][DOMAIN_NAME]"
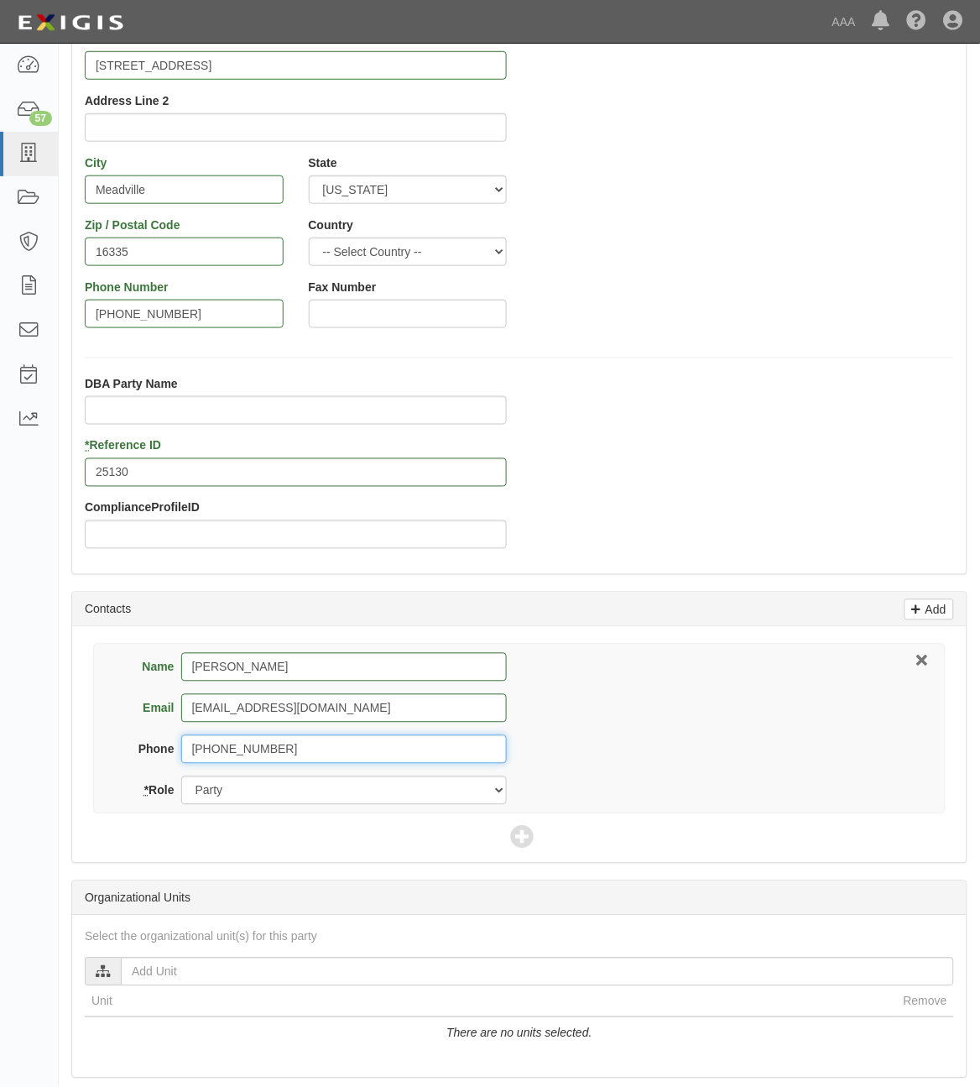
scroll to position [242, 0]
type input "[PHONE_NUMBER]"
click at [519, 840] on icon at bounding box center [523, 838] width 24 height 24
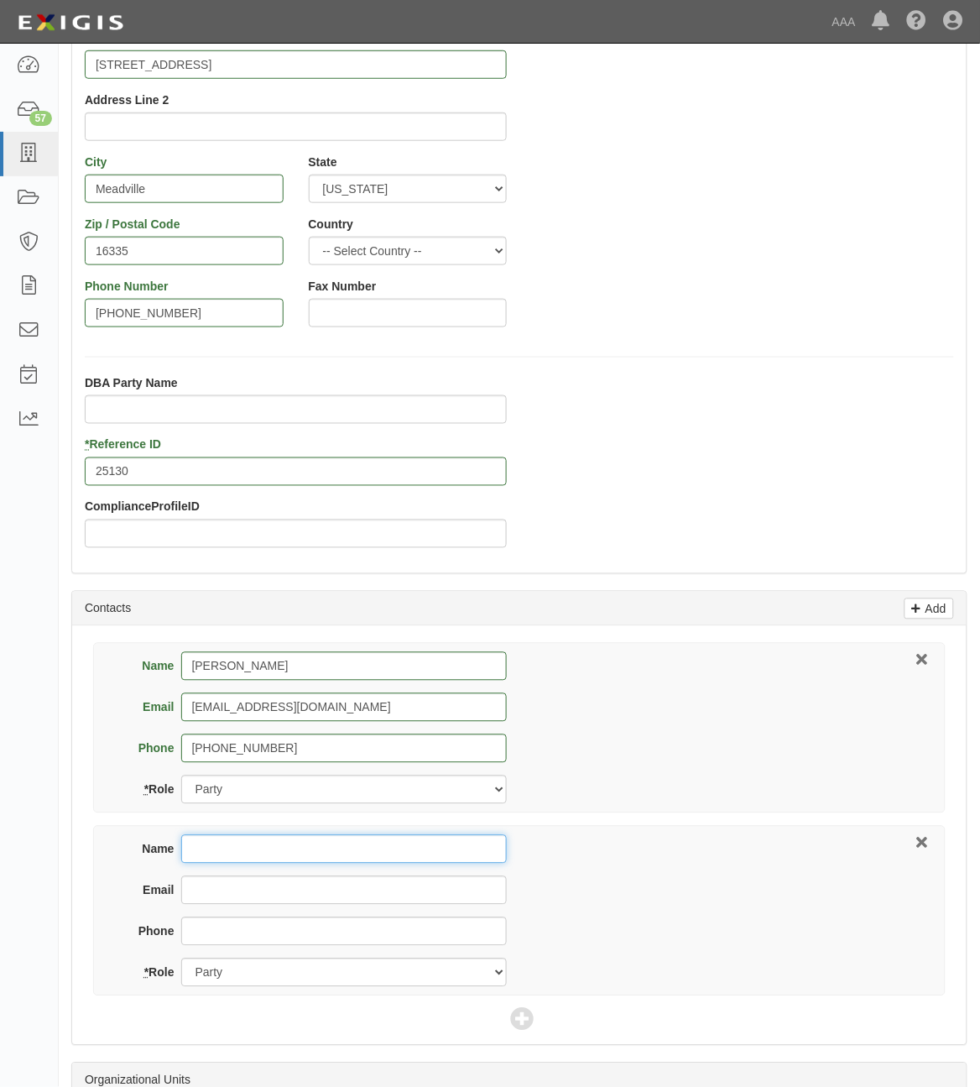
click at [273, 849] on input "Name" at bounding box center [344, 849] width 326 height 29
click at [249, 849] on input "Name" at bounding box center [344, 849] width 326 height 29
type input "[PERSON_NAME]"
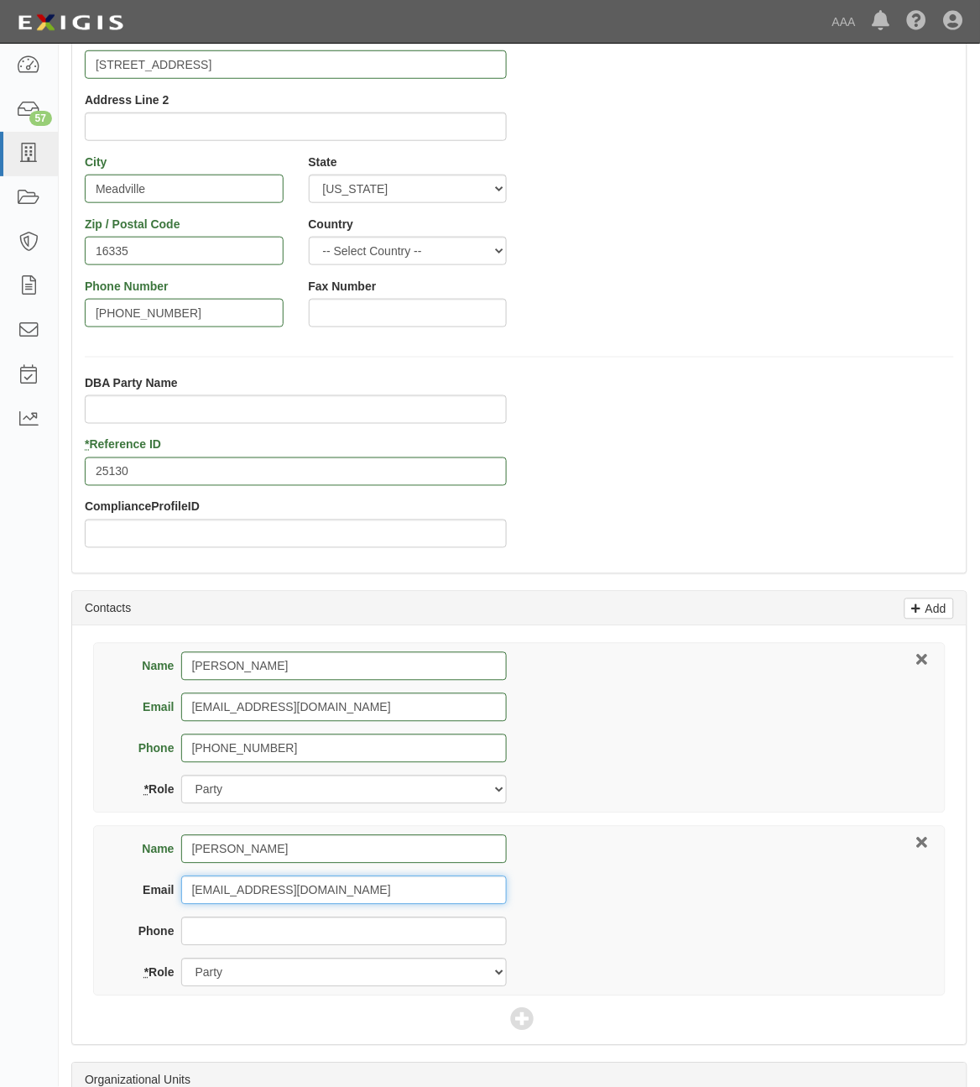
type input "[EMAIL_ADDRESS][DOMAIN_NAME]"
type input "[PHONE_NUMBER]"
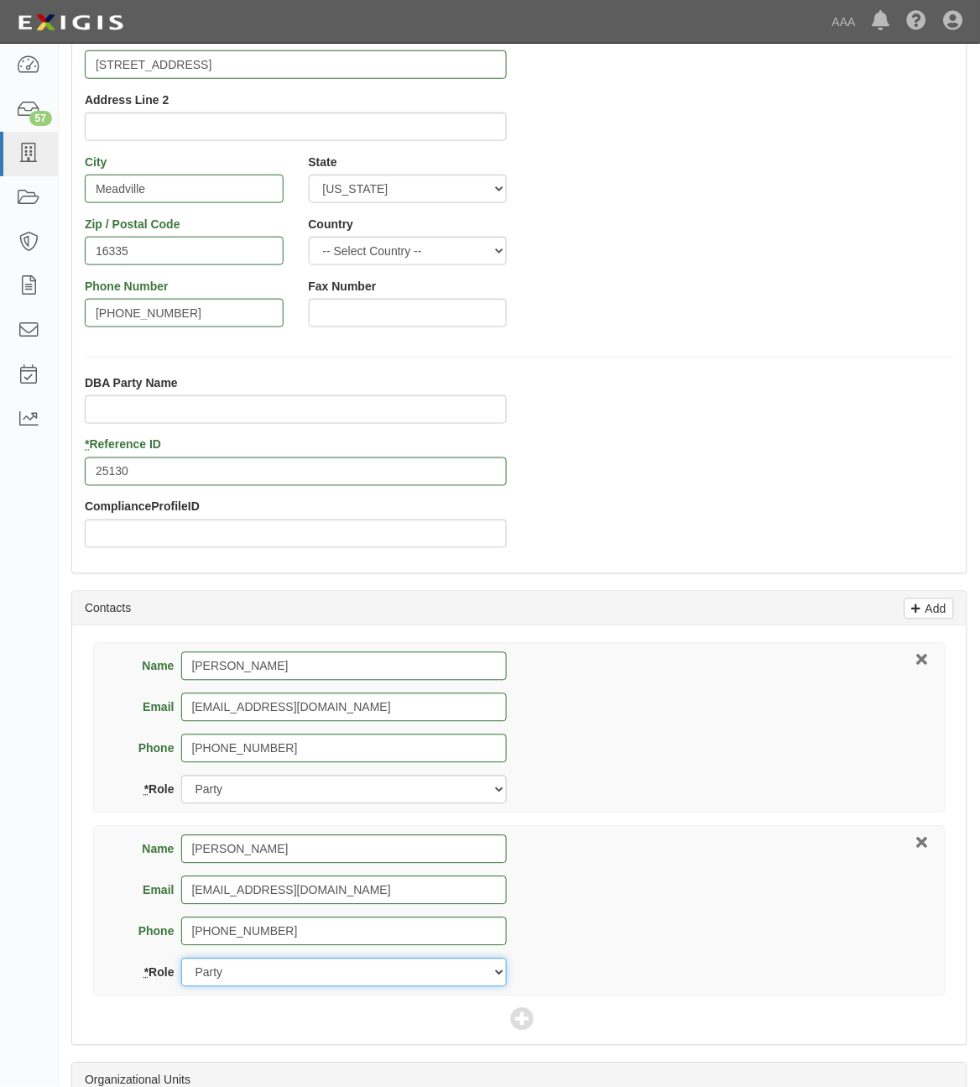
click at [298, 971] on select "Party Broker Other" at bounding box center [344, 973] width 326 height 29
select select "Broker"
click at [181, 959] on select "Party Broker Other" at bounding box center [344, 973] width 326 height 29
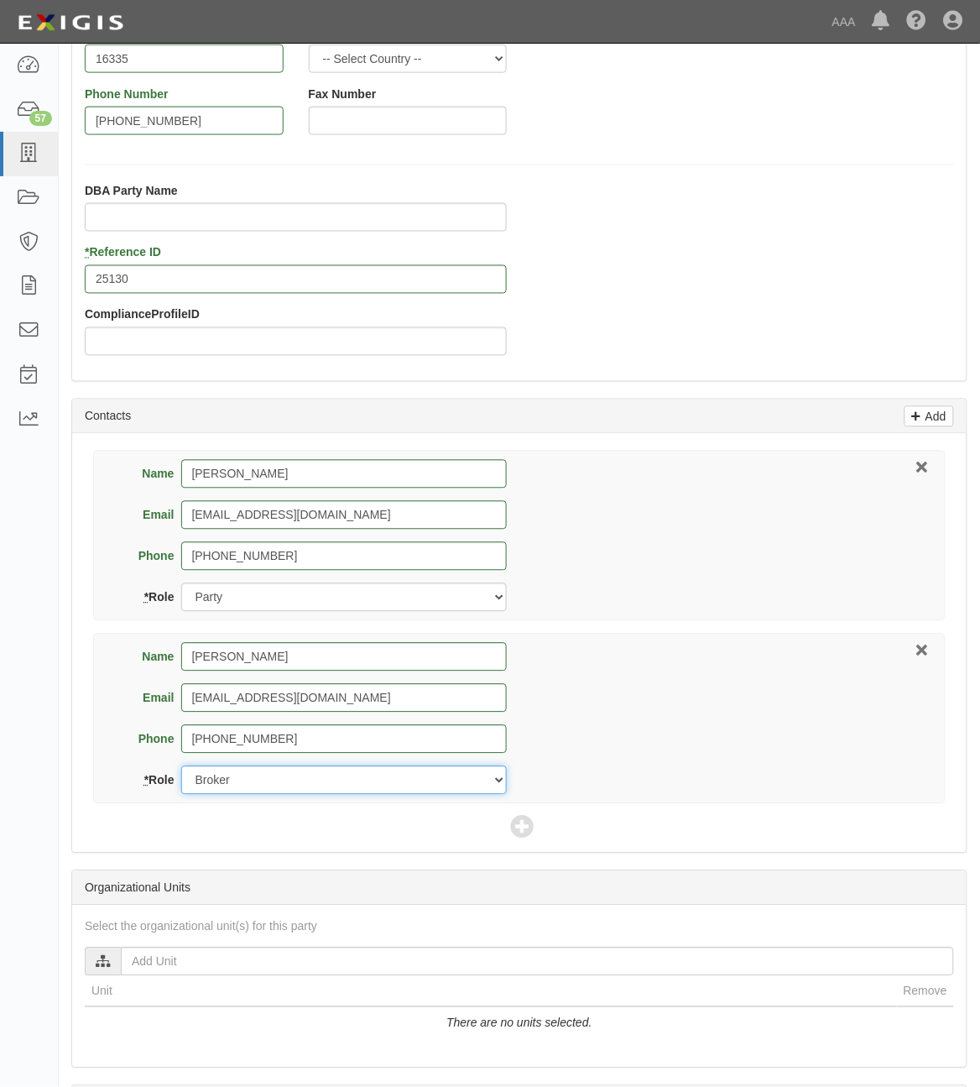
scroll to position [437, 0]
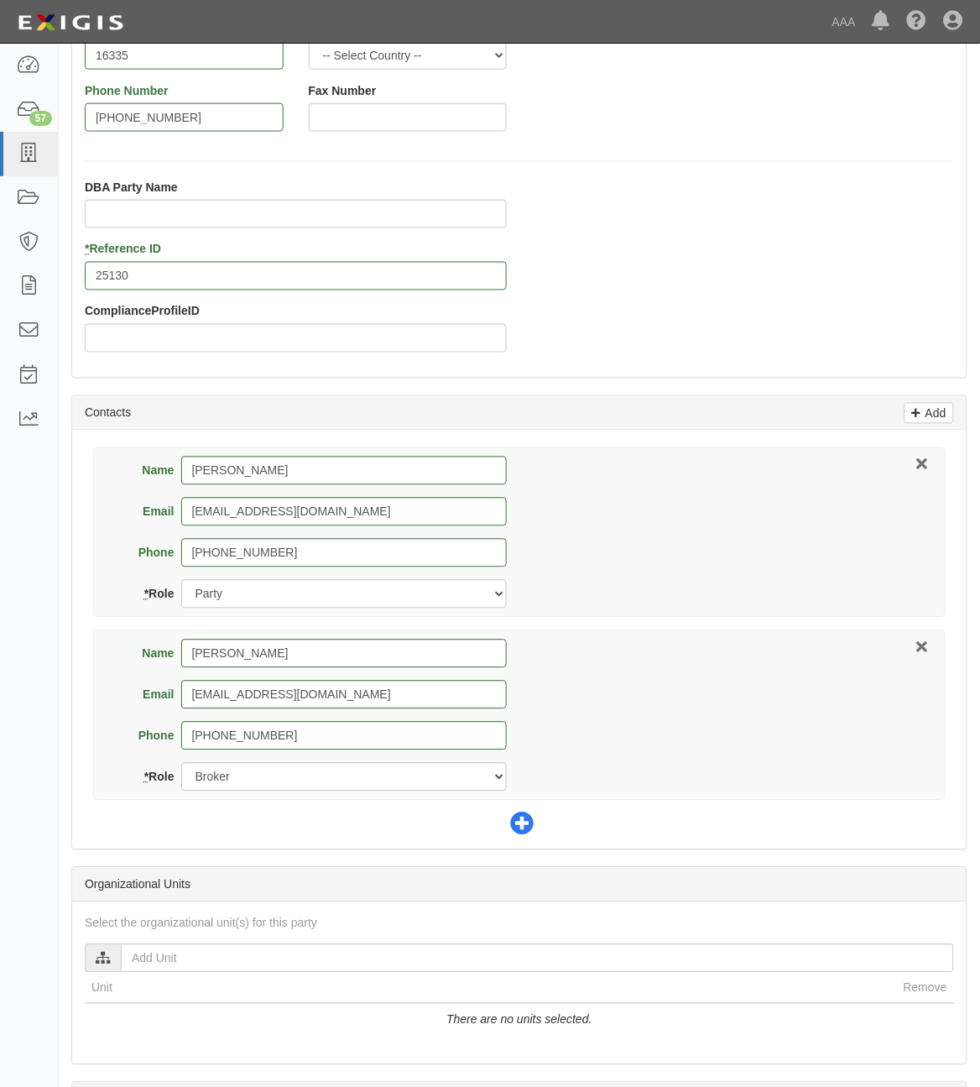
click at [515, 824] on icon at bounding box center [523, 825] width 24 height 24
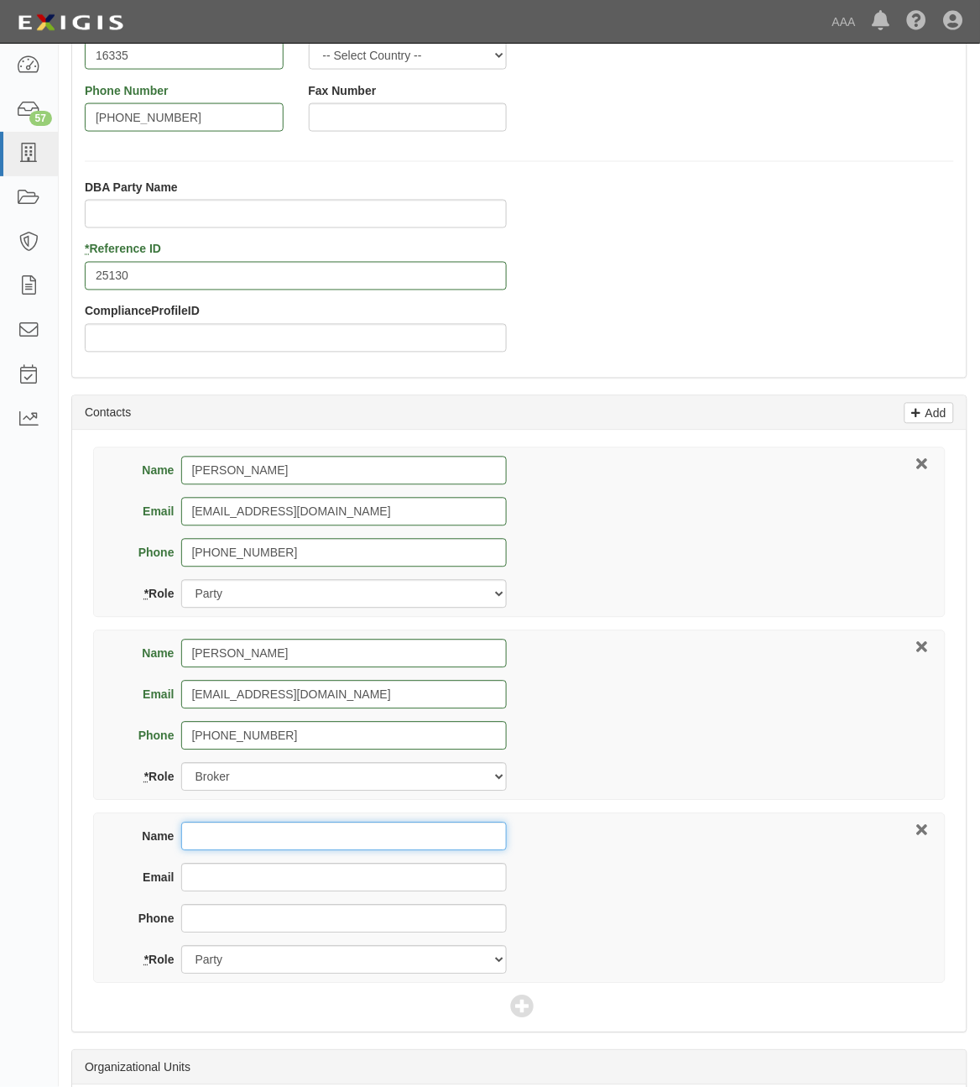
click at [325, 844] on input "Name" at bounding box center [344, 837] width 326 height 29
click at [246, 849] on input "Name" at bounding box center [344, 837] width 326 height 29
type input "Dean Winner"
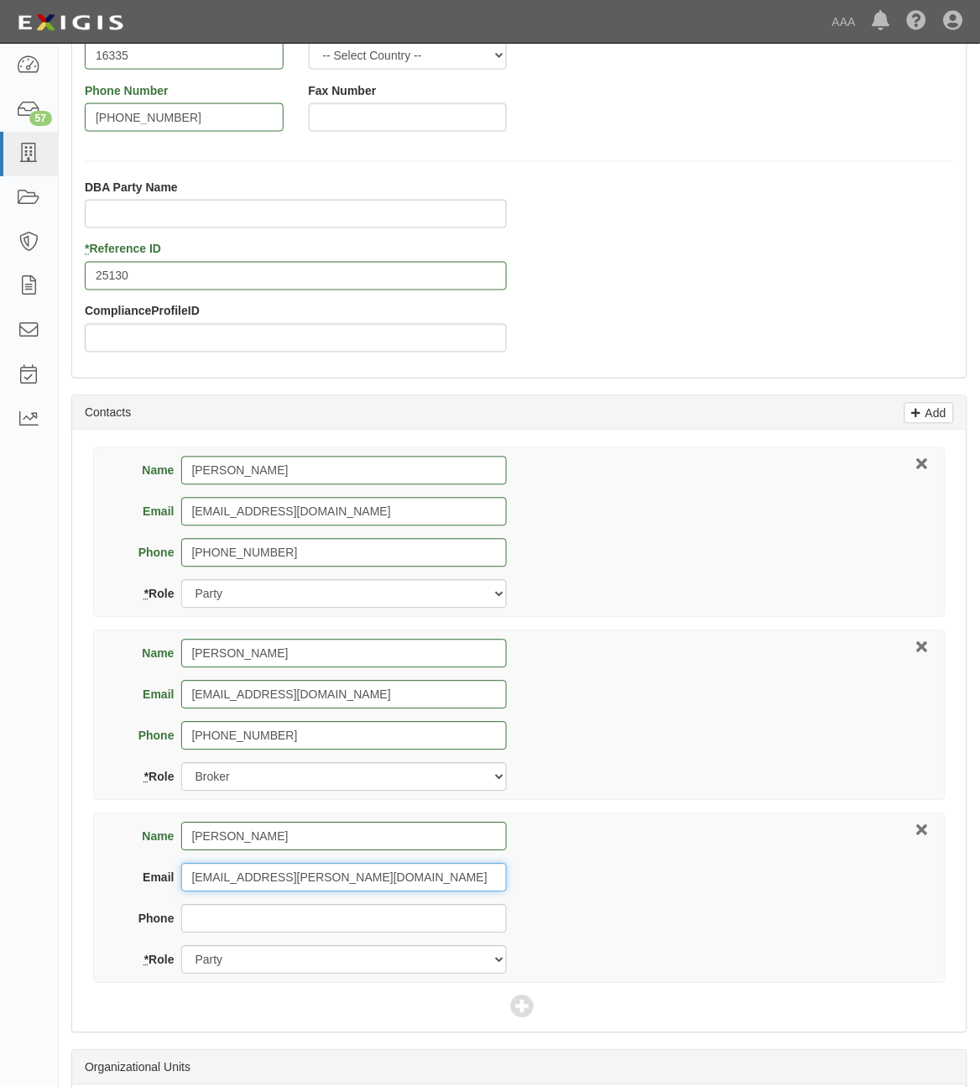
type input "winner.dean@ace.aaa.com"
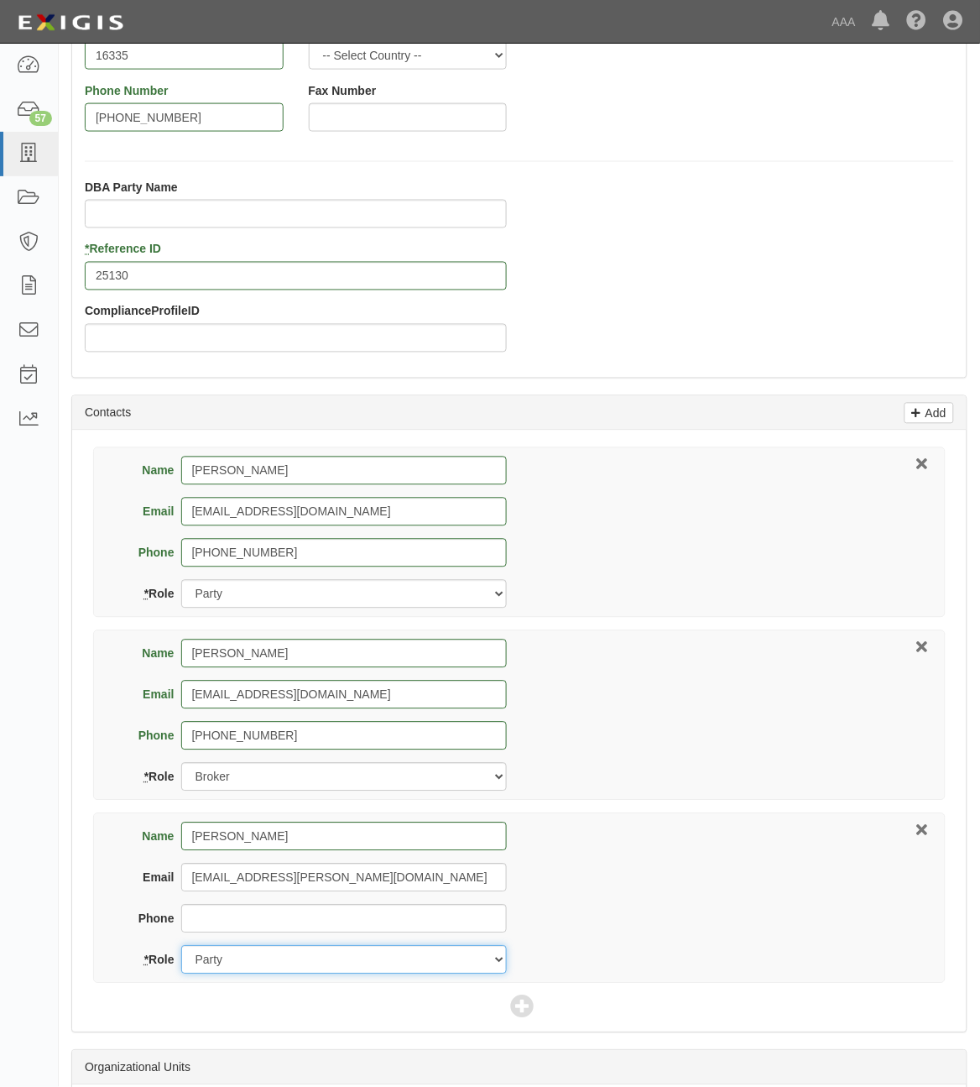
click at [282, 967] on select "Party Broker Other" at bounding box center [344, 960] width 326 height 29
select select "Other"
click at [181, 948] on select "Party Broker Other" at bounding box center [344, 960] width 326 height 29
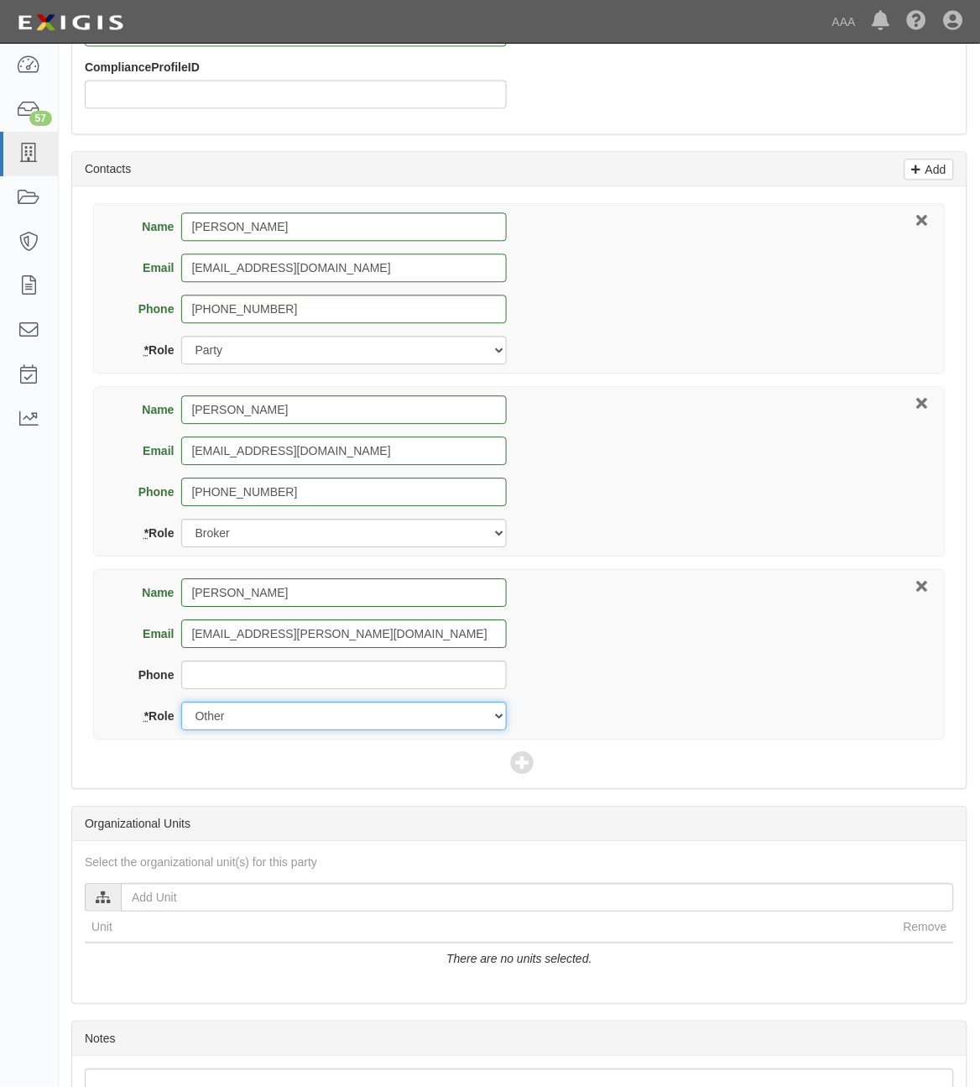
scroll to position [807, 0]
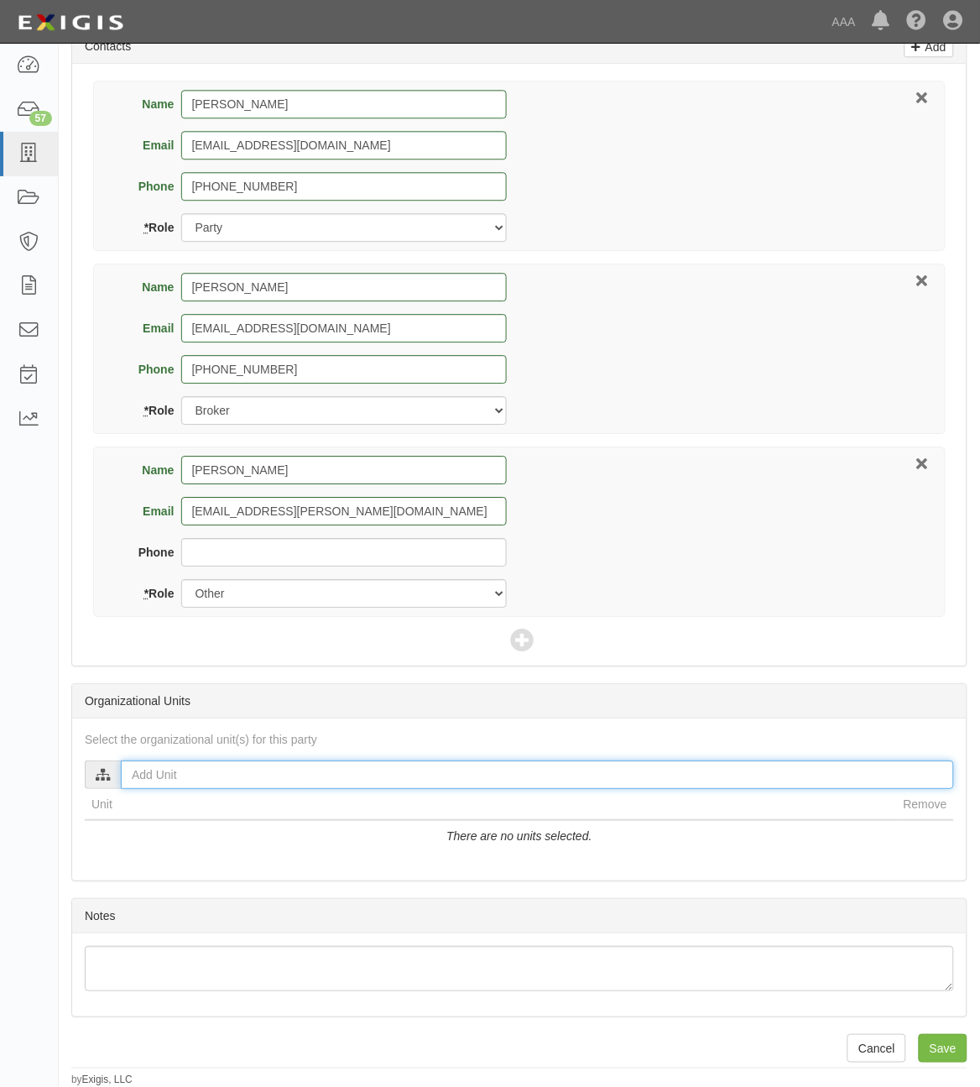
click at [262, 779] on input "text" at bounding box center [537, 774] width 833 height 29
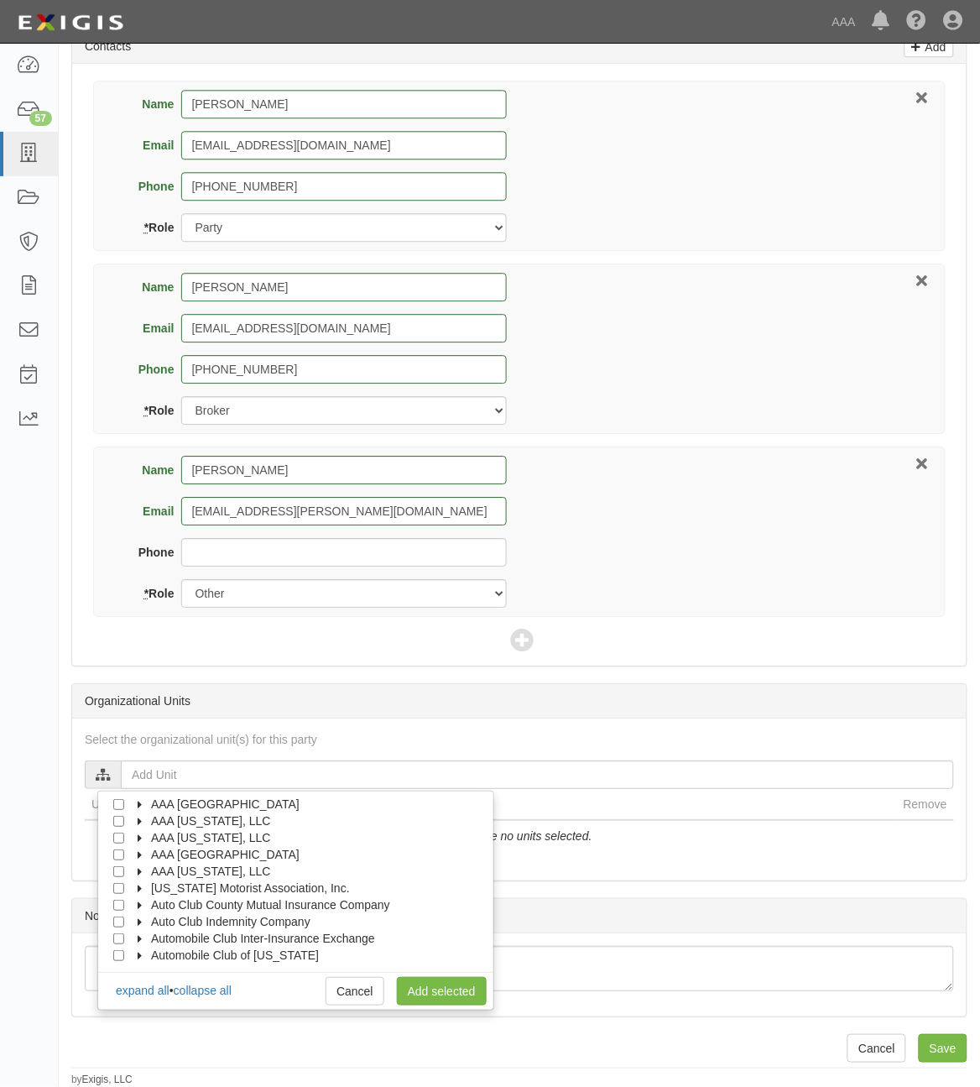
click at [137, 802] on icon at bounding box center [141, 806] width 12 height 8
click at [149, 827] on label "Automotive Services" at bounding box center [209, 820] width 128 height 17
click at [153, 856] on input "Approved Automotive Repair (AAR)" at bounding box center [149, 854] width 11 height 11
checkbox input "true"
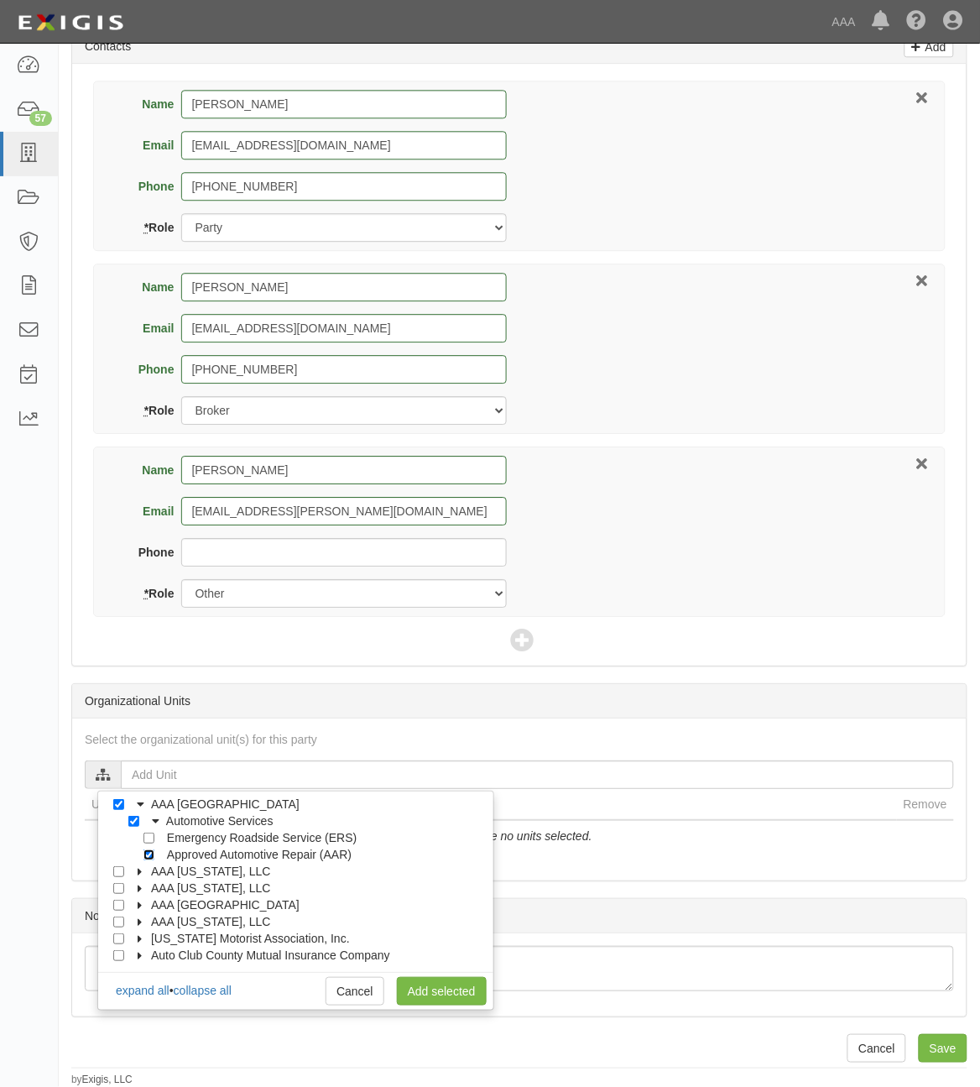
checkbox input "true"
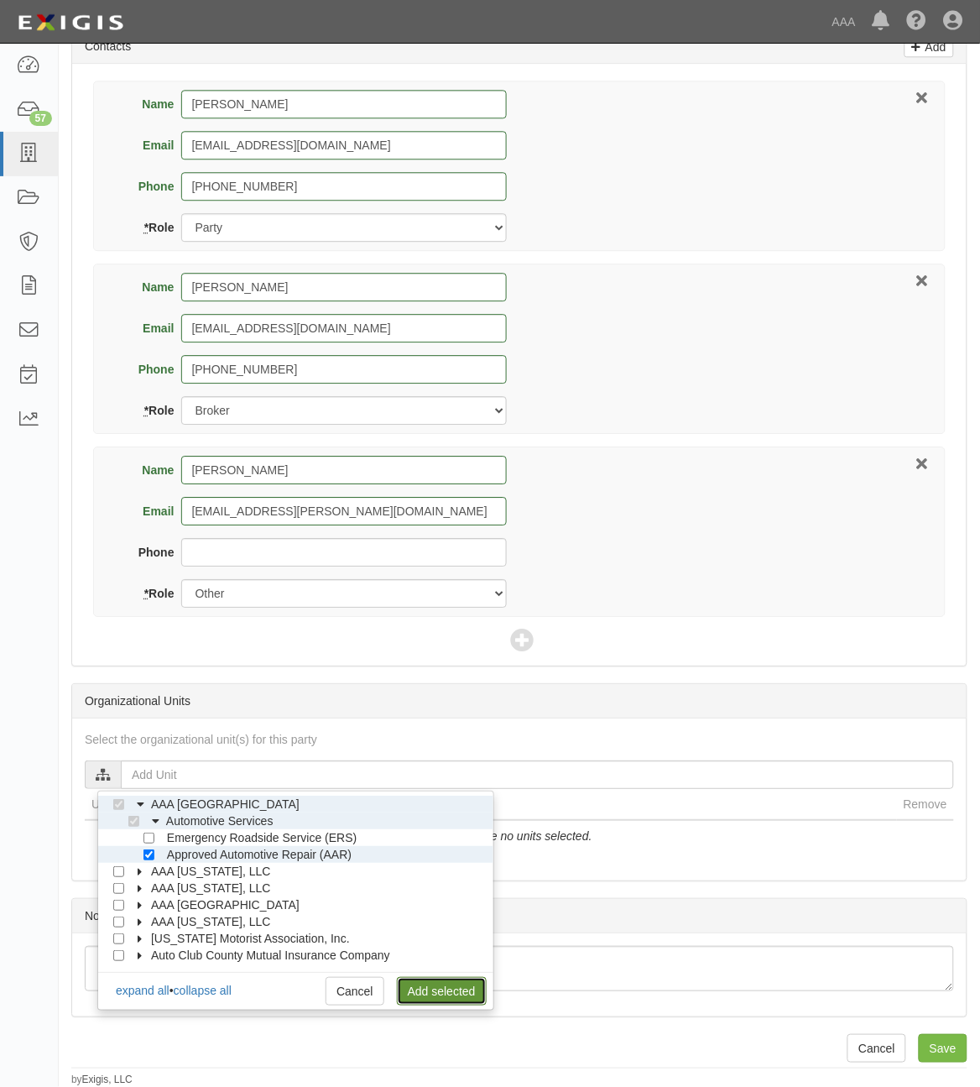
click at [450, 995] on link "Add selected" at bounding box center [442, 991] width 90 height 29
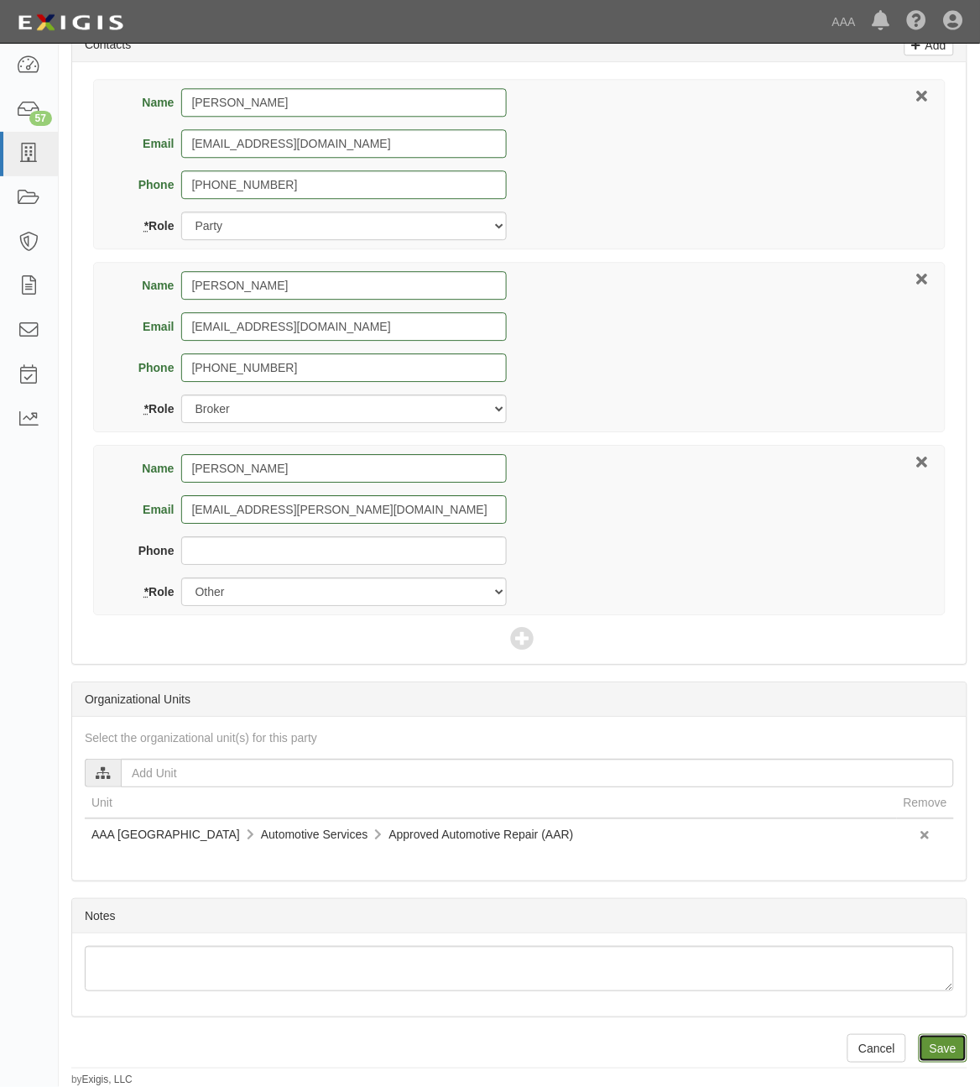
click at [945, 1058] on input "Save" at bounding box center [943, 1048] width 49 height 29
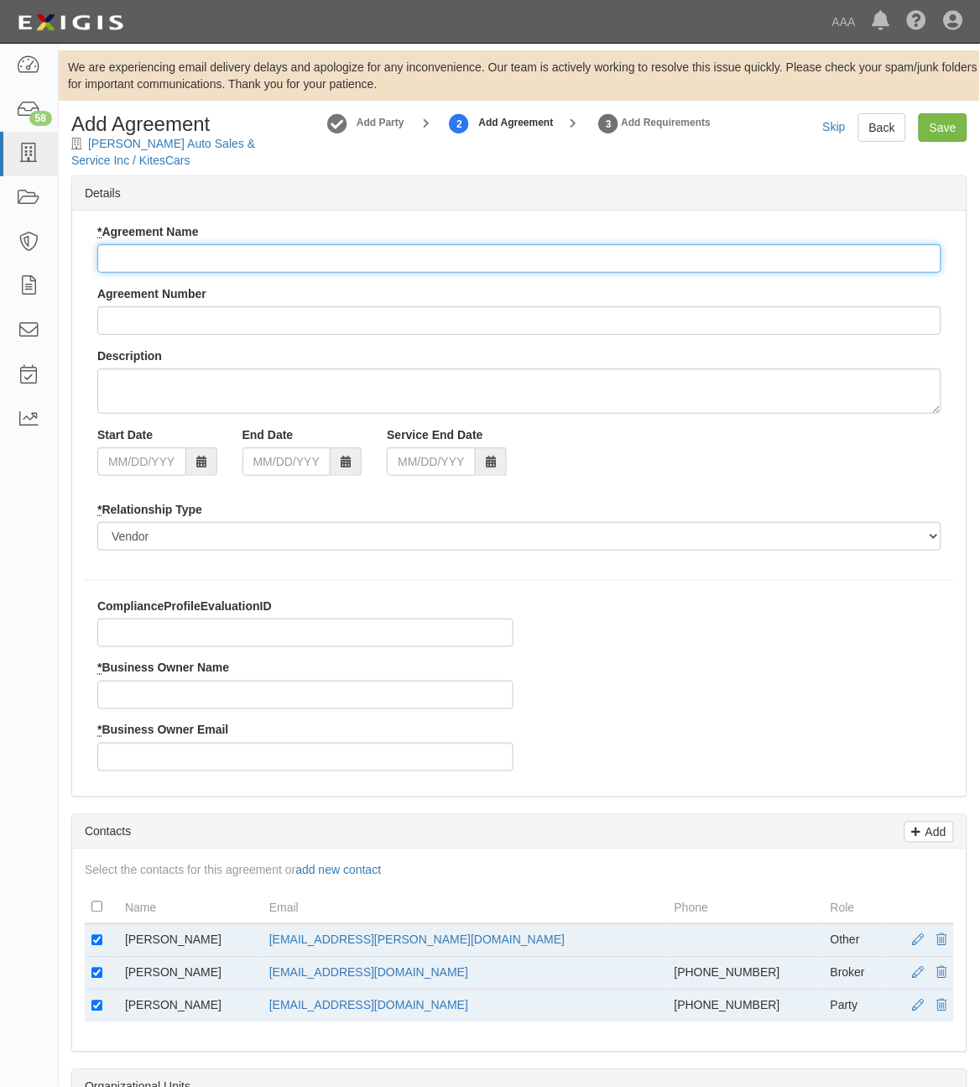
click at [239, 261] on input "* Agreement Name" at bounding box center [519, 258] width 844 height 29
paste input "AAA East Central AAR"
type input "AAA East Central AAR"
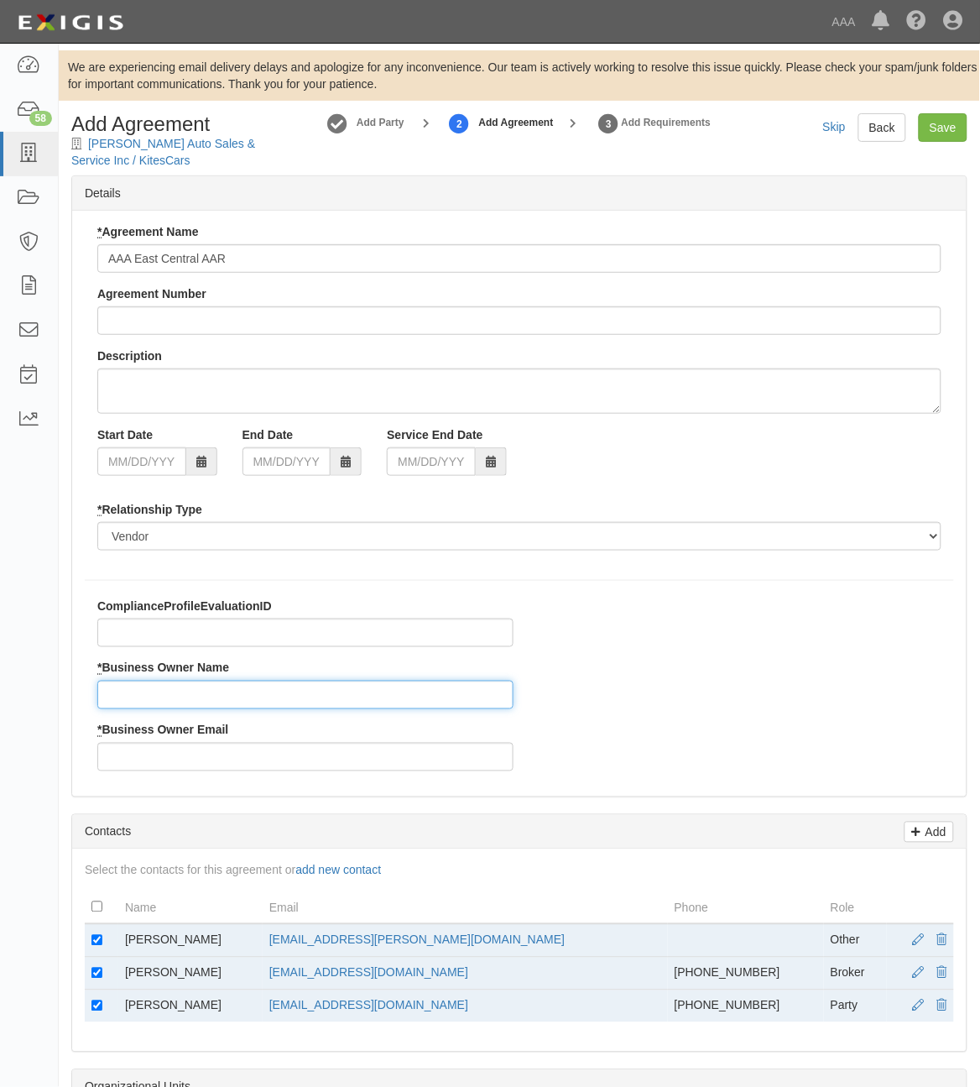
click at [271, 706] on input "* Business Owner Name" at bounding box center [305, 695] width 416 height 29
type input "[PERSON_NAME]"
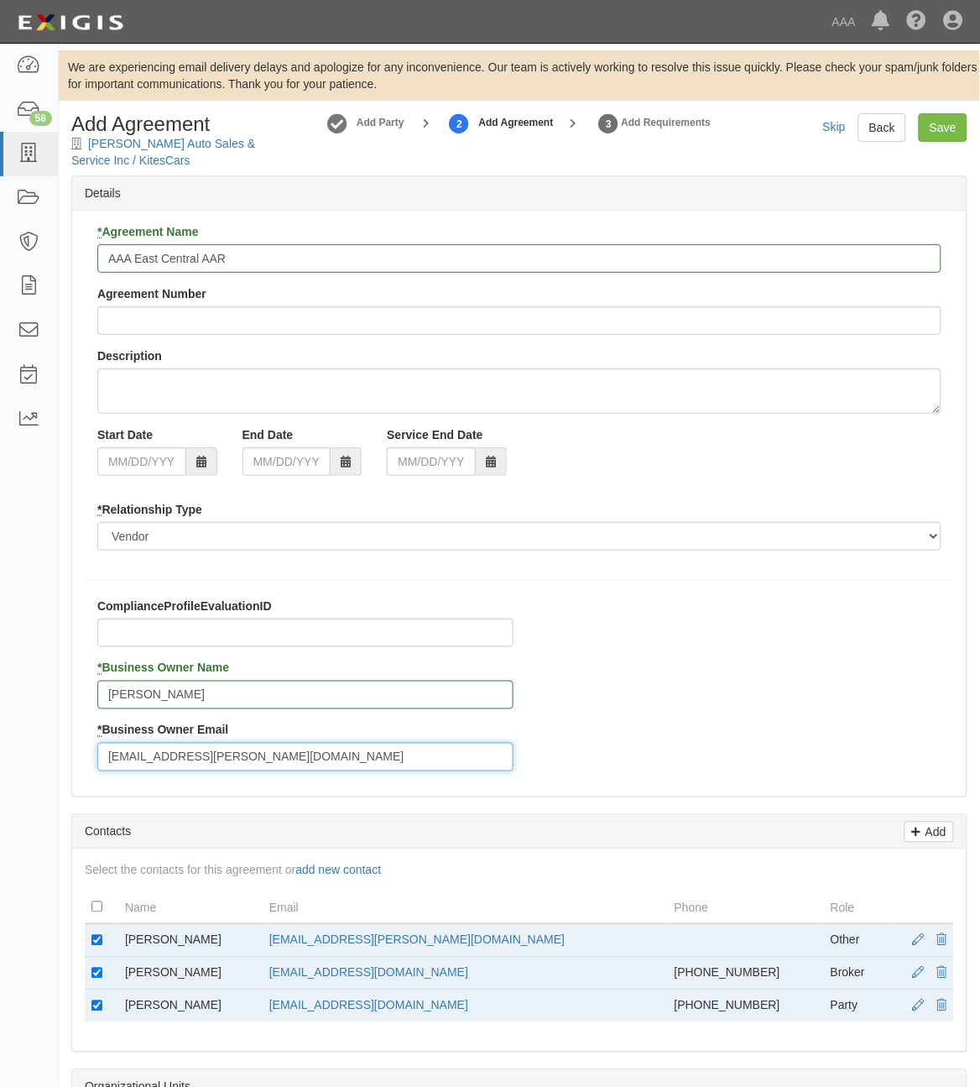
type input "[EMAIL_ADDRESS][PERSON_NAME][DOMAIN_NAME]"
click at [97, 942] on input "checkbox" at bounding box center [96, 940] width 11 height 11
checkbox input "false"
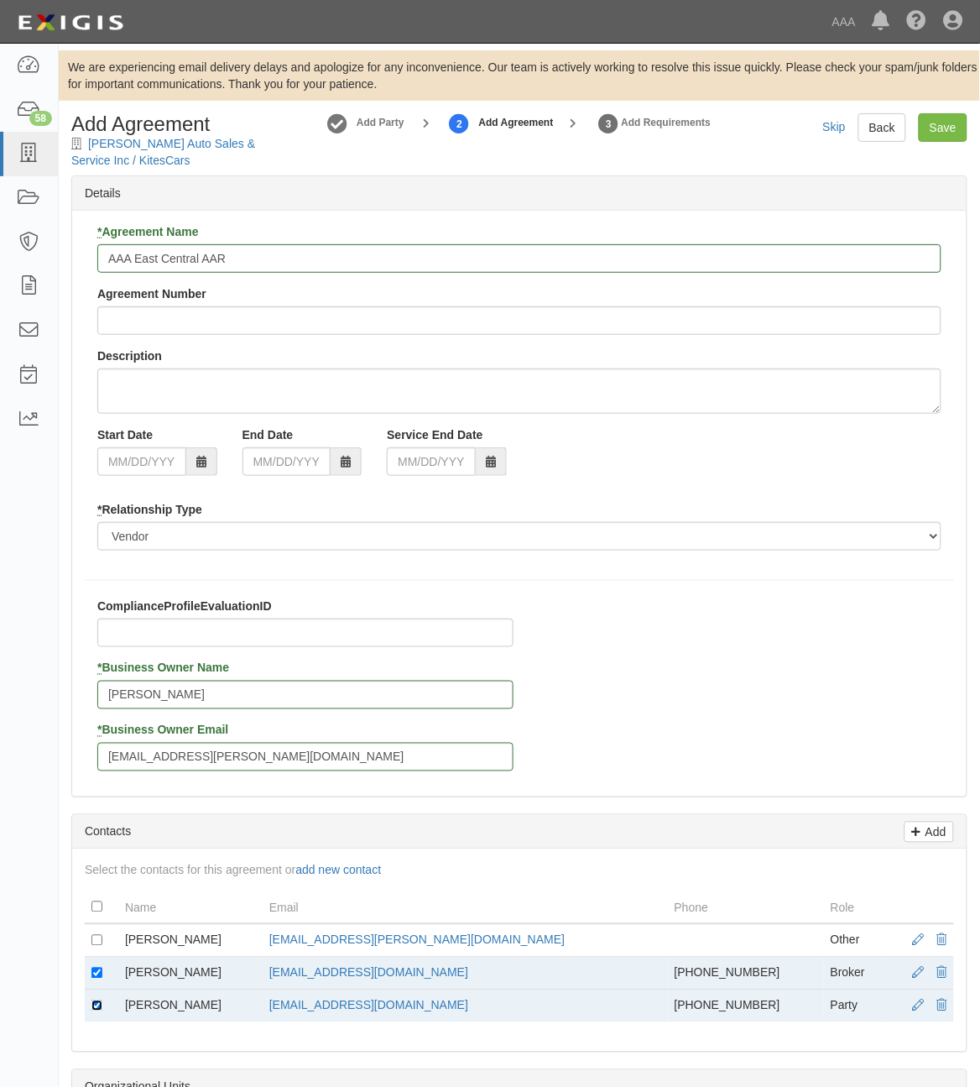
click at [98, 1008] on input "checkbox" at bounding box center [96, 1005] width 11 height 11
checkbox input "false"
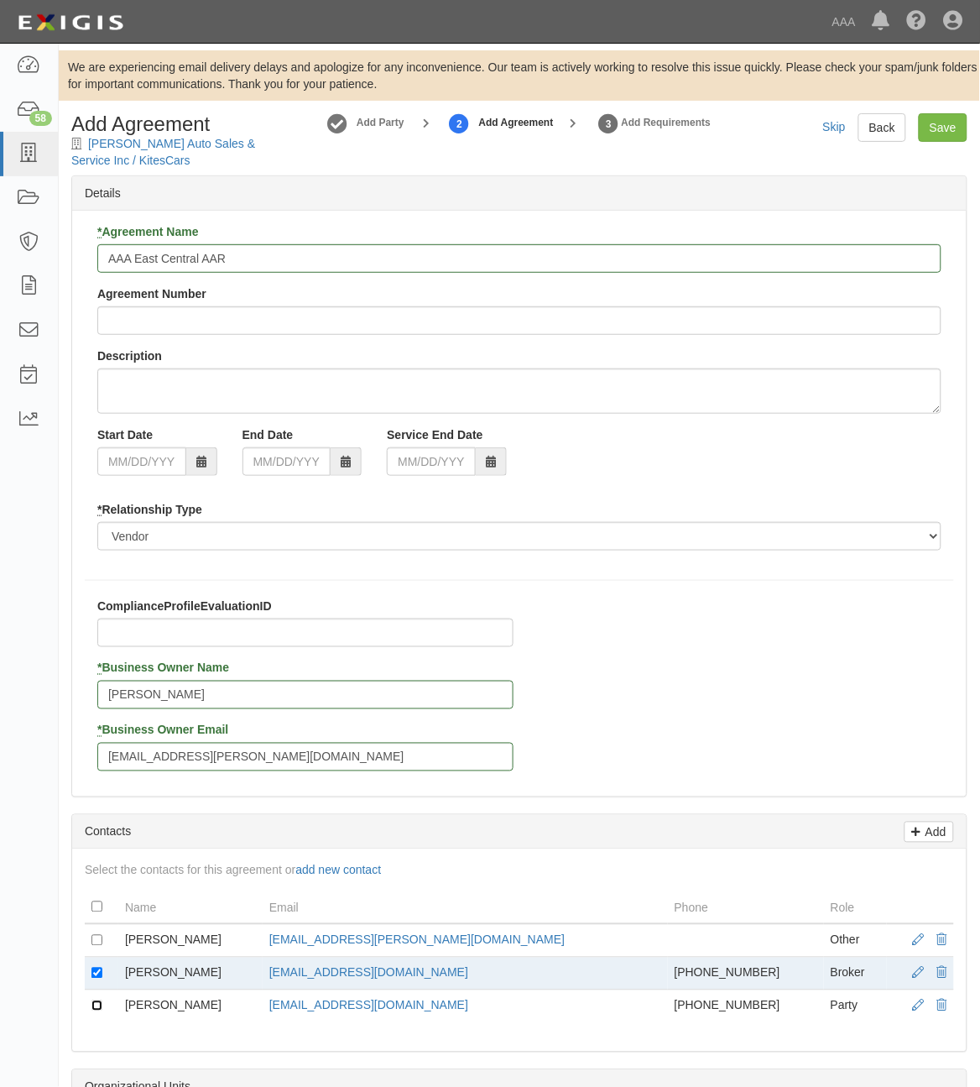
scroll to position [530, 0]
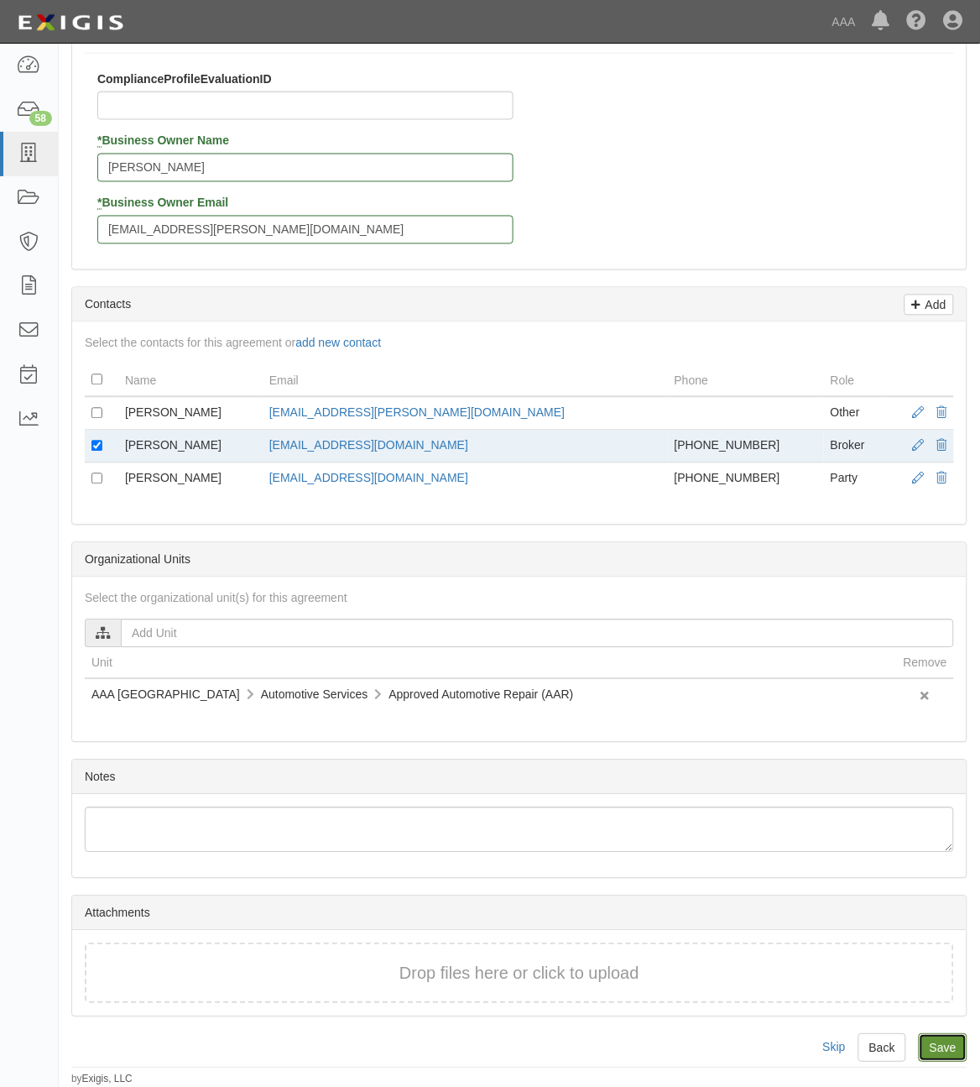
click at [945, 1042] on input "Save" at bounding box center [943, 1048] width 49 height 29
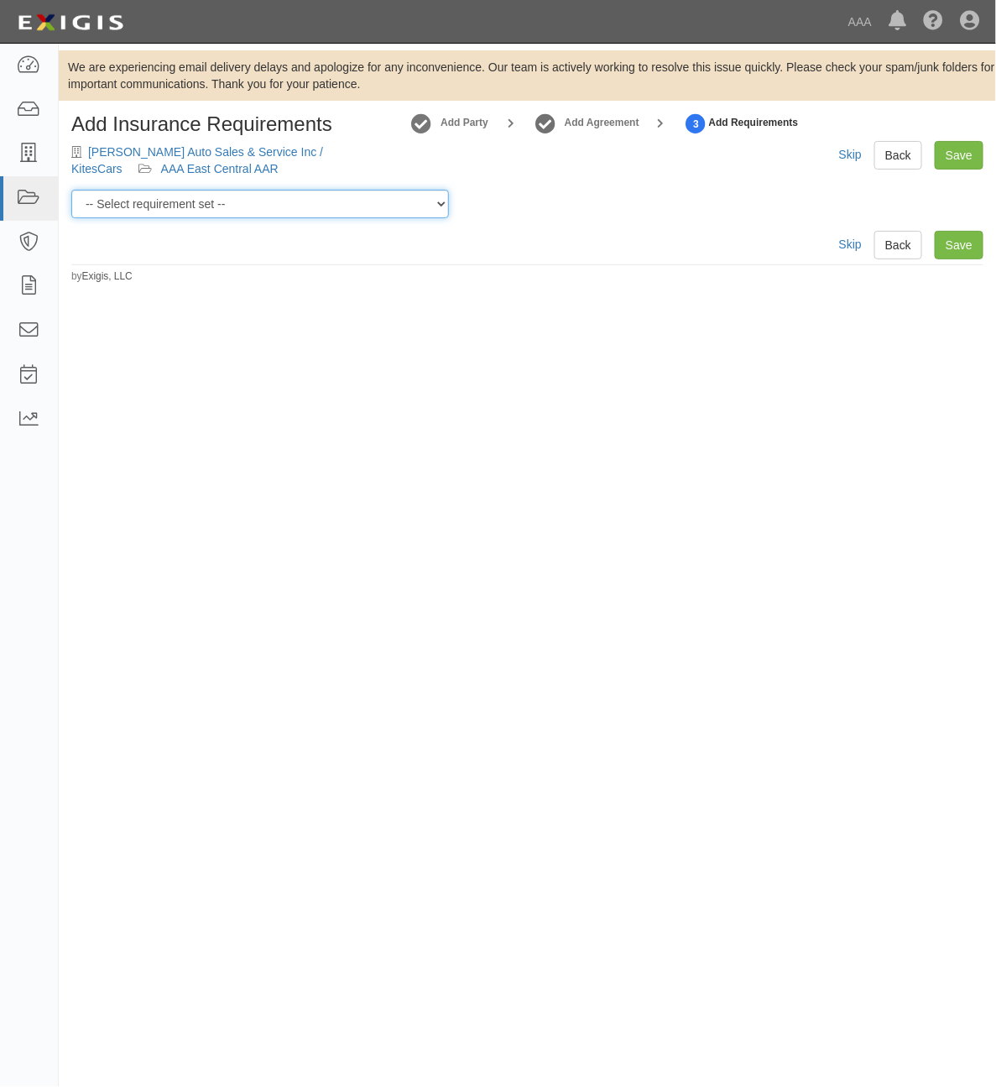
click at [350, 208] on select "-- Select requirement set -- AAA East Central AAR AAA East Central ERS AAA East…" at bounding box center [260, 204] width 378 height 29
select select "16672"
click at [71, 190] on select "-- Select requirement set -- AAA East Central AAR AAA East Central ERS AAA East…" at bounding box center [260, 204] width 378 height 29
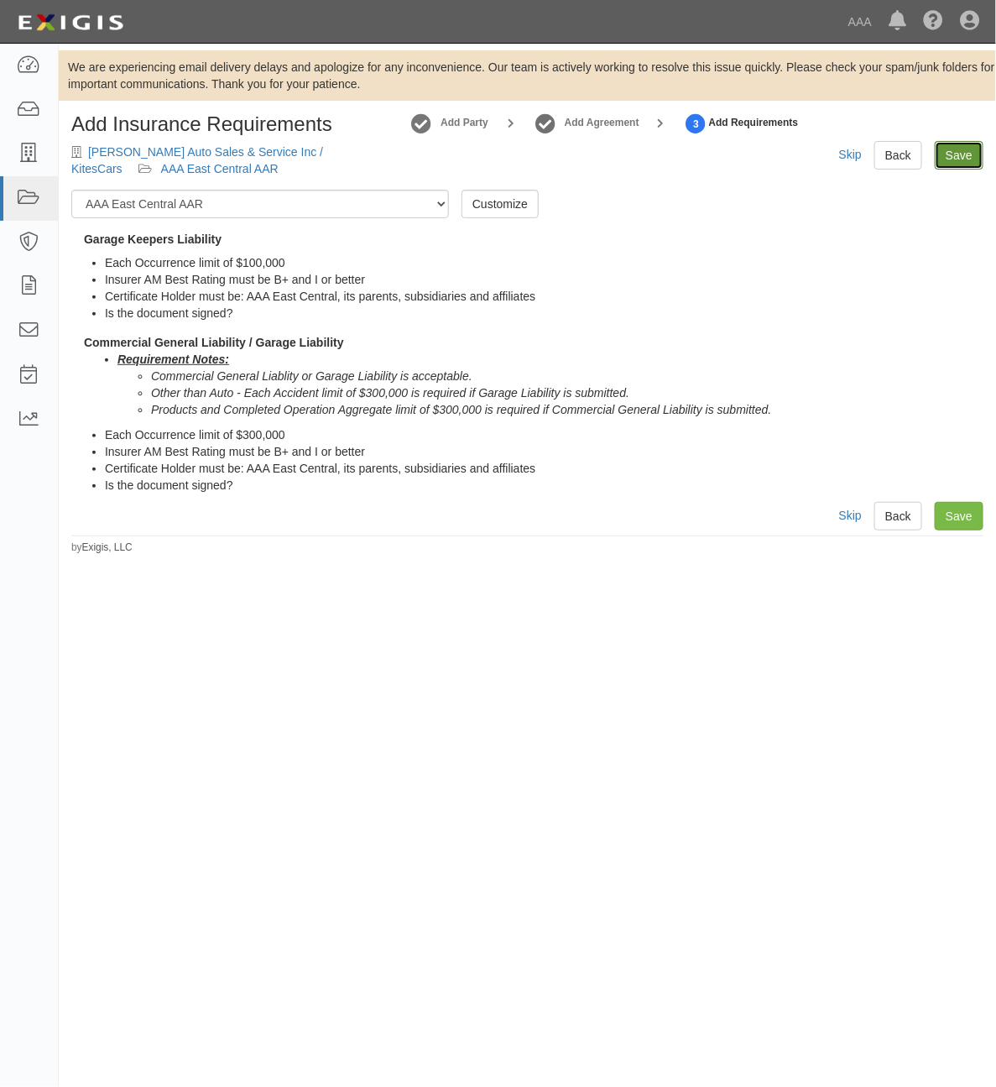
click at [976, 155] on link "Save" at bounding box center [959, 155] width 49 height 29
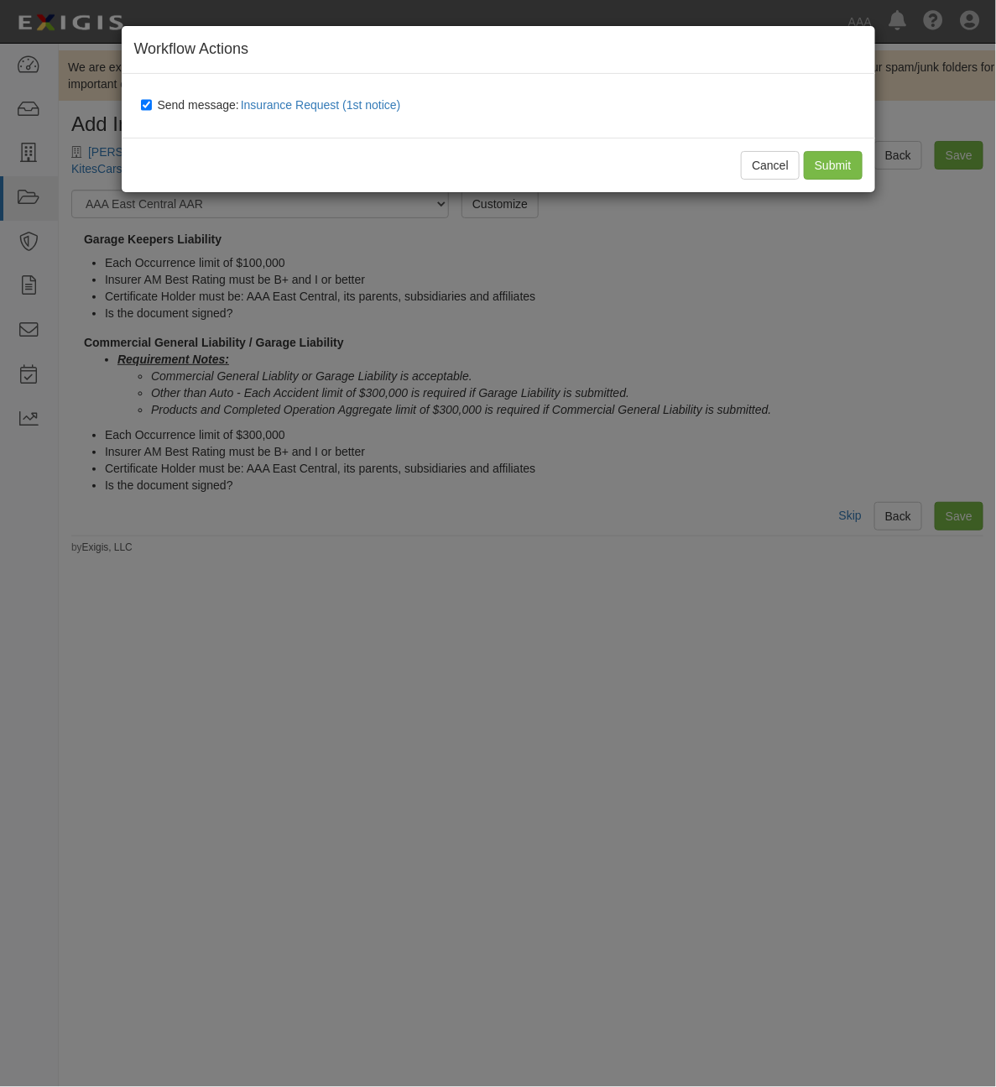
click at [189, 102] on span "Send message: Insurance Request (1st notice)" at bounding box center [283, 104] width 250 height 13
click at [152, 102] on input "Send message: Insurance Request (1st notice)" at bounding box center [146, 104] width 11 height 13
checkbox input "false"
click at [862, 158] on div "Cancel Submit" at bounding box center [499, 165] width 754 height 55
click at [842, 165] on input "Submit" at bounding box center [833, 165] width 59 height 29
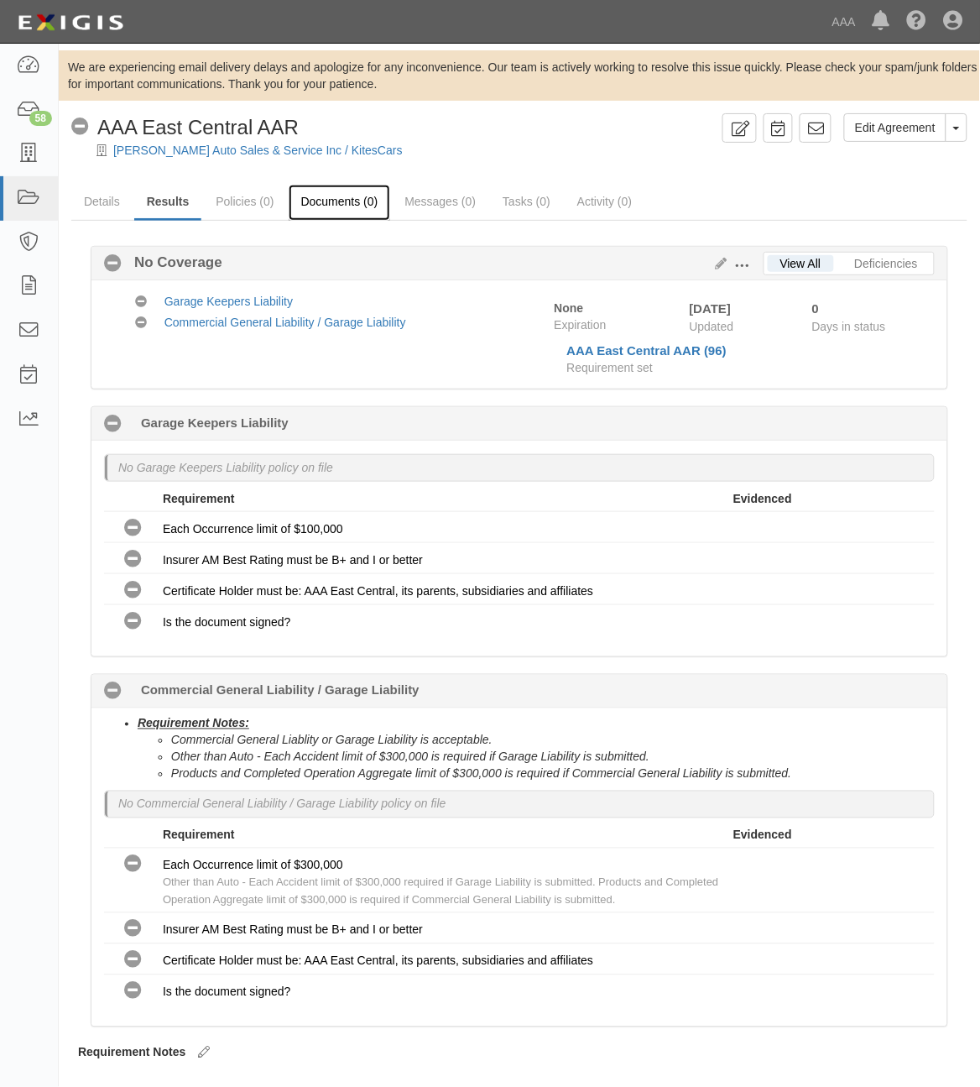
click at [307, 198] on link "Documents (0)" at bounding box center [340, 203] width 102 height 36
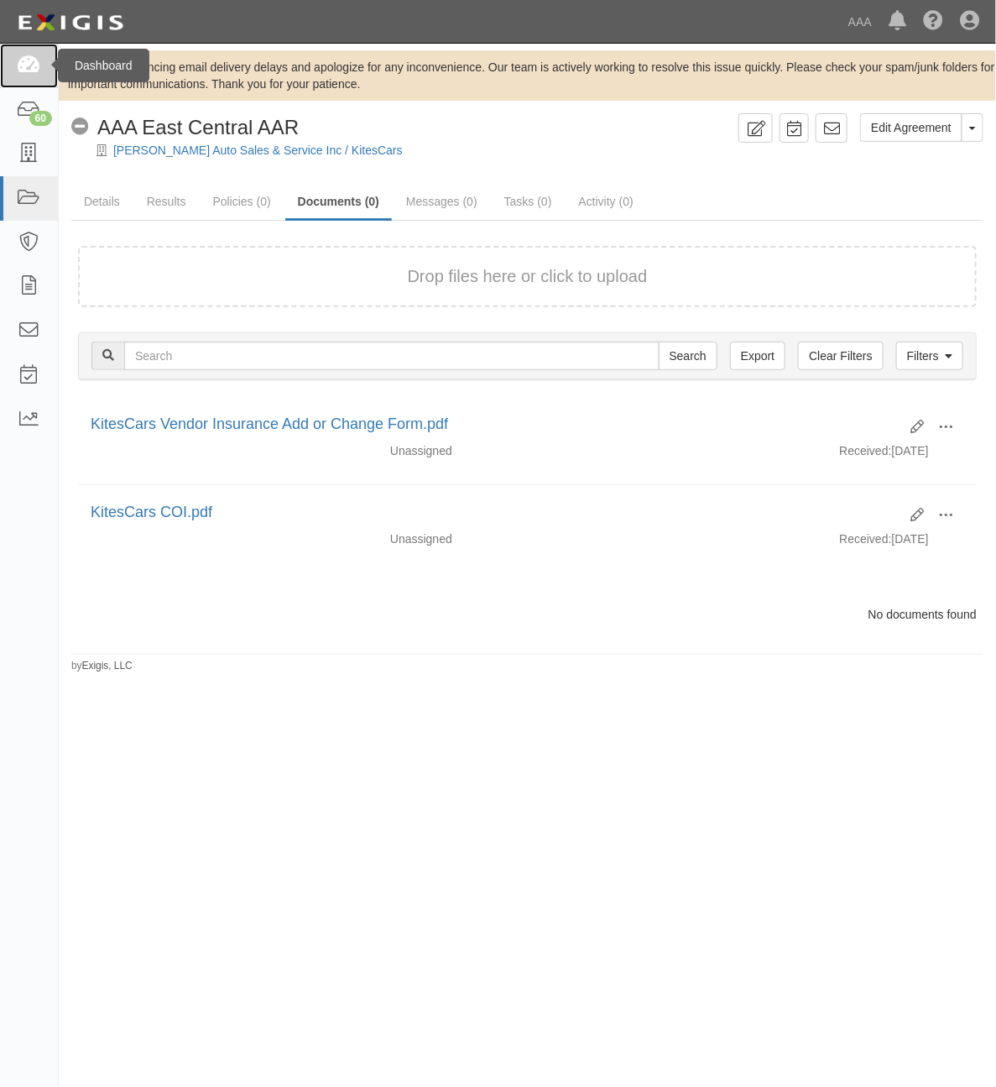
click at [34, 77] on link at bounding box center [29, 66] width 58 height 44
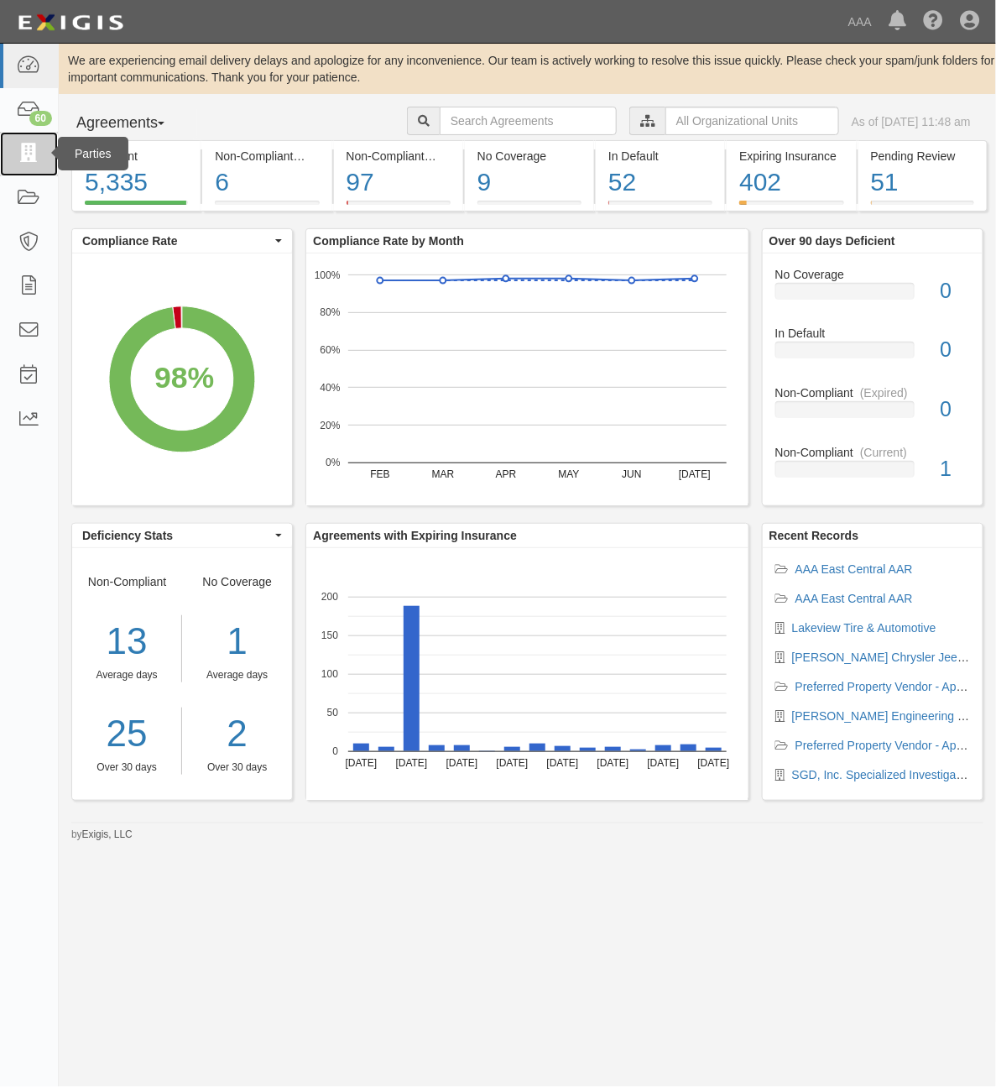
click at [34, 149] on icon at bounding box center [29, 153] width 24 height 19
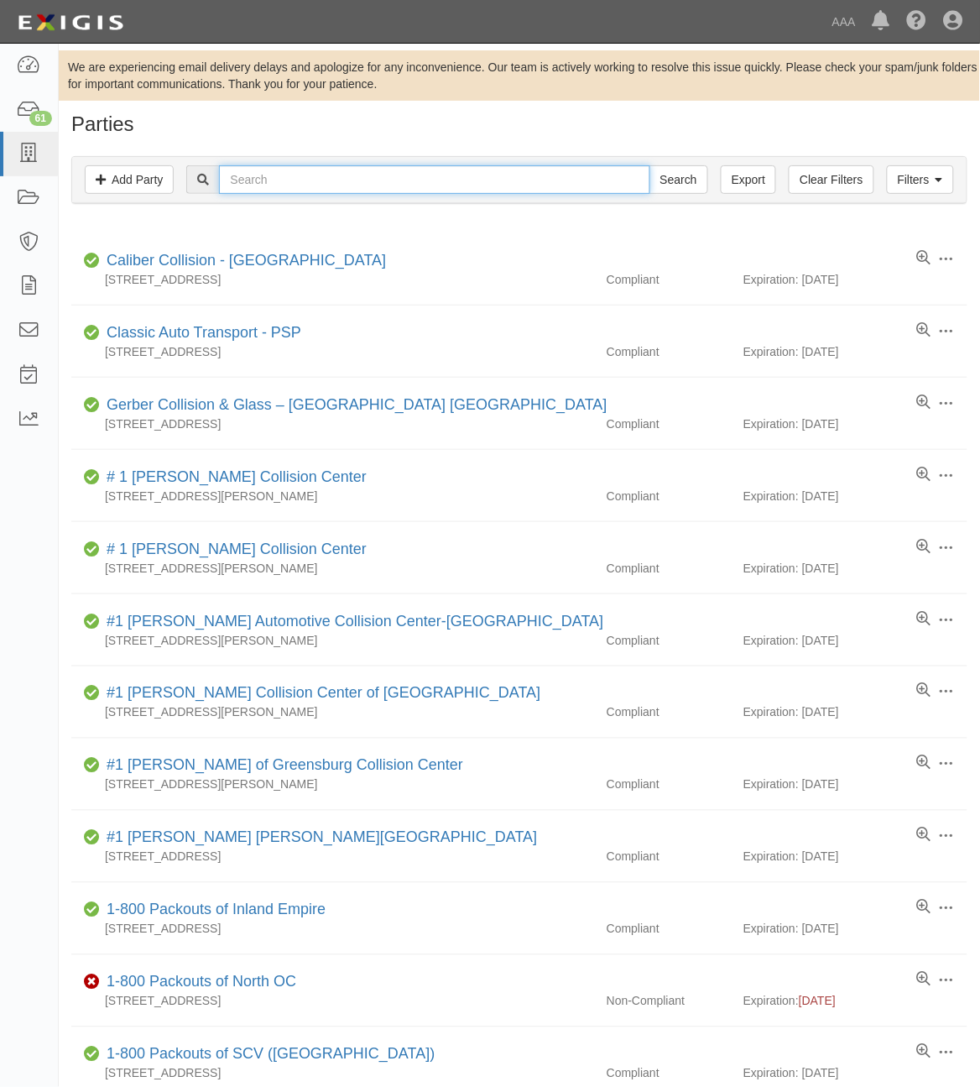
click at [286, 169] on input "text" at bounding box center [434, 179] width 431 height 29
type input "C"
type input "[PERSON_NAME]'s"
click at [650, 165] on input "Search" at bounding box center [679, 179] width 59 height 29
